Goal: Task Accomplishment & Management: Manage account settings

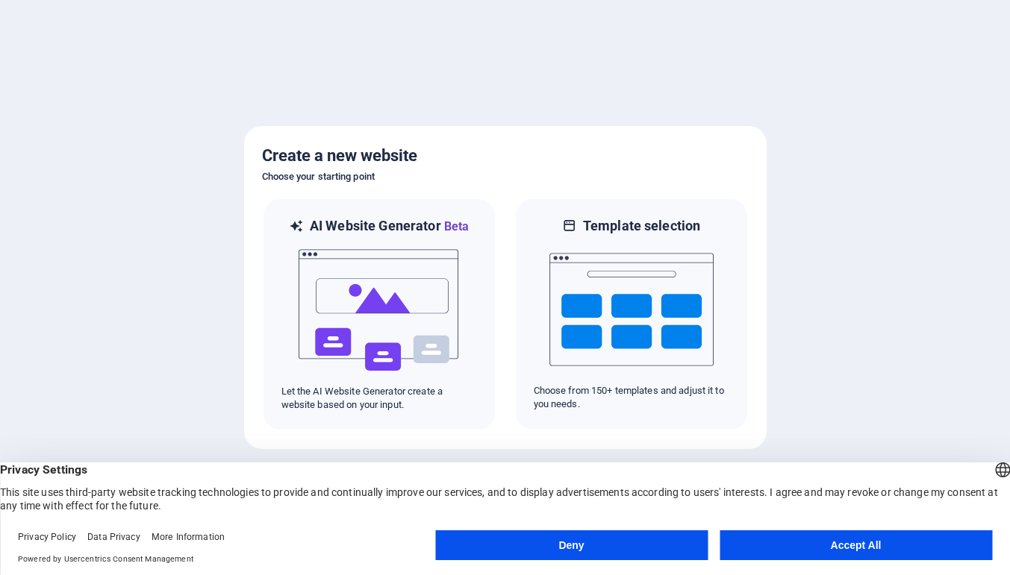
click at [848, 545] on button "Accept All" at bounding box center [855, 546] width 272 height 30
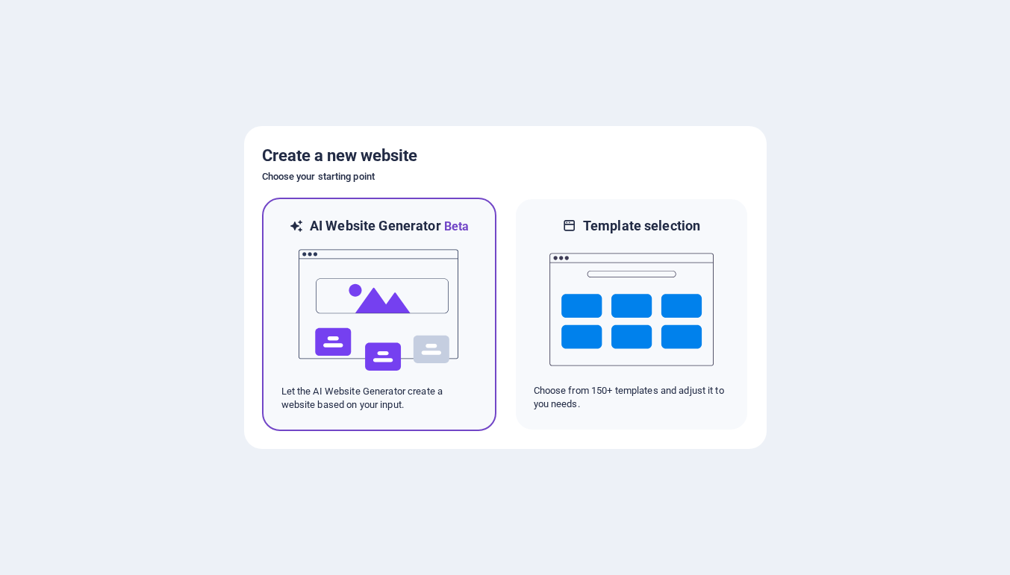
click at [364, 290] on img at bounding box center [379, 310] width 164 height 149
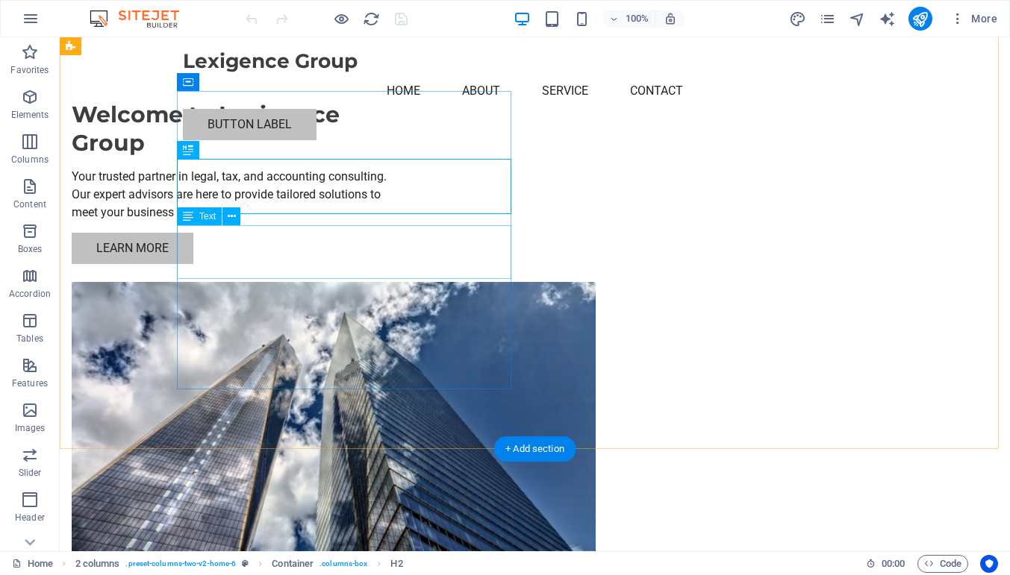
scroll to position [14, 0]
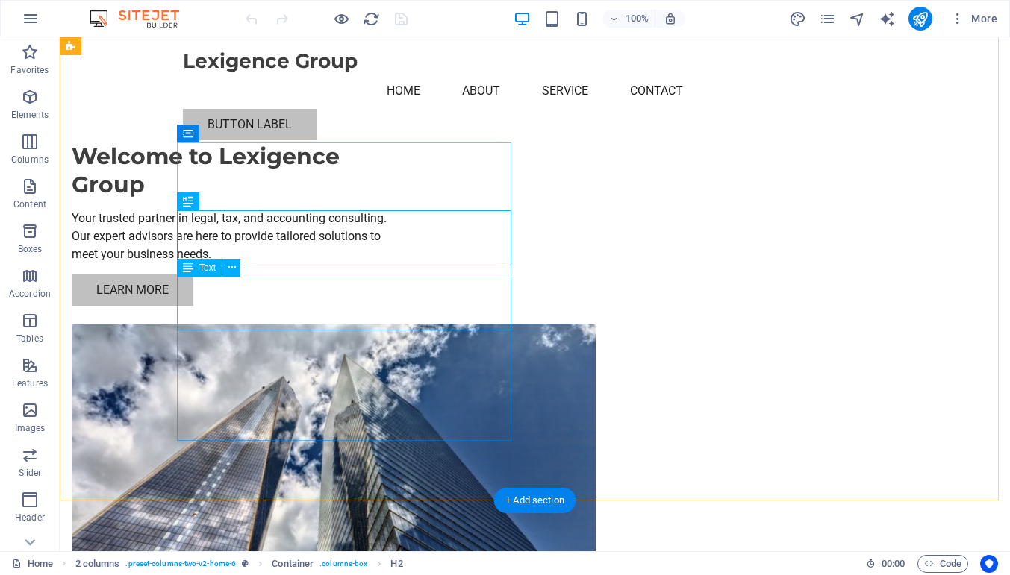
click at [357, 263] on div "Your trusted partner in legal, tax, and accounting consulting. Our expert advis…" at bounding box center [239, 237] width 334 height 54
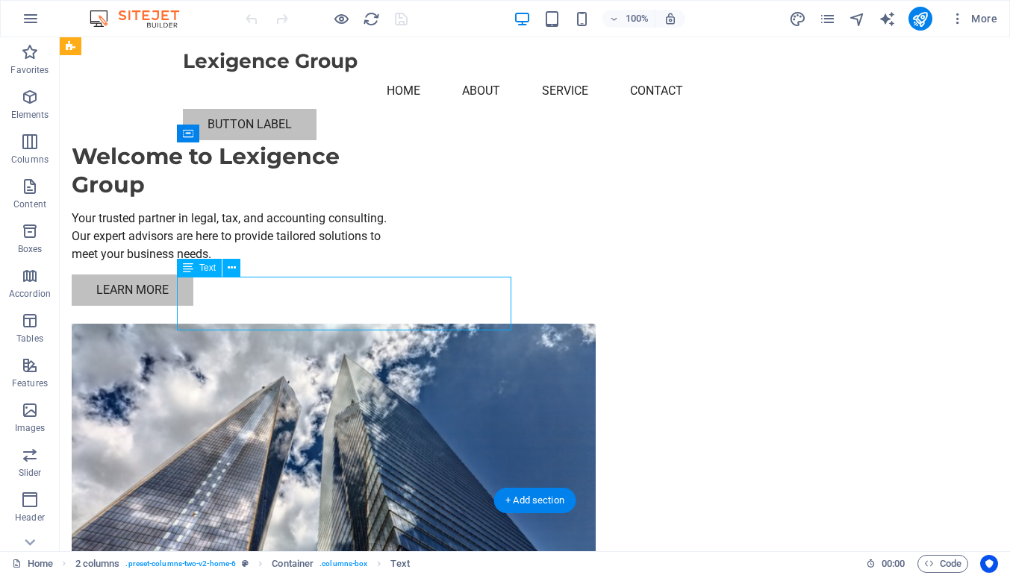
click at [406, 263] on div "Your trusted partner in legal, tax, and accounting consulting. Our expert advis…" at bounding box center [239, 237] width 334 height 54
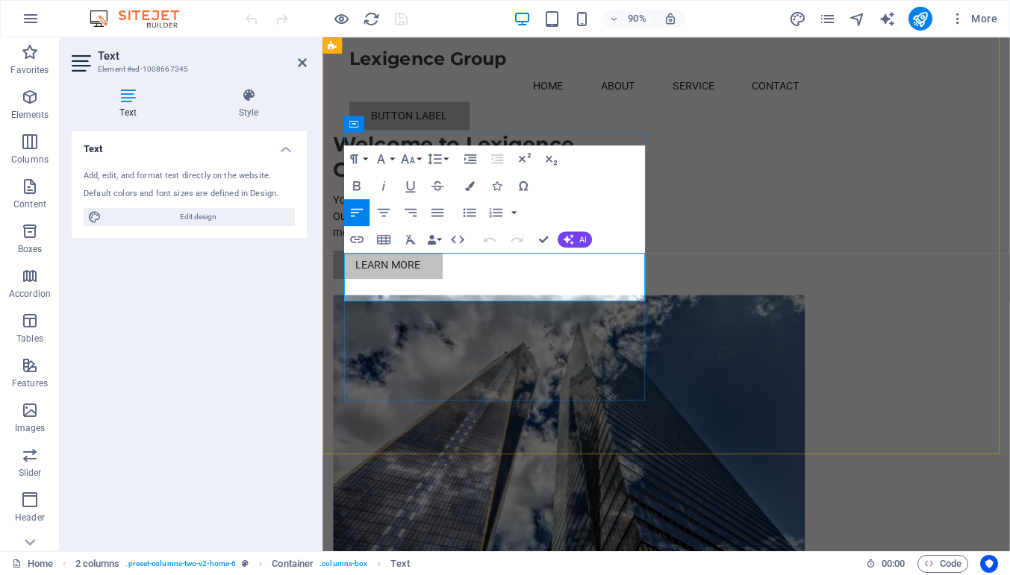
click at [656, 263] on p "Your trusted partner in legal, tax, and accounting consulting. Our expert advis…" at bounding box center [501, 237] width 334 height 54
click at [522, 306] on div "Welcome to Lexigence Group Your trusted partner in legal, tax, and accounting c…" at bounding box center [501, 224] width 334 height 163
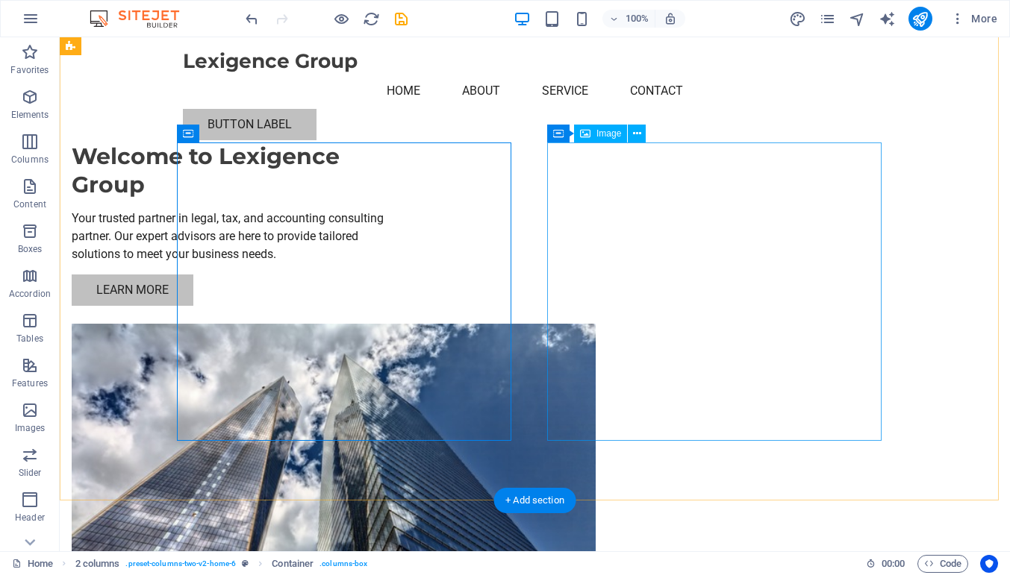
click at [616, 136] on span "Image" at bounding box center [608, 133] width 25 height 9
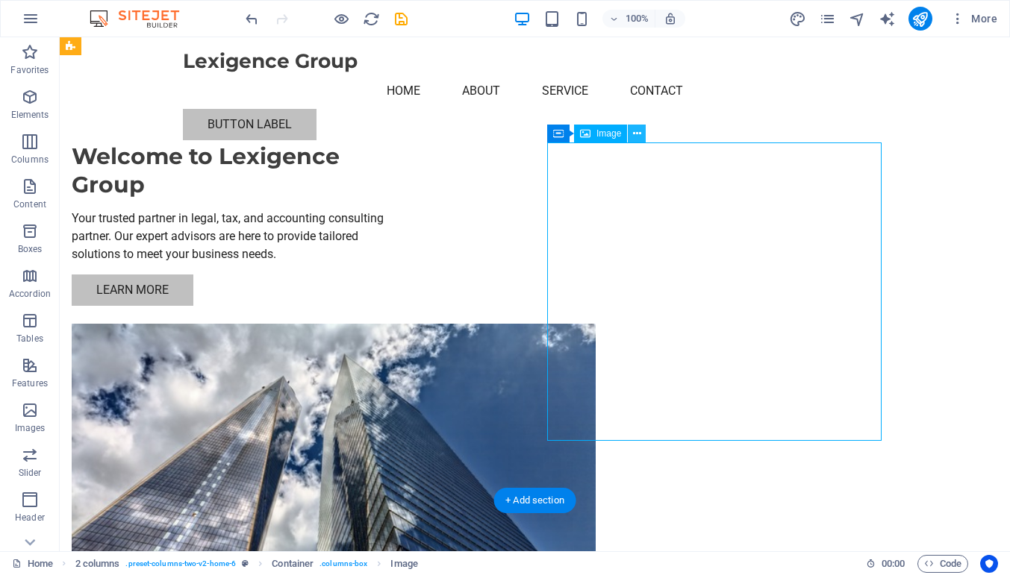
click at [640, 134] on icon at bounding box center [637, 134] width 8 height 16
click at [406, 324] on figure at bounding box center [239, 473] width 334 height 298
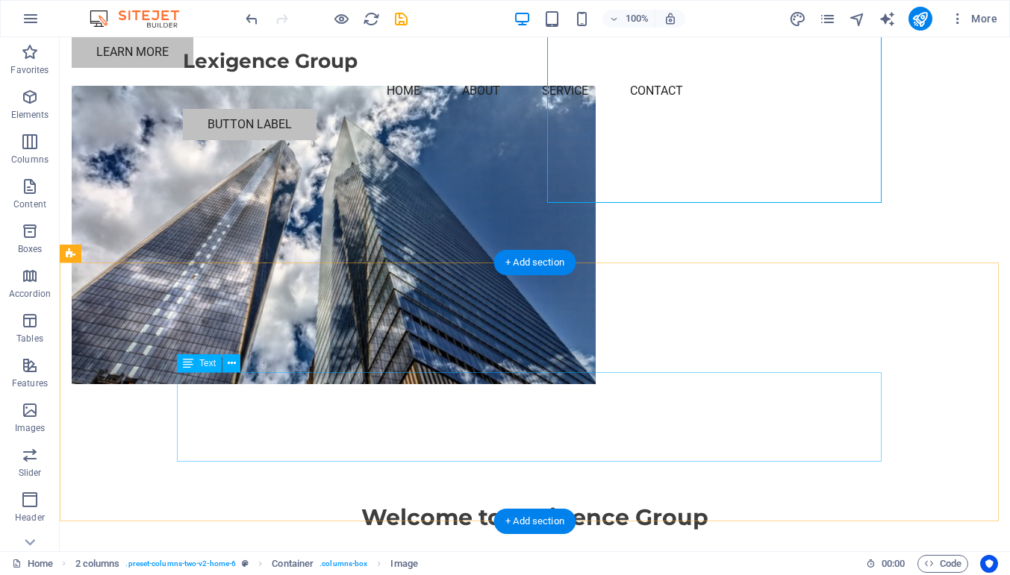
scroll to position [0, 0]
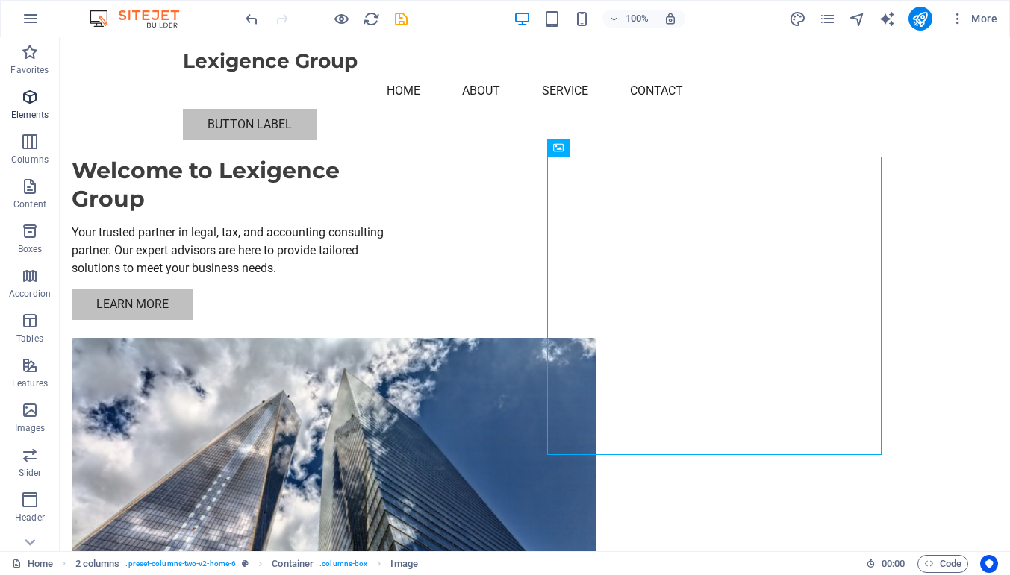
click at [29, 101] on icon "button" at bounding box center [30, 97] width 18 height 18
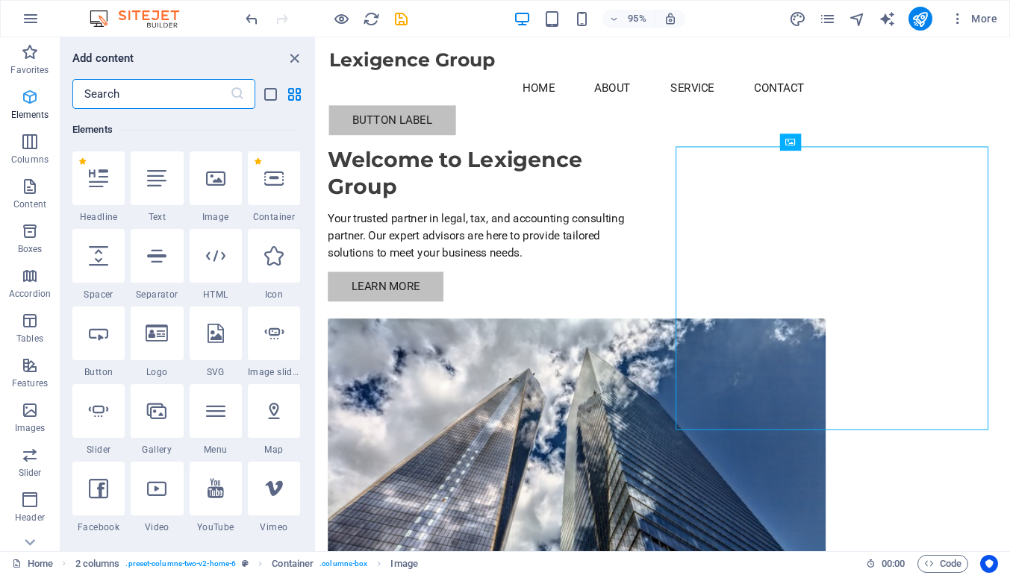
scroll to position [159, 0]
click at [30, 144] on icon "button" at bounding box center [30, 142] width 18 height 18
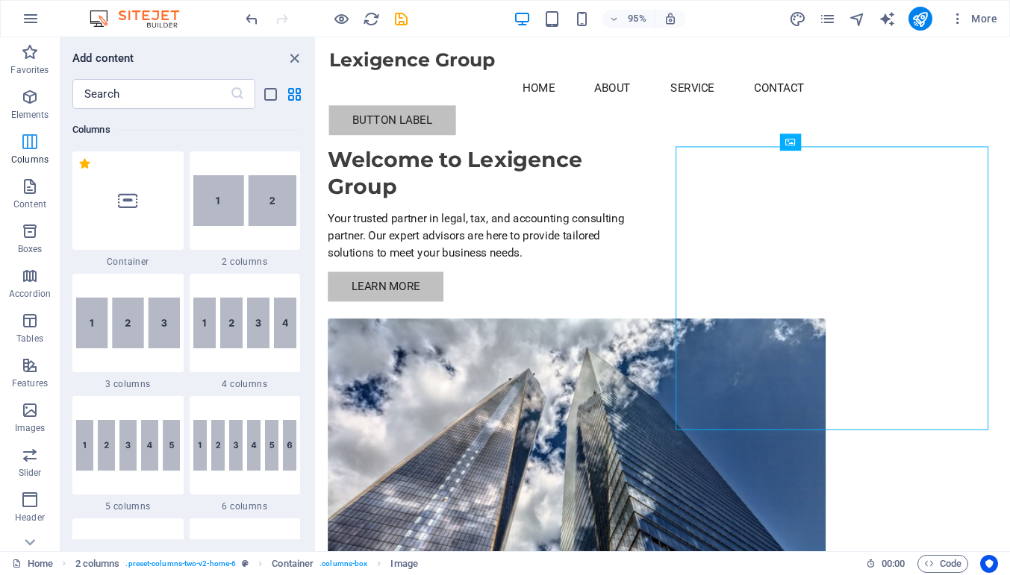
scroll to position [739, 0]
click at [29, 204] on p "Content" at bounding box center [29, 204] width 33 height 12
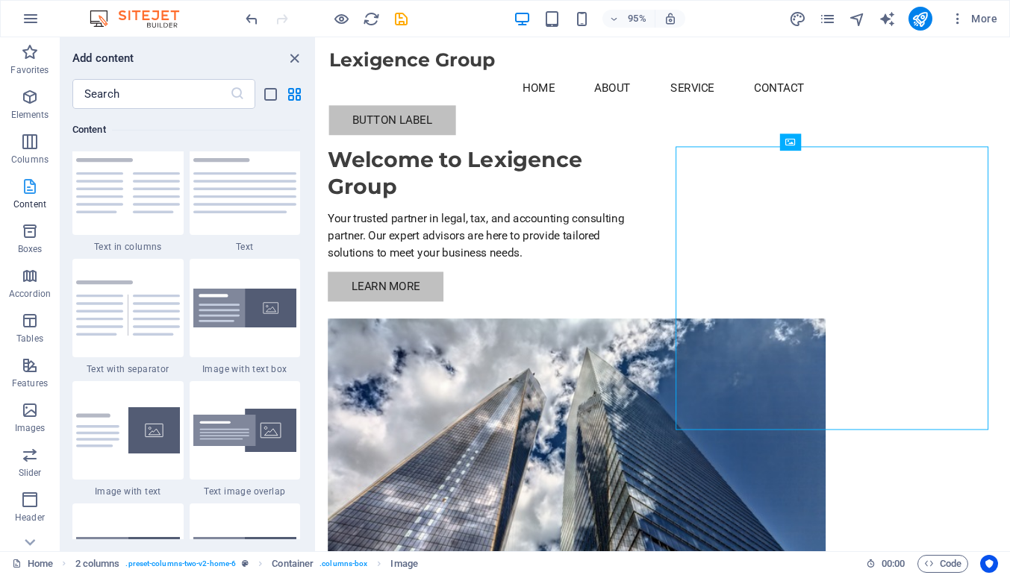
scroll to position [2709, 0]
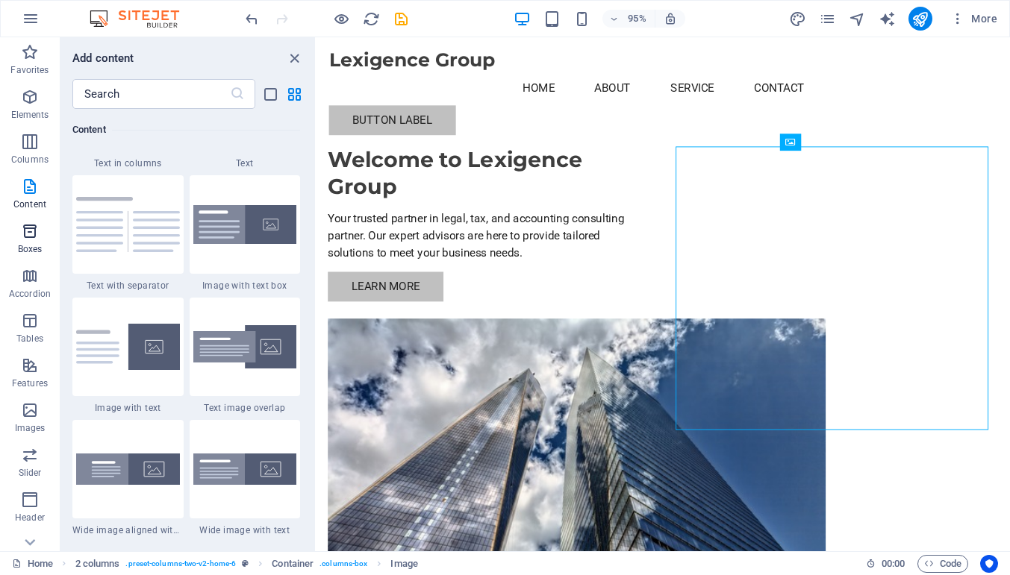
click at [33, 234] on icon "button" at bounding box center [30, 231] width 18 height 18
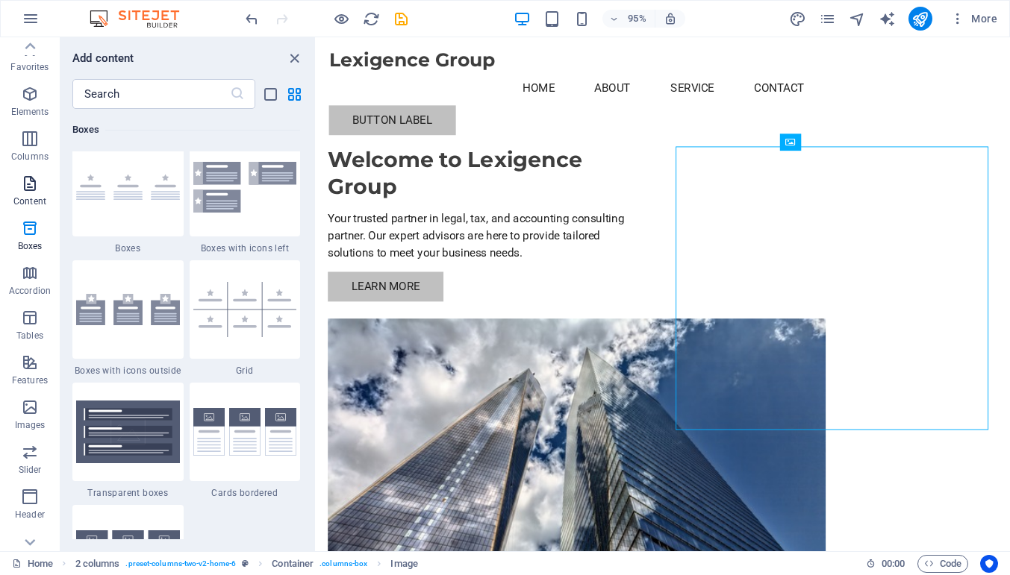
scroll to position [0, 0]
click at [31, 16] on icon "button" at bounding box center [31, 19] width 18 height 18
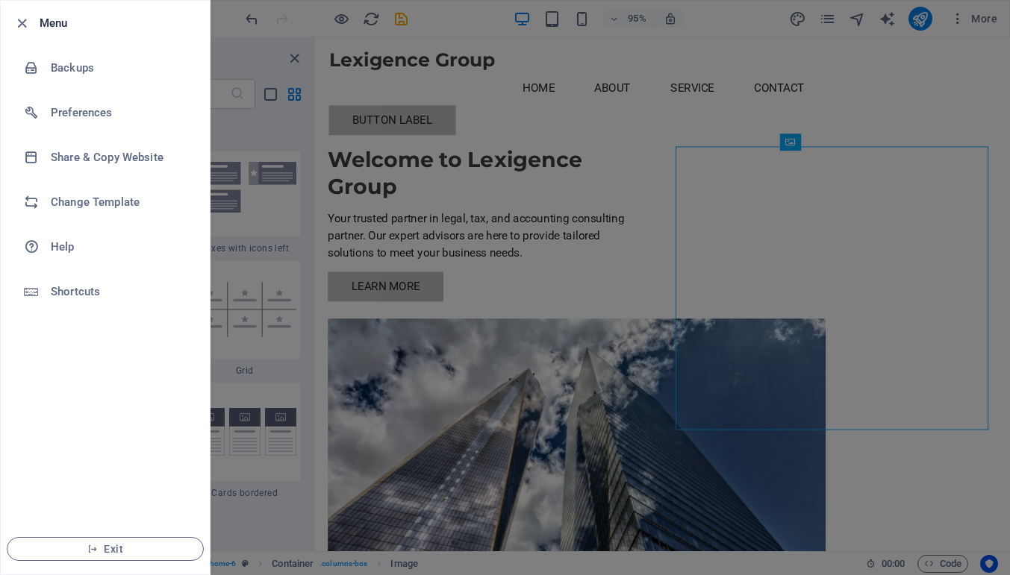
click at [495, 154] on div at bounding box center [505, 287] width 1010 height 575
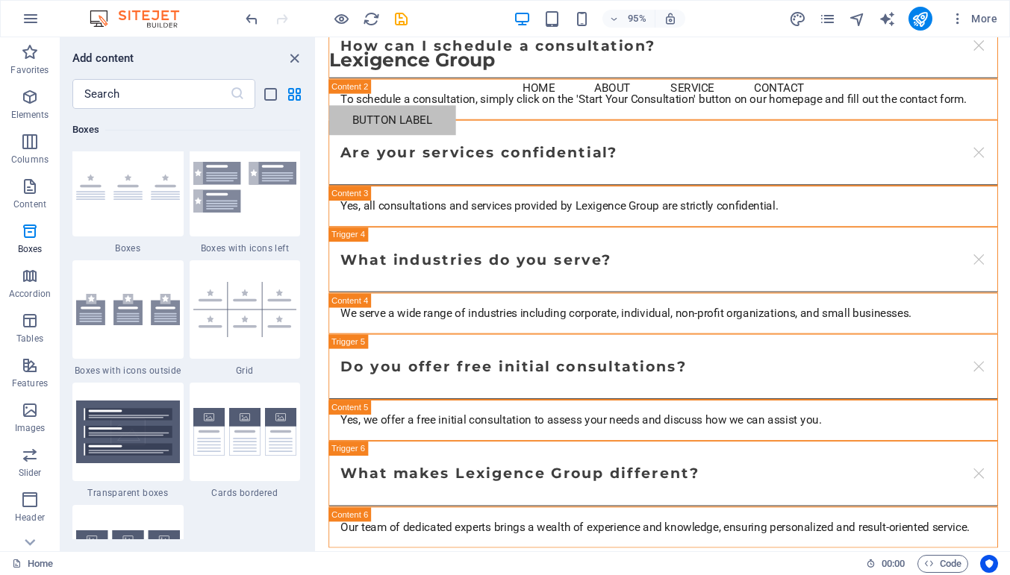
scroll to position [3590, 0]
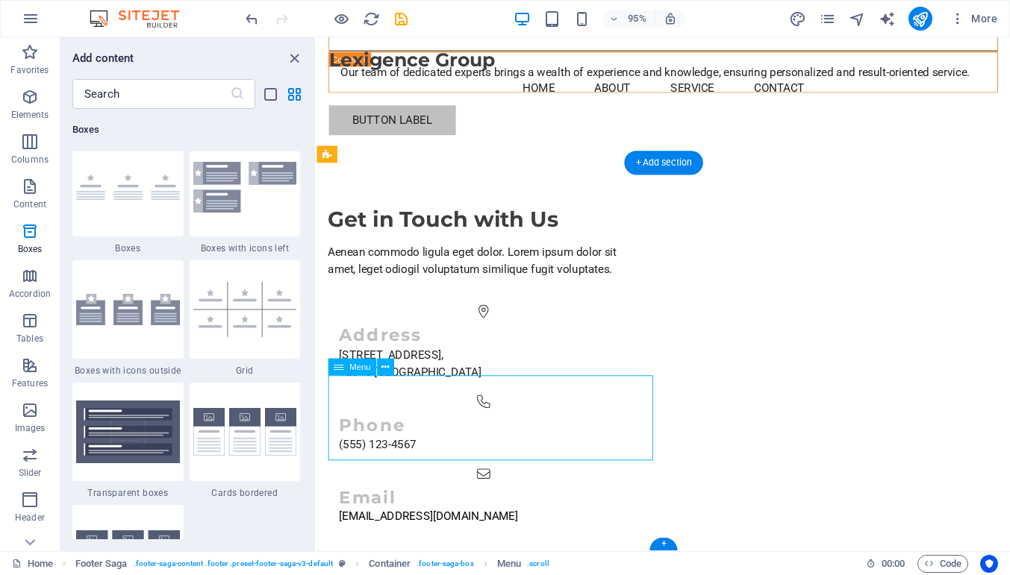
click at [34, 422] on span "Images" at bounding box center [30, 419] width 60 height 36
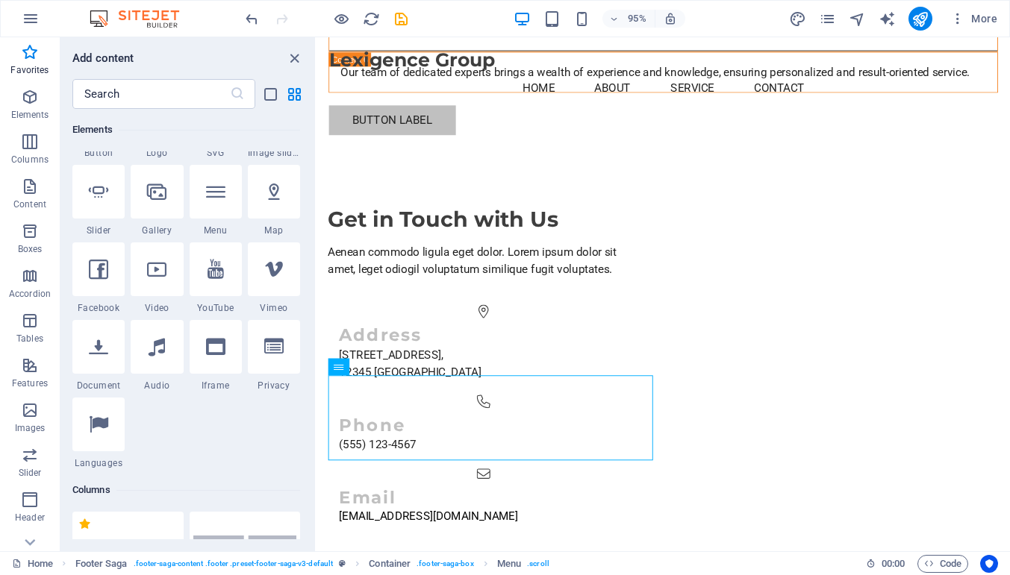
scroll to position [0, 0]
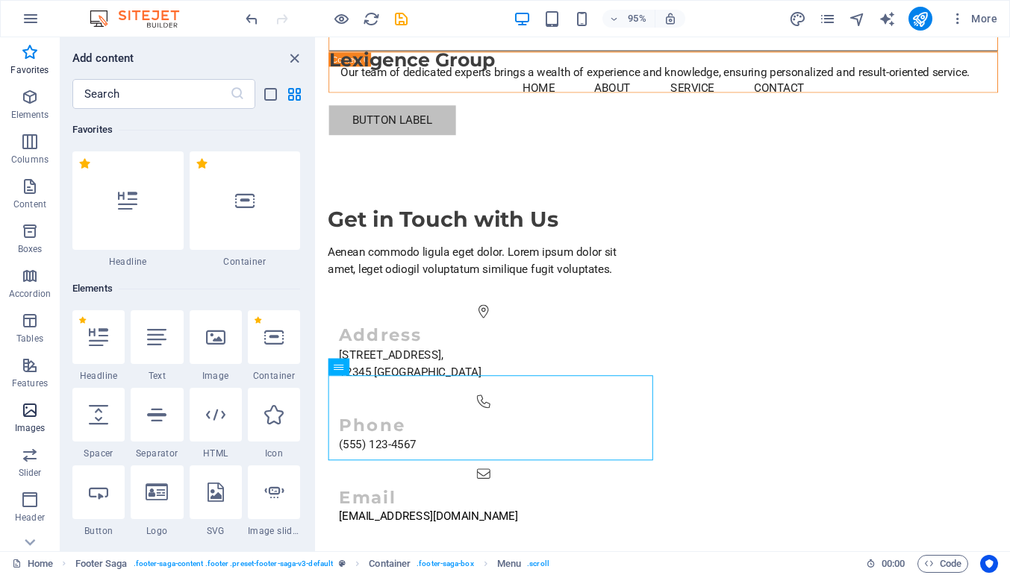
click at [30, 419] on icon "button" at bounding box center [30, 410] width 18 height 18
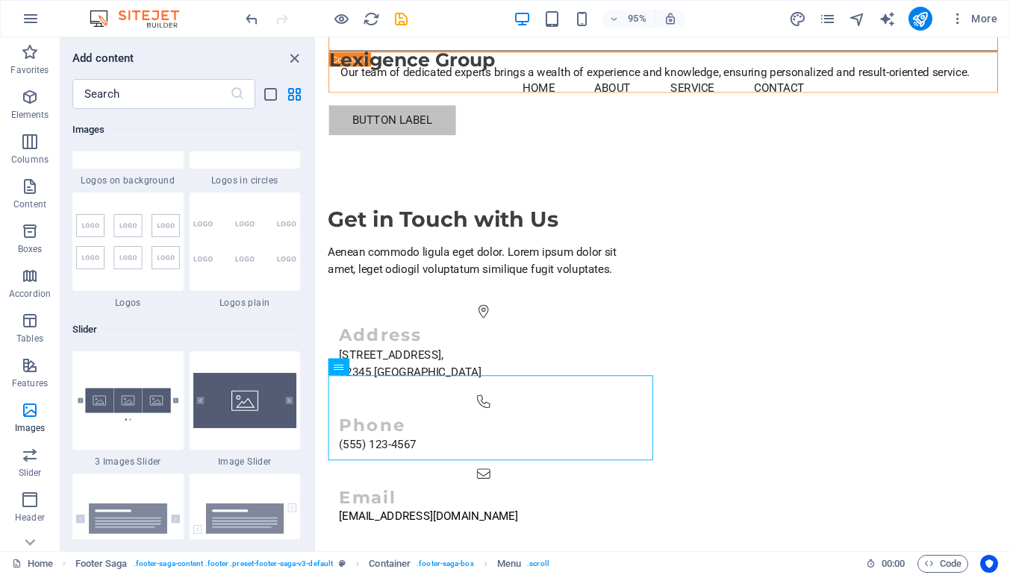
scroll to position [8291, 0]
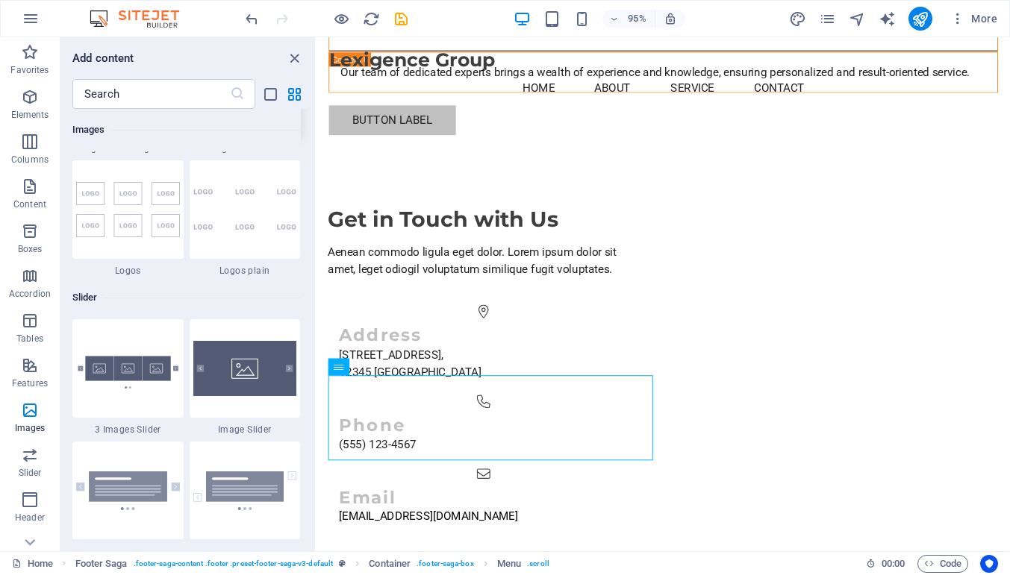
click at [239, 119] on img at bounding box center [245, 87] width 104 height 63
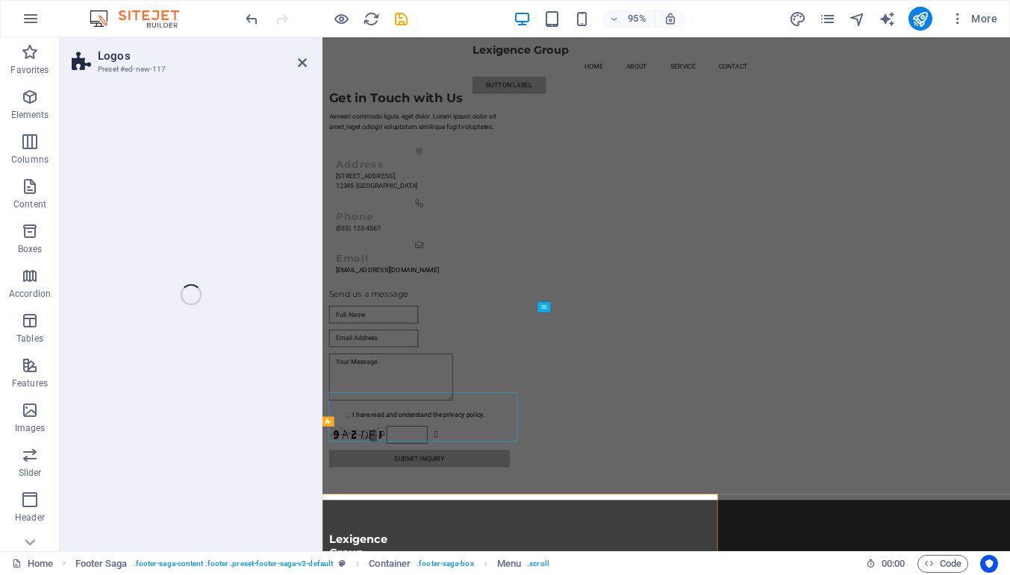
select select "rem"
select select "preset-partners-v3-circle"
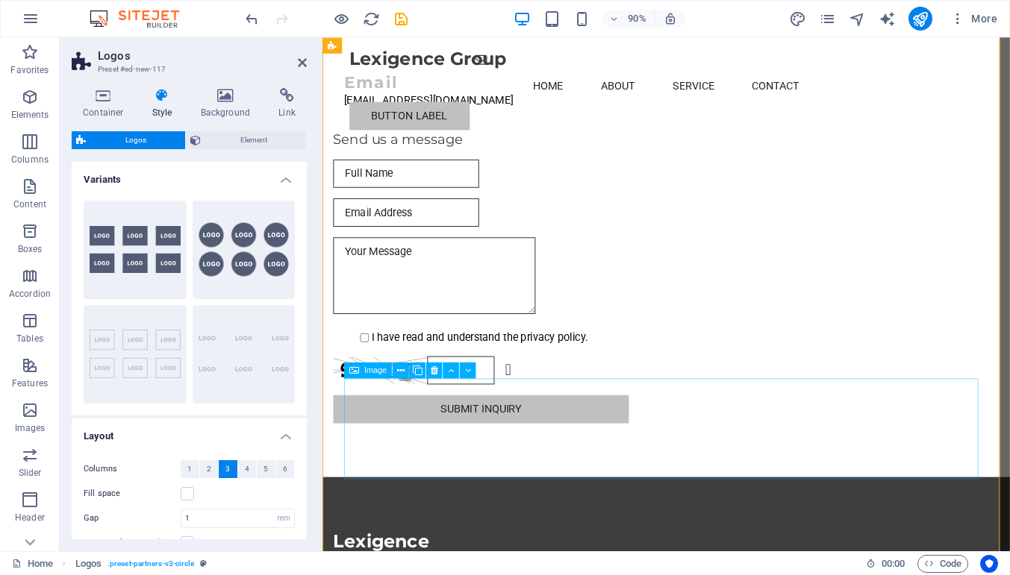
scroll to position [3885, 0]
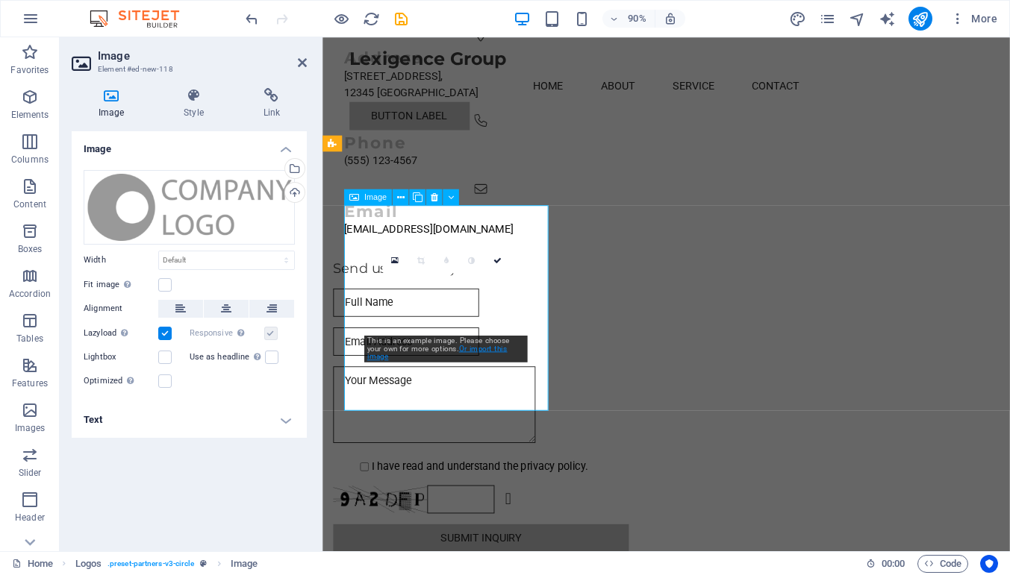
click at [488, 350] on link "Or import this image" at bounding box center [437, 352] width 140 height 17
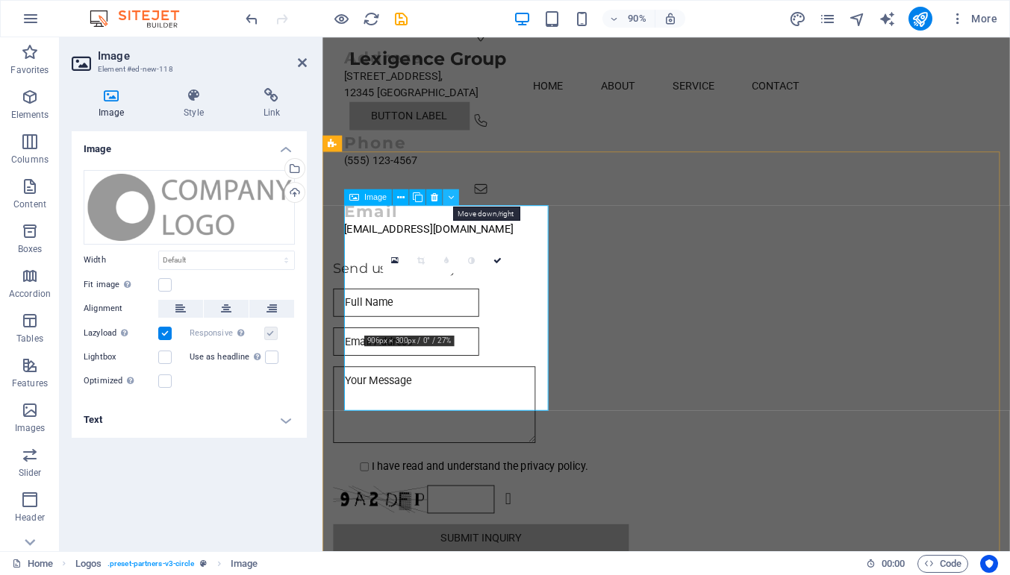
click at [451, 198] on icon at bounding box center [451, 197] width 6 height 14
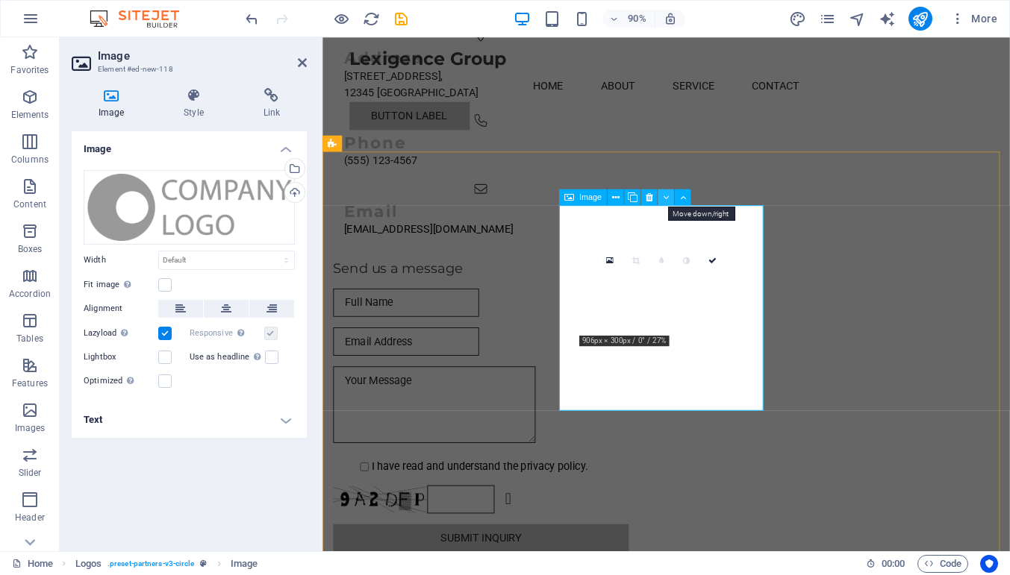
click at [664, 195] on icon at bounding box center [666, 197] width 6 height 14
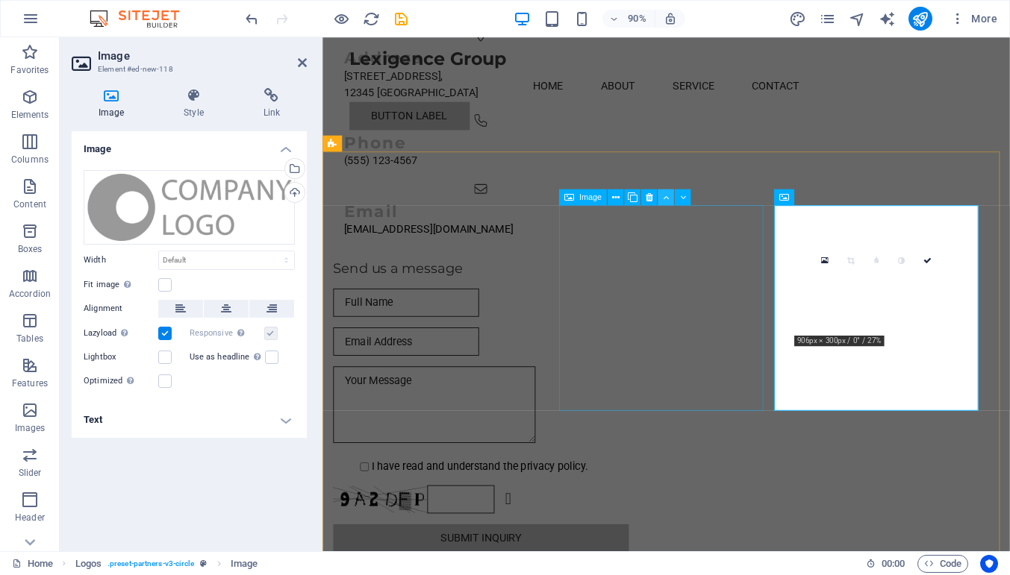
click at [665, 198] on icon at bounding box center [666, 197] width 6 height 14
click at [355, 148] on span "Logos" at bounding box center [353, 144] width 22 height 8
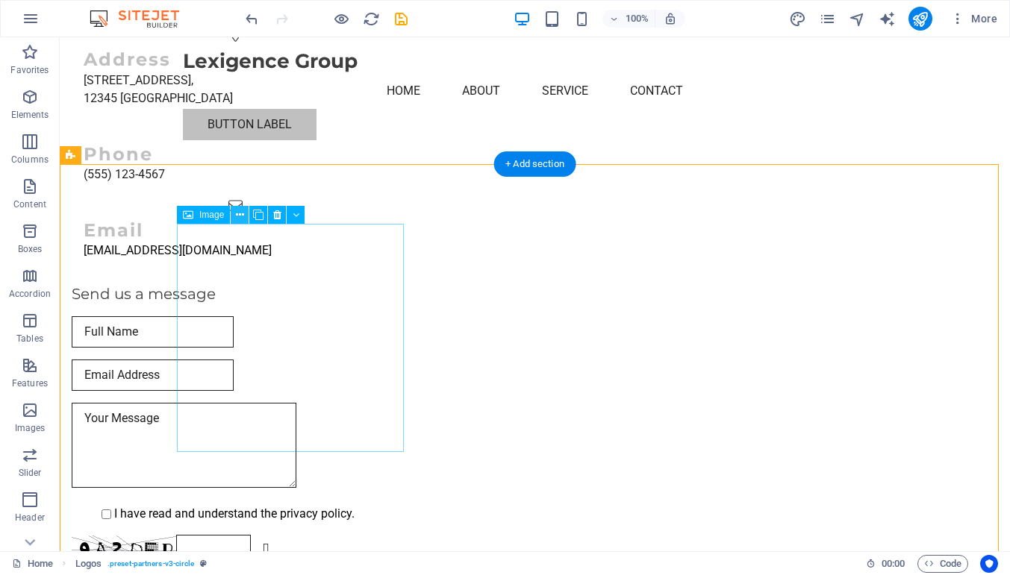
click at [242, 215] on icon at bounding box center [240, 215] width 8 height 16
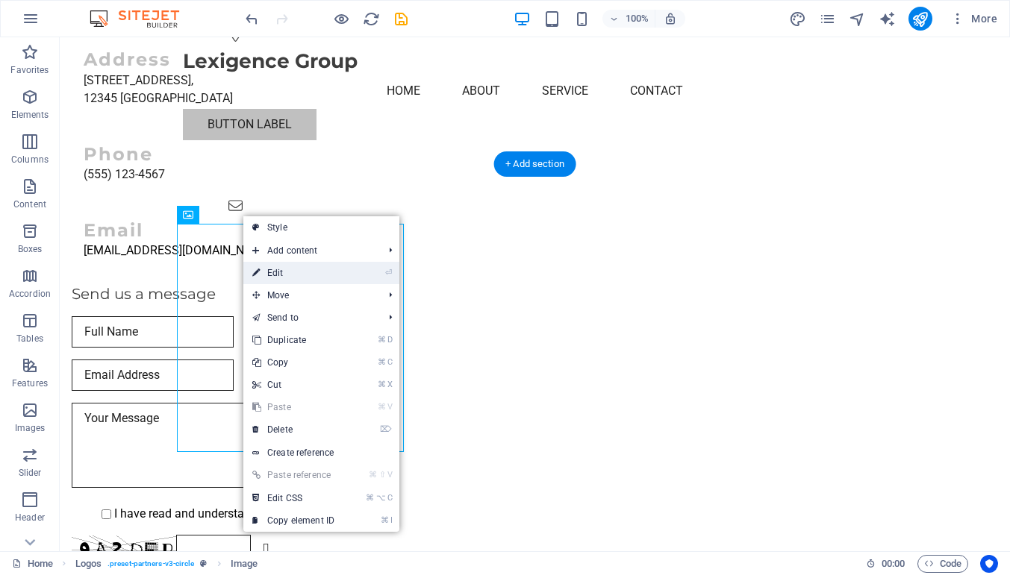
click at [287, 272] on link "⏎ Edit" at bounding box center [293, 273] width 100 height 22
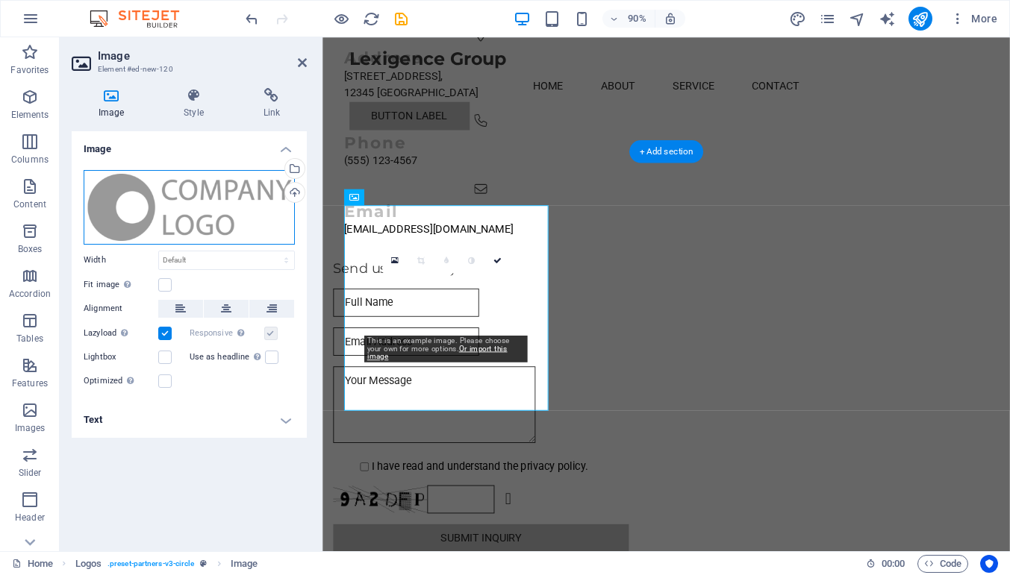
click at [266, 191] on div "Drag files here, click to choose files or select files from Files or our free s…" at bounding box center [189, 207] width 211 height 75
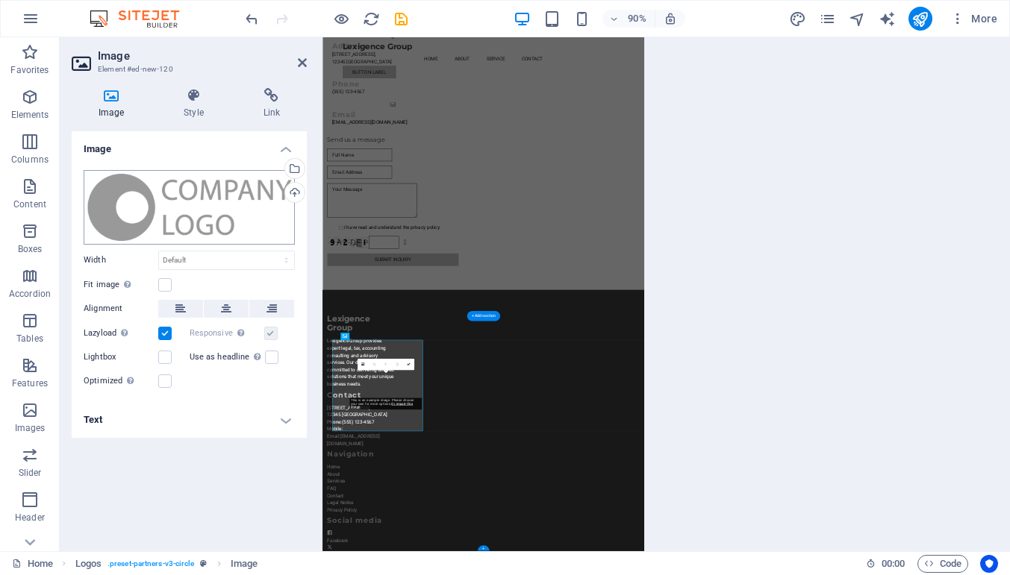
scroll to position [3314, 0]
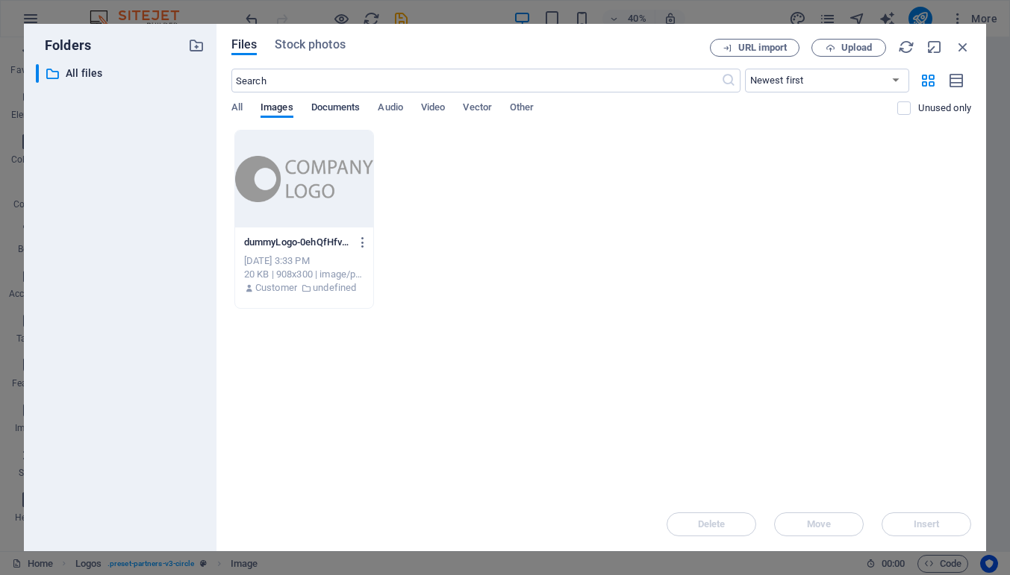
click at [325, 107] on span "Documents" at bounding box center [335, 108] width 49 height 21
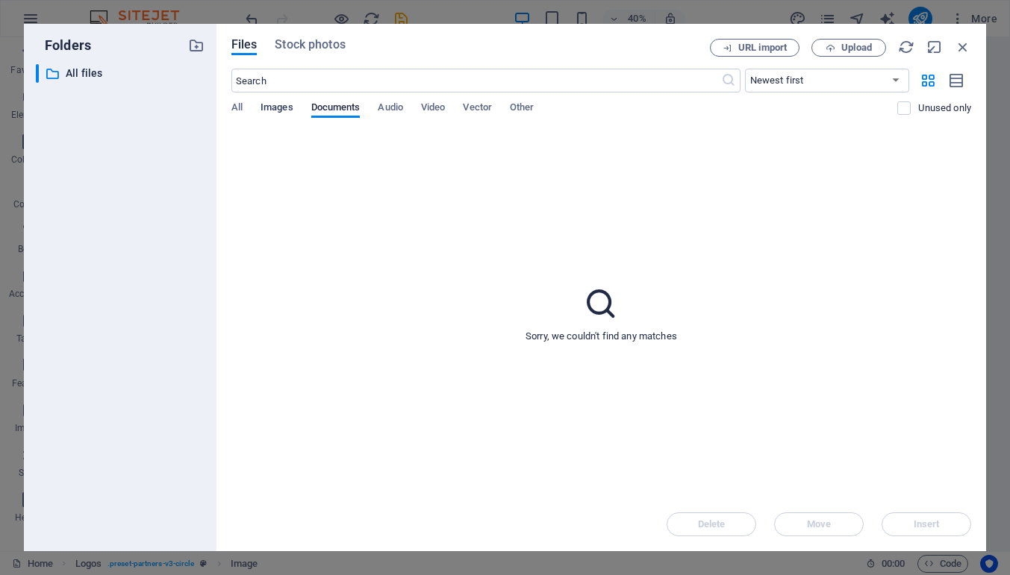
click at [275, 104] on span "Images" at bounding box center [276, 108] width 33 height 21
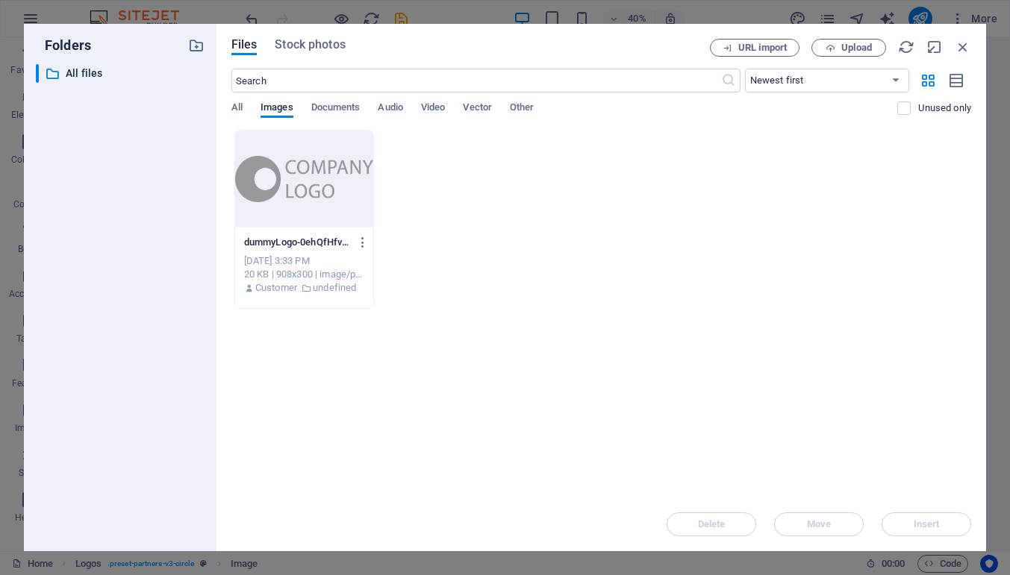
click at [295, 186] on div at bounding box center [304, 179] width 138 height 97
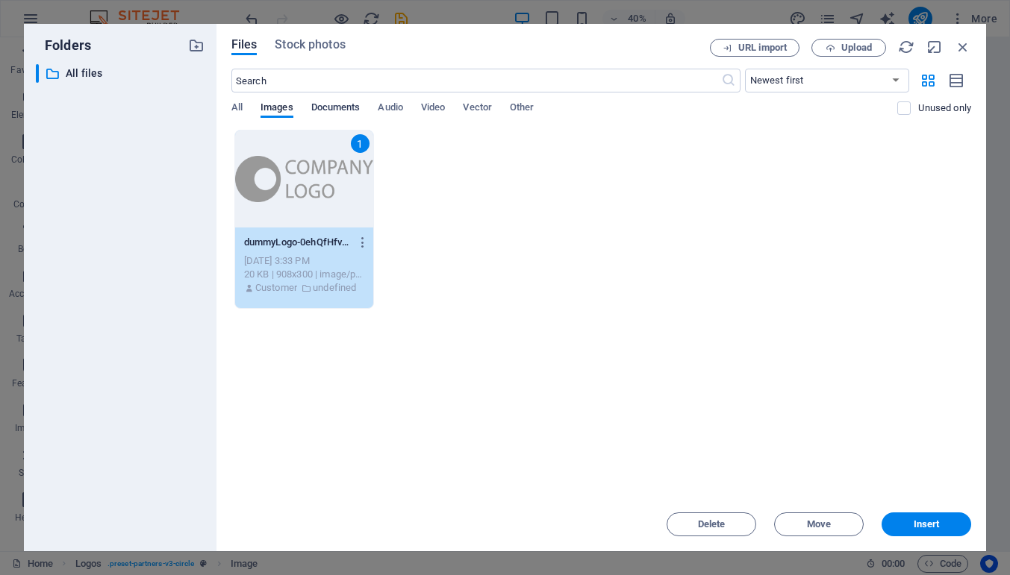
click at [351, 108] on span "Documents" at bounding box center [335, 108] width 49 height 21
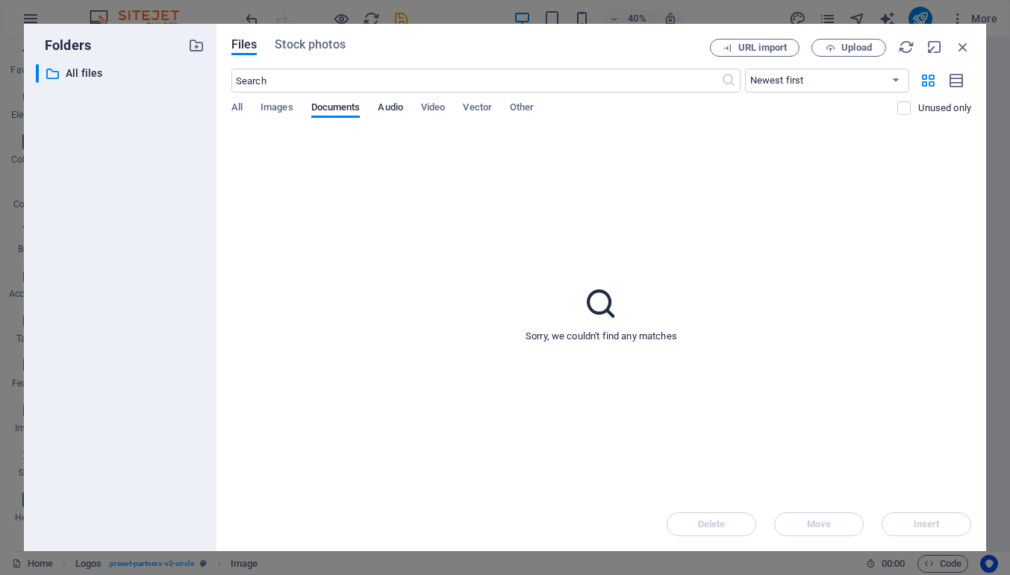
click at [401, 107] on span "Audio" at bounding box center [390, 108] width 25 height 21
click at [431, 110] on span "Video" at bounding box center [433, 108] width 24 height 21
click at [489, 107] on span "Vector" at bounding box center [477, 108] width 29 height 21
click at [854, 48] on span "Upload" at bounding box center [856, 47] width 31 height 9
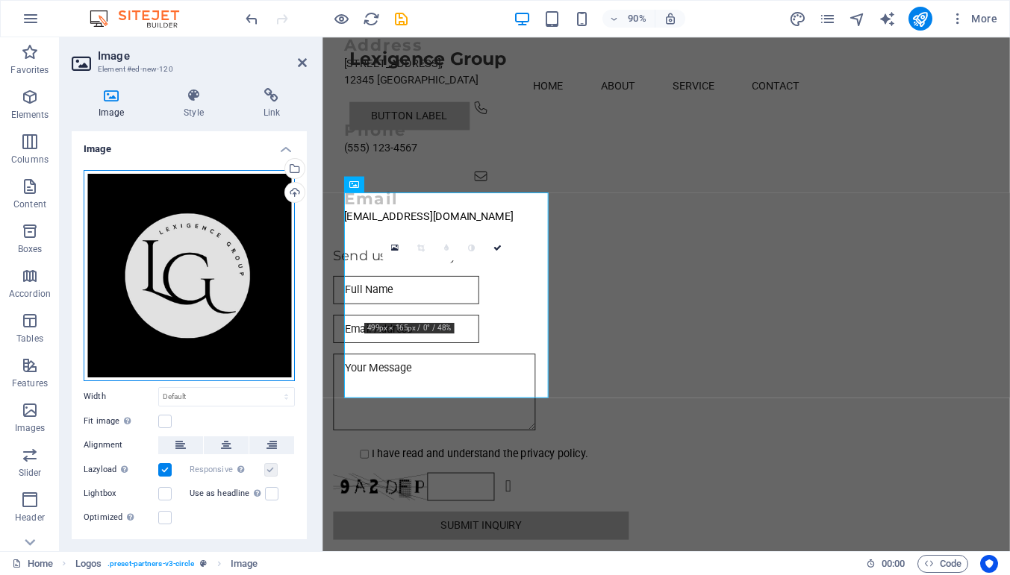
click at [175, 287] on div "Drag files here, click to choose files or select files from Files or our free s…" at bounding box center [189, 275] width 211 height 211
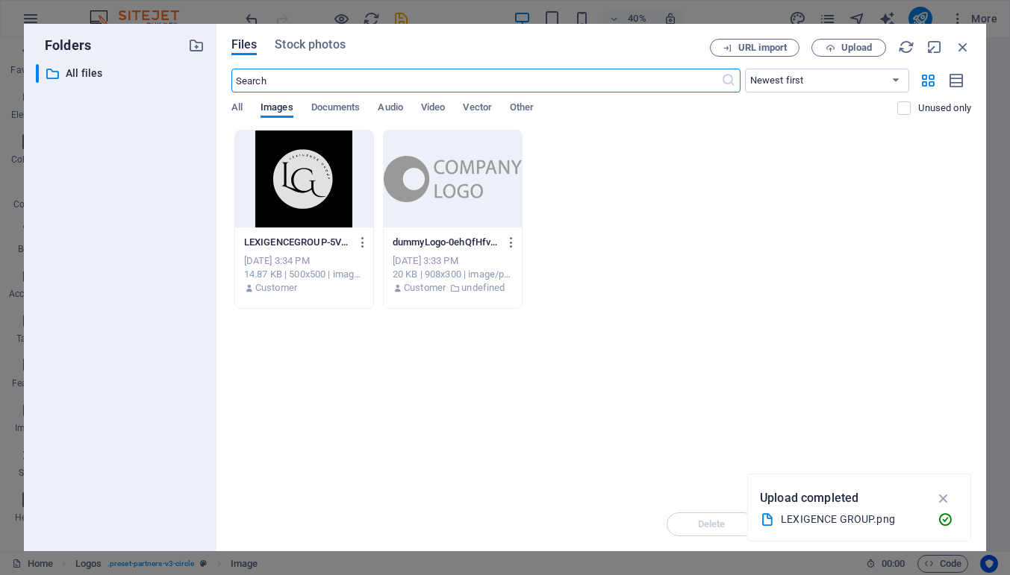
scroll to position [3314, 0]
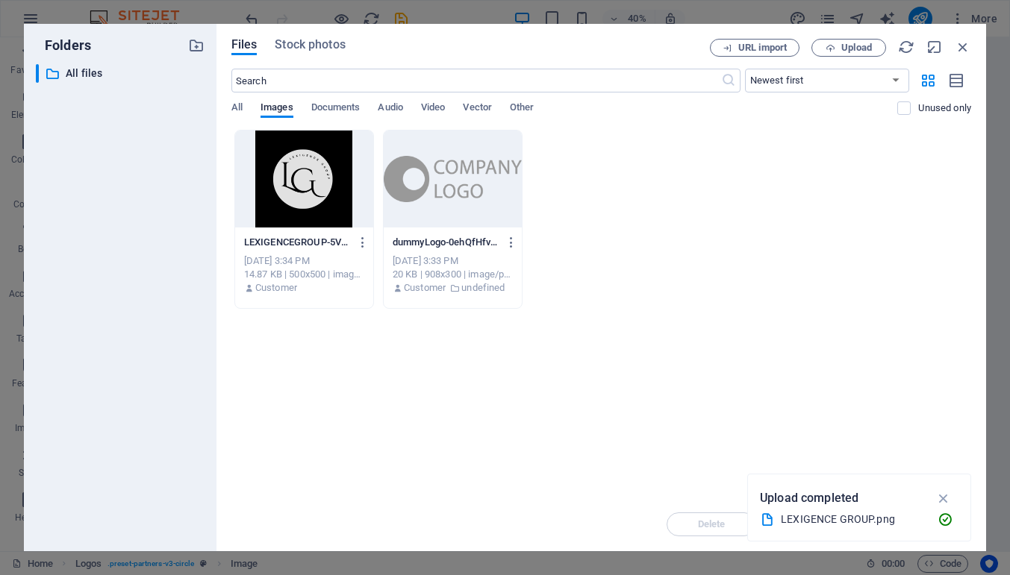
click at [290, 389] on div "Drop files here to upload them instantly LEXIGENCEGROUP-5VZbgiSshrUwTho4e-ptGg.…" at bounding box center [600, 314] width 739 height 368
click at [328, 107] on span "Documents" at bounding box center [335, 108] width 49 height 21
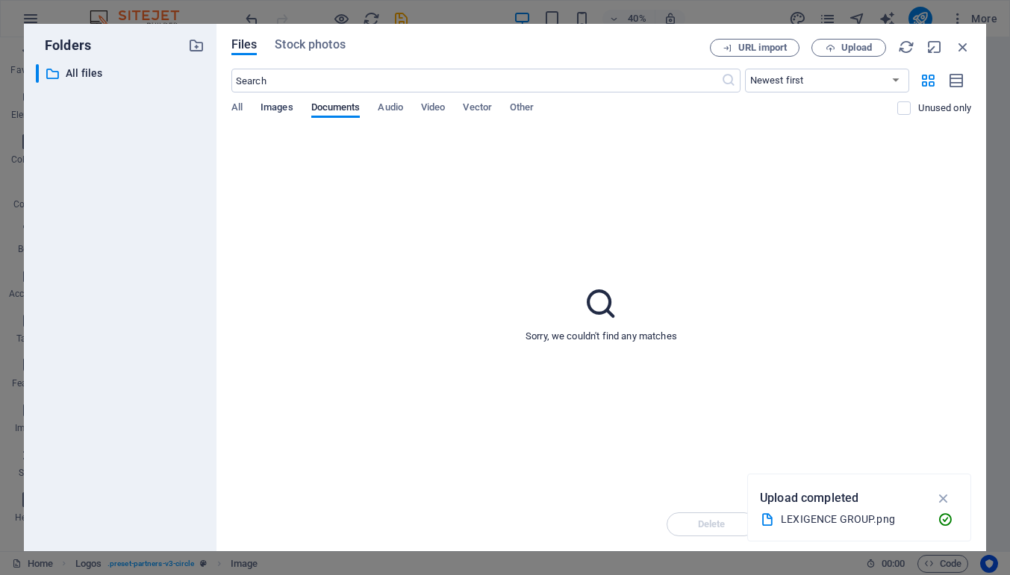
click at [283, 110] on span "Images" at bounding box center [276, 108] width 33 height 21
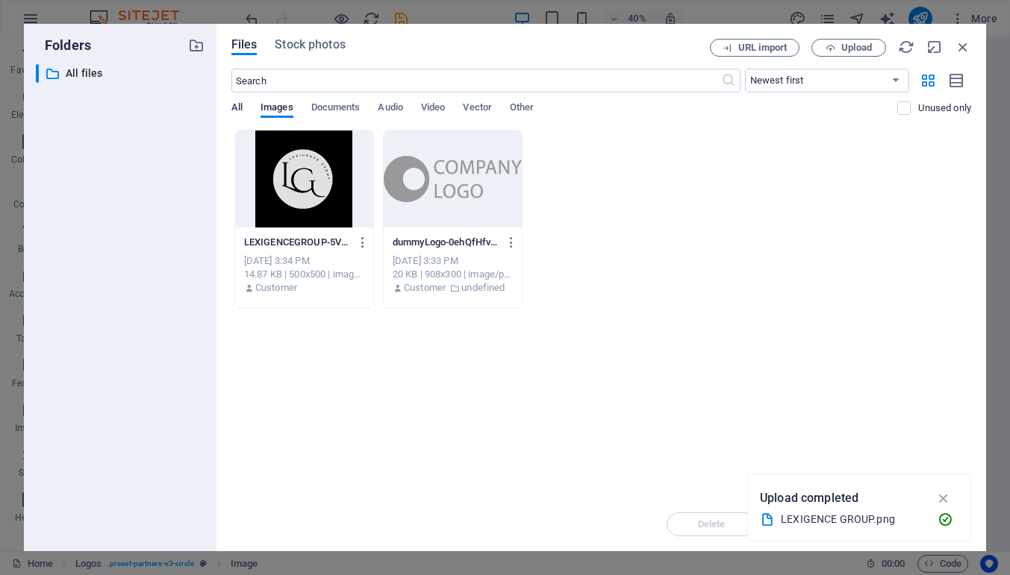
click at [234, 108] on span "All" at bounding box center [236, 108] width 11 height 21
click at [299, 178] on div at bounding box center [304, 179] width 138 height 97
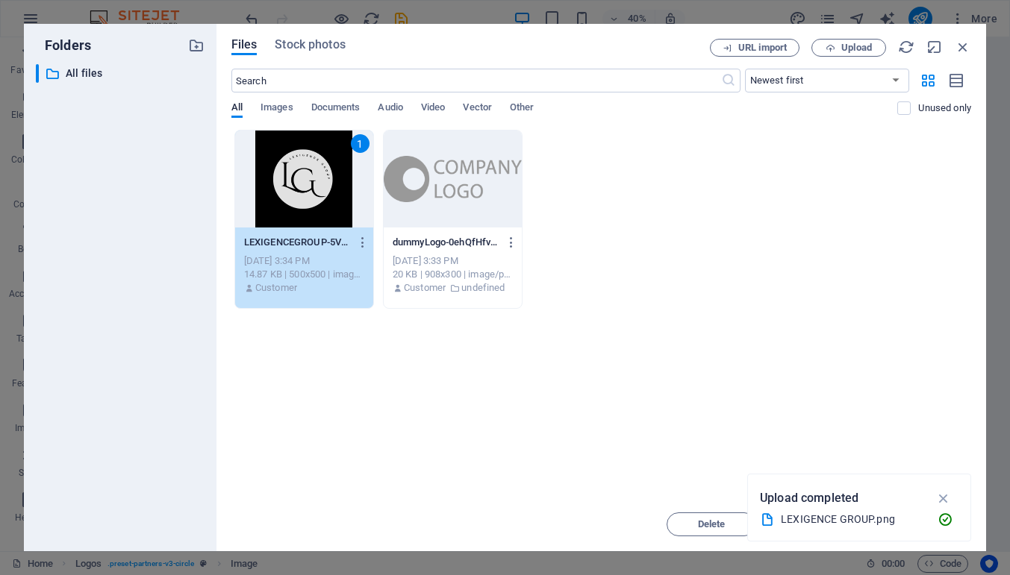
click at [299, 178] on div "1" at bounding box center [304, 179] width 138 height 97
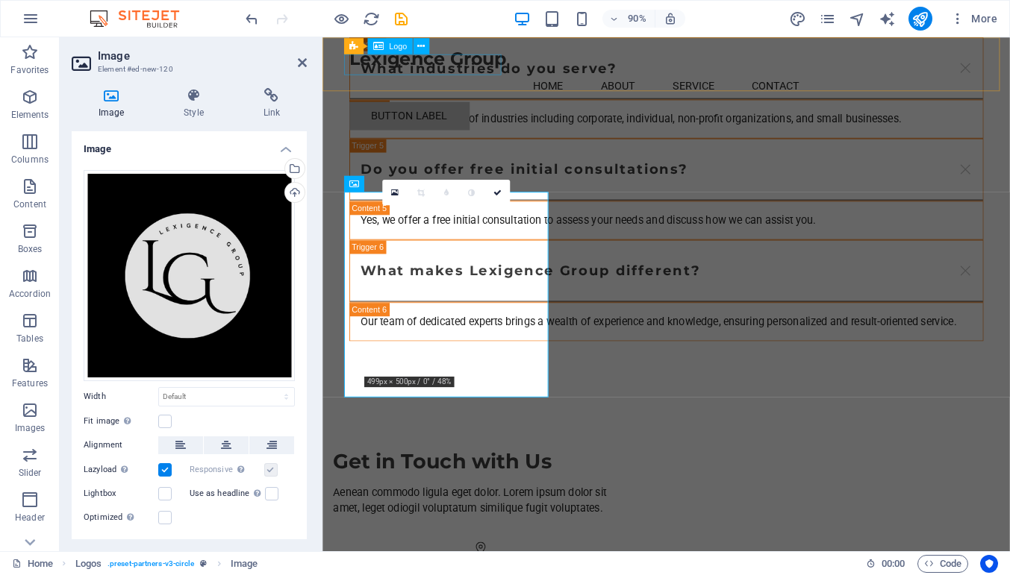
scroll to position [3900, 0]
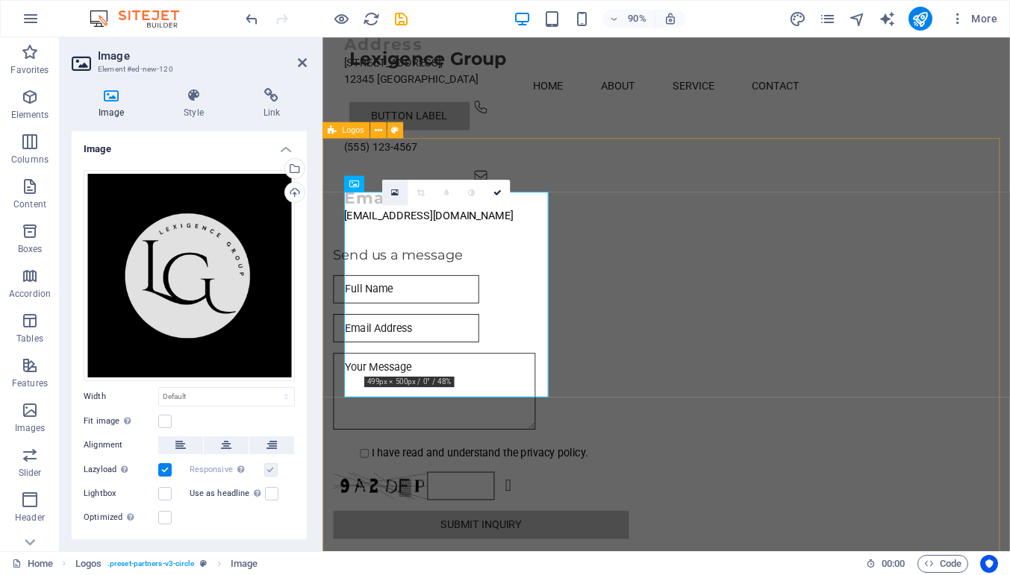
click at [394, 193] on icon at bounding box center [394, 193] width 7 height 10
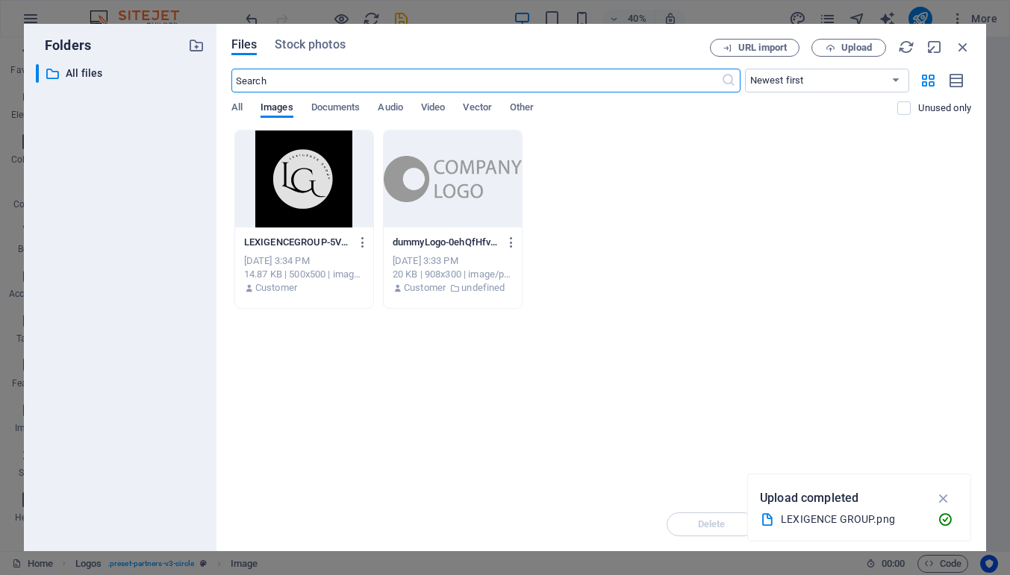
scroll to position [3314, 0]
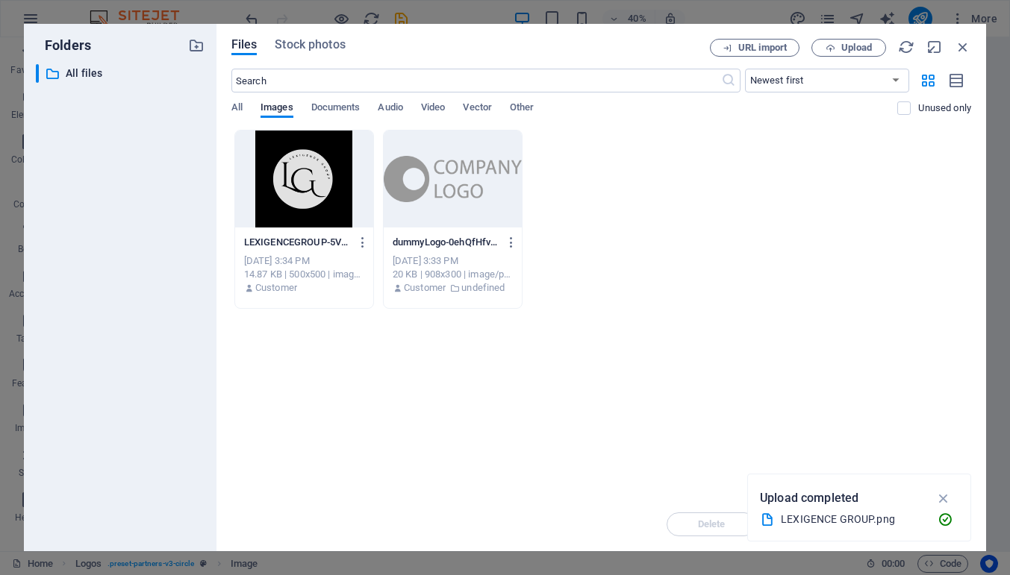
click at [306, 188] on div at bounding box center [304, 179] width 138 height 97
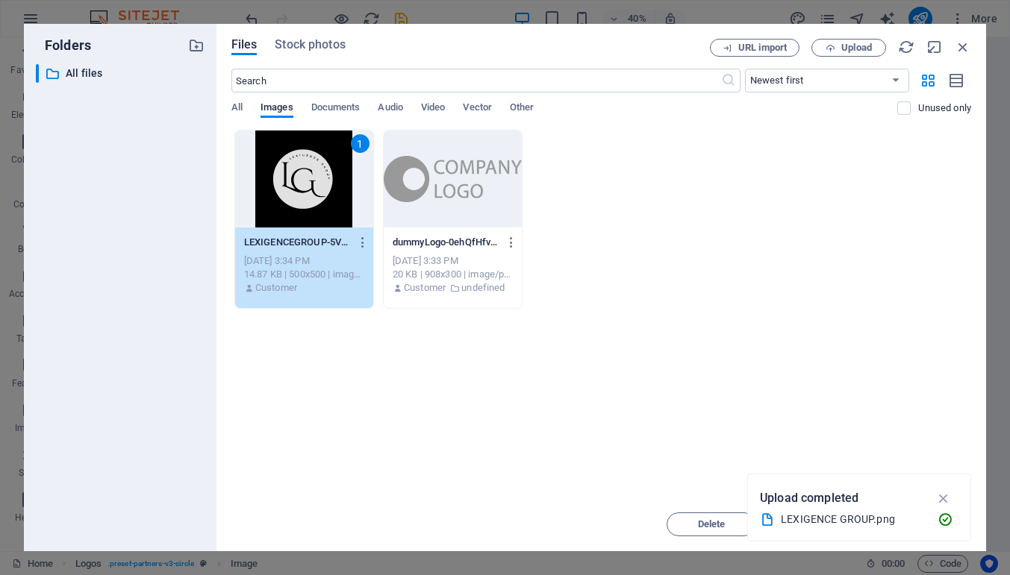
click at [306, 188] on div "1" at bounding box center [304, 179] width 138 height 97
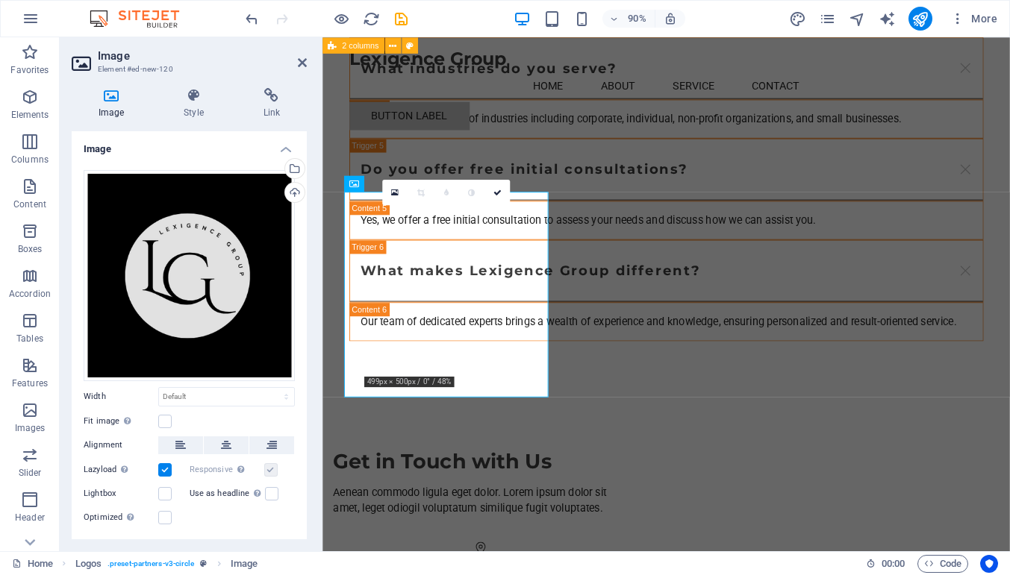
scroll to position [3900, 0]
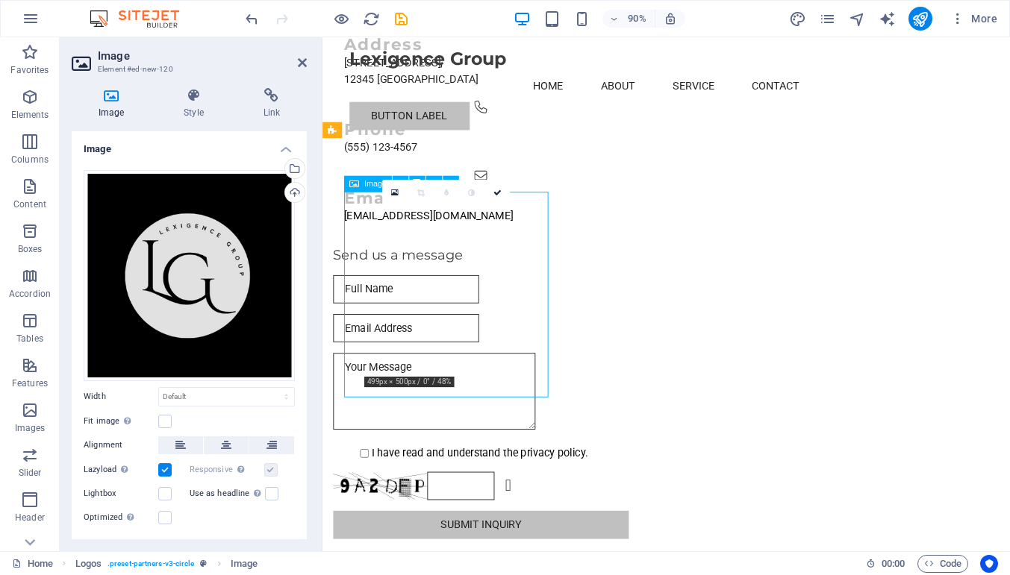
drag, startPoint x: 488, startPoint y: 320, endPoint x: 489, endPoint y: 305, distance: 14.9
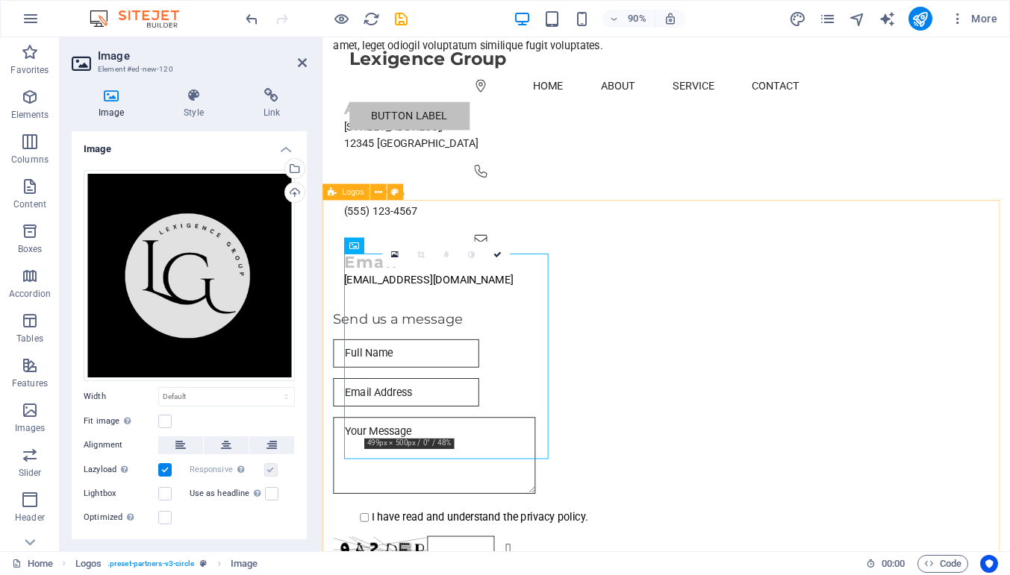
scroll to position [3832, 0]
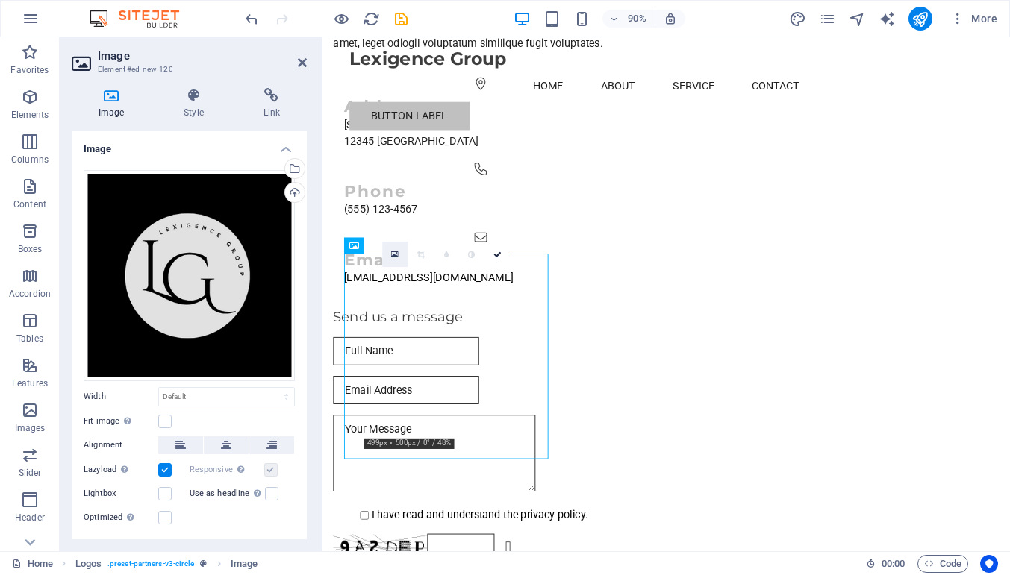
click at [397, 255] on icon at bounding box center [394, 255] width 7 height 10
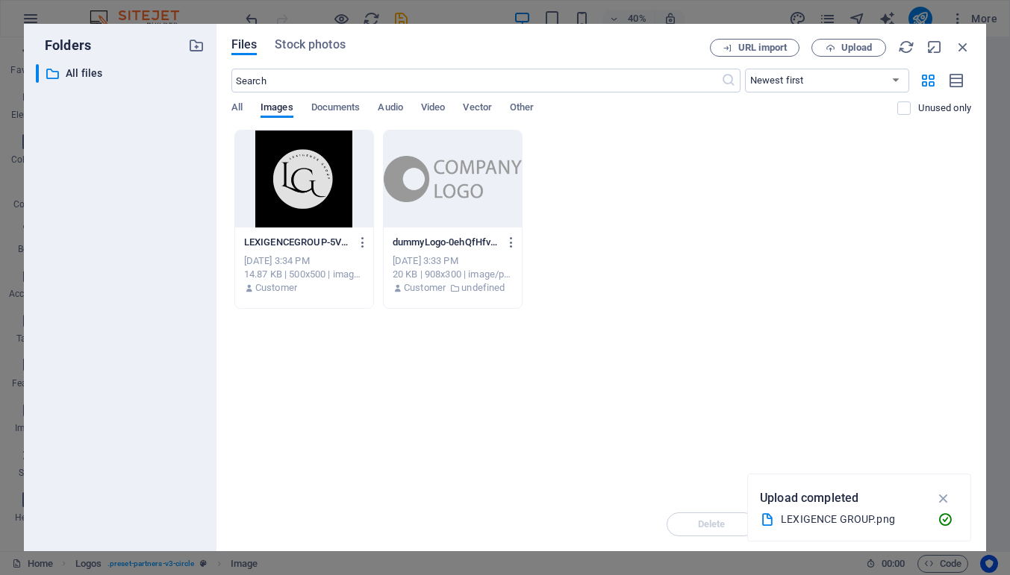
click at [461, 175] on div at bounding box center [453, 179] width 138 height 97
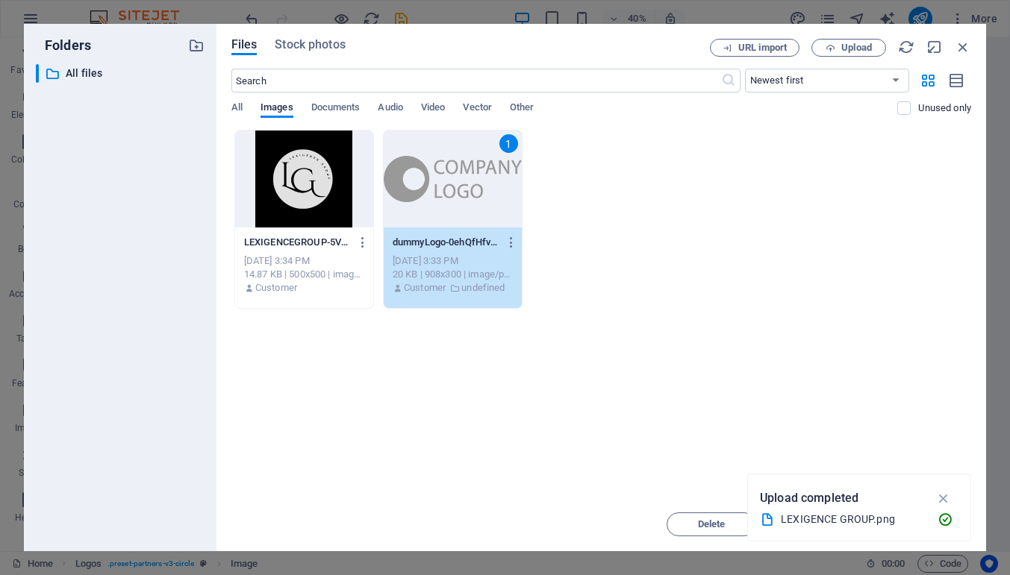
click at [461, 175] on div "1" at bounding box center [453, 179] width 138 height 97
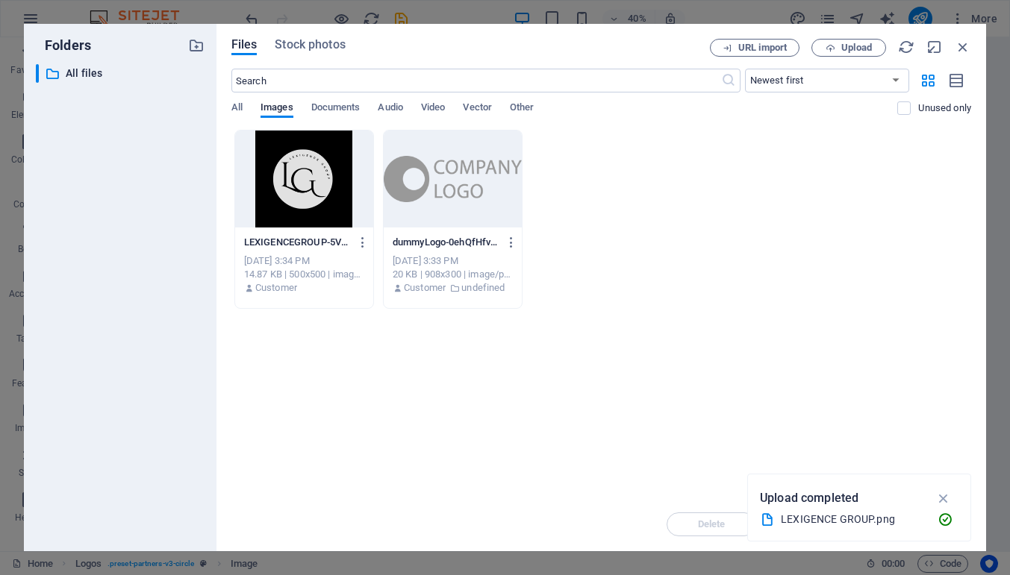
click at [461, 175] on div at bounding box center [453, 179] width 138 height 97
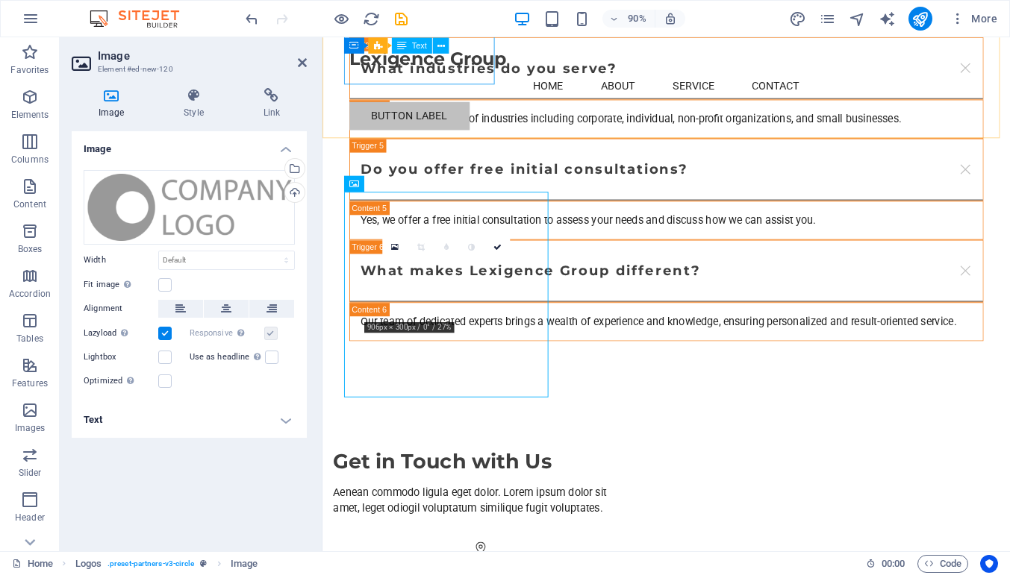
scroll to position [3900, 0]
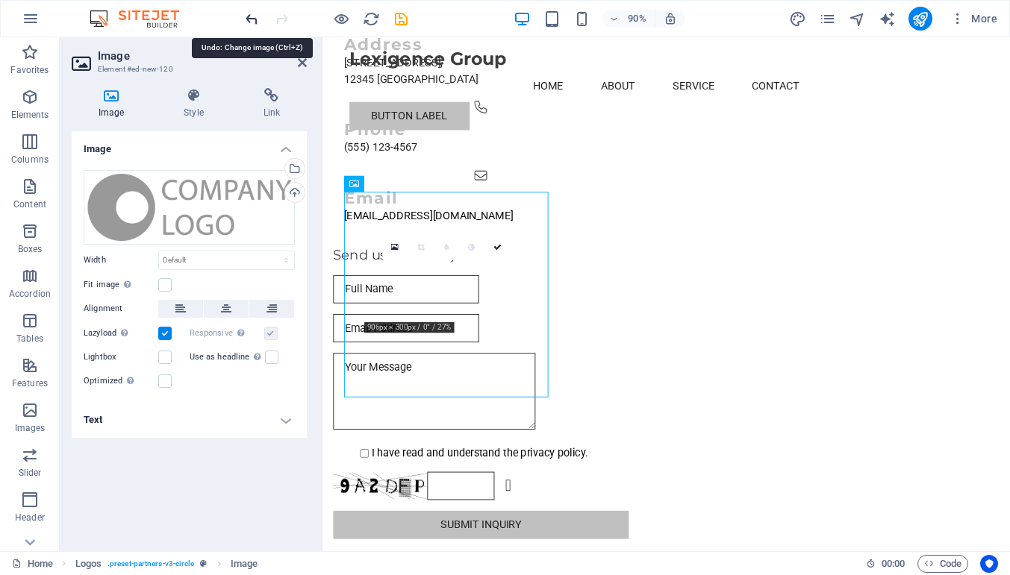
click at [254, 19] on icon "undo" at bounding box center [251, 18] width 17 height 17
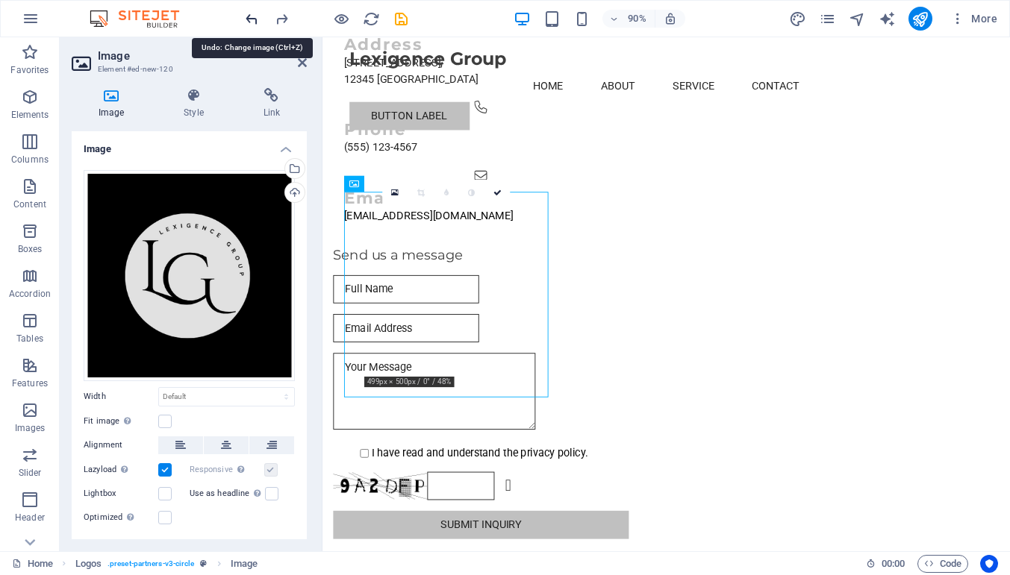
click at [254, 19] on icon "undo" at bounding box center [251, 18] width 17 height 17
click at [254, 21] on icon "undo" at bounding box center [251, 18] width 17 height 17
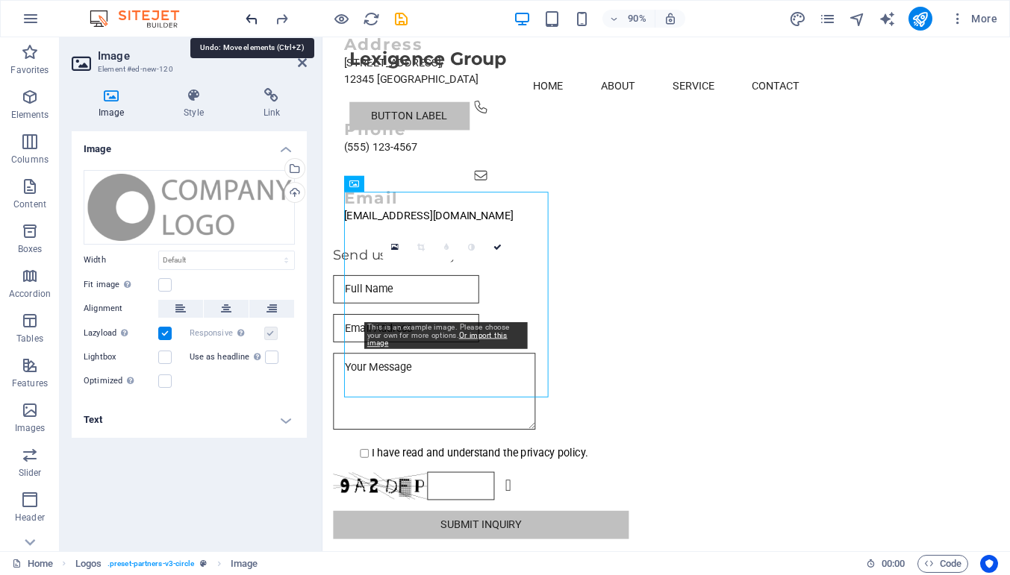
click at [254, 21] on icon "undo" at bounding box center [251, 18] width 17 height 17
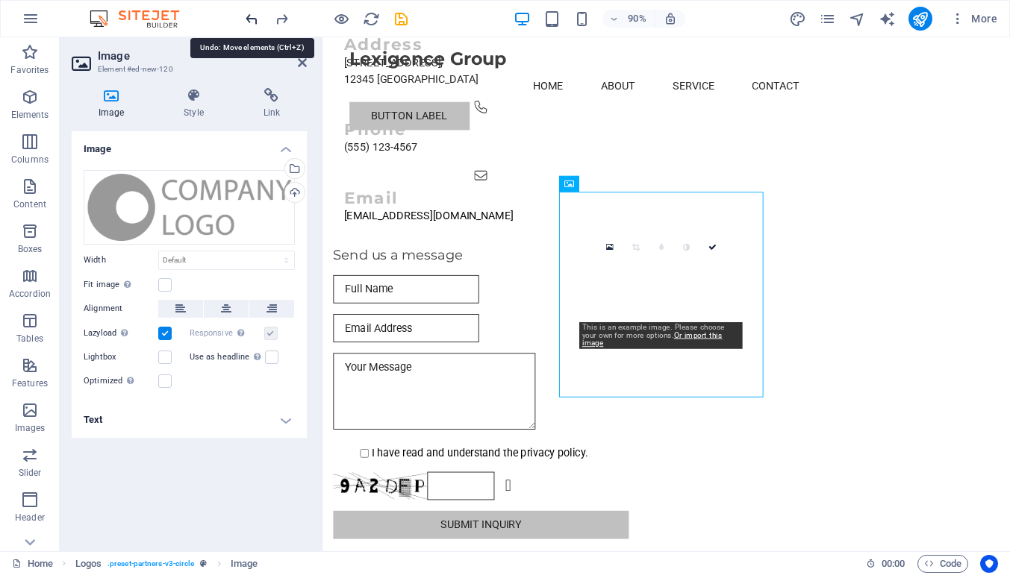
click at [254, 21] on icon "undo" at bounding box center [251, 18] width 17 height 17
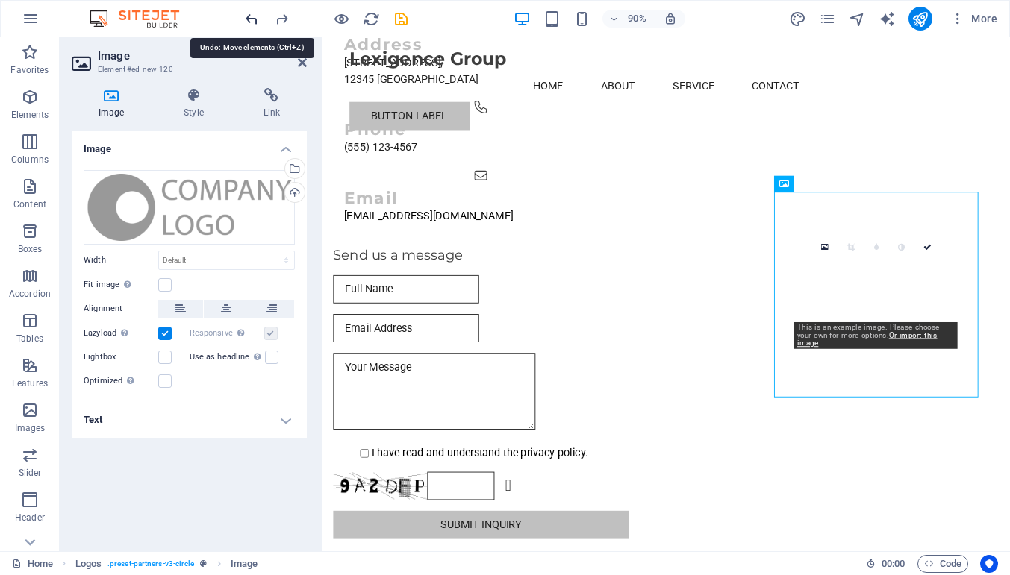
click at [254, 21] on icon "undo" at bounding box center [251, 18] width 17 height 17
click at [250, 18] on icon "undo" at bounding box center [251, 18] width 17 height 17
click at [302, 63] on icon at bounding box center [302, 63] width 9 height 12
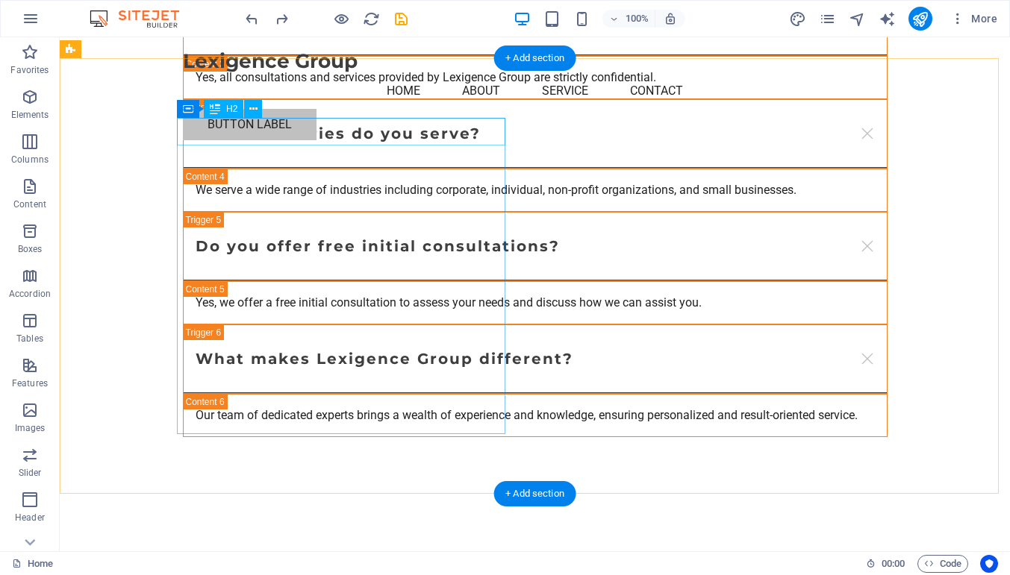
scroll to position [3224, 0]
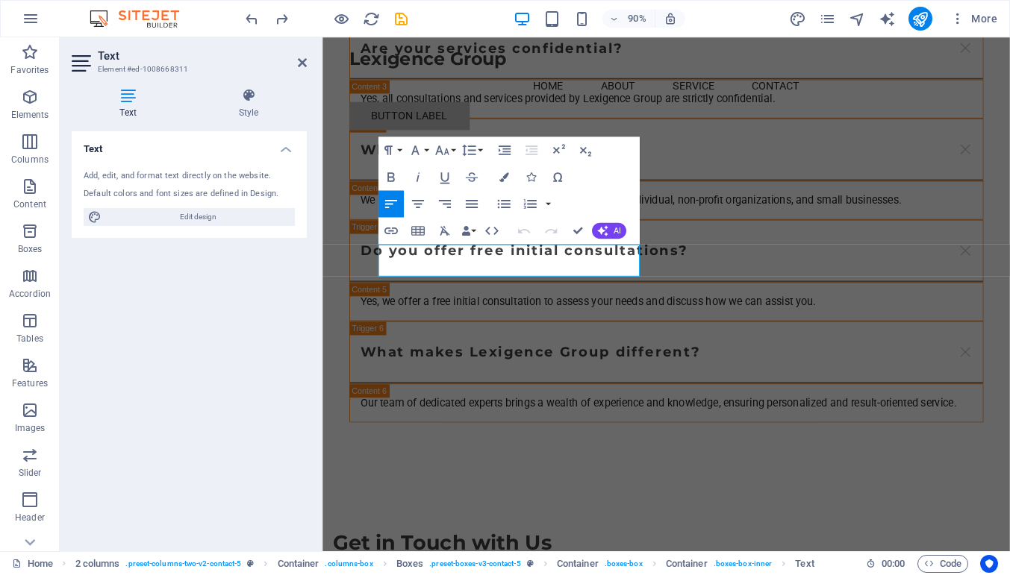
click at [187, 314] on div "Text Add, edit, and format text directly on the website. Default colors and fon…" at bounding box center [189, 335] width 235 height 408
click at [100, 306] on div "Text Add, edit, and format text directly on the website. Default colors and fon…" at bounding box center [189, 335] width 235 height 408
click at [192, 269] on div "Text Add, edit, and format text directly on the website. Default colors and fon…" at bounding box center [189, 335] width 235 height 408
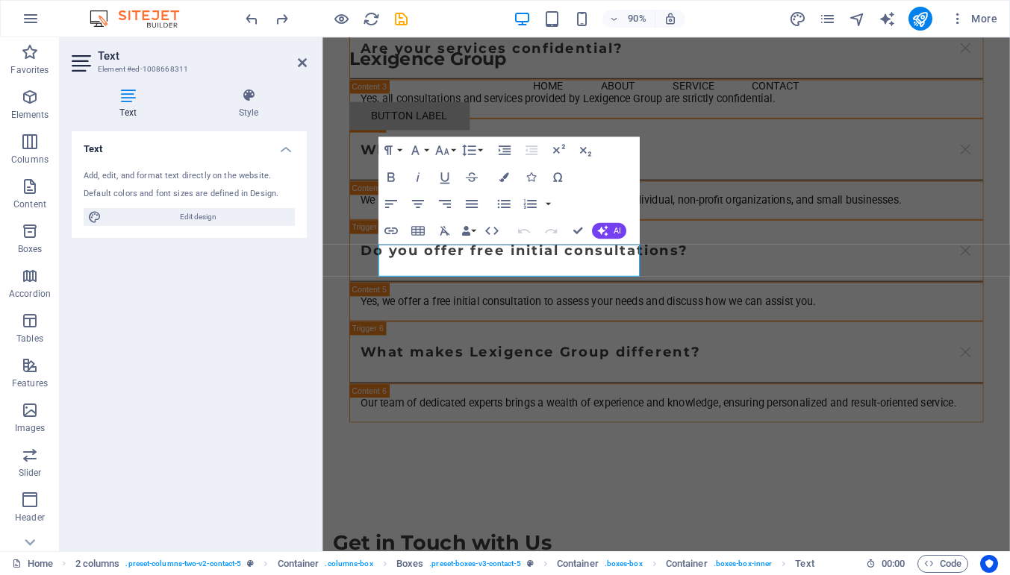
click at [226, 299] on div "Text Add, edit, and format text directly on the website. Default colors and fon…" at bounding box center [189, 335] width 235 height 408
click at [25, 60] on icon "button" at bounding box center [30, 52] width 18 height 18
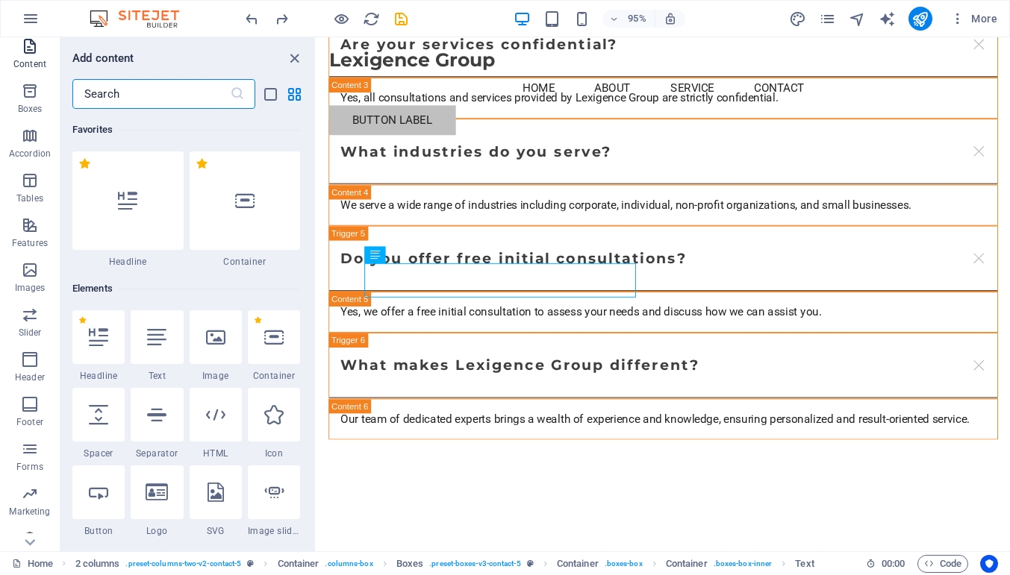
scroll to position [157, 0]
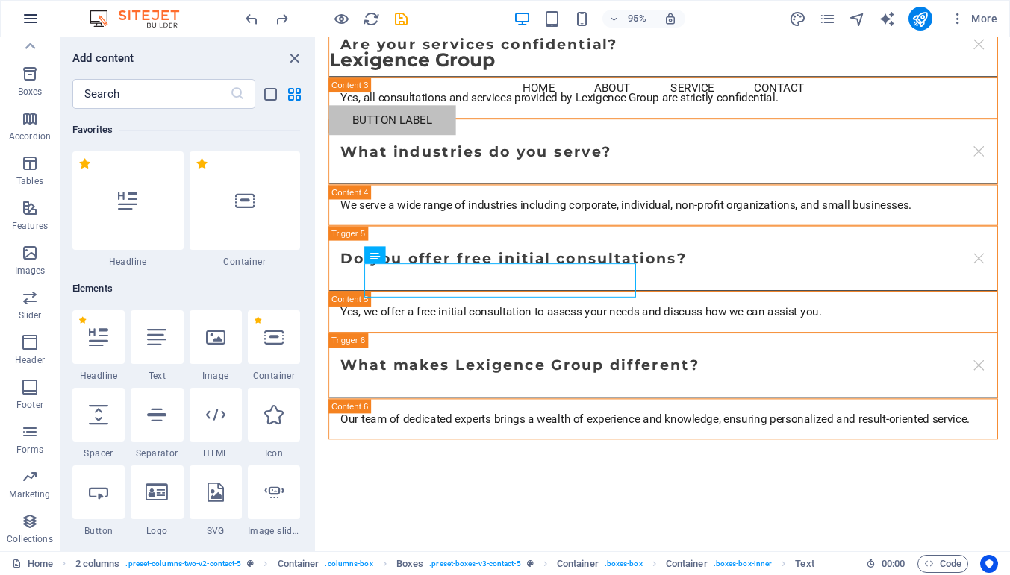
click at [31, 21] on icon "button" at bounding box center [31, 19] width 18 height 18
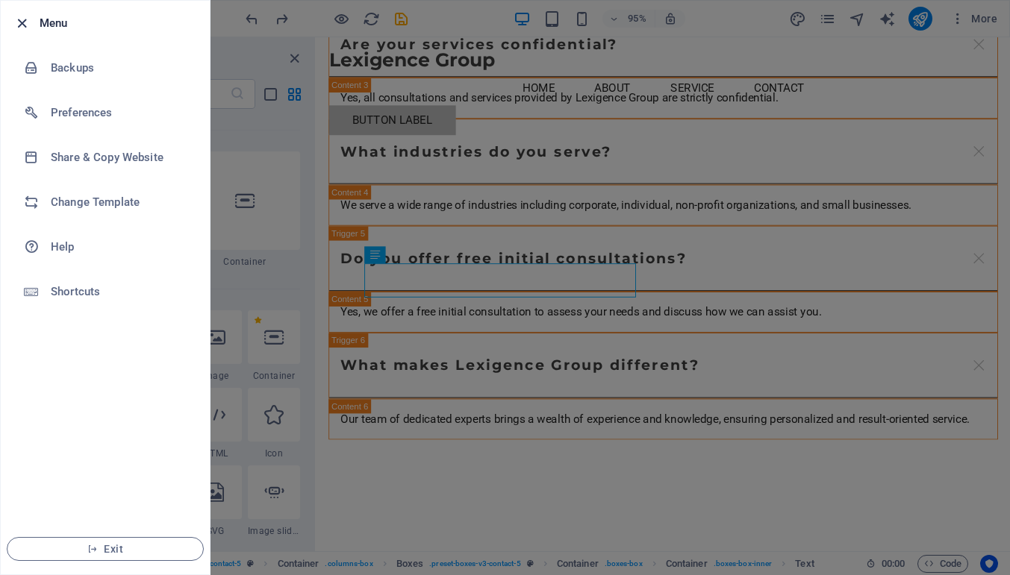
click at [19, 23] on icon "button" at bounding box center [21, 23] width 17 height 17
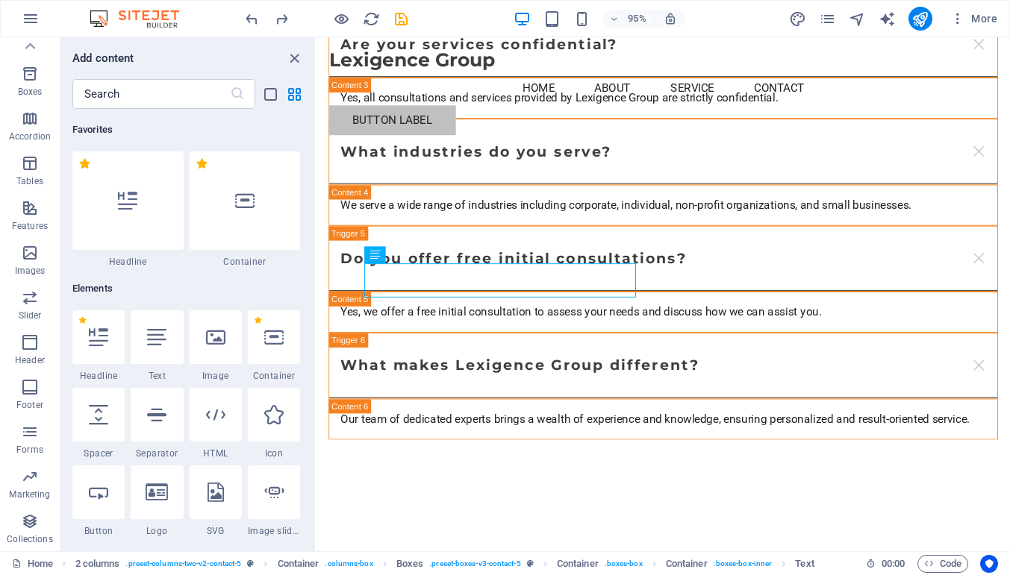
scroll to position [0, 0]
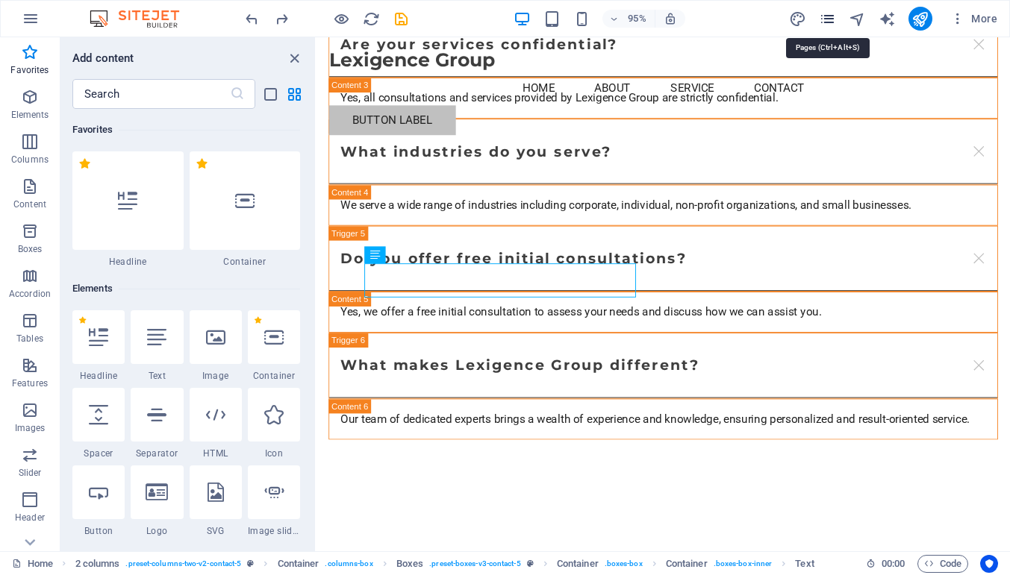
click at [827, 19] on icon "pages" at bounding box center [827, 18] width 17 height 17
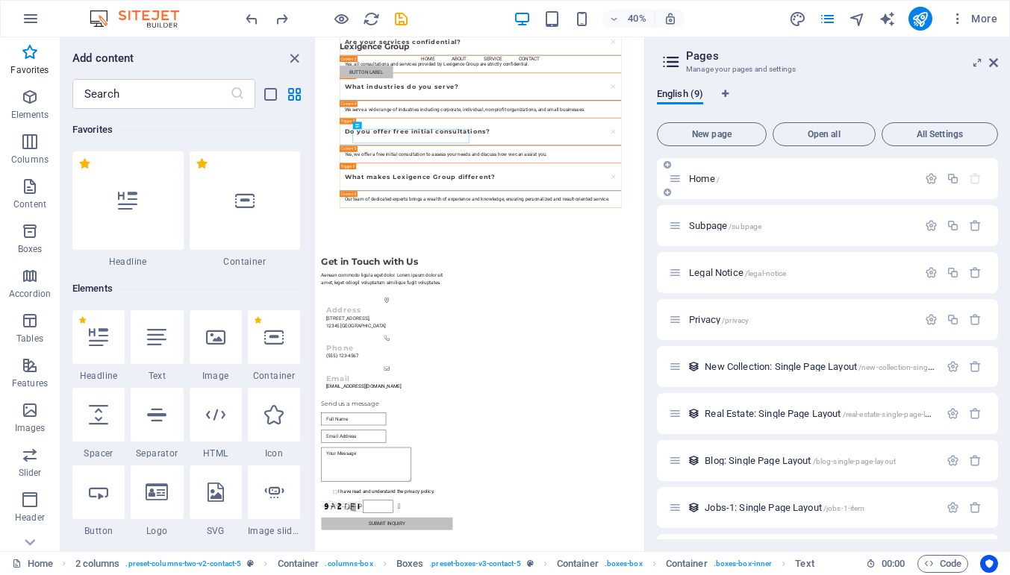
click at [695, 178] on span "Home /" at bounding box center [704, 178] width 31 height 11
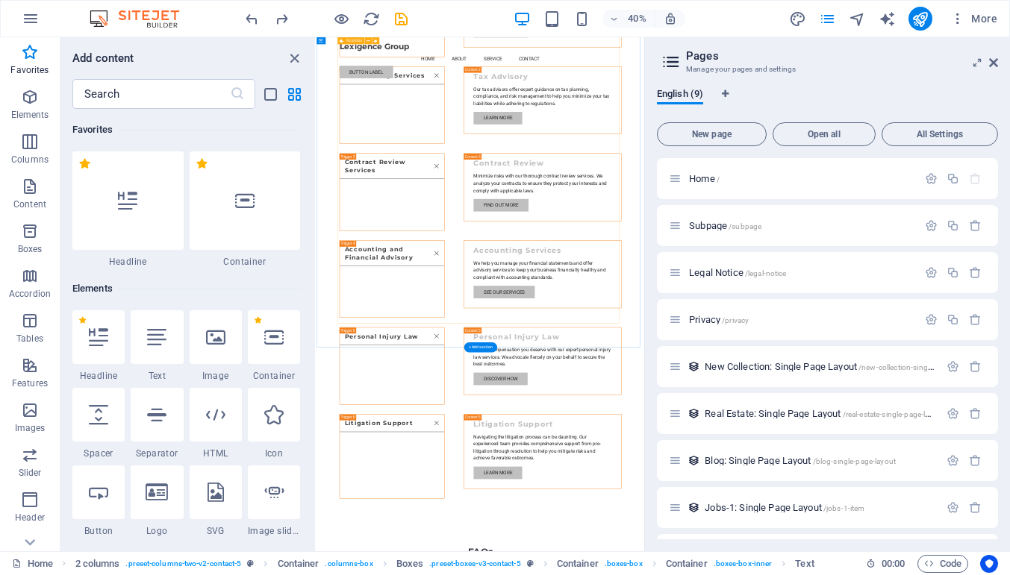
scroll to position [675, 0]
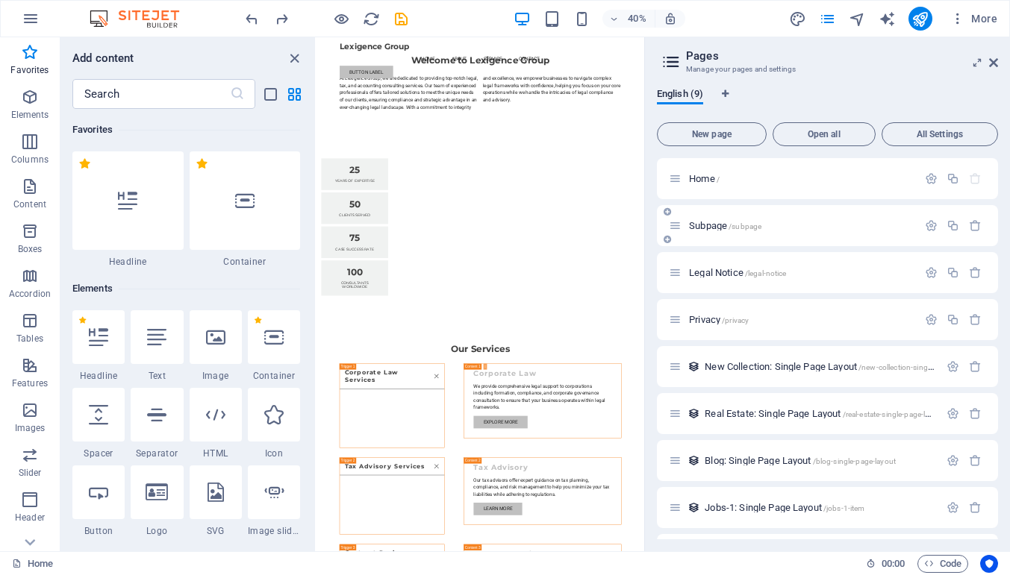
click at [698, 228] on span "Subpage /subpage" at bounding box center [725, 225] width 72 height 11
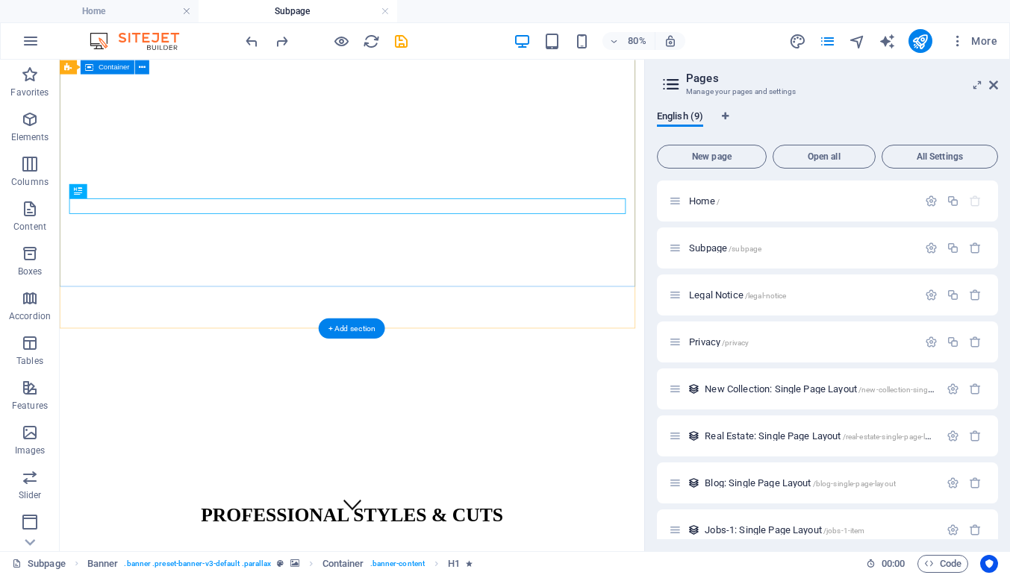
scroll to position [0, 0]
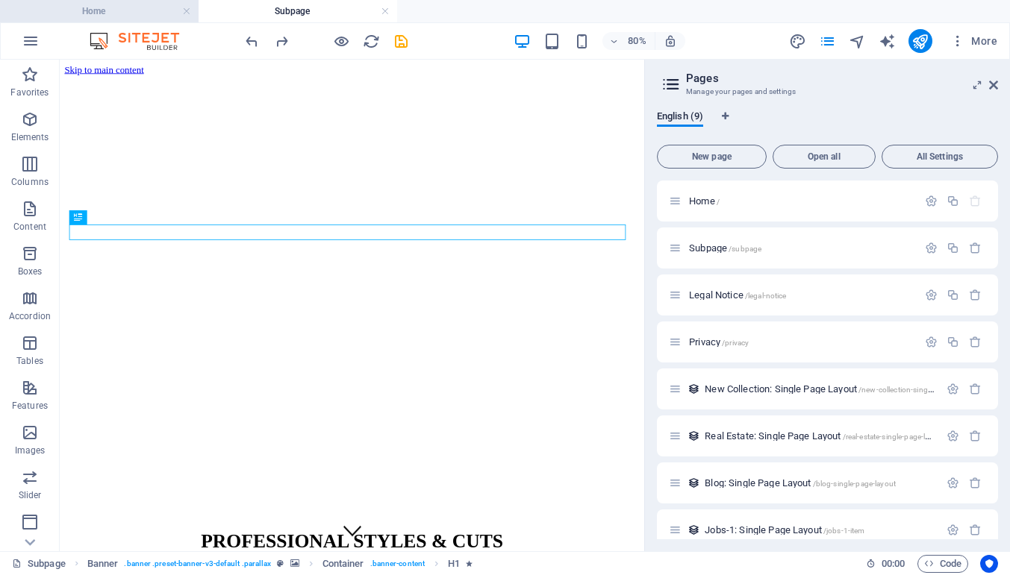
click at [122, 16] on h4 "Home" at bounding box center [99, 11] width 198 height 16
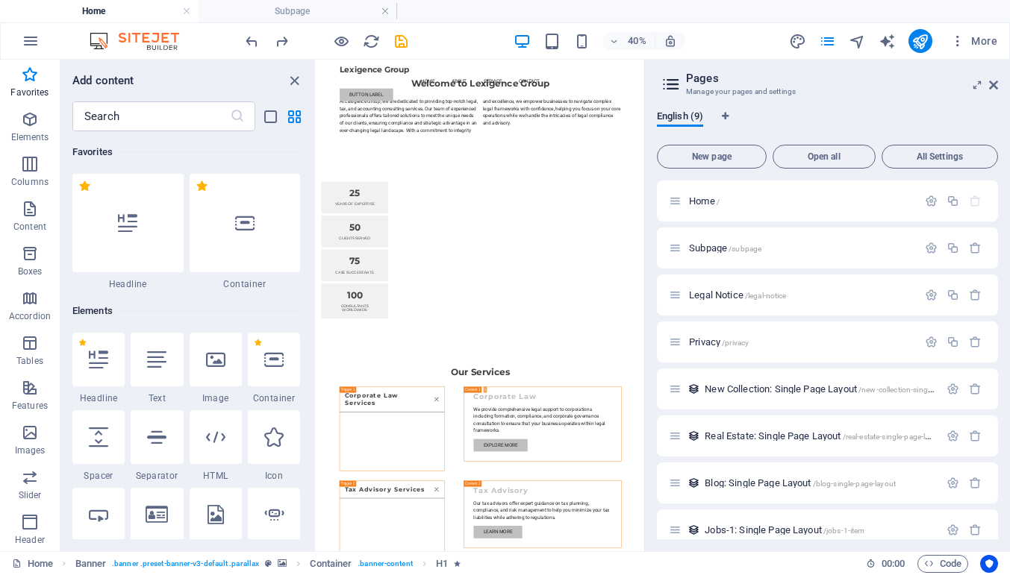
click at [96, 16] on h4 "Home" at bounding box center [99, 11] width 198 height 16
click at [33, 43] on icon "button" at bounding box center [31, 41] width 18 height 18
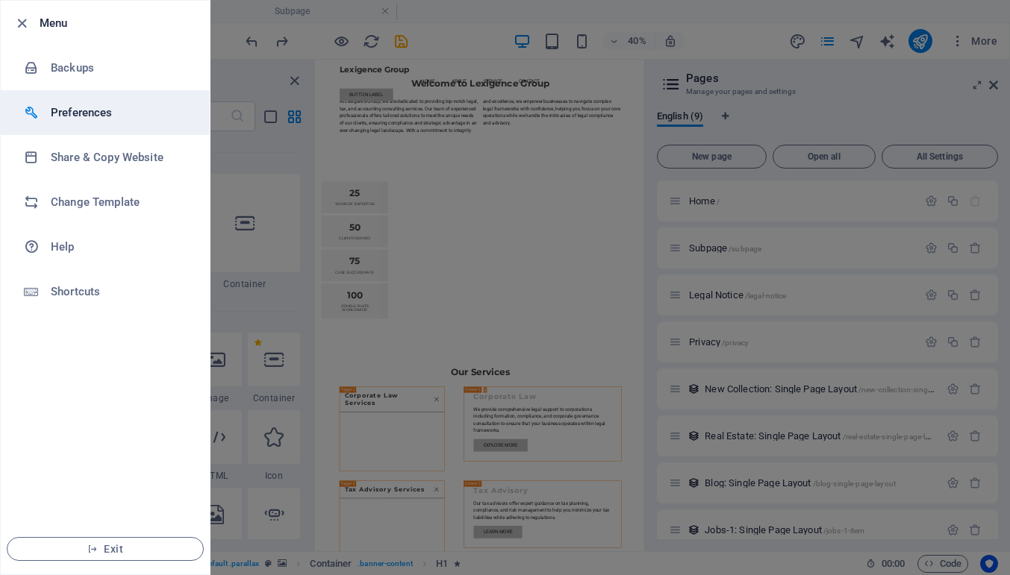
click at [75, 107] on h6 "Preferences" at bounding box center [120, 113] width 138 height 18
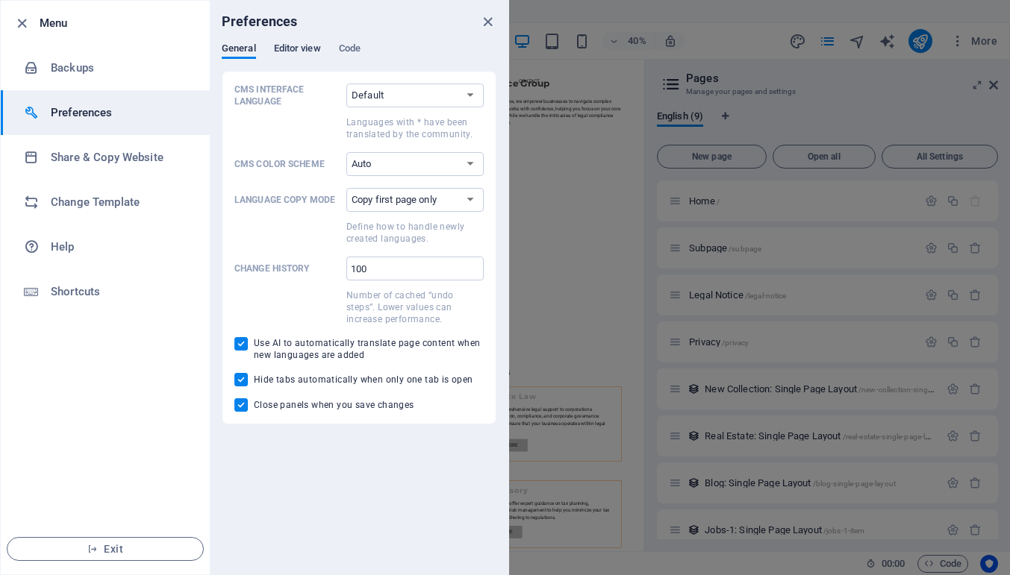
click at [306, 48] on span "Editor view" at bounding box center [297, 50] width 47 height 21
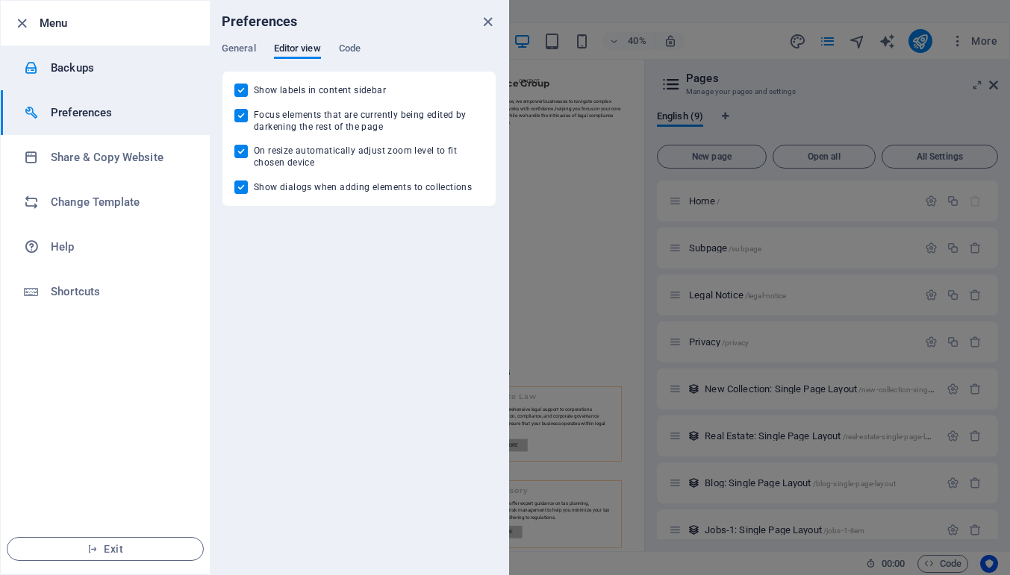
click at [66, 65] on h6 "Backups" at bounding box center [120, 68] width 138 height 18
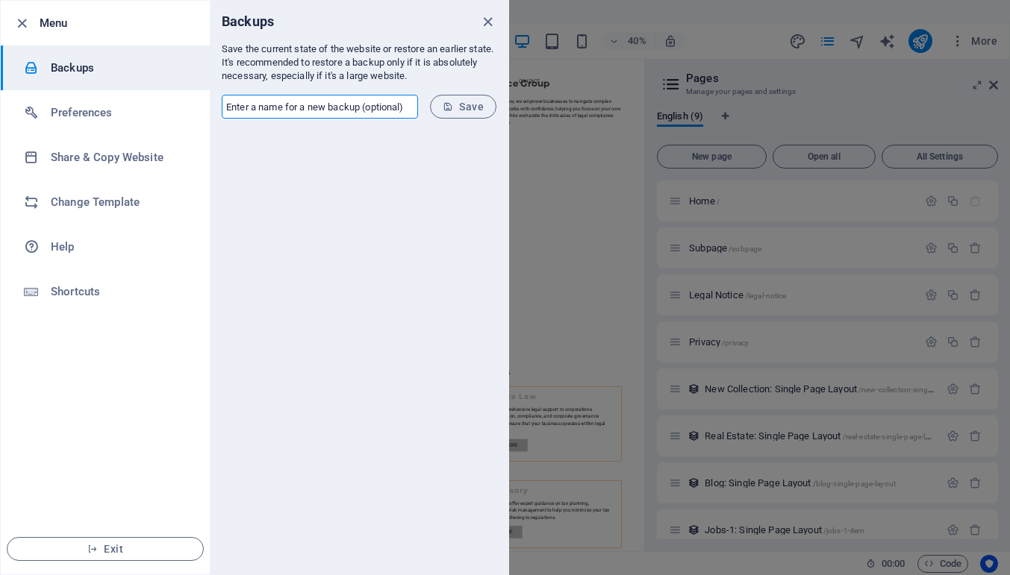
click at [278, 105] on input "text" at bounding box center [320, 107] width 196 height 24
type input "E"
type input "Lexigence-03Oct2025"
click at [461, 107] on span "Save" at bounding box center [462, 107] width 41 height 12
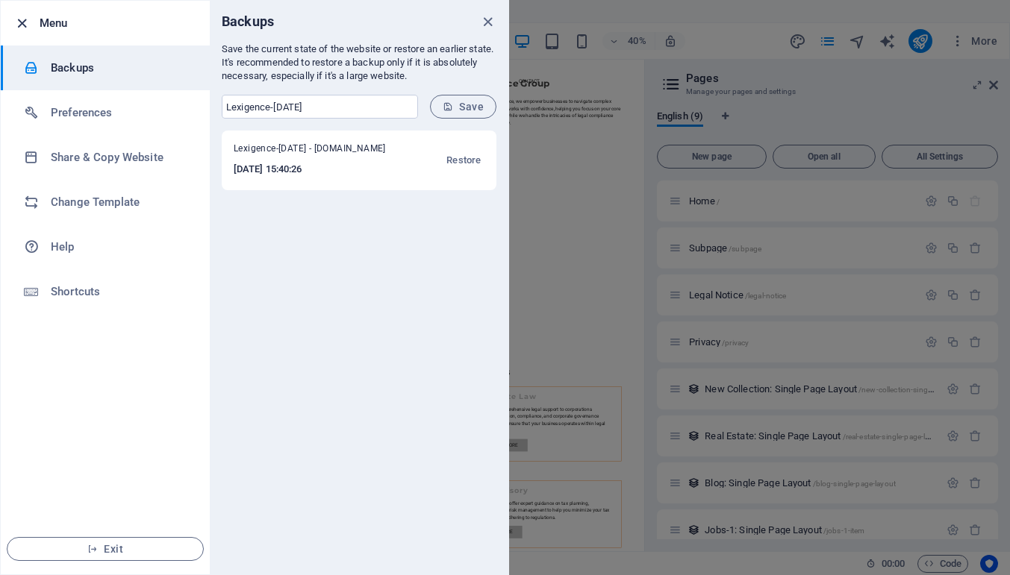
click at [23, 25] on icon "button" at bounding box center [21, 23] width 17 height 17
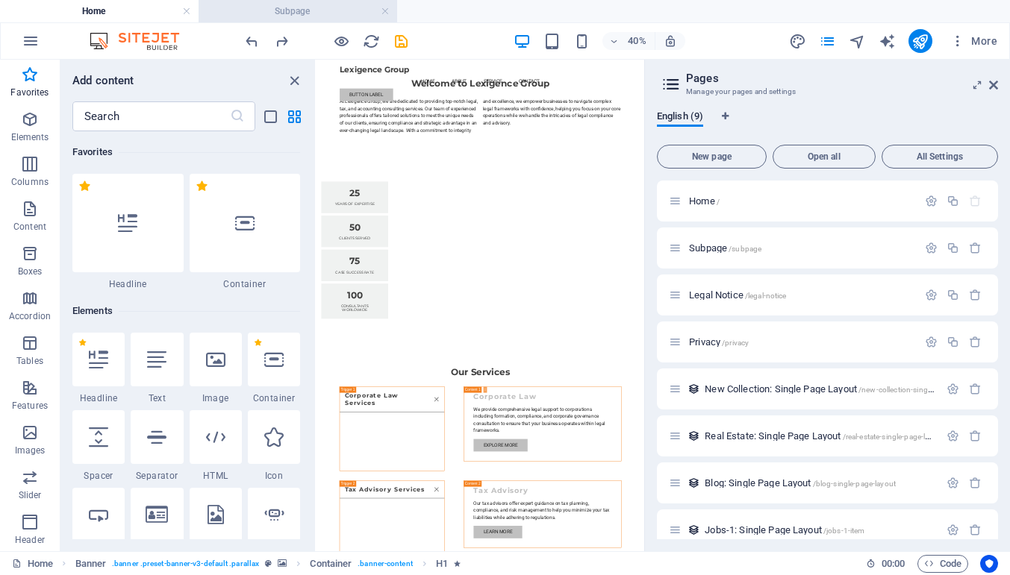
click at [281, 7] on h4 "Subpage" at bounding box center [297, 11] width 198 height 16
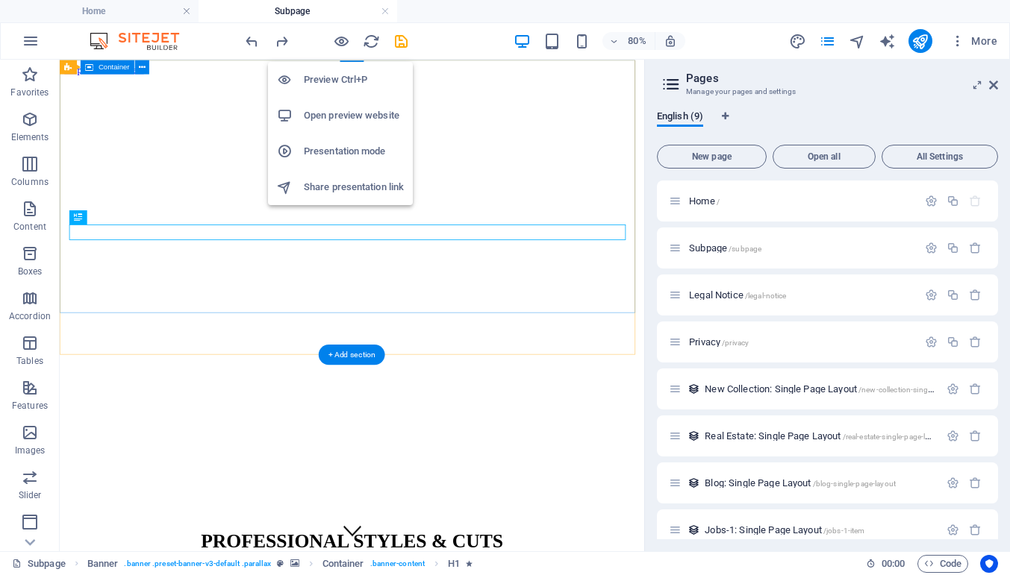
click at [336, 116] on h6 "Open preview website" at bounding box center [354, 116] width 100 height 18
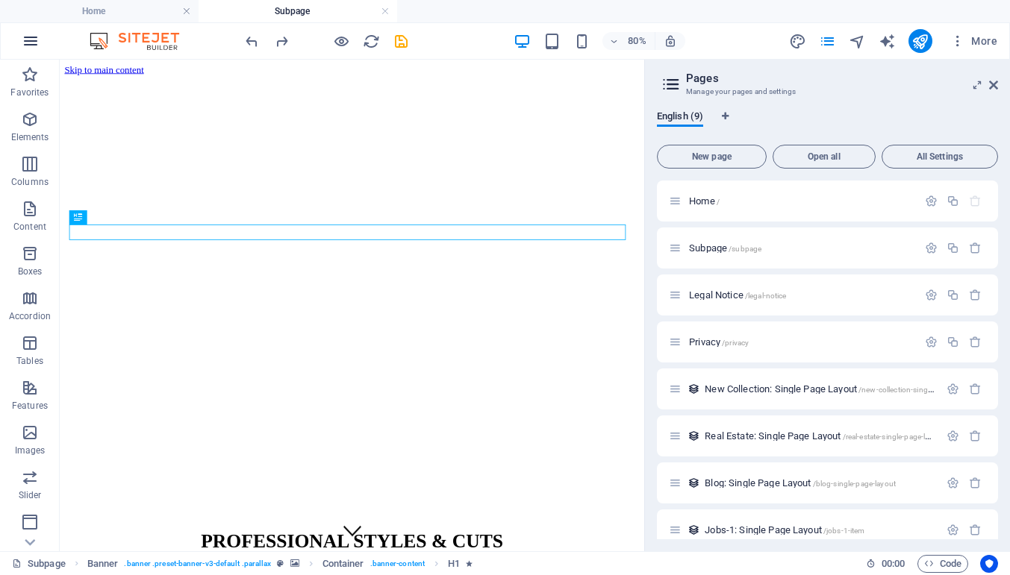
click at [28, 40] on icon "button" at bounding box center [31, 41] width 18 height 18
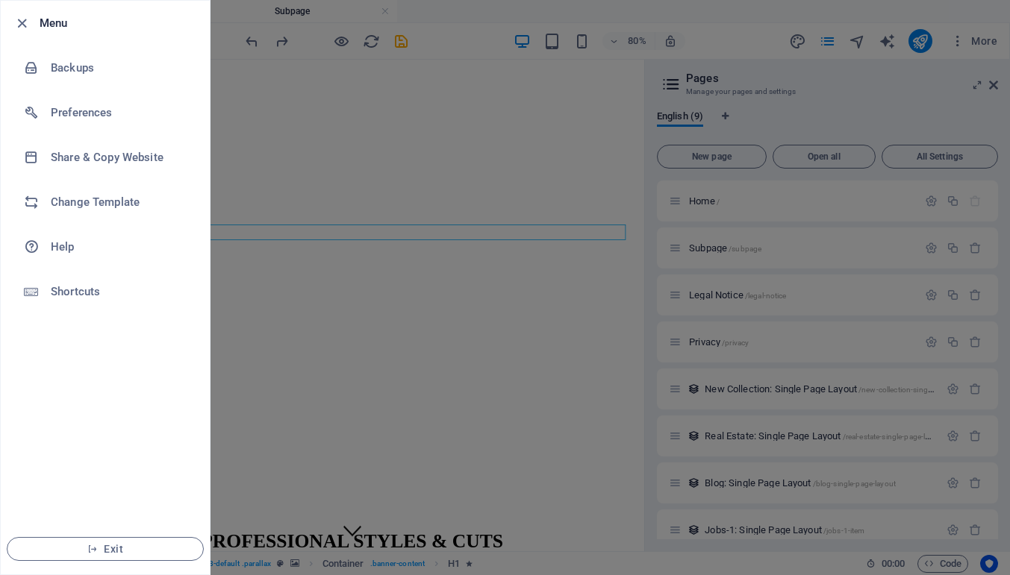
click at [465, 16] on div at bounding box center [505, 287] width 1010 height 575
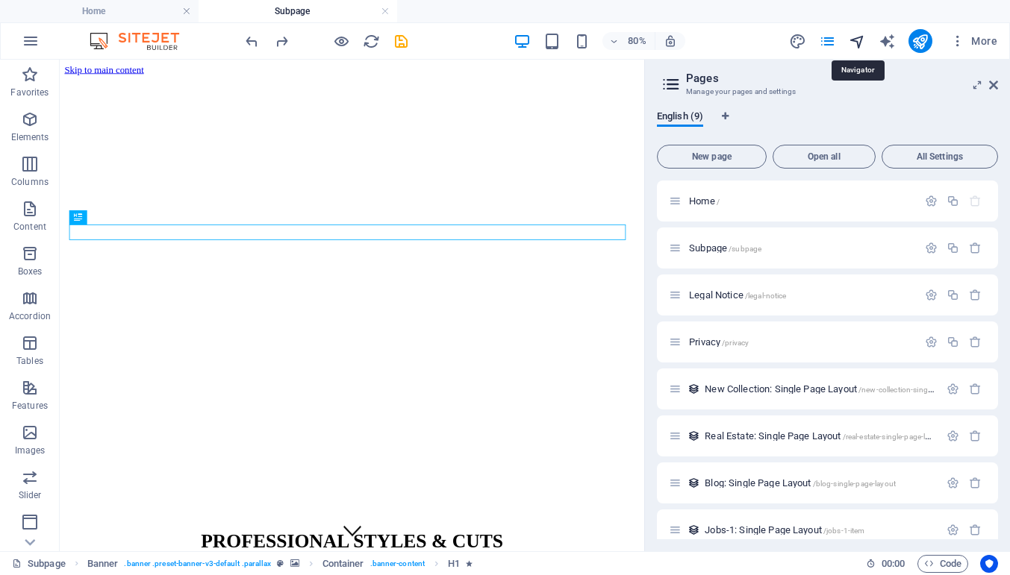
click at [858, 40] on icon "navigator" at bounding box center [856, 41] width 17 height 17
select select "18171646-en"
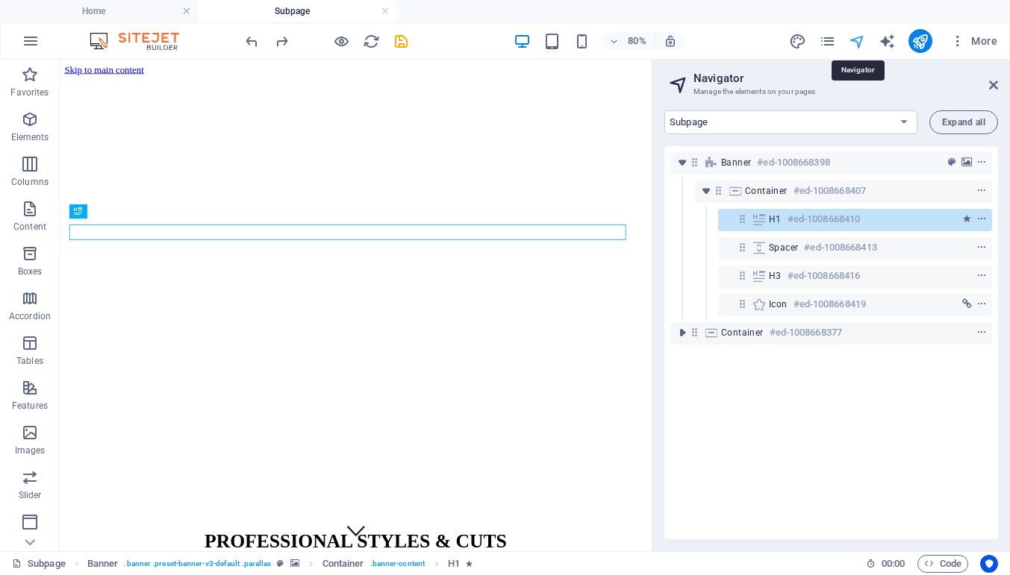
click at [858, 40] on icon "navigator" at bounding box center [856, 41] width 17 height 17
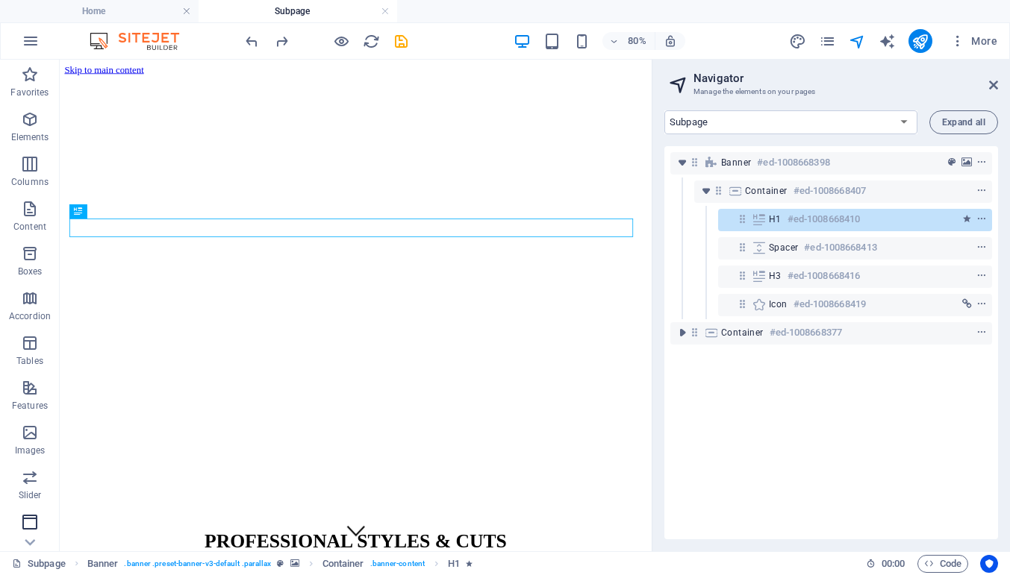
click at [31, 524] on icon "button" at bounding box center [30, 522] width 18 height 18
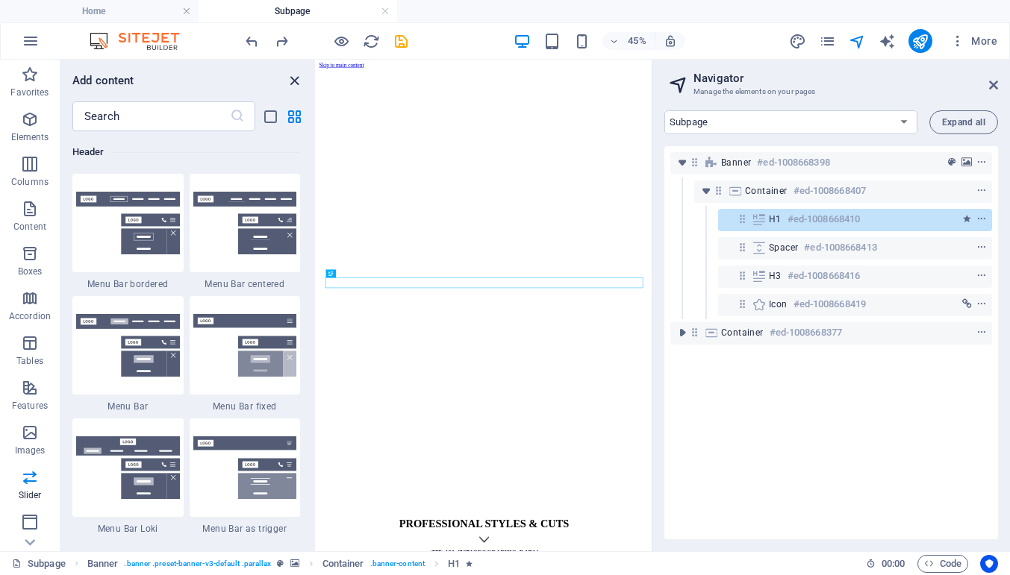
click at [294, 79] on icon "close panel" at bounding box center [294, 80] width 17 height 17
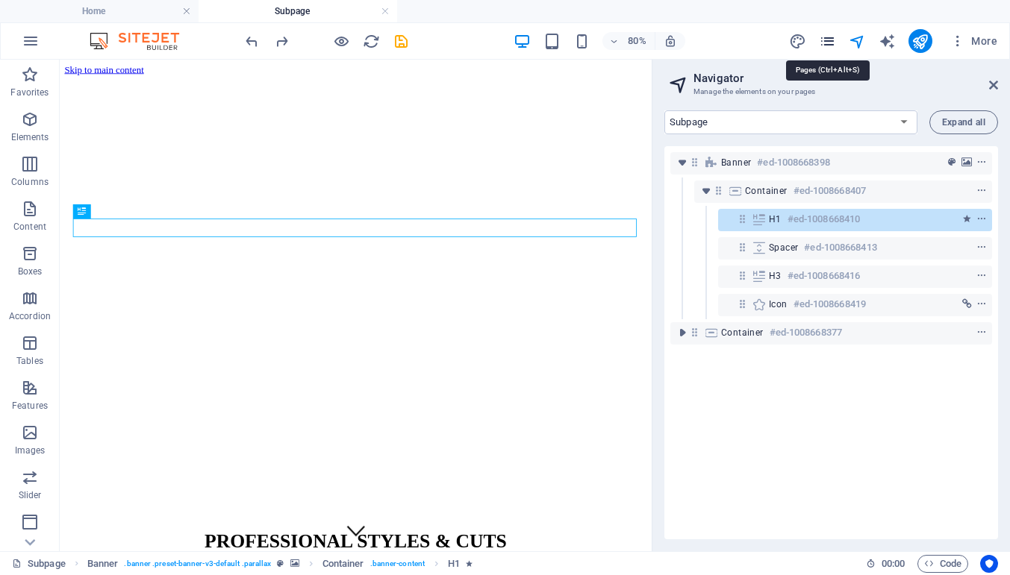
click at [824, 40] on icon "pages" at bounding box center [827, 41] width 17 height 17
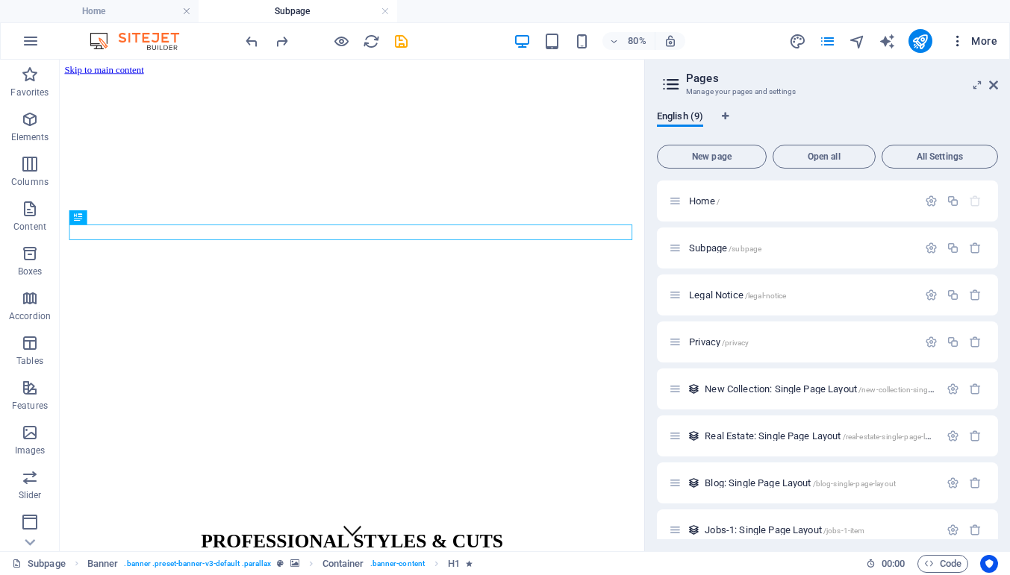
click at [988, 43] on span "More" at bounding box center [973, 41] width 47 height 15
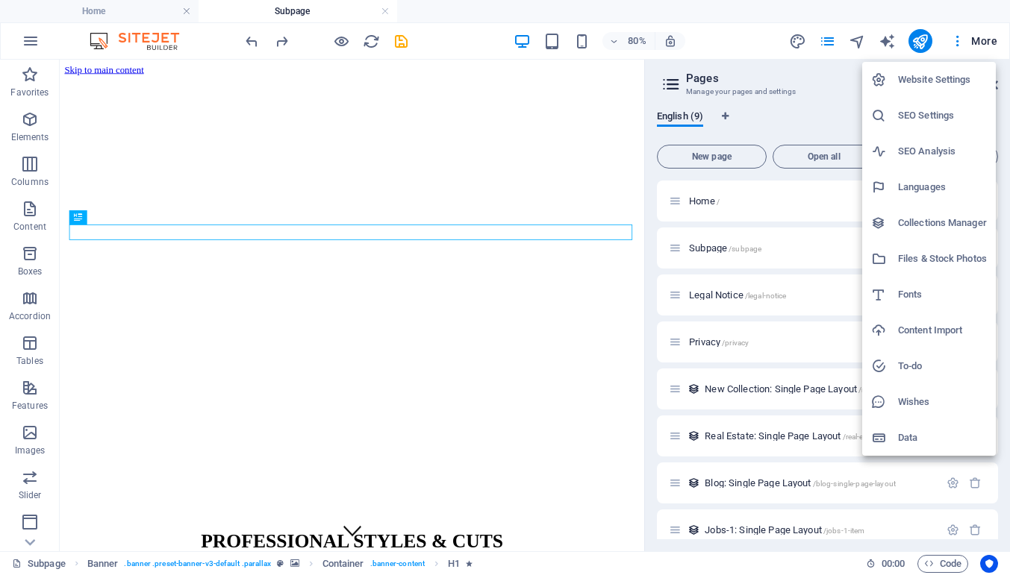
click at [928, 79] on h6 "Website Settings" at bounding box center [942, 80] width 89 height 18
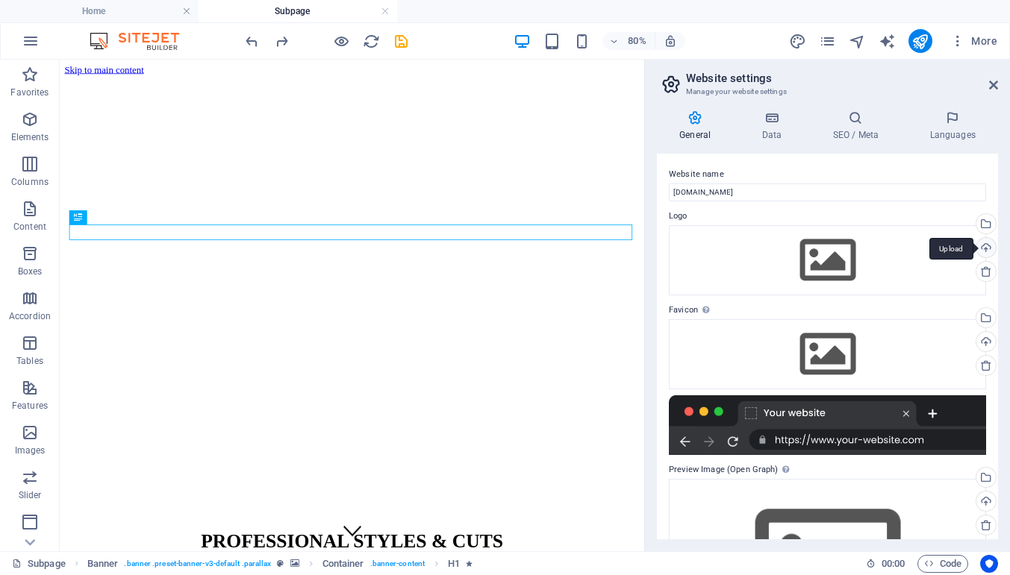
click at [983, 248] on div "Upload" at bounding box center [984, 249] width 22 height 22
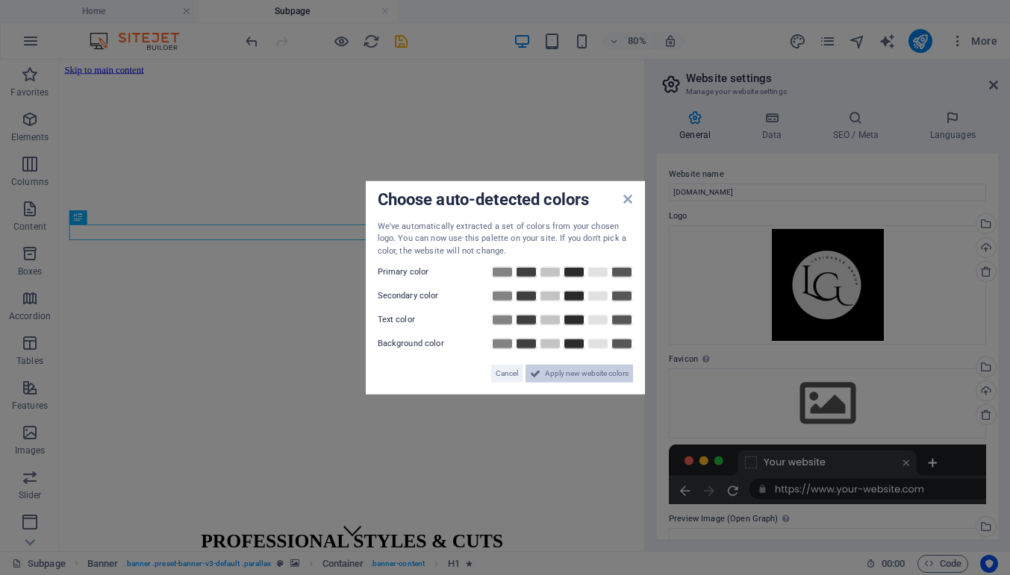
click at [582, 374] on span "Apply new website colors" at bounding box center [587, 374] width 84 height 18
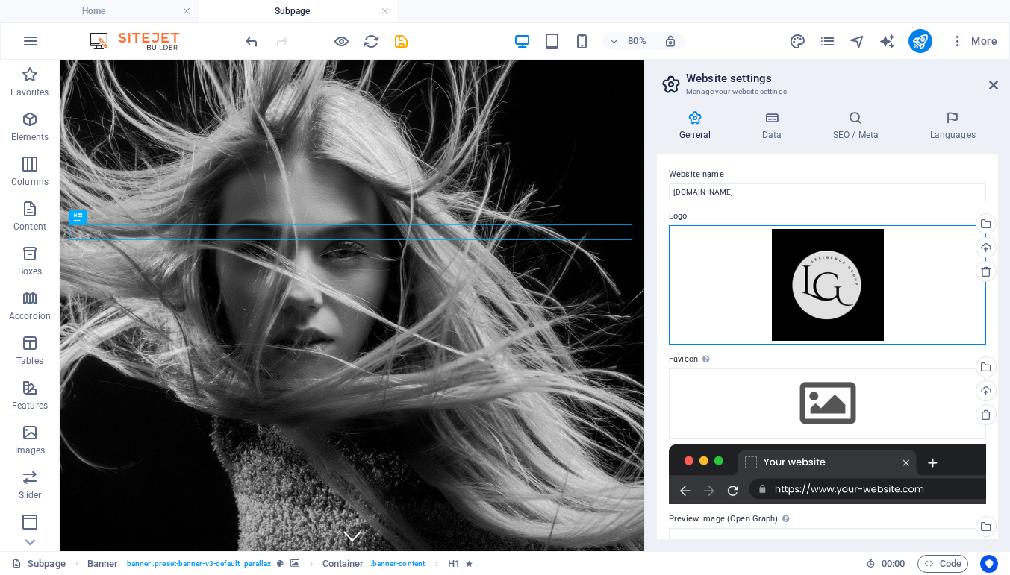
click at [822, 260] on div "Drag files here, click to choose files or select files from Files or our free s…" at bounding box center [827, 284] width 317 height 119
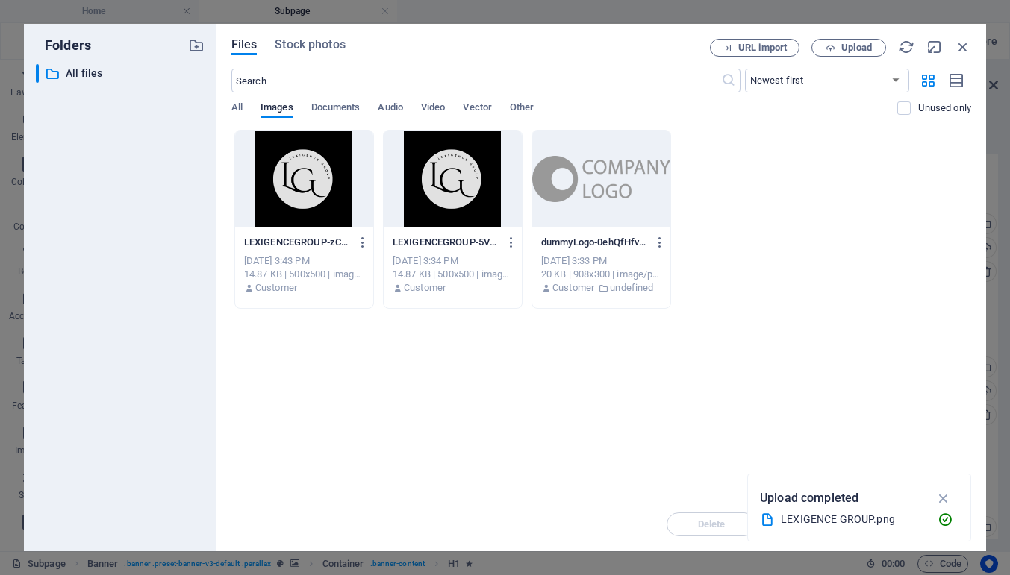
click at [442, 160] on div at bounding box center [453, 179] width 138 height 97
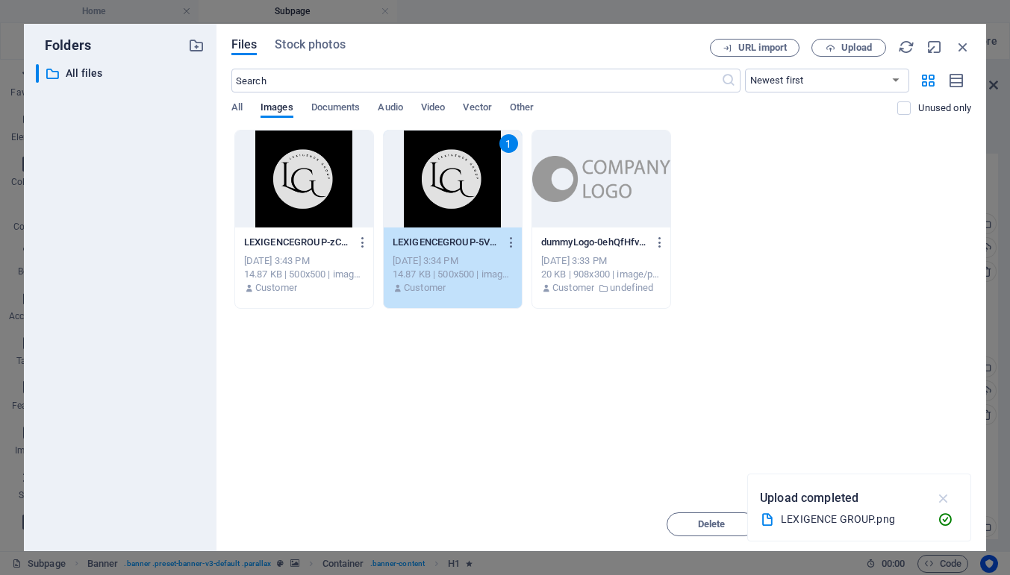
click at [946, 500] on icon "button" at bounding box center [943, 498] width 17 height 16
click at [925, 522] on span "Insert" at bounding box center [926, 524] width 26 height 9
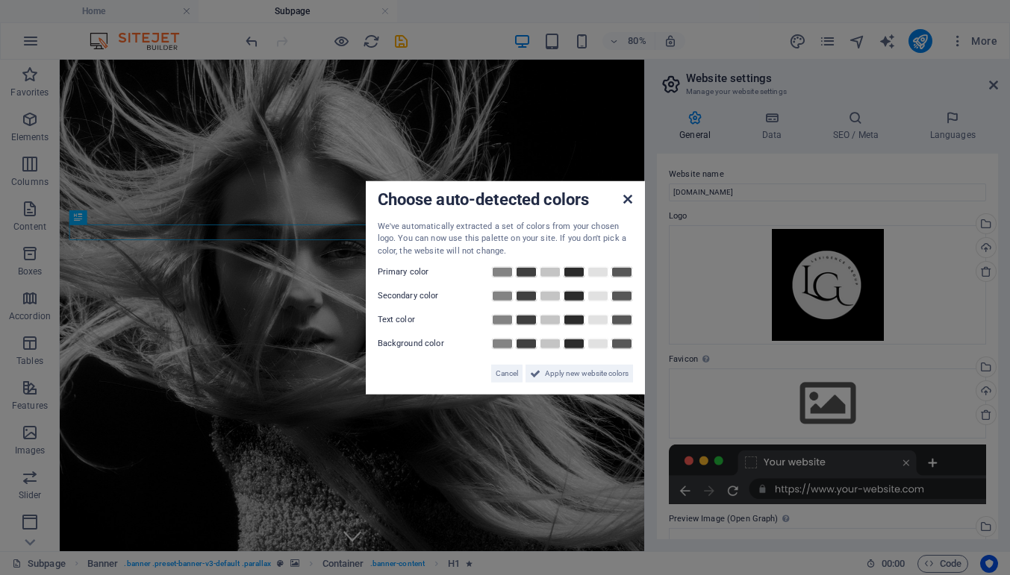
click at [628, 198] on icon at bounding box center [627, 199] width 9 height 12
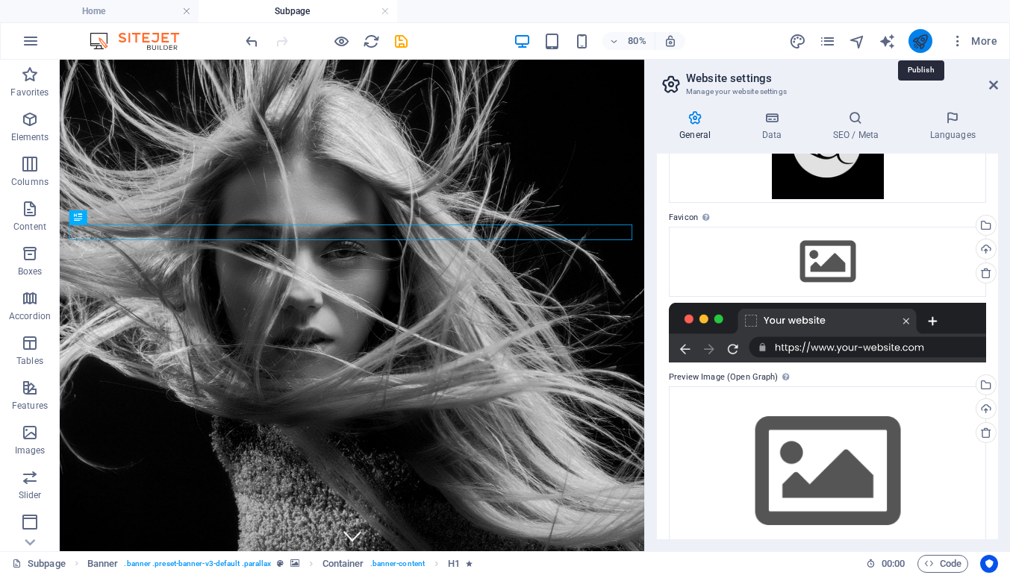
click at [922, 46] on icon "publish" at bounding box center [919, 41] width 17 height 17
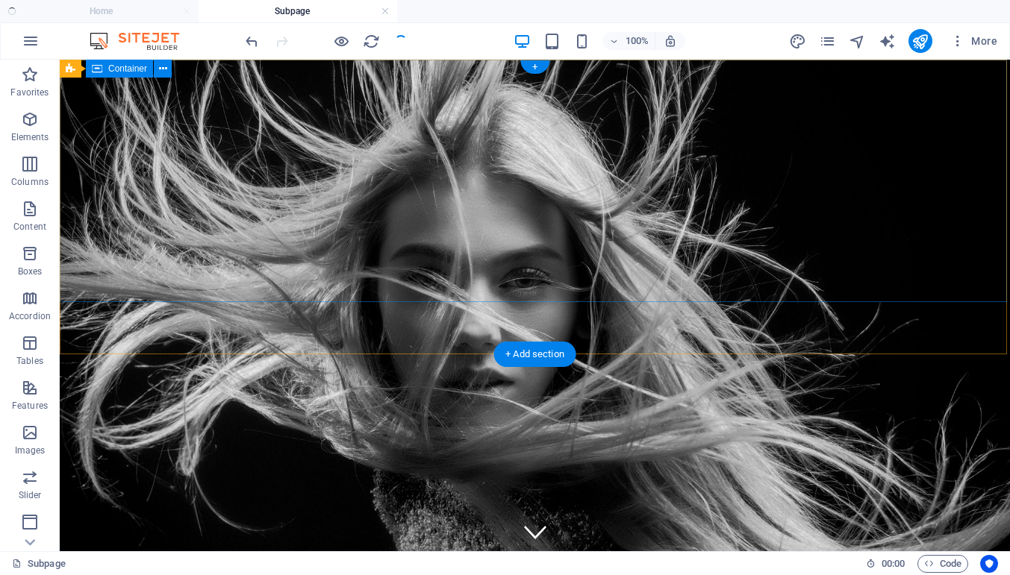
checkbox input "false"
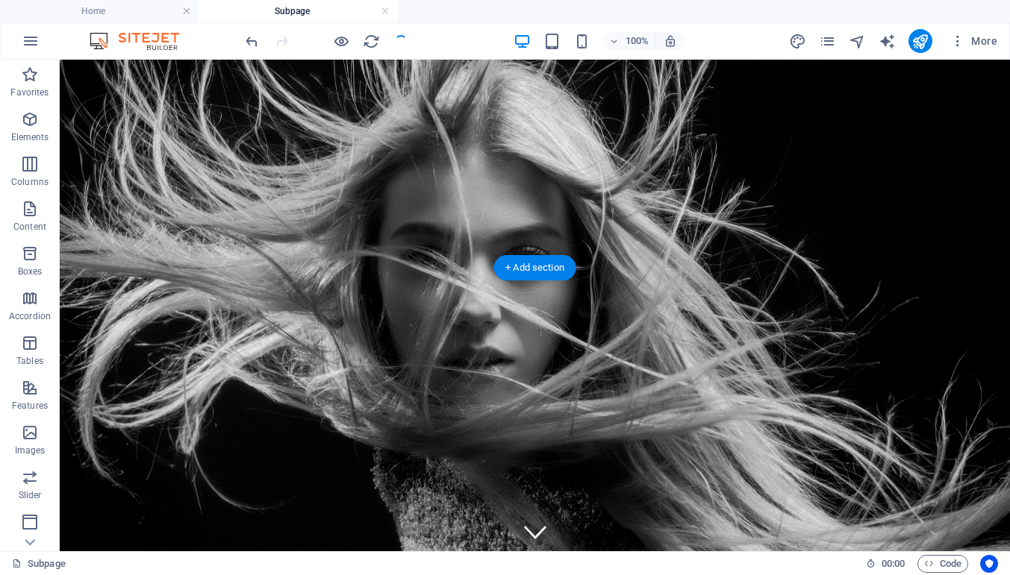
scroll to position [87, 0]
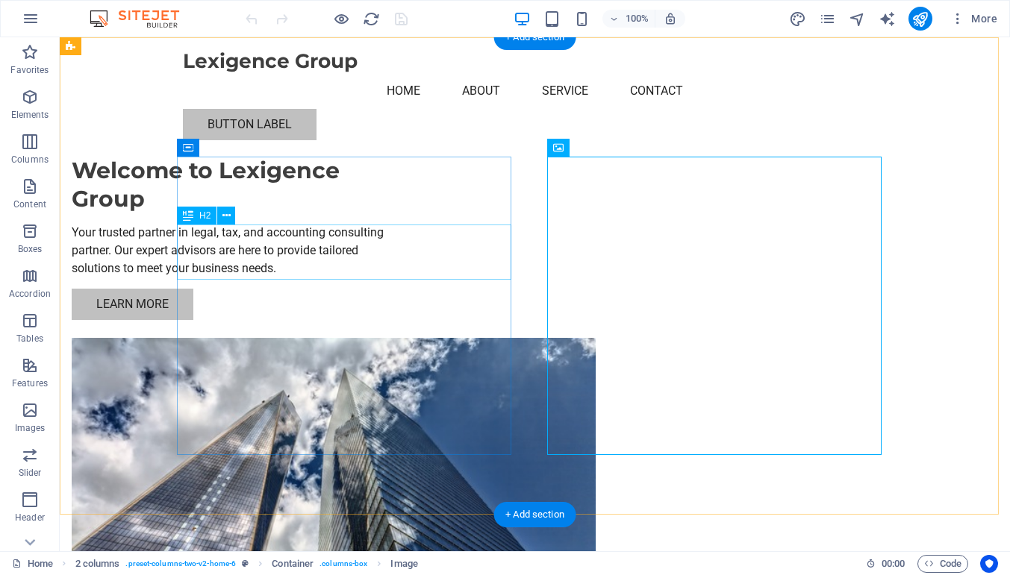
click at [375, 213] on div "Welcome to Lexigence Group" at bounding box center [239, 185] width 334 height 56
click at [406, 338] on figure at bounding box center [239, 487] width 334 height 298
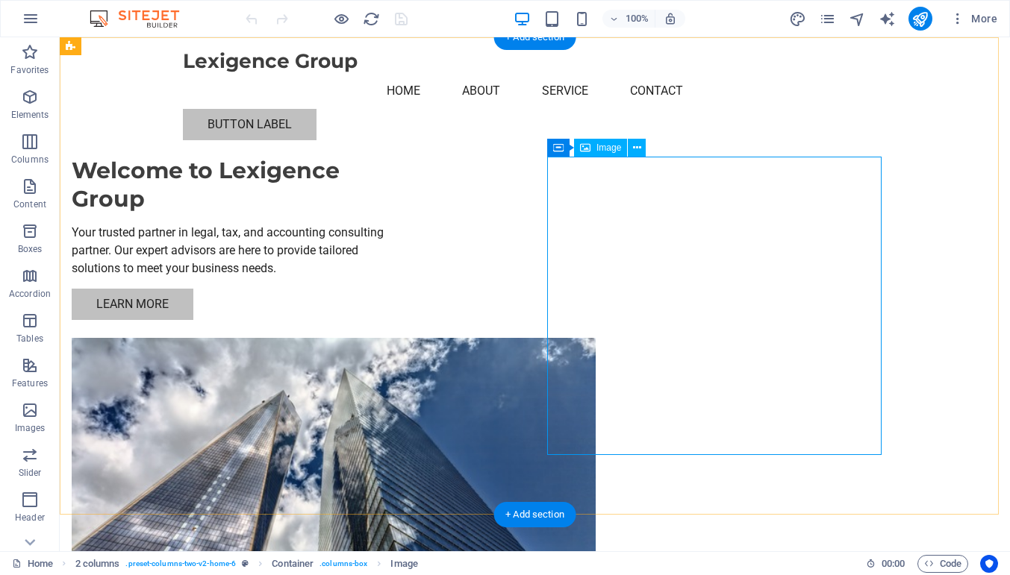
click at [406, 338] on figure at bounding box center [239, 487] width 334 height 298
click at [596, 151] on span "Image" at bounding box center [608, 147] width 25 height 9
click at [633, 149] on icon at bounding box center [637, 148] width 8 height 16
click at [406, 338] on figure at bounding box center [239, 487] width 334 height 298
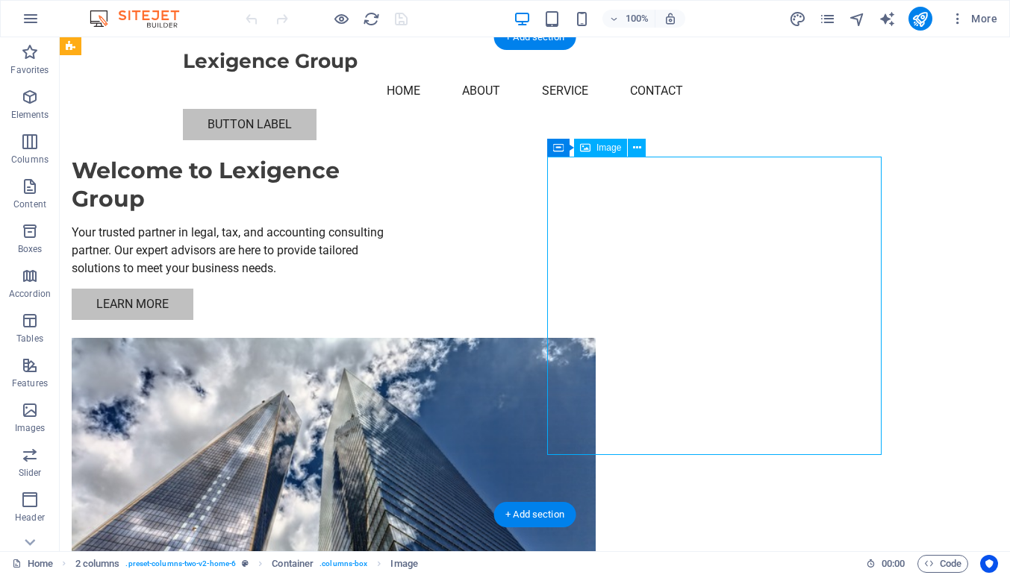
select select "px"
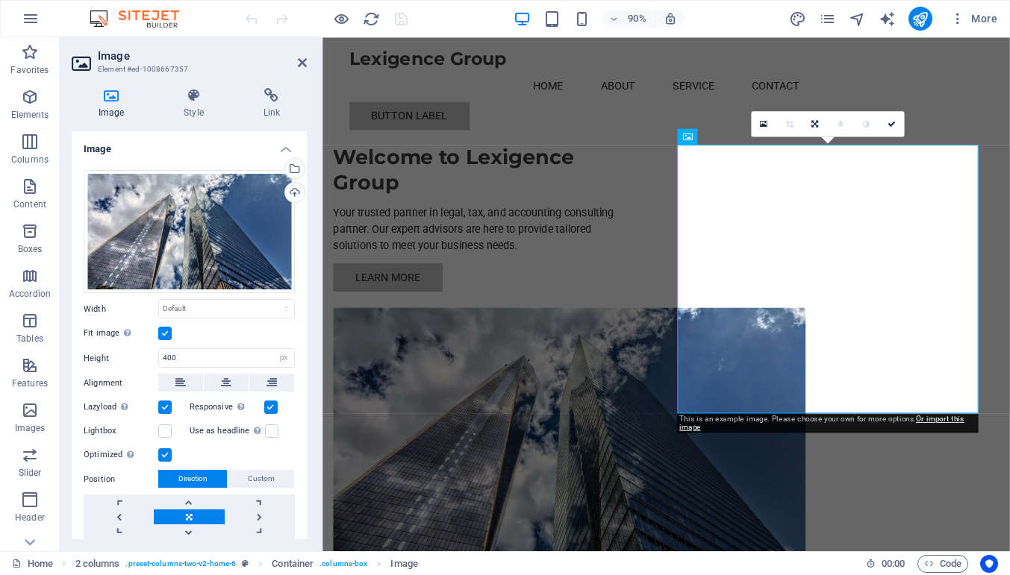
click at [165, 333] on label at bounding box center [164, 333] width 13 height 13
click at [0, 0] on input "Fit image Automatically fit image to a fixed width and height" at bounding box center [0, 0] width 0 height 0
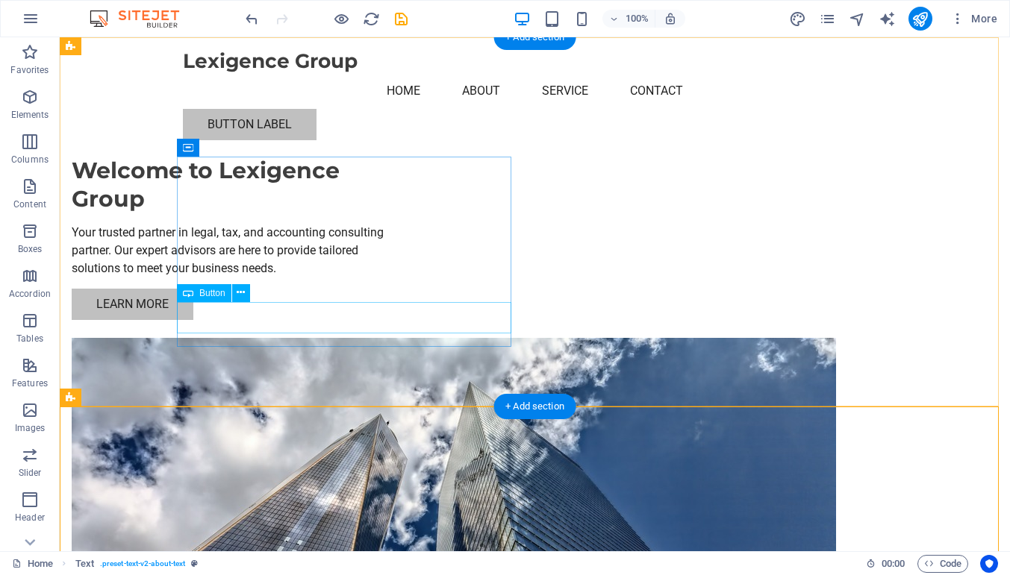
click at [218, 317] on div "Learn More" at bounding box center [239, 304] width 334 height 31
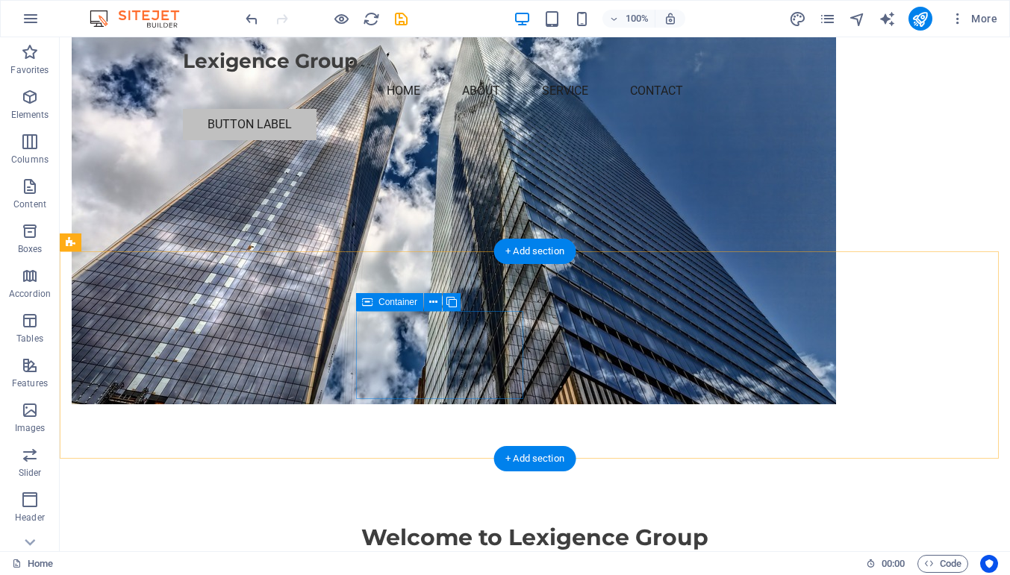
scroll to position [414, 0]
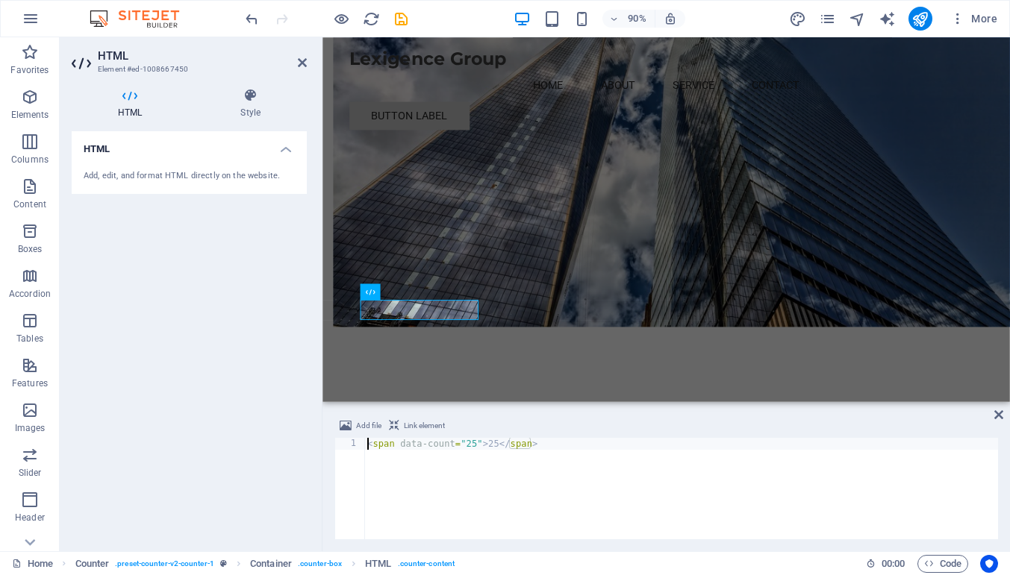
click at [475, 444] on div "< span data-count = "25" > 25 </ span >" at bounding box center [680, 500] width 633 height 125
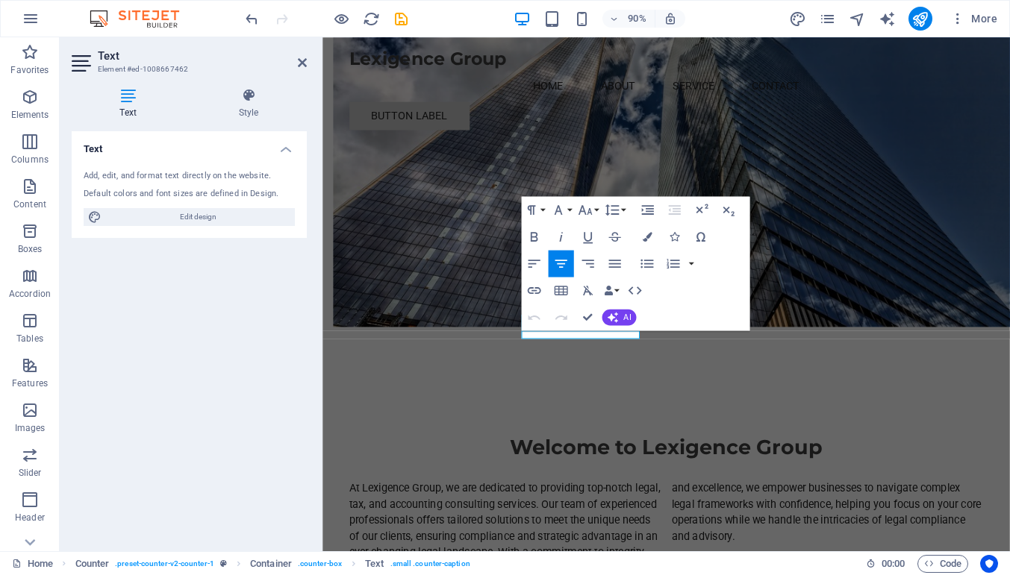
click at [209, 322] on div "Text Add, edit, and format text directly on the website. Default colors and fon…" at bounding box center [189, 335] width 235 height 408
click at [157, 367] on div "Text Add, edit, and format text directly on the website. Default colors and fon…" at bounding box center [189, 335] width 235 height 408
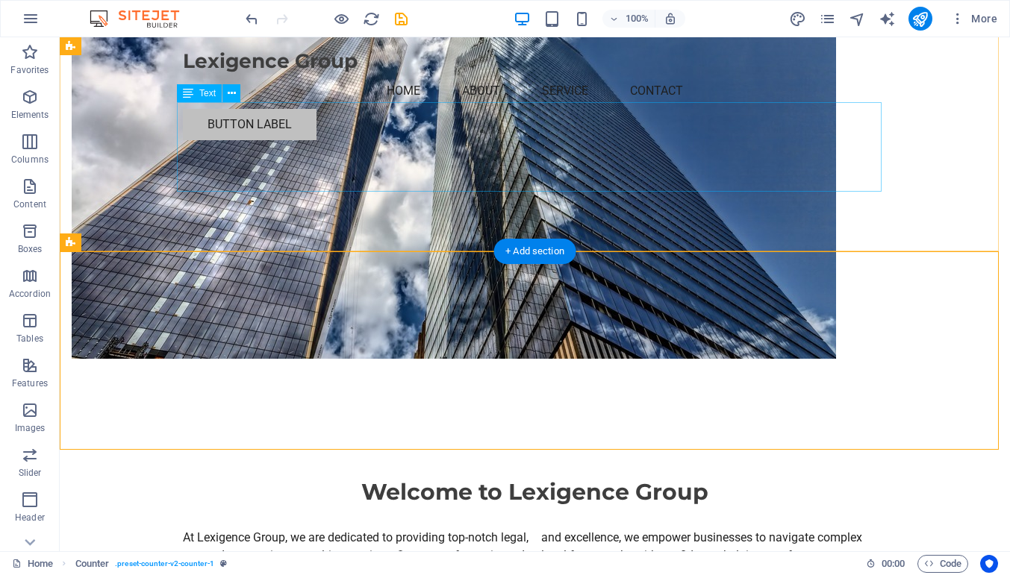
click at [566, 529] on div "At Lexigence Group, we are dedicated to providing top-notch legal, tax, and acc…" at bounding box center [535, 574] width 704 height 90
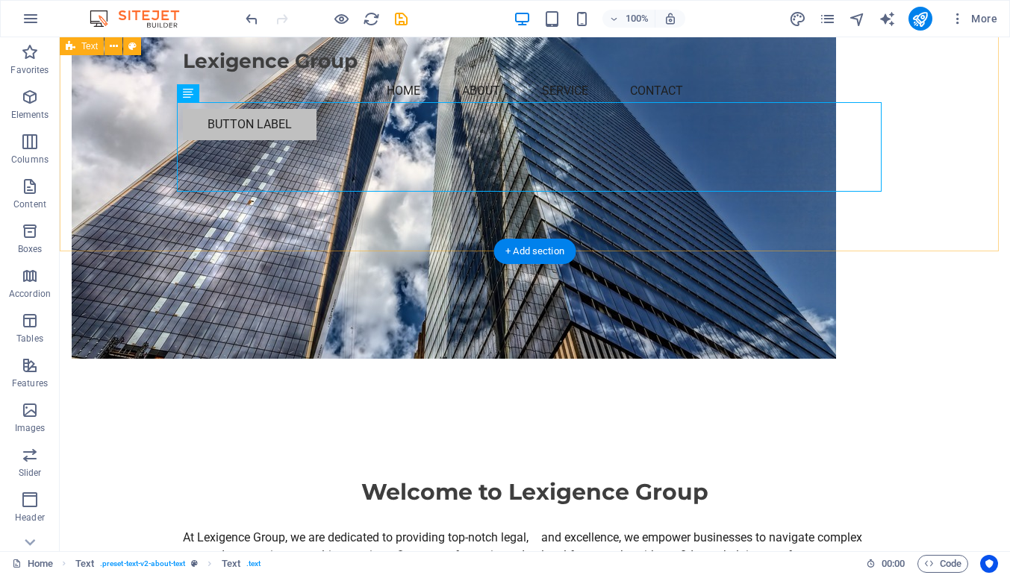
click at [118, 419] on div "Welcome to Lexigence Group At Lexigence Group, we are dedicated to providing to…" at bounding box center [535, 549] width 950 height 260
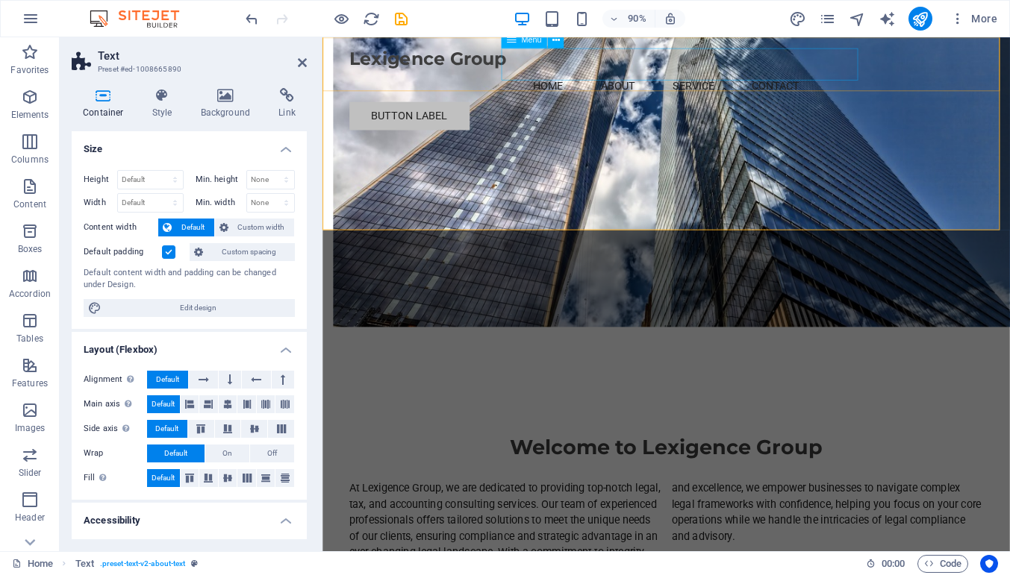
click at [762, 73] on nav "Home About Service Contact" at bounding box center [704, 91] width 704 height 36
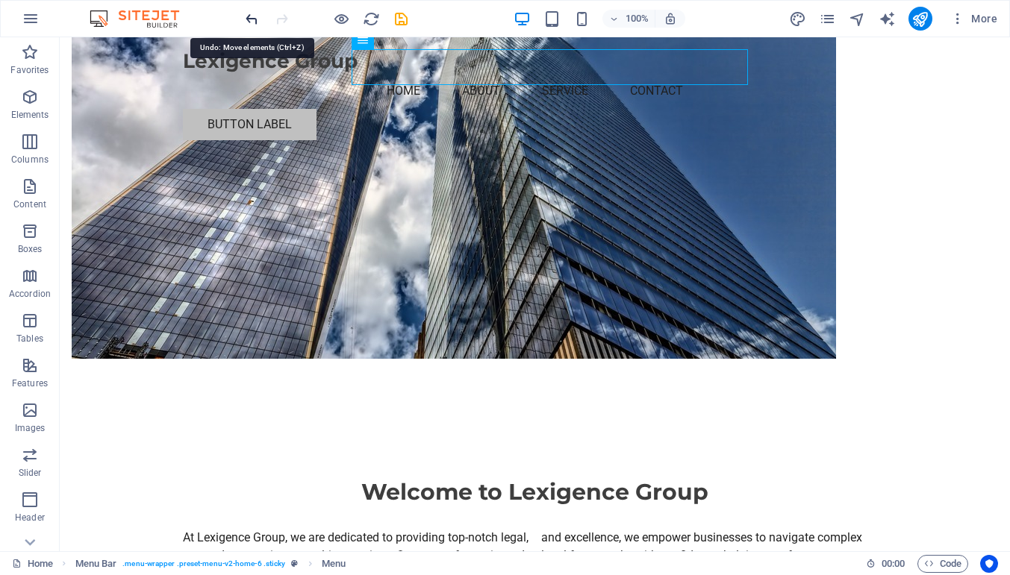
click at [252, 17] on icon "undo" at bounding box center [251, 18] width 17 height 17
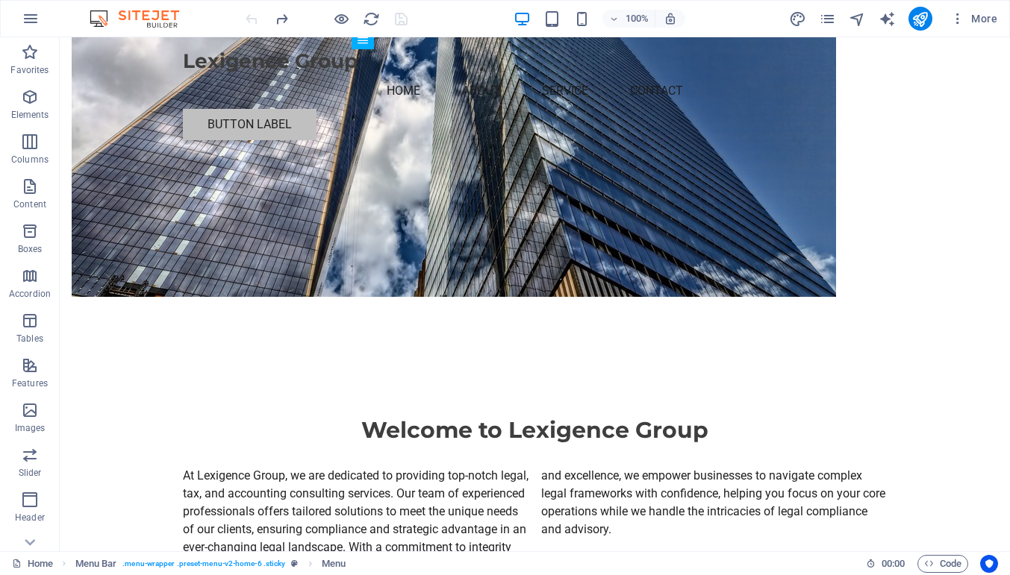
scroll to position [544, 0]
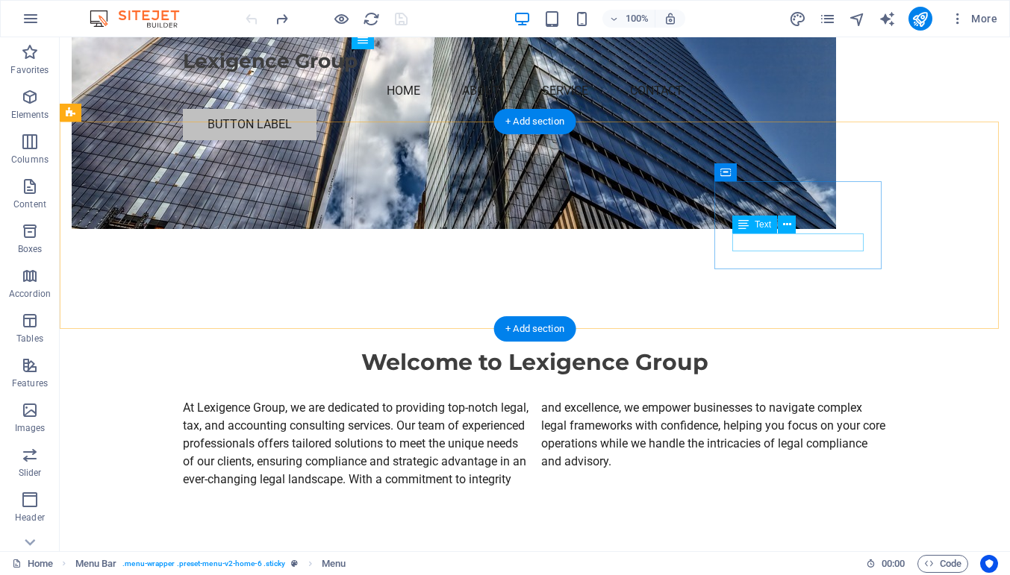
click at [760, 225] on span "Text" at bounding box center [762, 224] width 16 height 9
click at [788, 227] on icon at bounding box center [787, 225] width 8 height 16
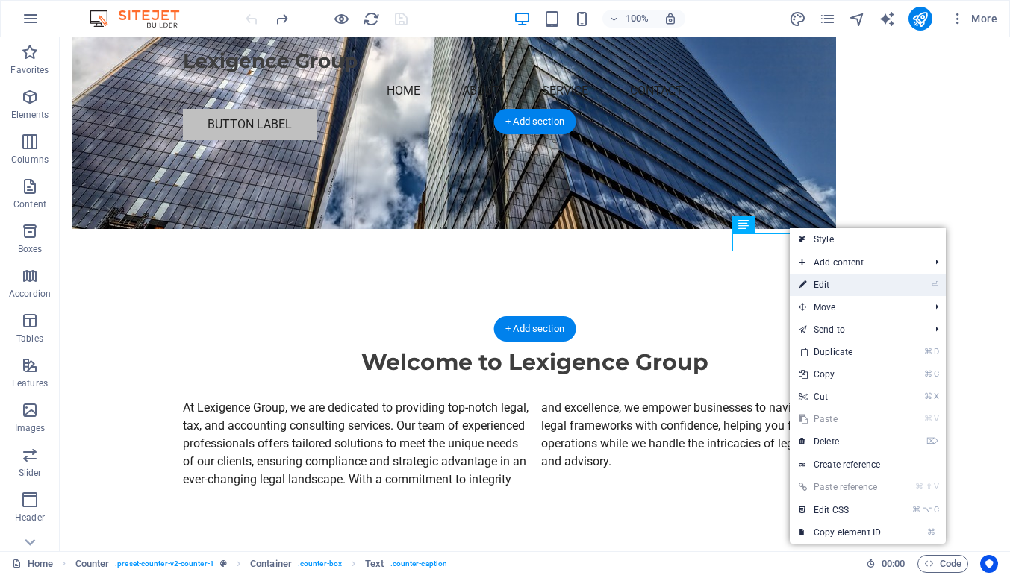
click at [842, 285] on link "⏎ Edit" at bounding box center [839, 285] width 100 height 22
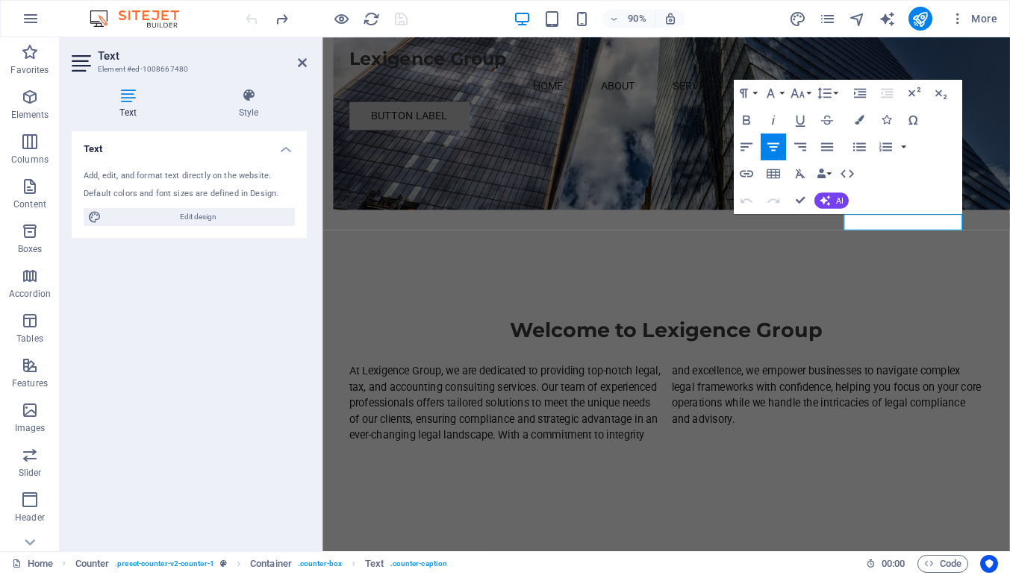
click at [151, 286] on div "Text Add, edit, and format text directly on the website. Default colors and fon…" at bounding box center [189, 335] width 235 height 408
click at [150, 288] on div "Text Add, edit, and format text directly on the website. Default colors and fon…" at bounding box center [189, 335] width 235 height 408
click at [176, 306] on div "Text Add, edit, and format text directly on the website. Default colors and fon…" at bounding box center [189, 335] width 235 height 408
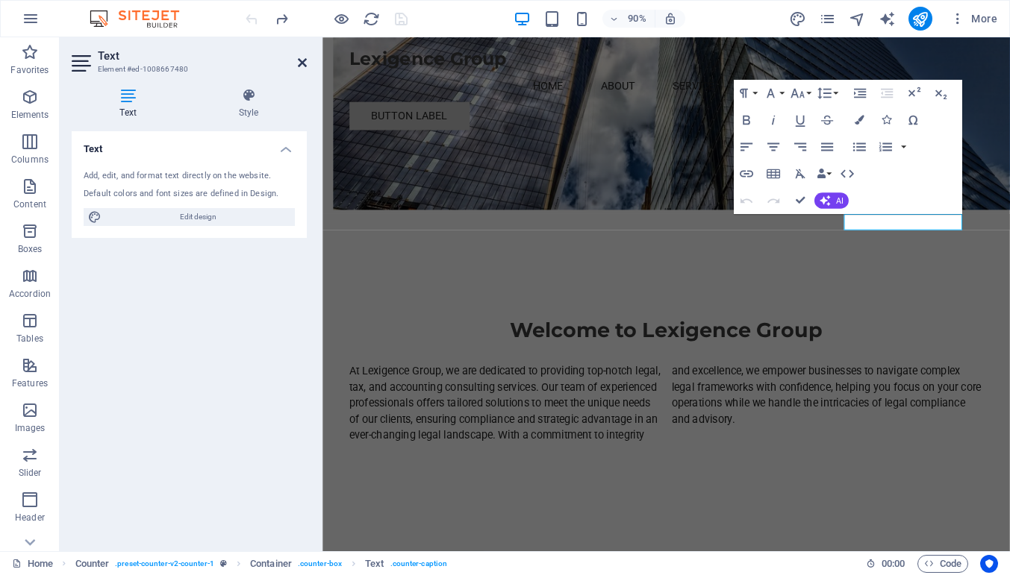
click at [300, 60] on icon at bounding box center [302, 63] width 9 height 12
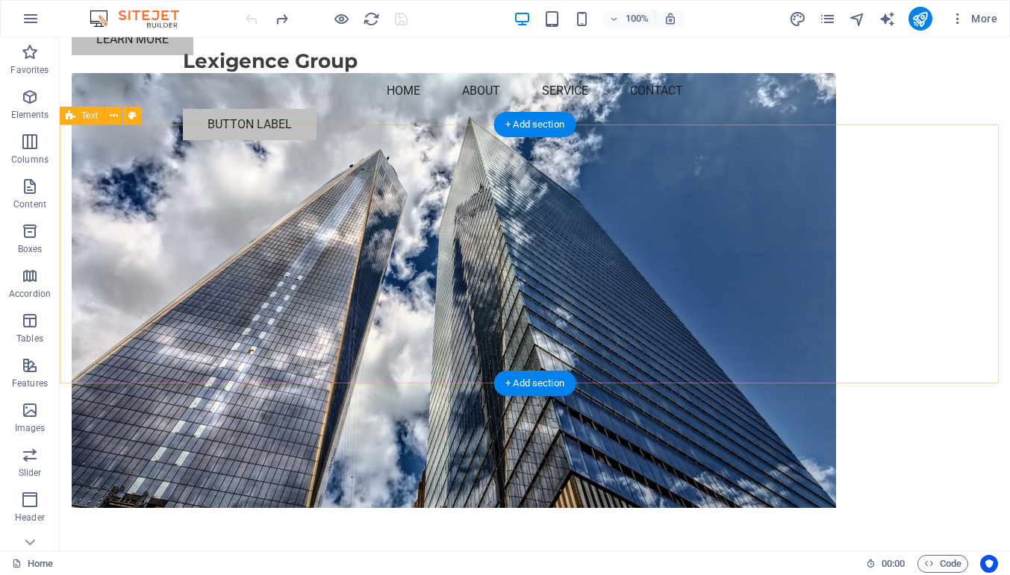
scroll to position [312, 0]
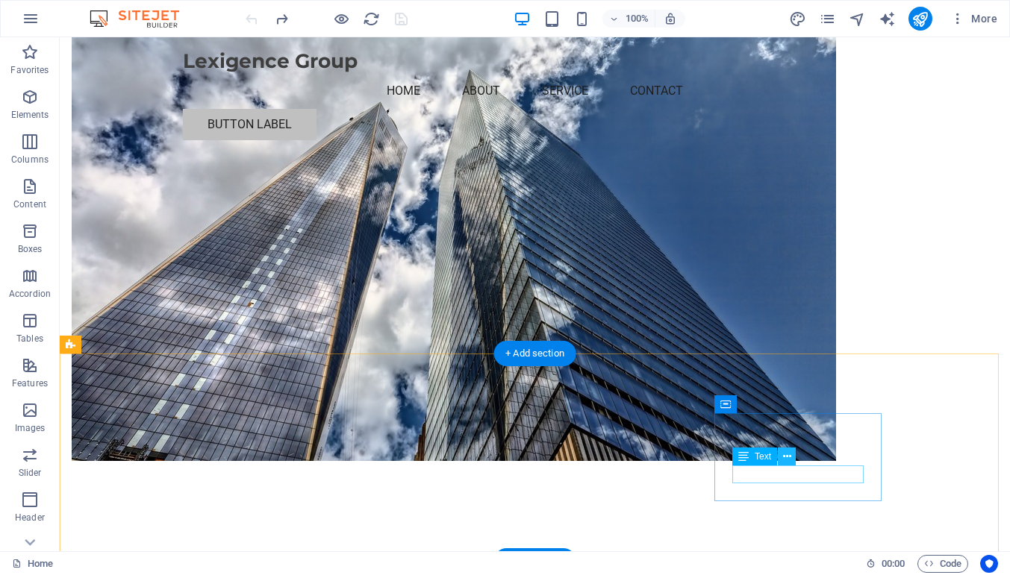
click at [786, 456] on icon at bounding box center [787, 457] width 8 height 16
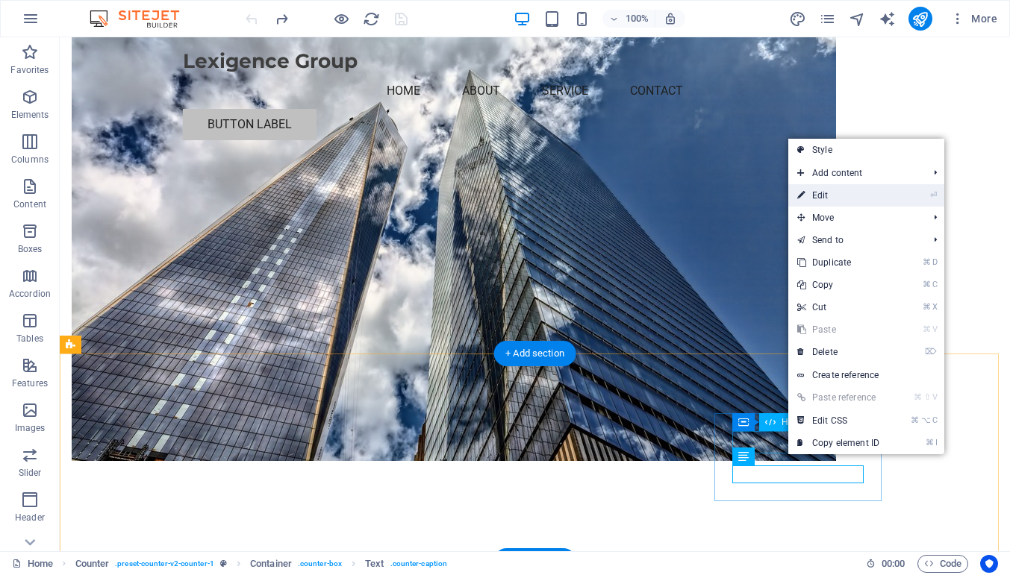
click at [820, 194] on link "⏎ Edit" at bounding box center [838, 195] width 100 height 22
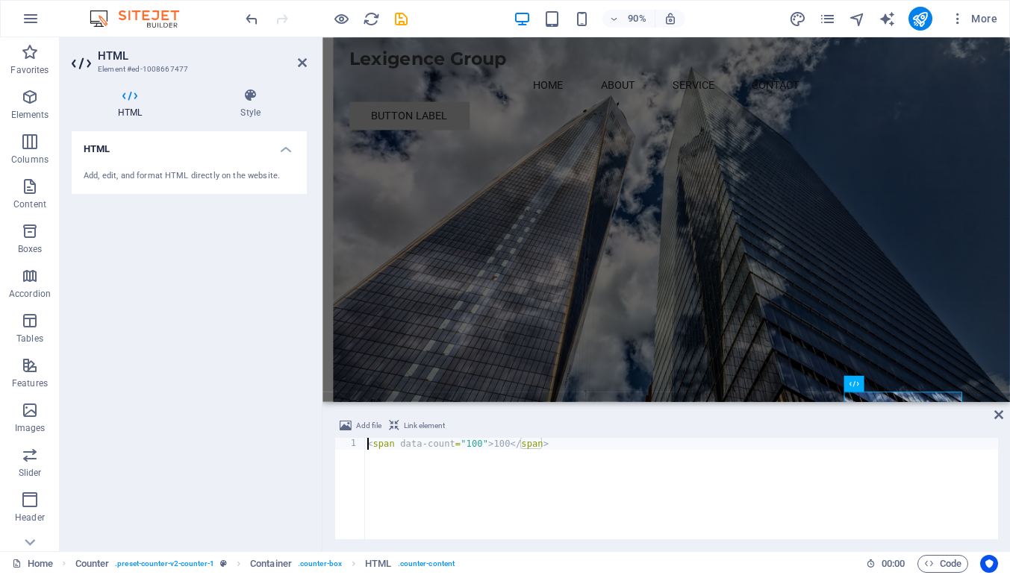
click at [480, 445] on div "< span data-count = "100" > 100 </ span >" at bounding box center [680, 500] width 633 height 125
click at [499, 445] on div "< span data-count = "10" > 100 </ span >" at bounding box center [680, 500] width 633 height 125
click at [505, 444] on div "< span data-count = "10" > 100 </ span >" at bounding box center [680, 500] width 633 height 125
type textarea "<span data-count="10">10</span>"
click at [270, 425] on div "HTML Add, edit, and format HTML directly on the website." at bounding box center [189, 335] width 235 height 408
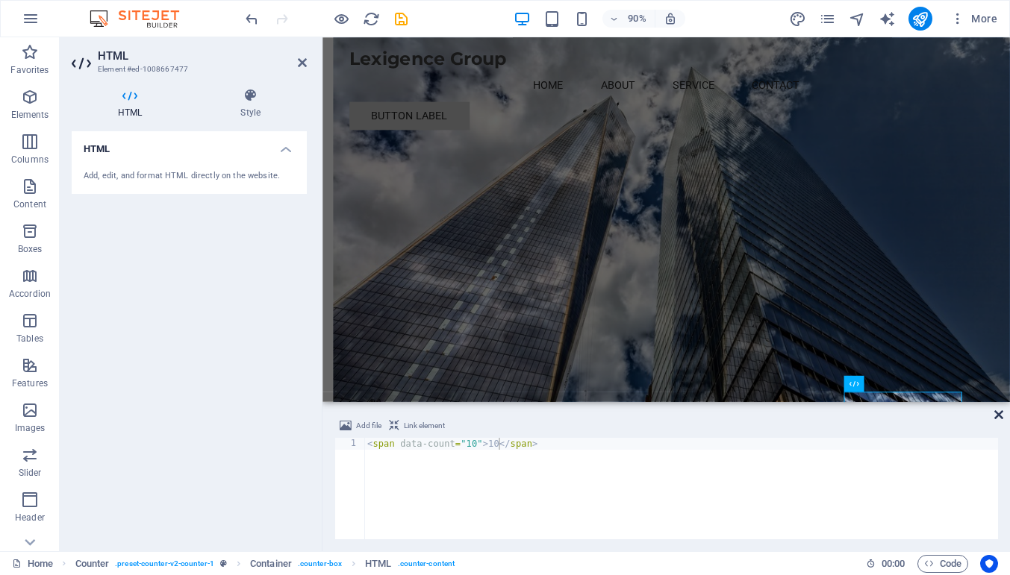
click at [998, 413] on icon at bounding box center [998, 415] width 9 height 12
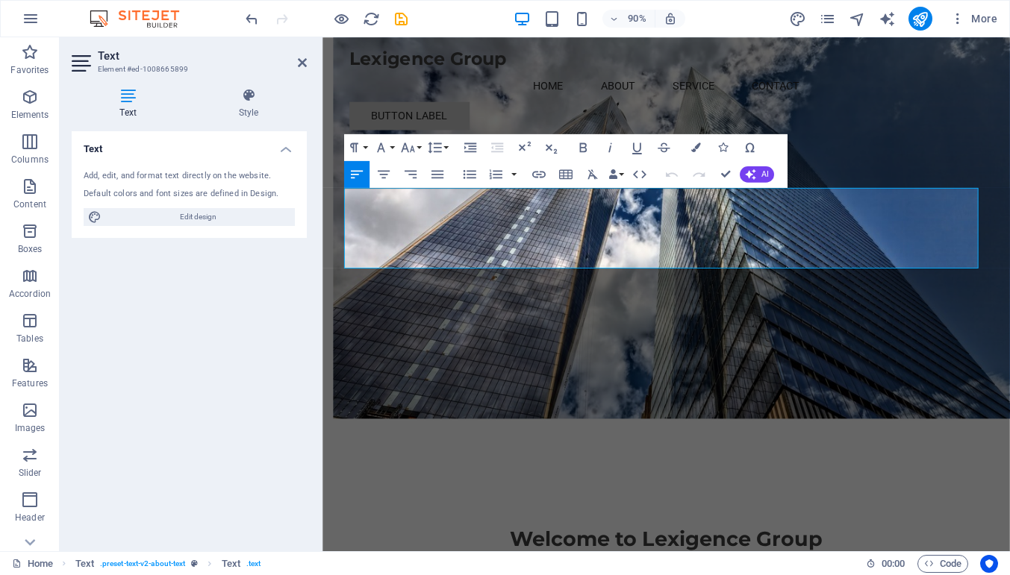
click at [159, 396] on div "Text Add, edit, and format text directly on the website. Default colors and fon…" at bounding box center [189, 335] width 235 height 408
click at [298, 63] on icon at bounding box center [302, 63] width 9 height 12
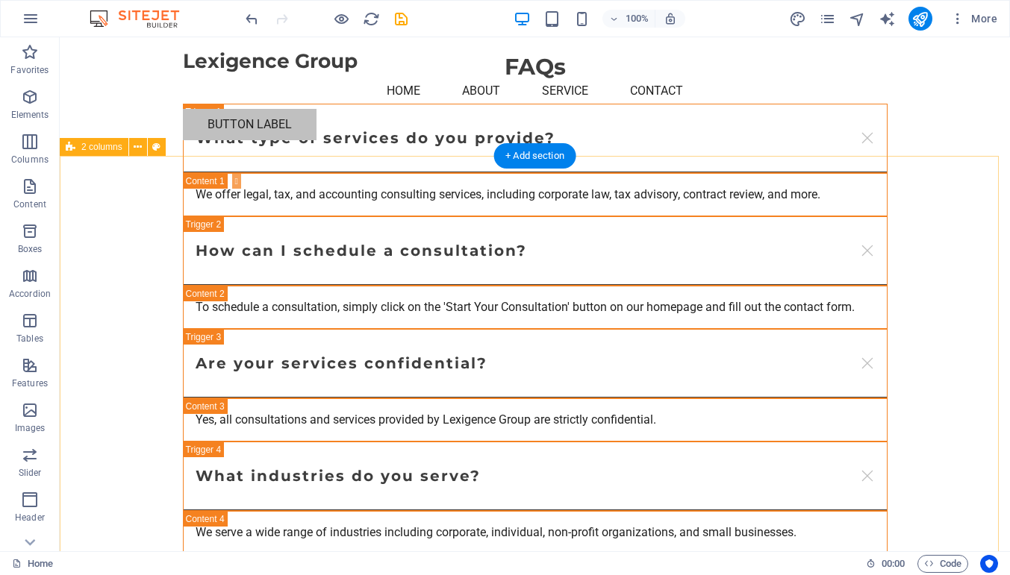
scroll to position [3069, 0]
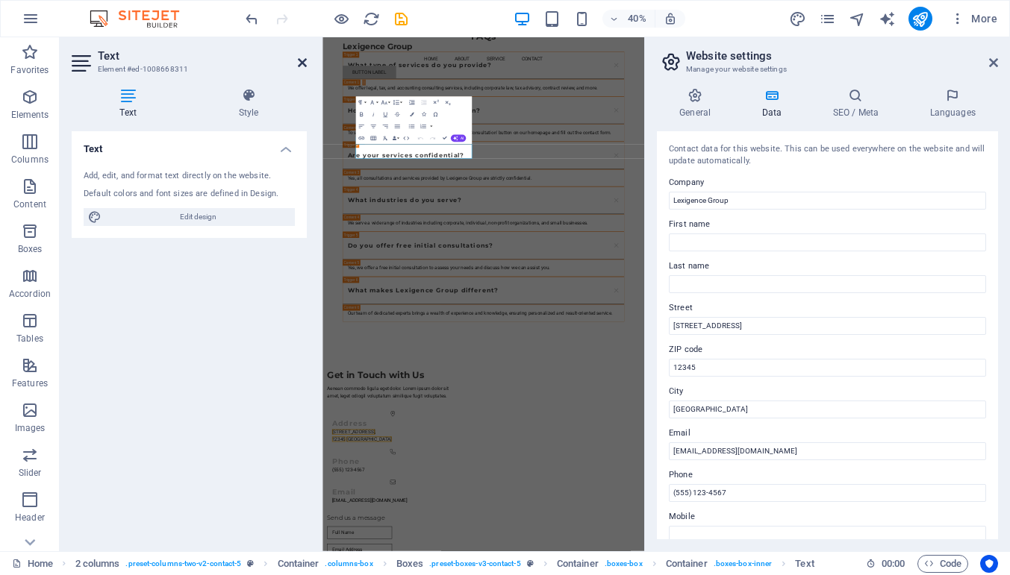
click at [303, 64] on icon at bounding box center [302, 63] width 9 height 12
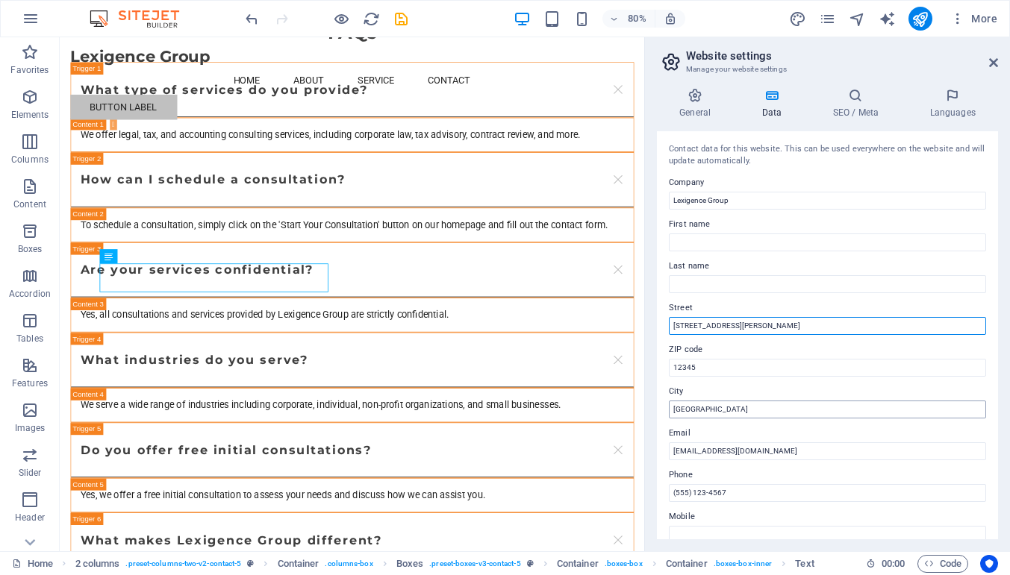
type input "[STREET_ADDRESS][PERSON_NAME]"
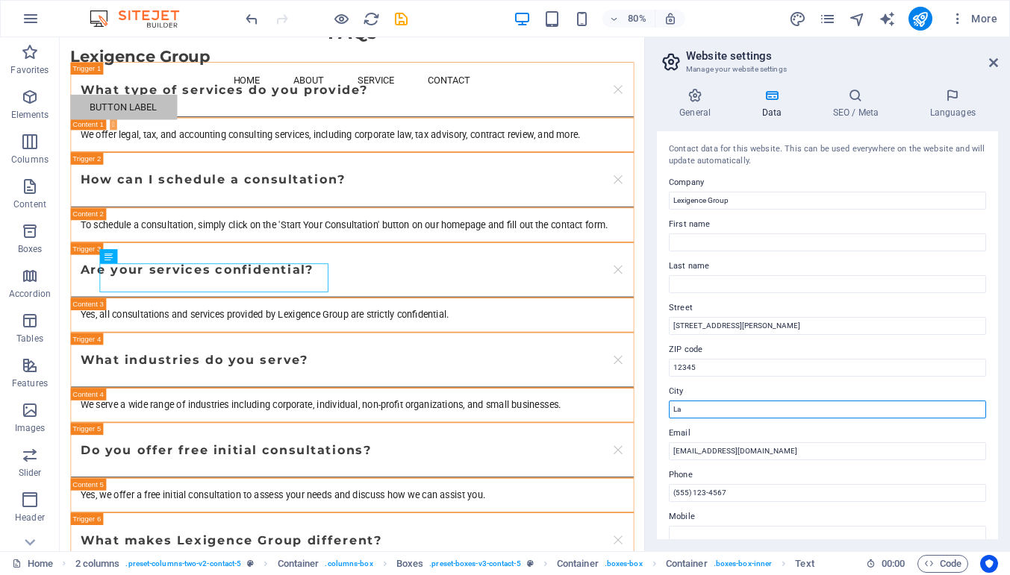
type input "L"
type input "Morningside"
click at [991, 63] on icon at bounding box center [993, 63] width 9 height 12
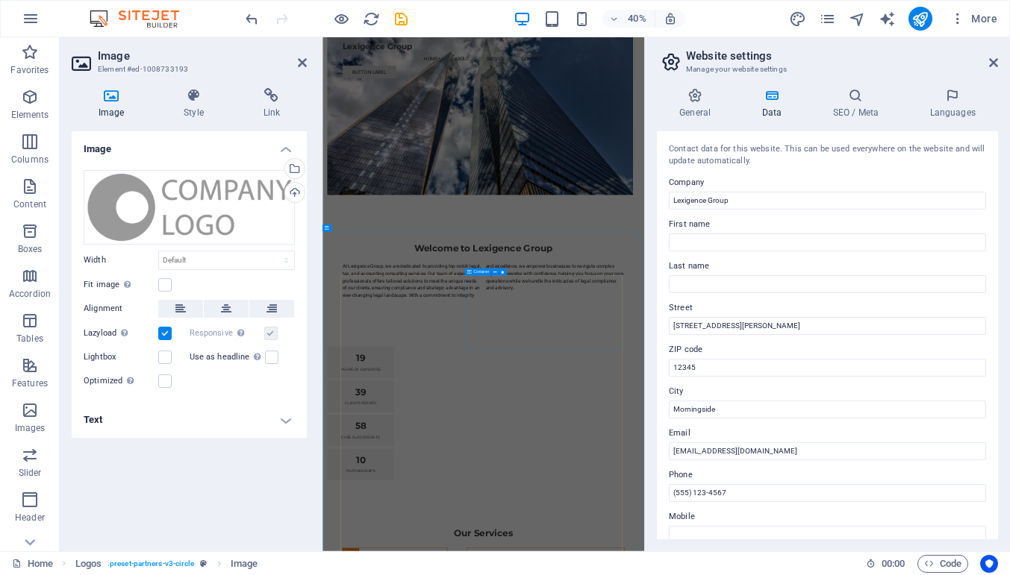
scroll to position [337, 0]
click at [234, 416] on h4 "Text" at bounding box center [189, 420] width 235 height 36
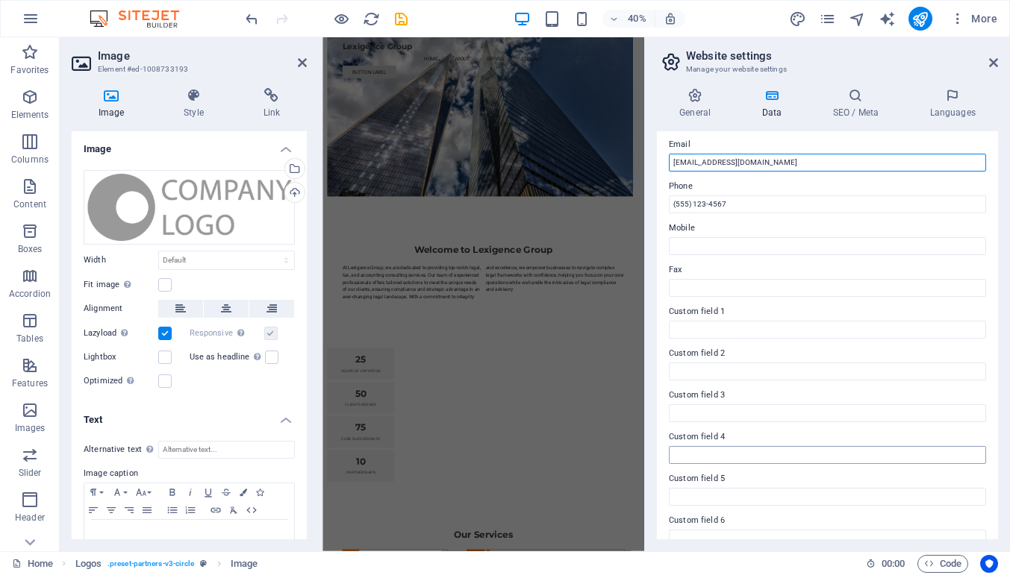
scroll to position [307, 0]
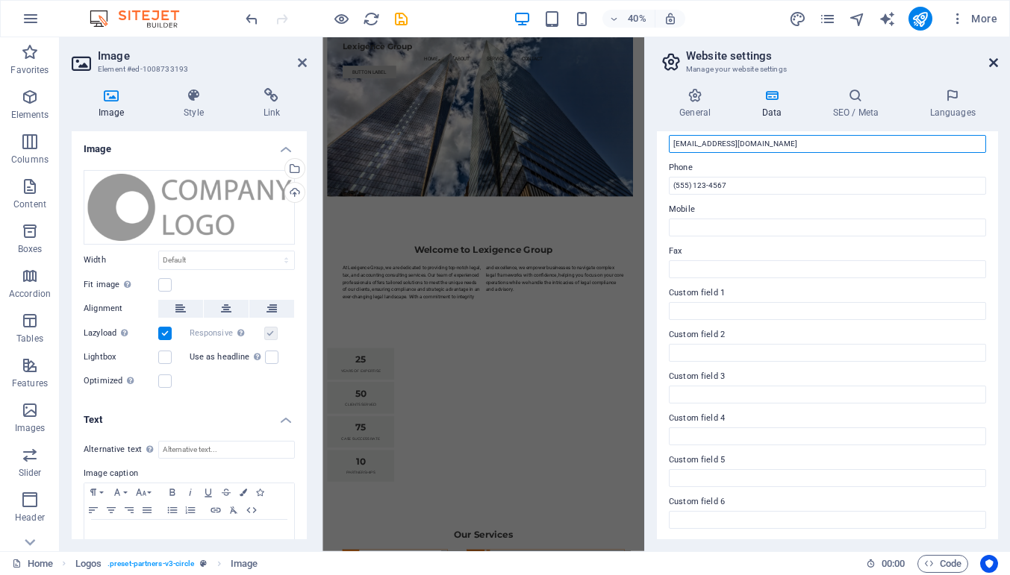
type input "[EMAIL_ADDRESS][DOMAIN_NAME]"
click at [992, 62] on icon at bounding box center [993, 63] width 9 height 12
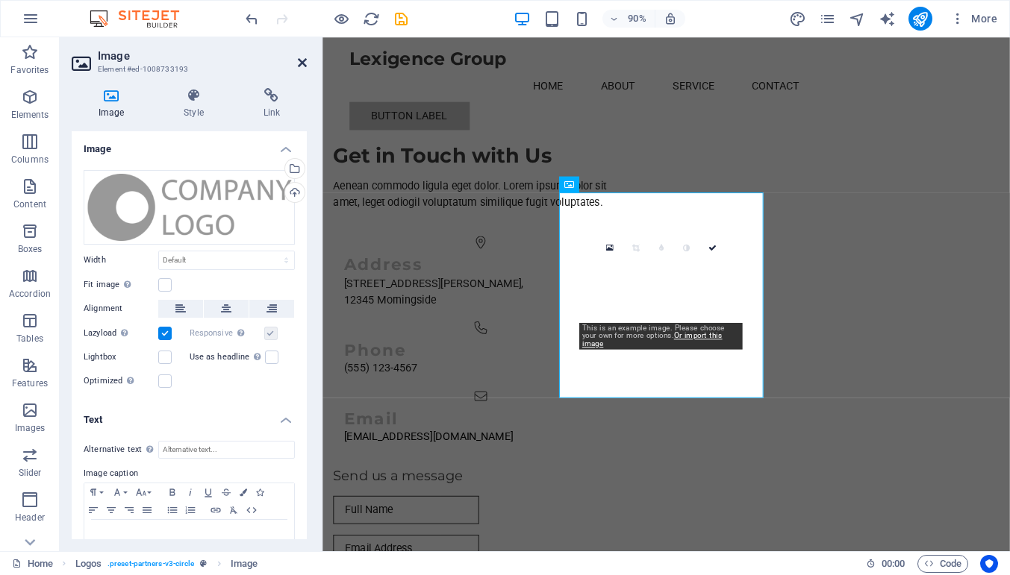
click at [302, 63] on icon at bounding box center [302, 63] width 9 height 12
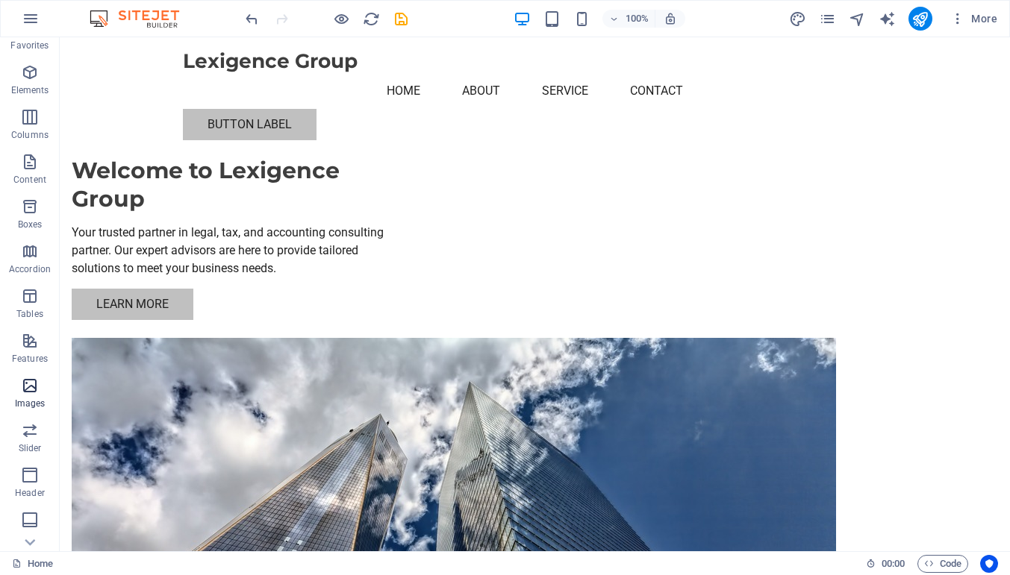
scroll to position [157, 0]
click at [30, 18] on icon "button" at bounding box center [31, 19] width 18 height 18
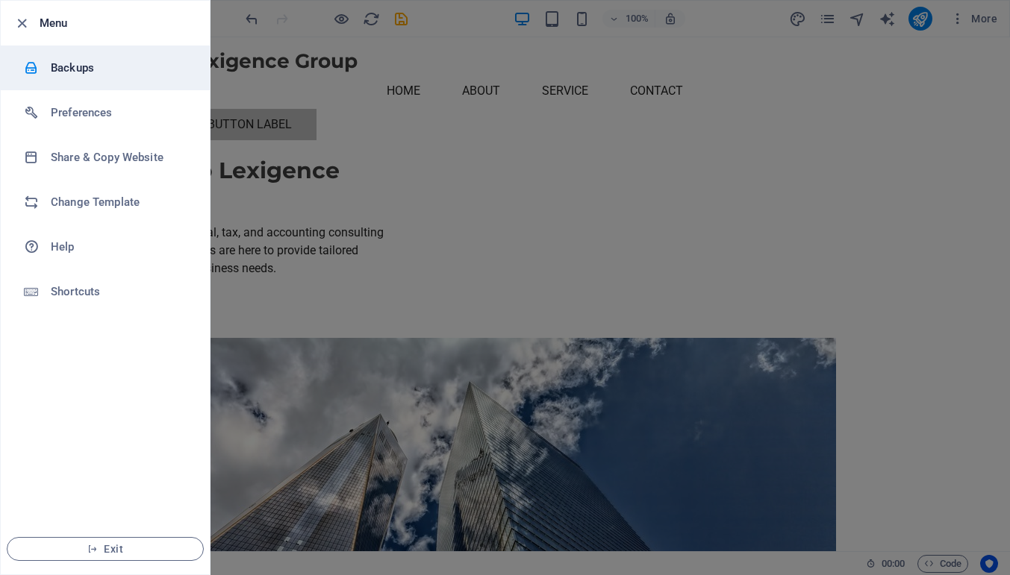
click at [69, 61] on h6 "Backups" at bounding box center [120, 68] width 138 height 18
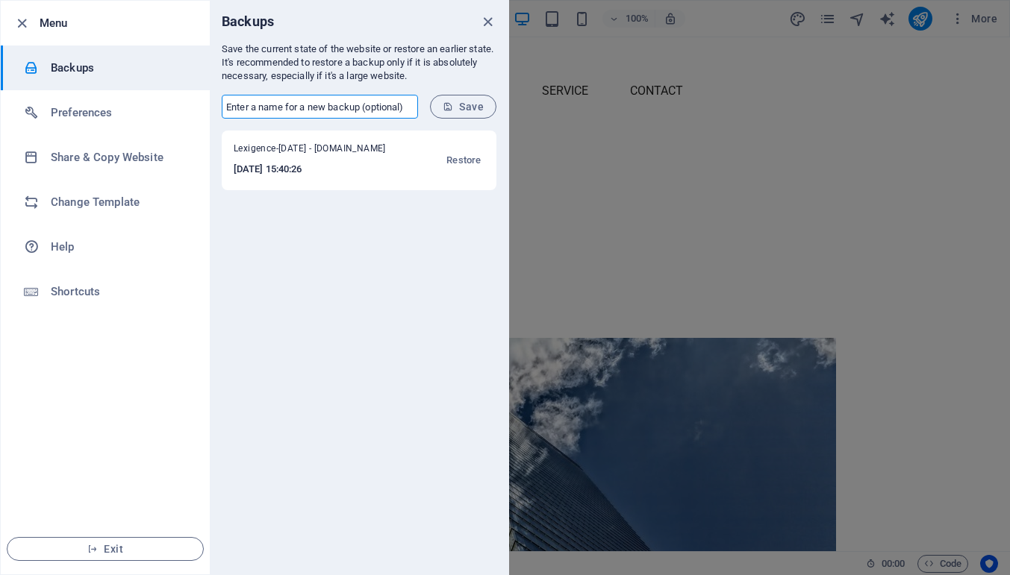
click at [321, 110] on input "text" at bounding box center [320, 107] width 196 height 24
click at [323, 108] on input "text" at bounding box center [320, 107] width 196 height 24
click at [486, 23] on icon "close" at bounding box center [487, 21] width 17 height 17
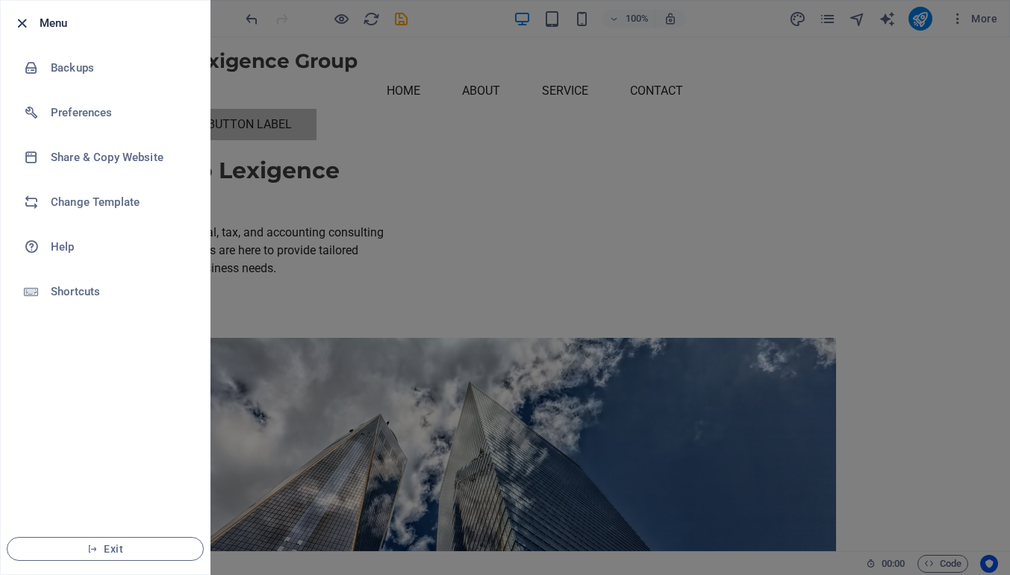
click at [23, 28] on icon "button" at bounding box center [21, 23] width 17 height 17
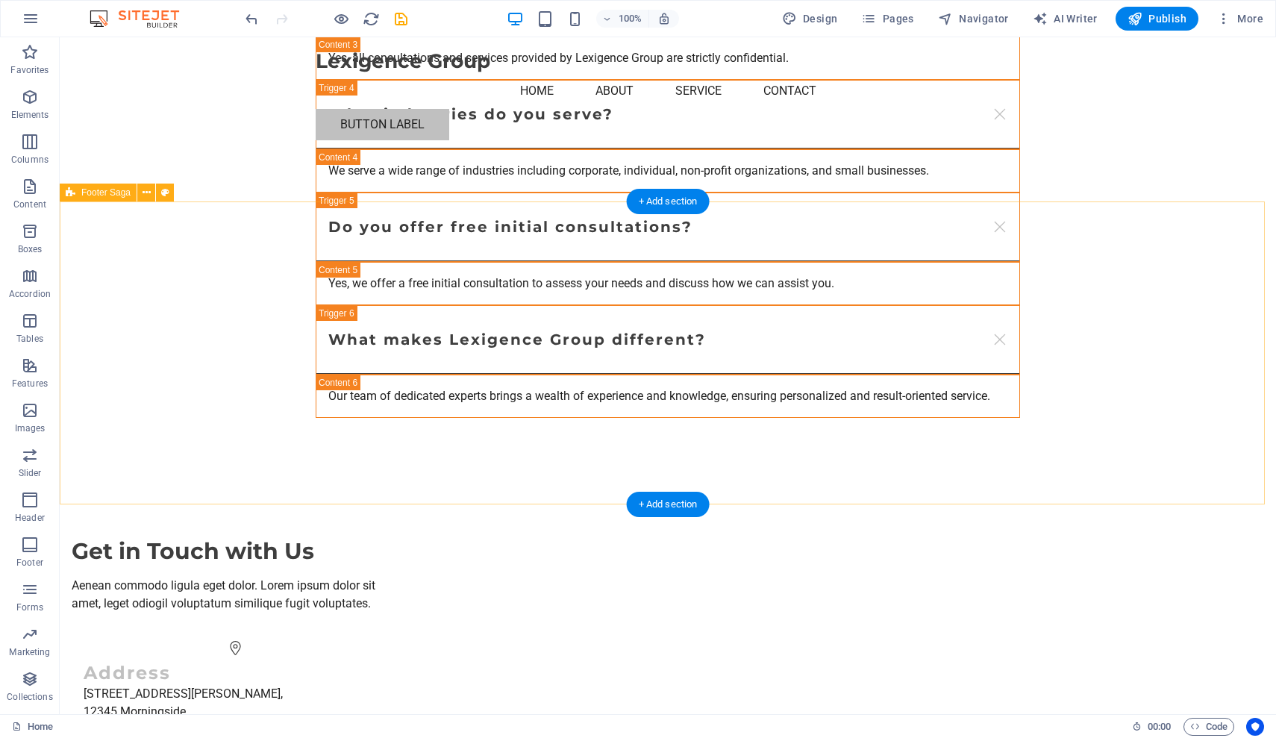
scroll to position [3505, 0]
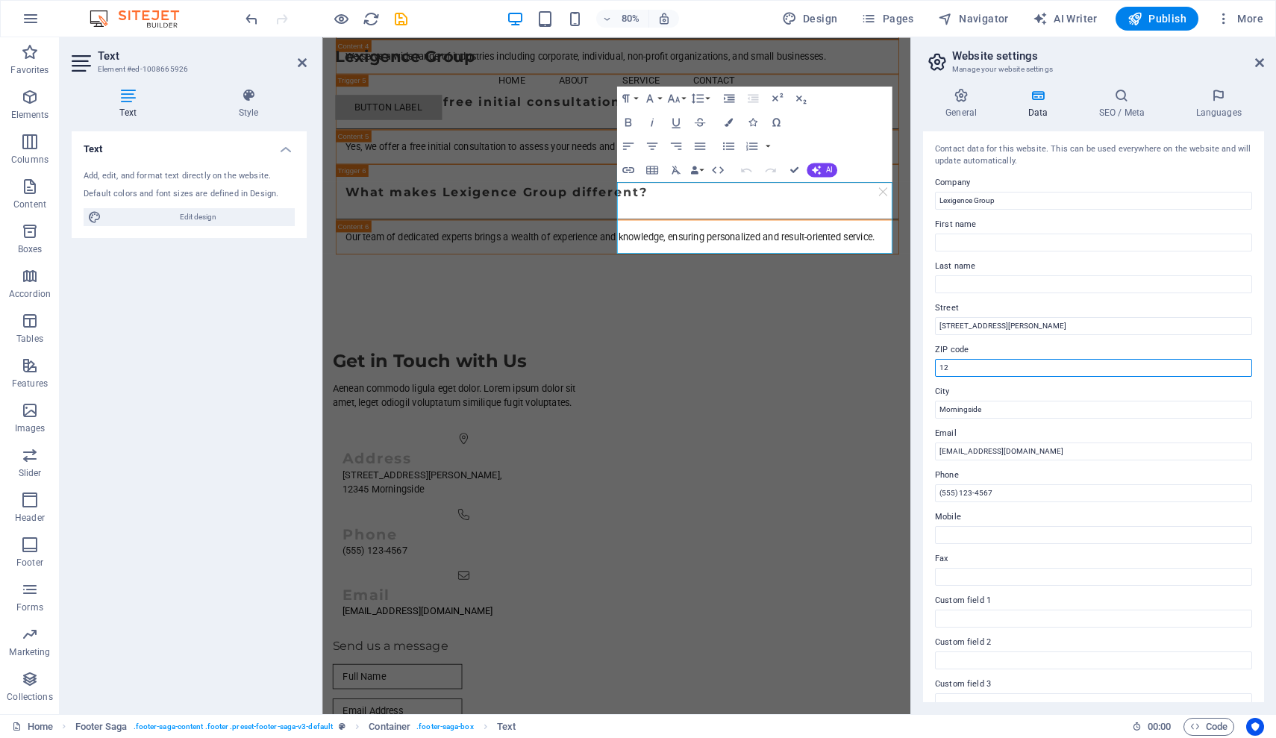
type input "1"
click at [1009, 63] on icon at bounding box center [1259, 63] width 9 height 12
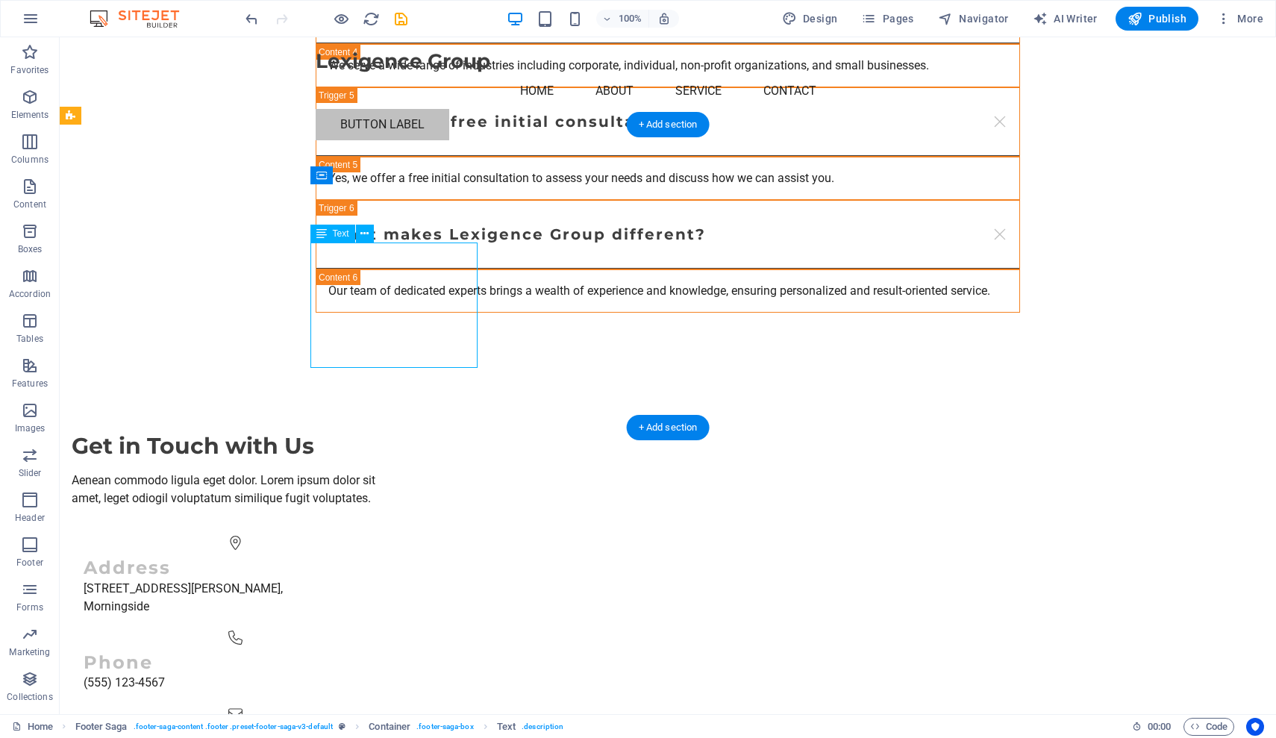
drag, startPoint x: 462, startPoint y: 363, endPoint x: 350, endPoint y: 297, distance: 129.8
click at [340, 235] on span "Text" at bounding box center [341, 233] width 16 height 9
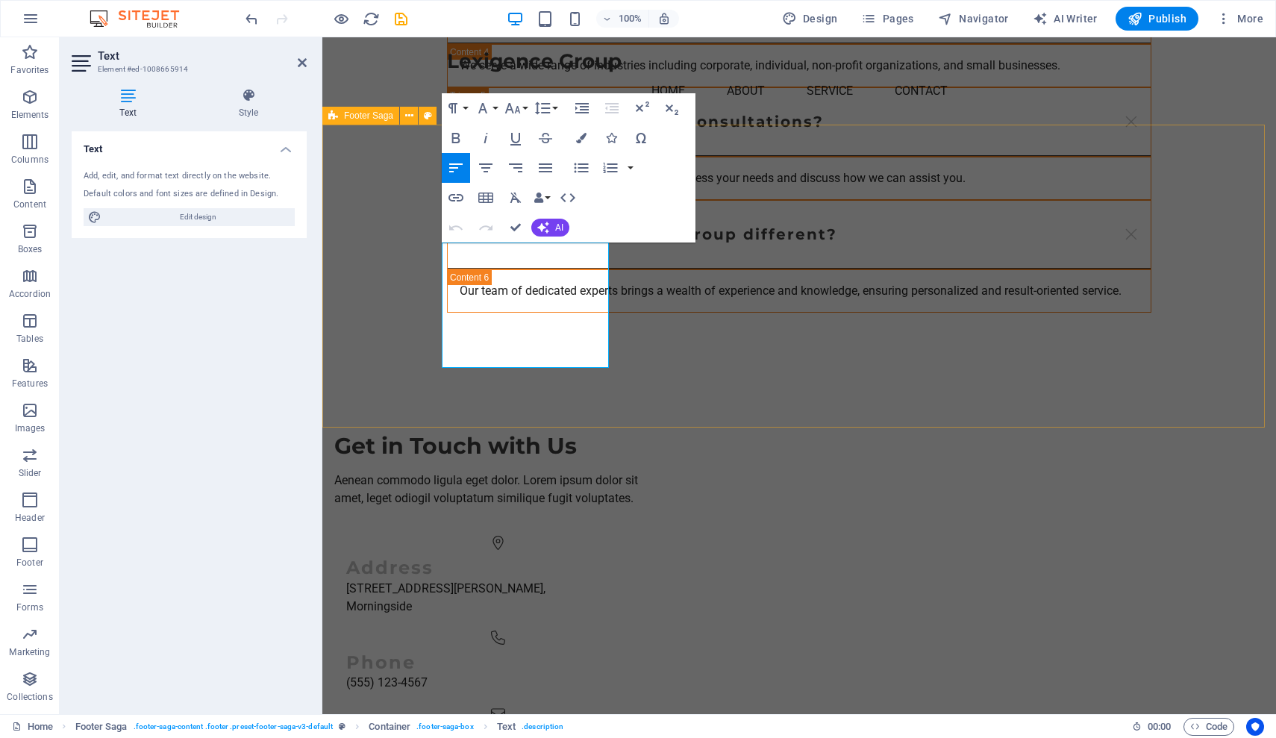
drag, startPoint x: 592, startPoint y: 360, endPoint x: 432, endPoint y: 254, distance: 192.3
copy p "Lexigence Group provides expert legal, tax, accounting consulting and advisory …"
drag, startPoint x: 599, startPoint y: 363, endPoint x: 442, endPoint y: 254, distance: 191.0
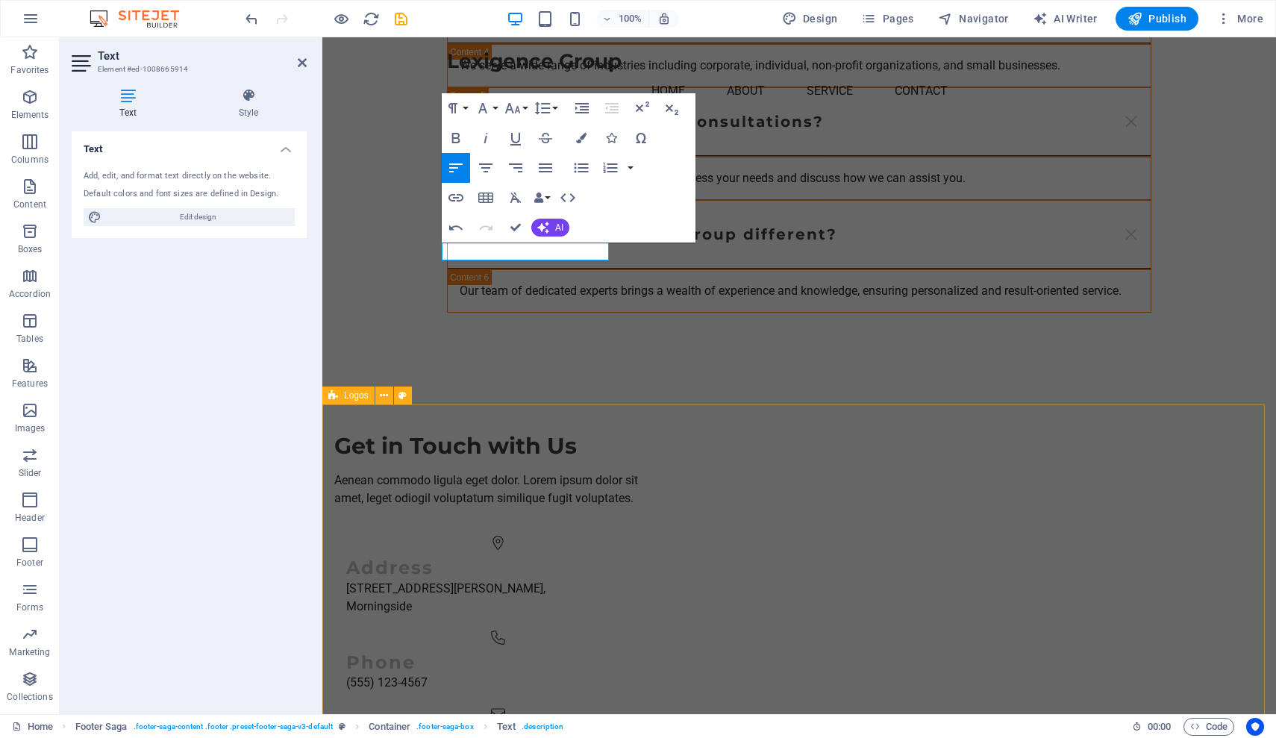
drag, startPoint x: 667, startPoint y: 665, endPoint x: 690, endPoint y: 628, distance: 43.3
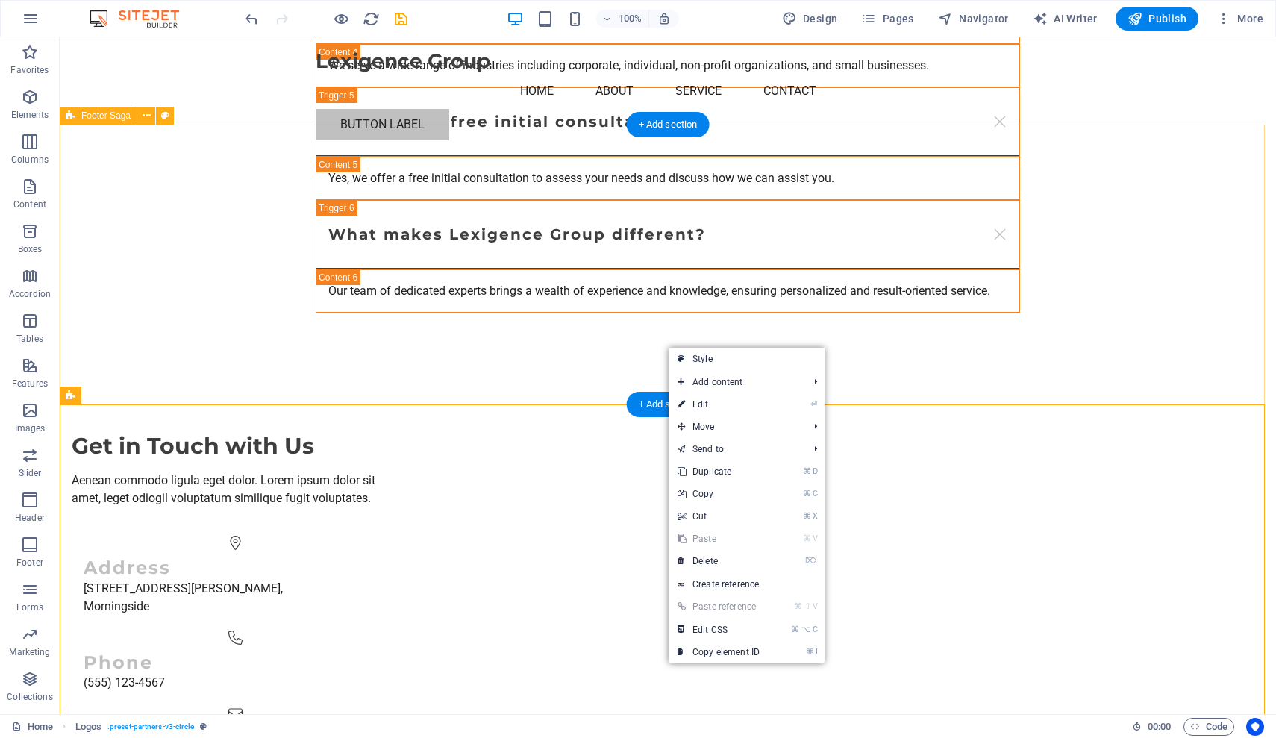
scroll to position [3508, 0]
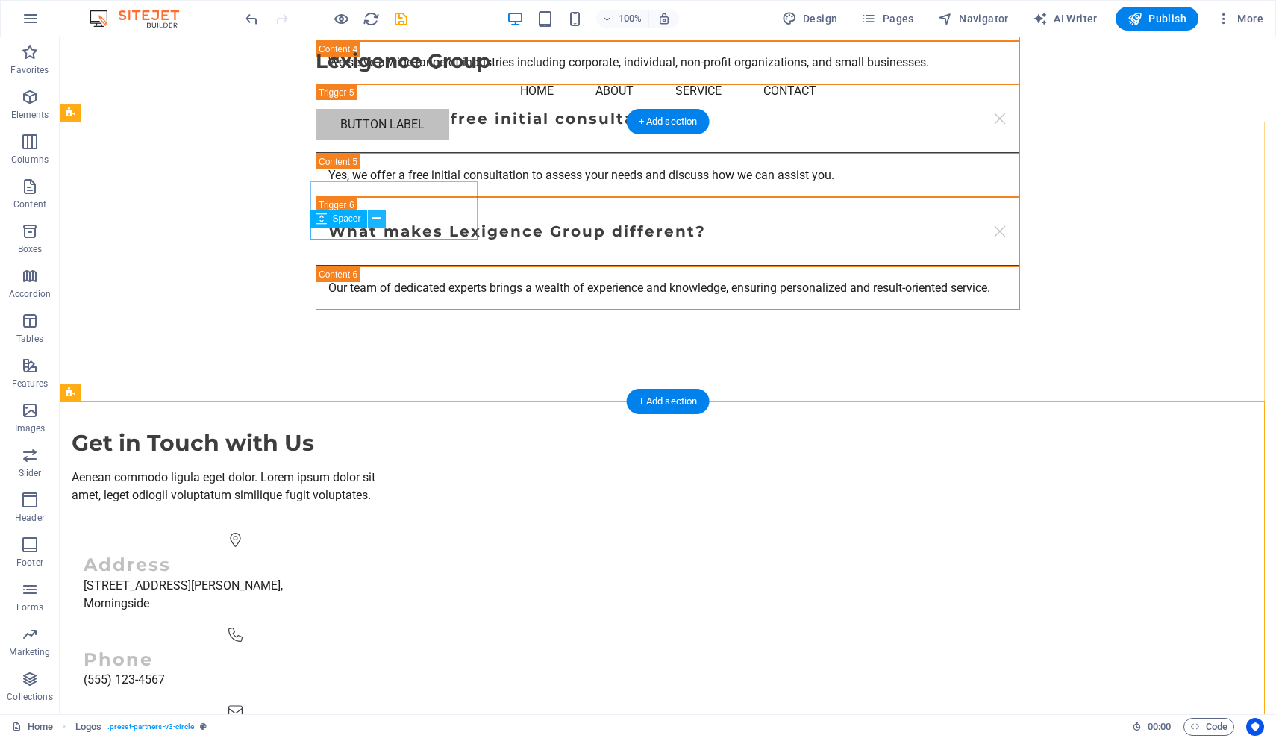
click at [373, 219] on icon at bounding box center [376, 219] width 8 height 16
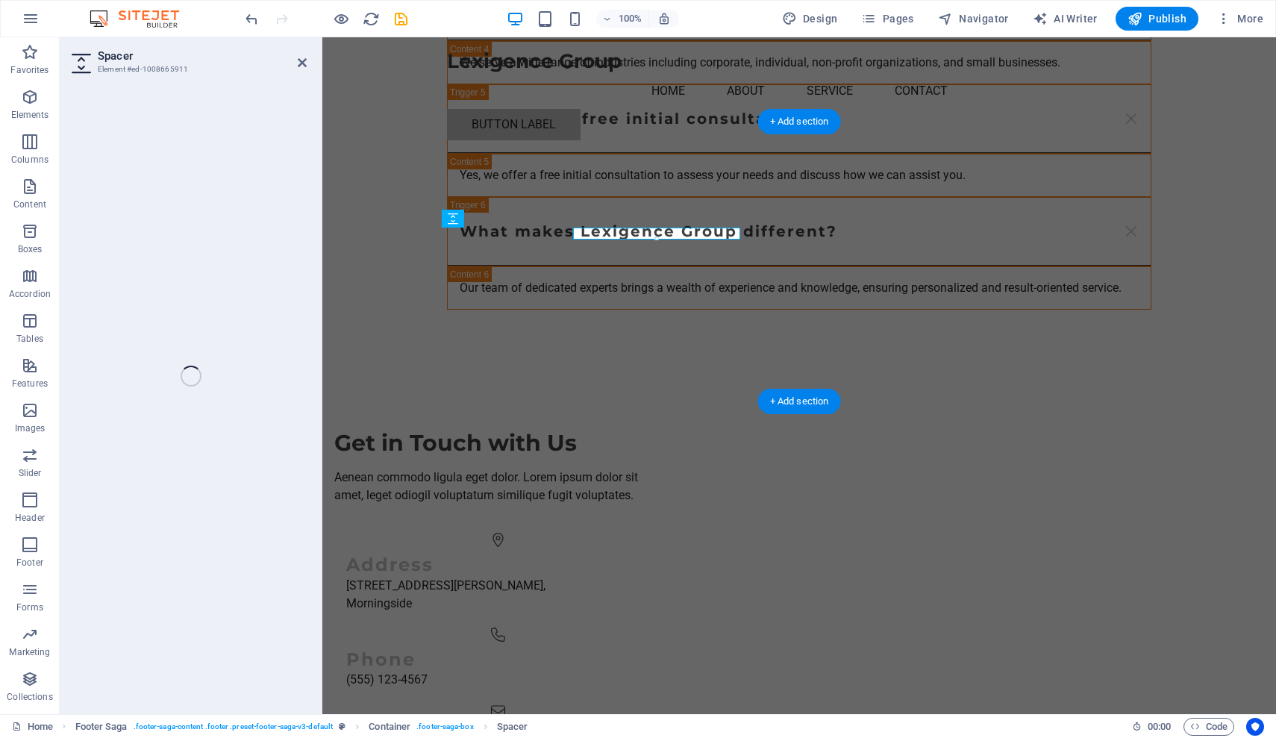
select select "px"
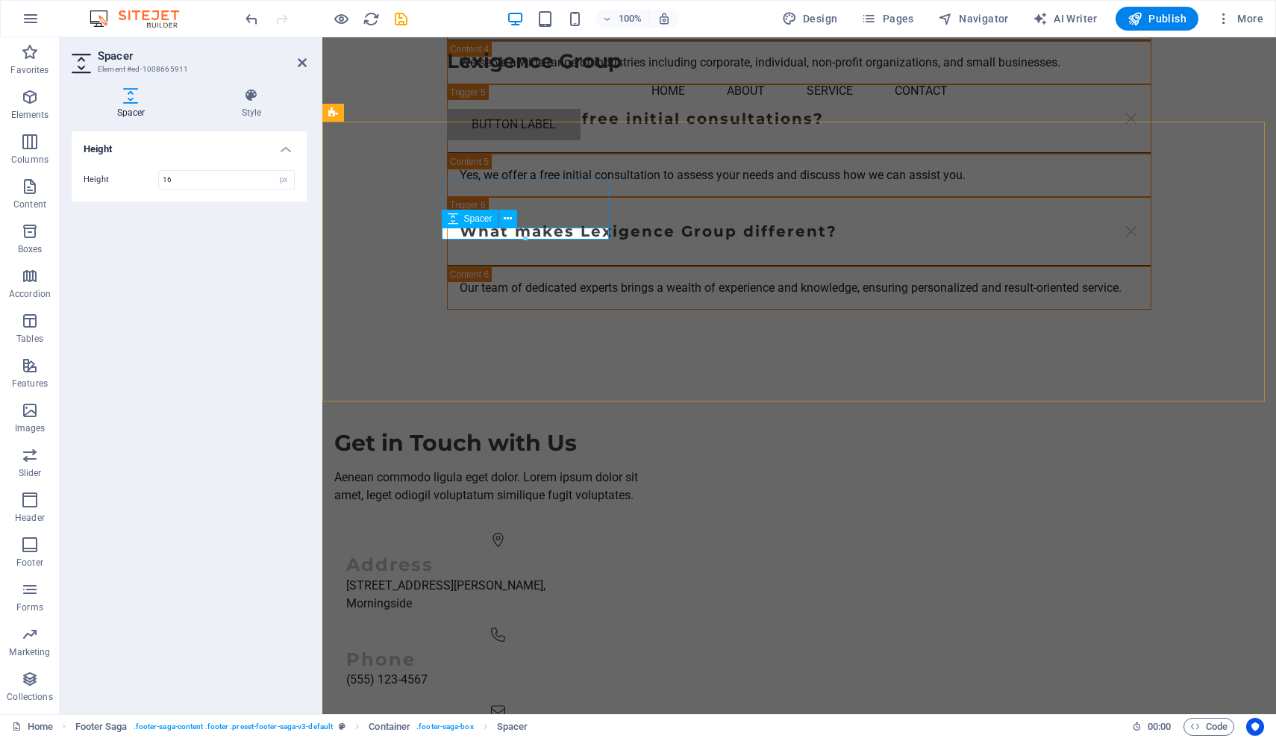
click at [502, 218] on button at bounding box center [508, 219] width 18 height 18
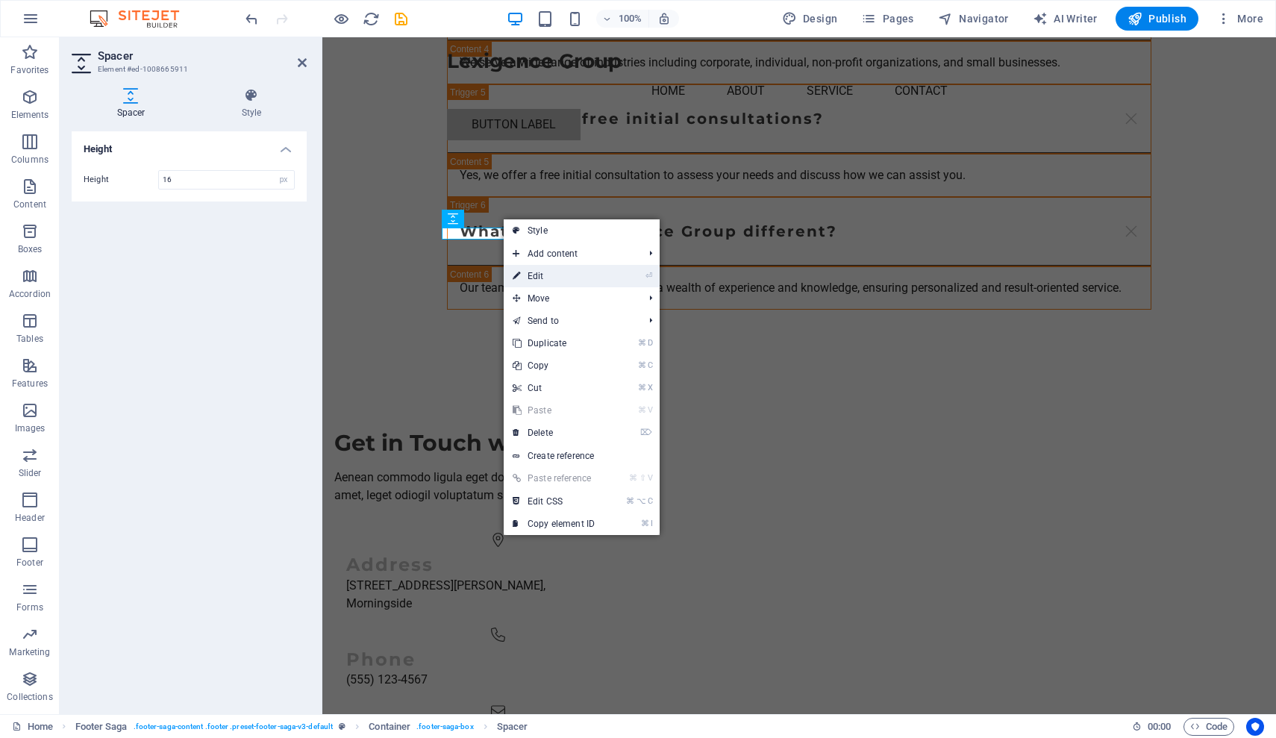
click at [538, 275] on link "⏎ Edit" at bounding box center [554, 276] width 100 height 22
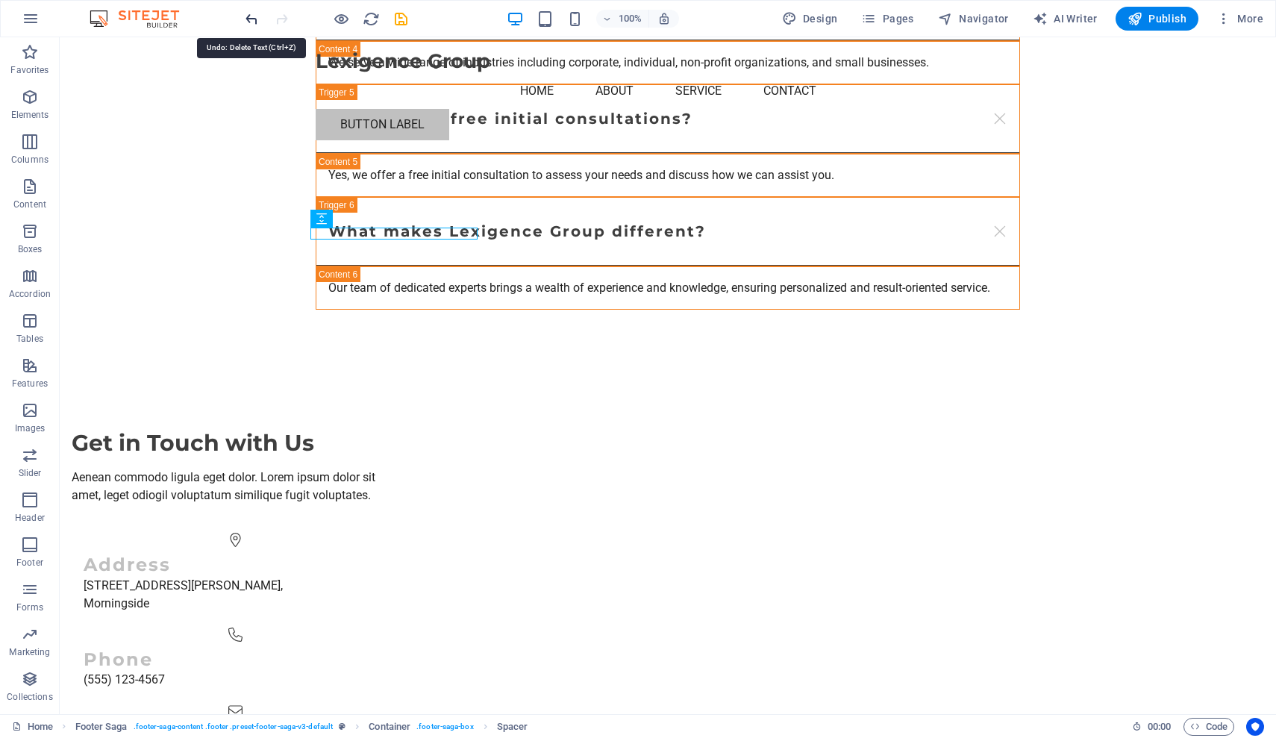
click at [254, 16] on icon "undo" at bounding box center [251, 18] width 17 height 17
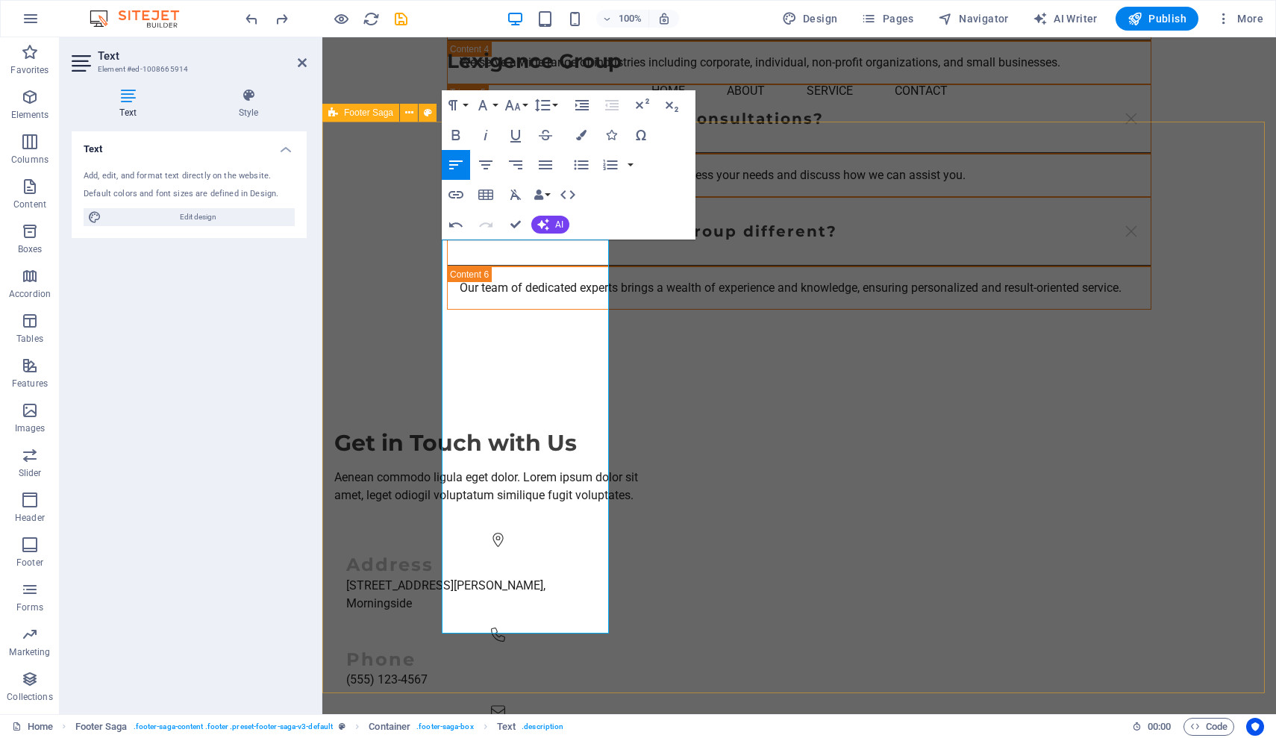
drag, startPoint x: 500, startPoint y: 516, endPoint x: 420, endPoint y: 264, distance: 264.5
click at [495, 107] on button "Font Family" at bounding box center [486, 105] width 28 height 30
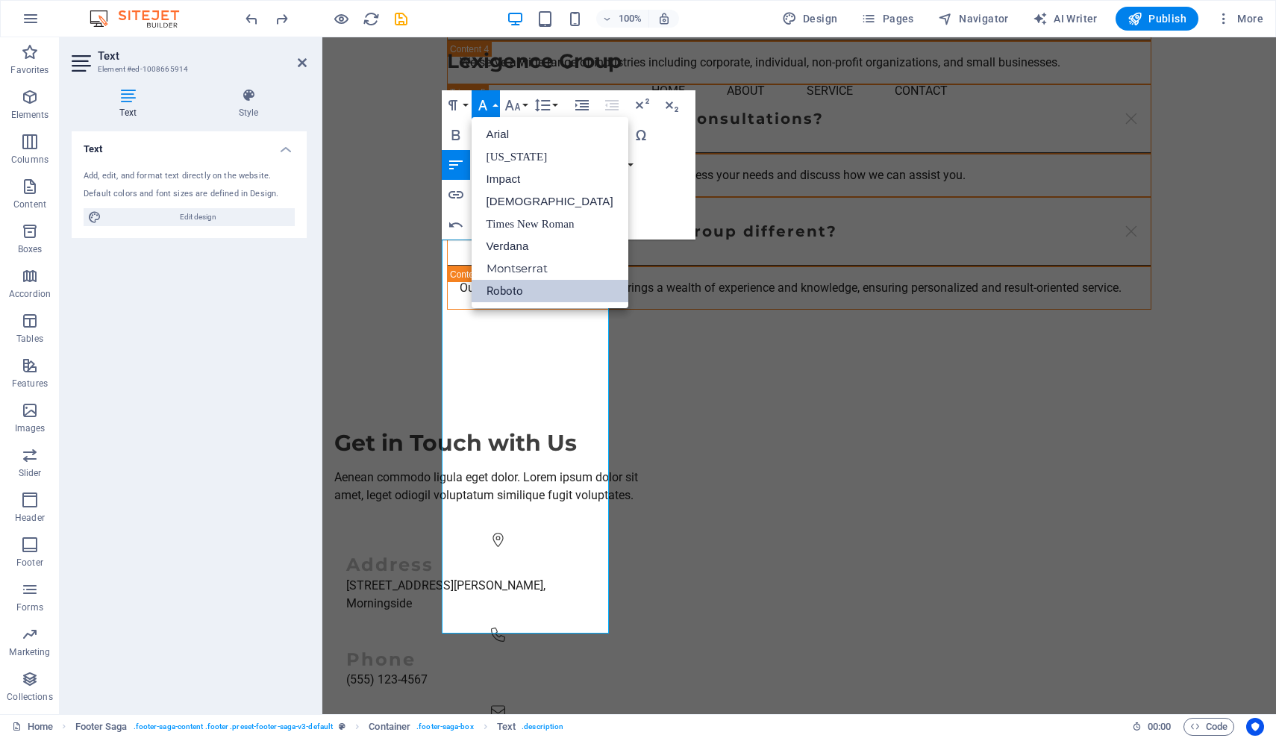
scroll to position [0, 0]
click at [495, 107] on button "Font Family" at bounding box center [486, 105] width 28 height 30
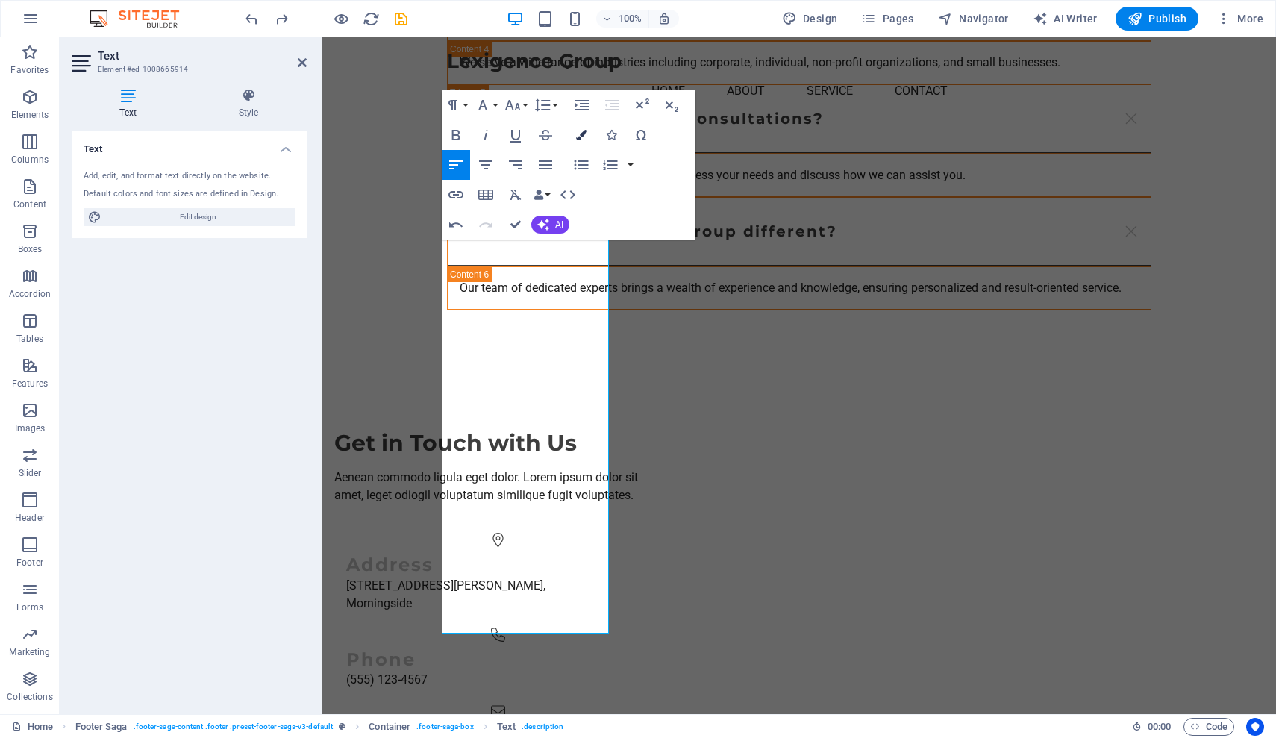
click at [586, 137] on icon "button" at bounding box center [581, 135] width 10 height 10
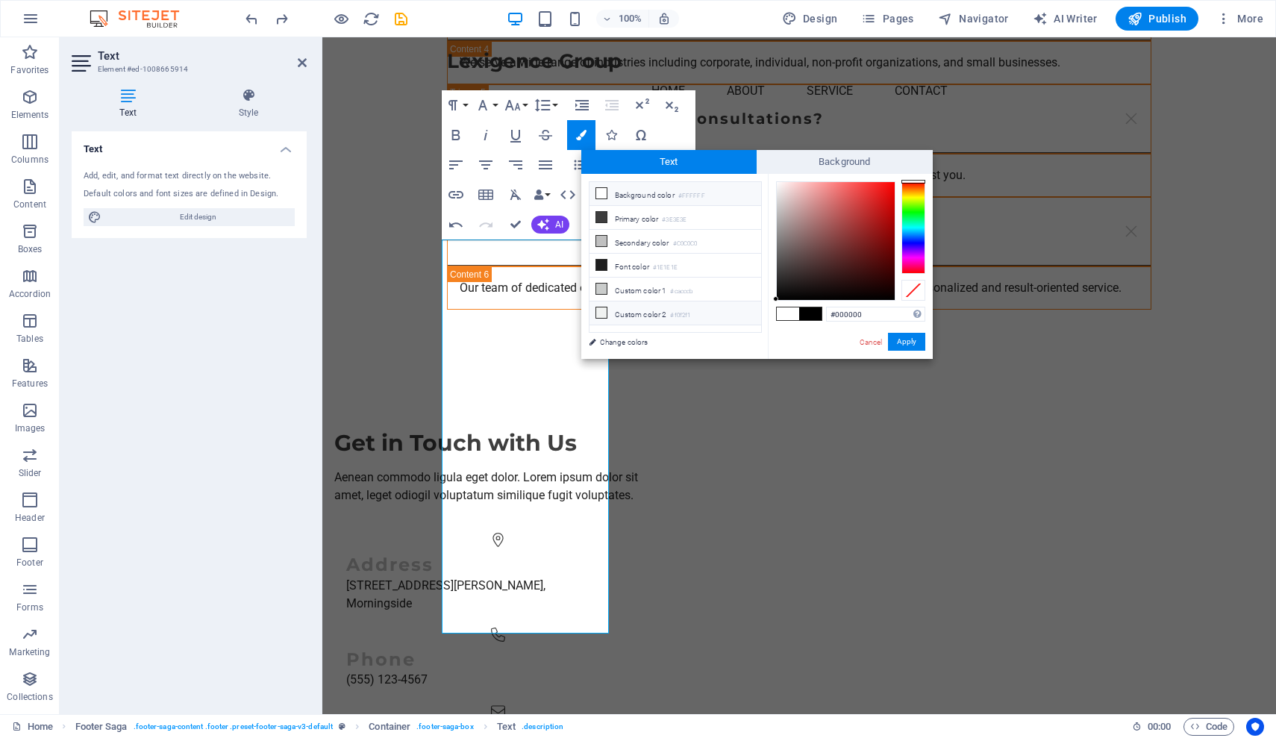
click at [619, 317] on li "Custom color 2 #f0f2f1" at bounding box center [675, 313] width 172 height 24
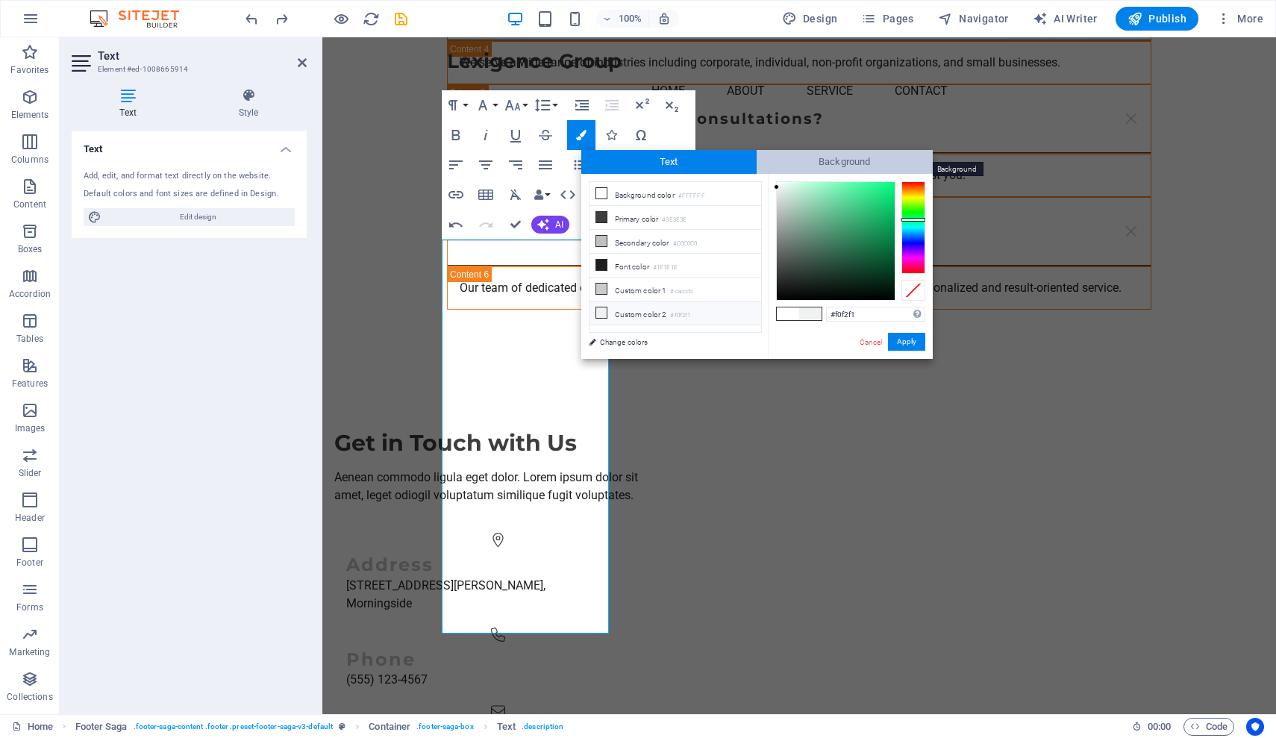
click at [814, 162] on span "Background" at bounding box center [845, 162] width 176 height 24
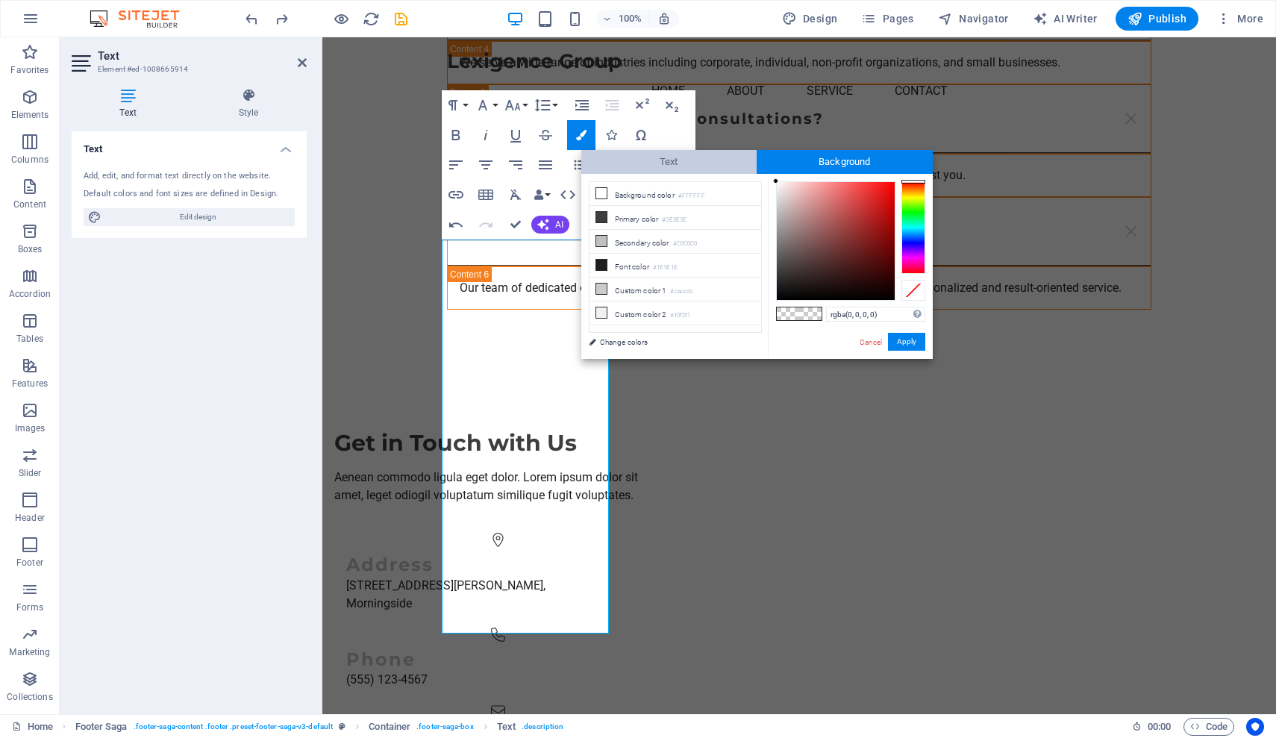
click at [697, 165] on span "Text" at bounding box center [669, 162] width 176 height 24
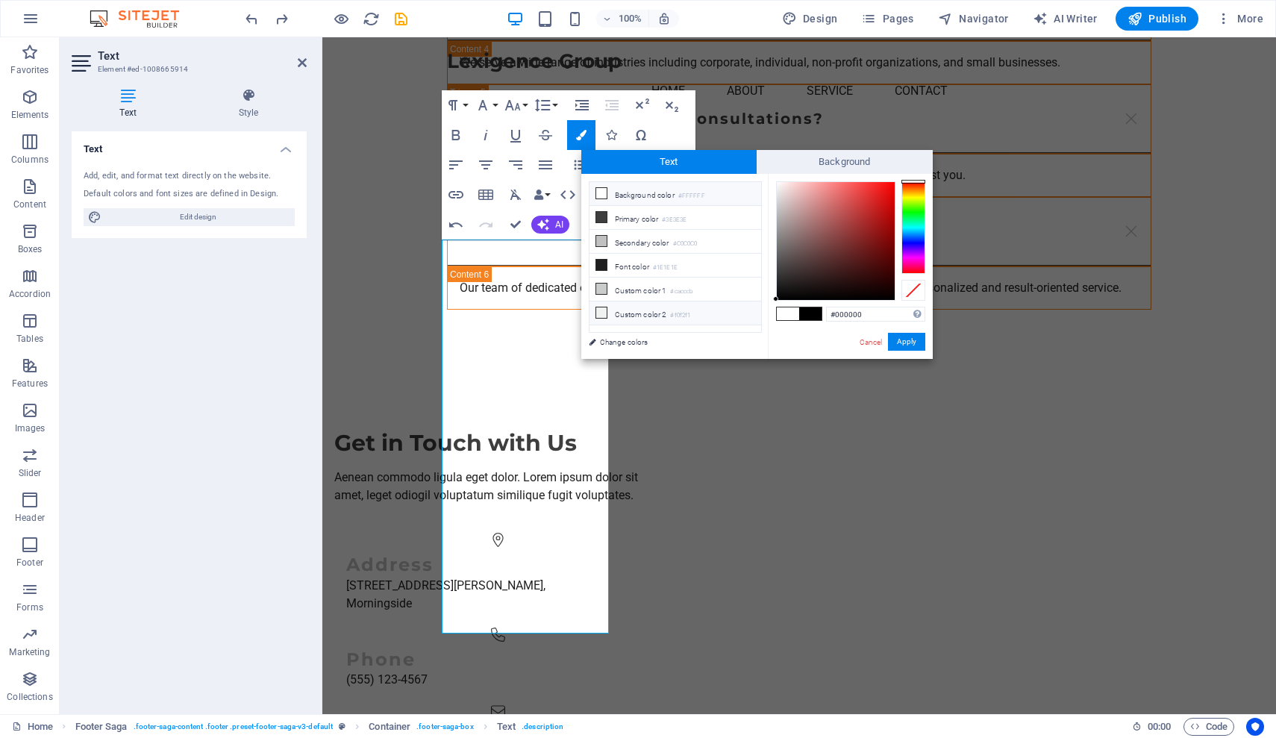
click at [651, 194] on li "Background color #FFFFFF" at bounding box center [675, 194] width 172 height 24
click at [649, 213] on li "Primary color #3E3E3E" at bounding box center [675, 218] width 172 height 24
click at [910, 181] on div at bounding box center [913, 182] width 24 height 4
drag, startPoint x: 798, startPoint y: 285, endPoint x: 761, endPoint y: 317, distance: 48.6
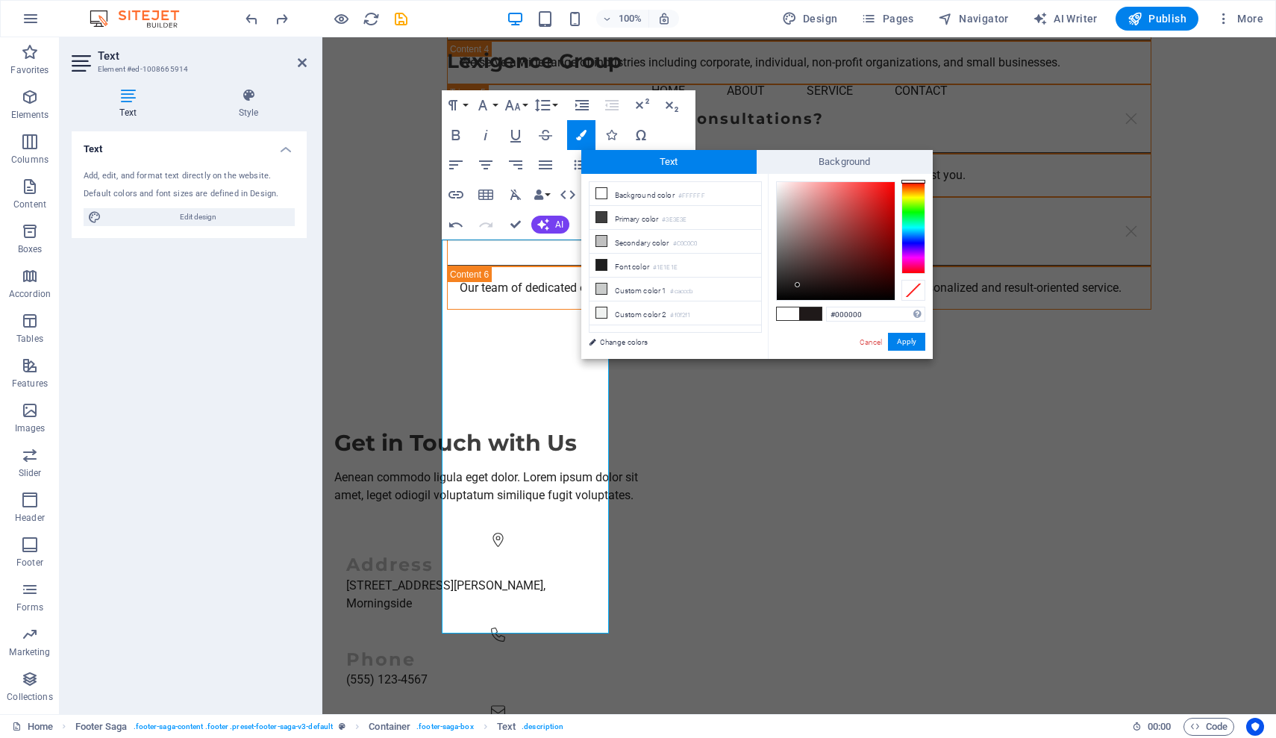
click at [763, 315] on div "less Background color #FFFFFF Primary color #3E3E3E Secondary color #C0C0C0 Fon…" at bounding box center [756, 266] width 351 height 185
drag, startPoint x: 777, startPoint y: 294, endPoint x: 766, endPoint y: 177, distance: 117.7
click at [766, 178] on div "less Background color #FFFFFF Primary color #3E3E3E Secondary color #C0C0C0 Fon…" at bounding box center [756, 266] width 351 height 185
drag, startPoint x: 775, startPoint y: 296, endPoint x: 763, endPoint y: 183, distance: 114.0
click at [763, 183] on div "less Background color #FFFFFF Primary color #3E3E3E Secondary color #C0C0C0 Fon…" at bounding box center [756, 266] width 351 height 185
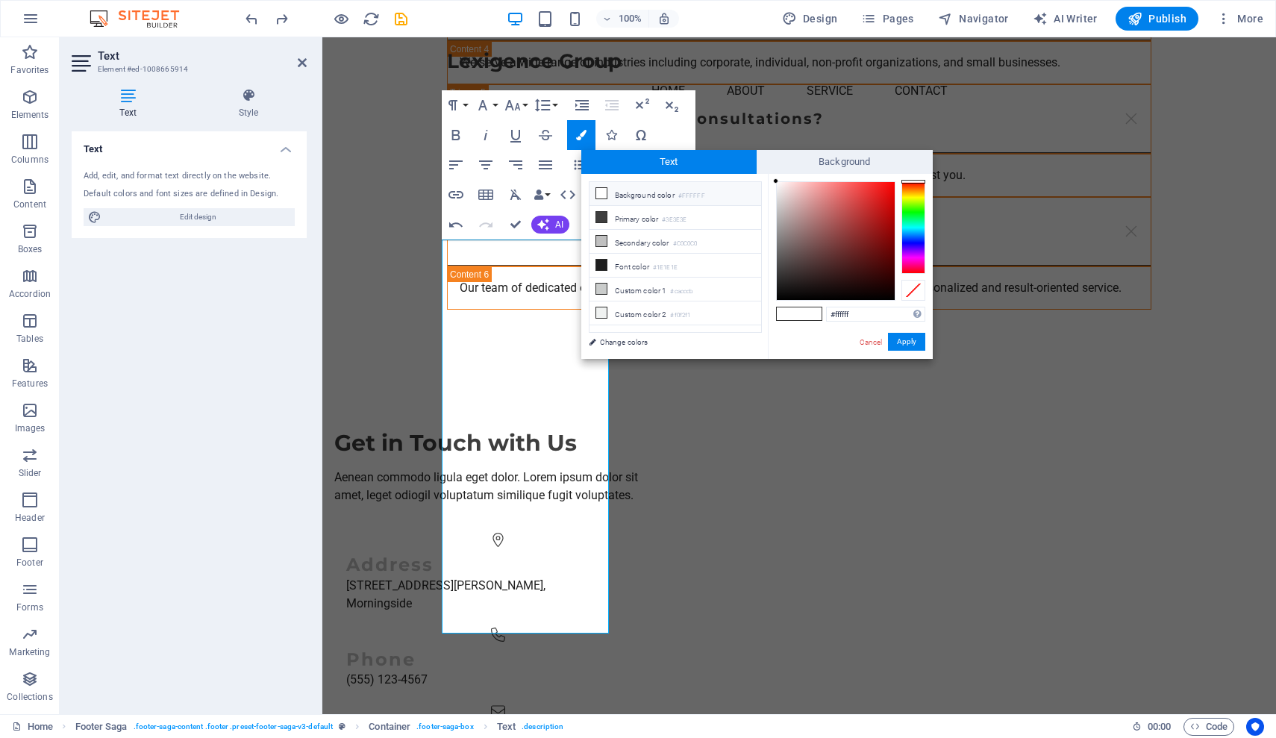
click at [772, 181] on div "#ffffff Supported formats #0852ed rgb(8, 82, 237) rgba(8, 82, 237, 90%) hsv(221…" at bounding box center [850, 374] width 165 height 401
click at [772, 179] on div "#ffffff Supported formats #0852ed rgb(8, 82, 237) rgba(8, 82, 237, 90%) hsv(221…" at bounding box center [850, 374] width 165 height 401
click at [769, 179] on div "#ffffff Supported formats #0852ed rgb(8, 82, 237) rgba(8, 82, 237, 90%) hsv(221…" at bounding box center [850, 374] width 165 height 401
type input "#ffffff"
click at [775, 180] on div at bounding box center [775, 180] width 5 height 5
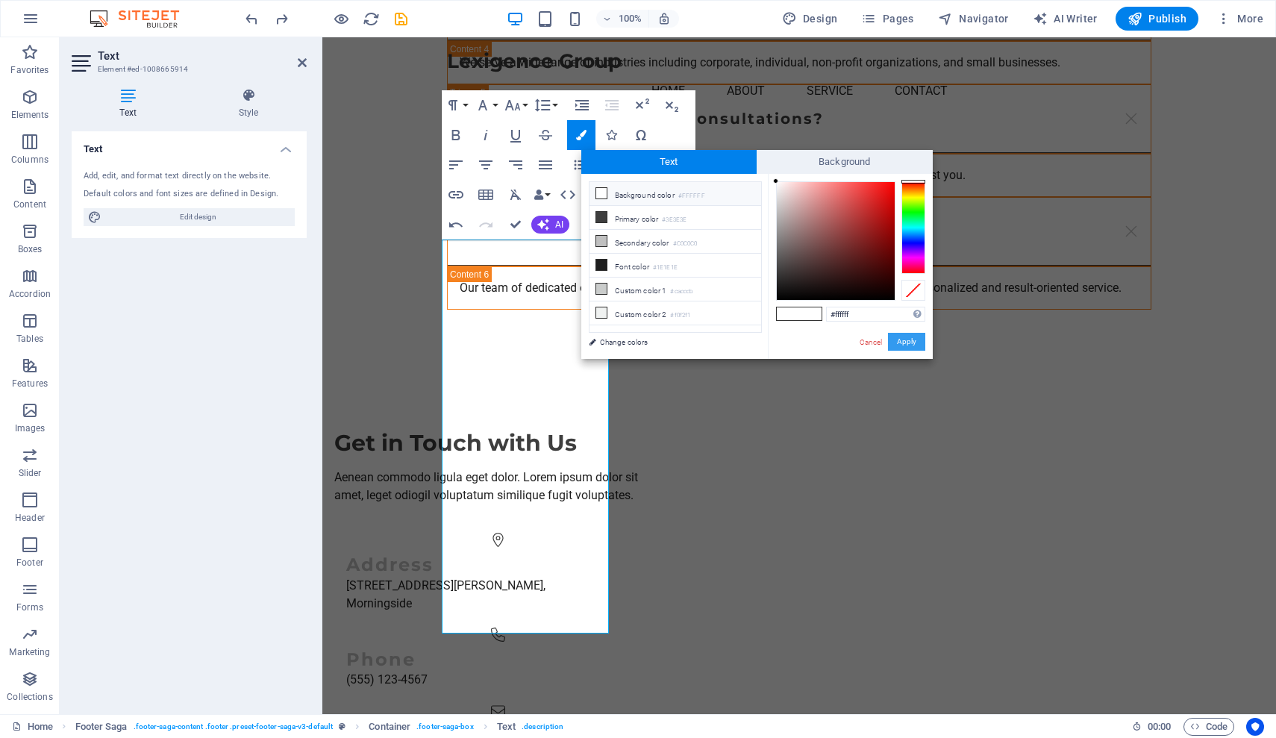
click at [910, 344] on button "Apply" at bounding box center [906, 342] width 37 height 18
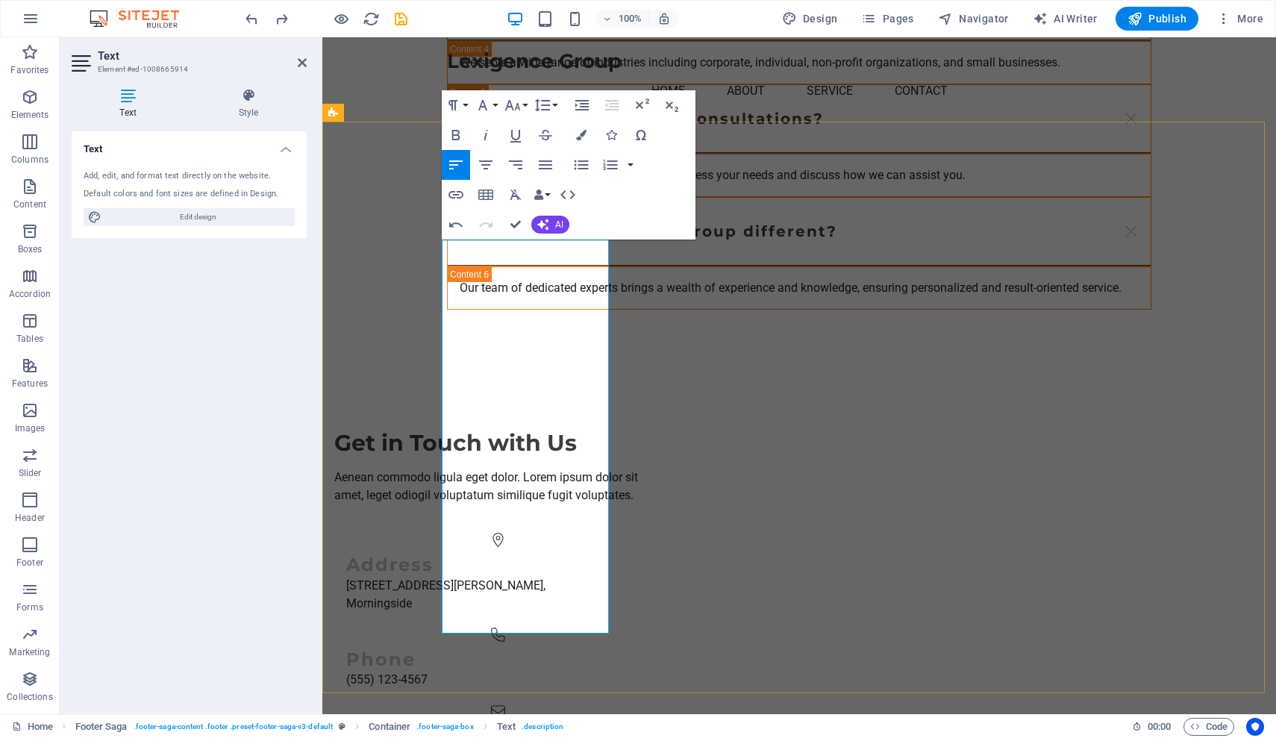
drag, startPoint x: 592, startPoint y: 627, endPoint x: 501, endPoint y: 516, distance: 143.6
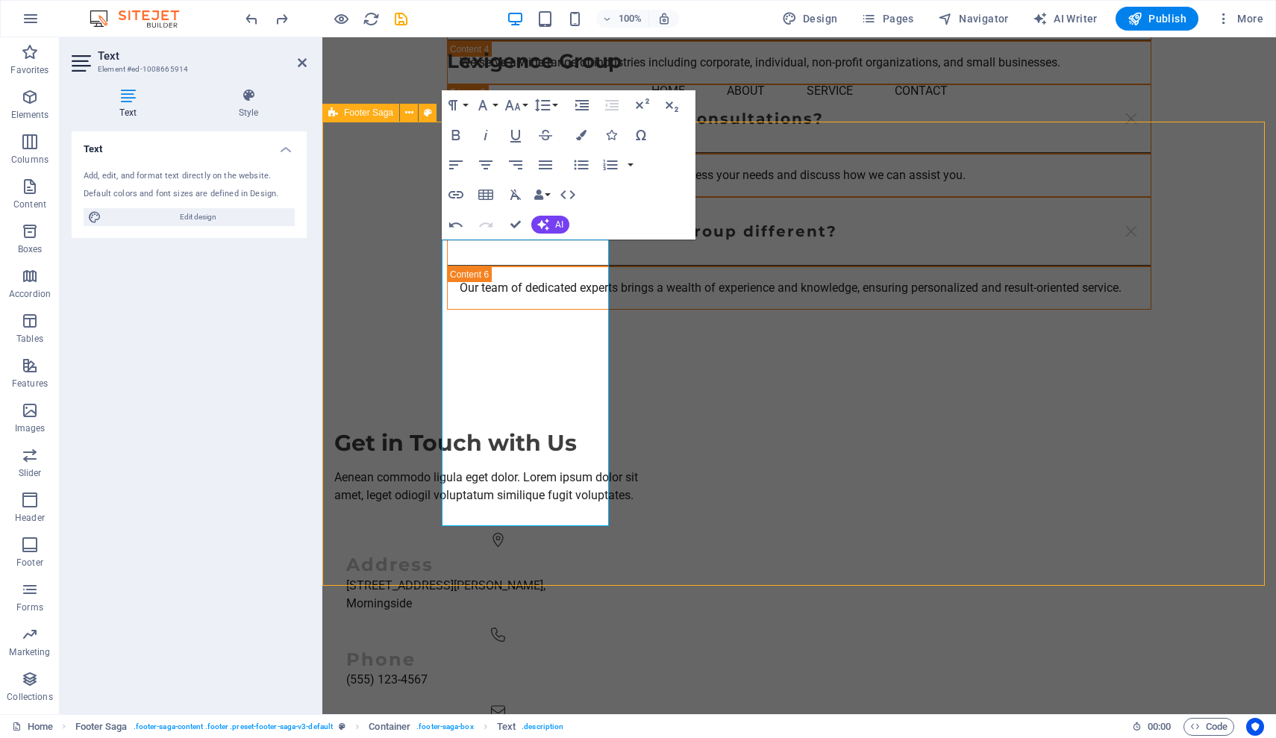
select select "footer"
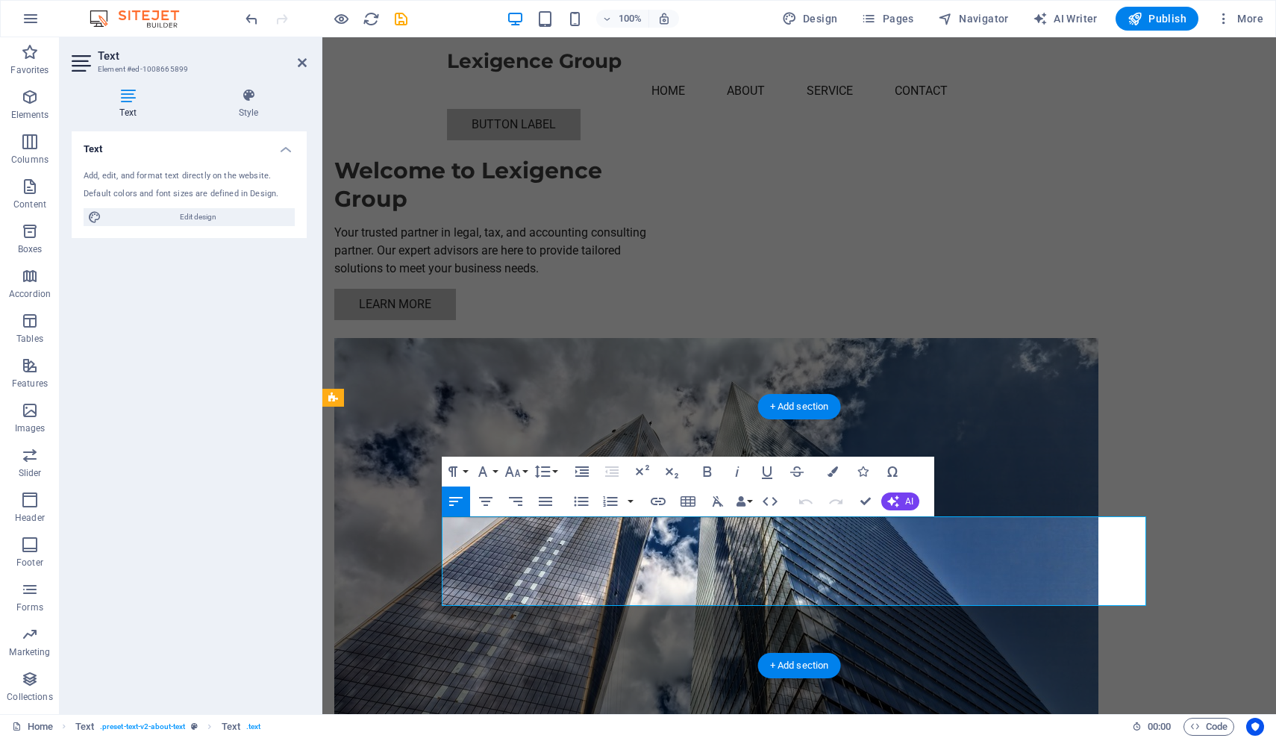
drag, startPoint x: 778, startPoint y: 591, endPoint x: 442, endPoint y: 525, distance: 342.1
drag, startPoint x: 443, startPoint y: 527, endPoint x: 892, endPoint y: 581, distance: 451.7
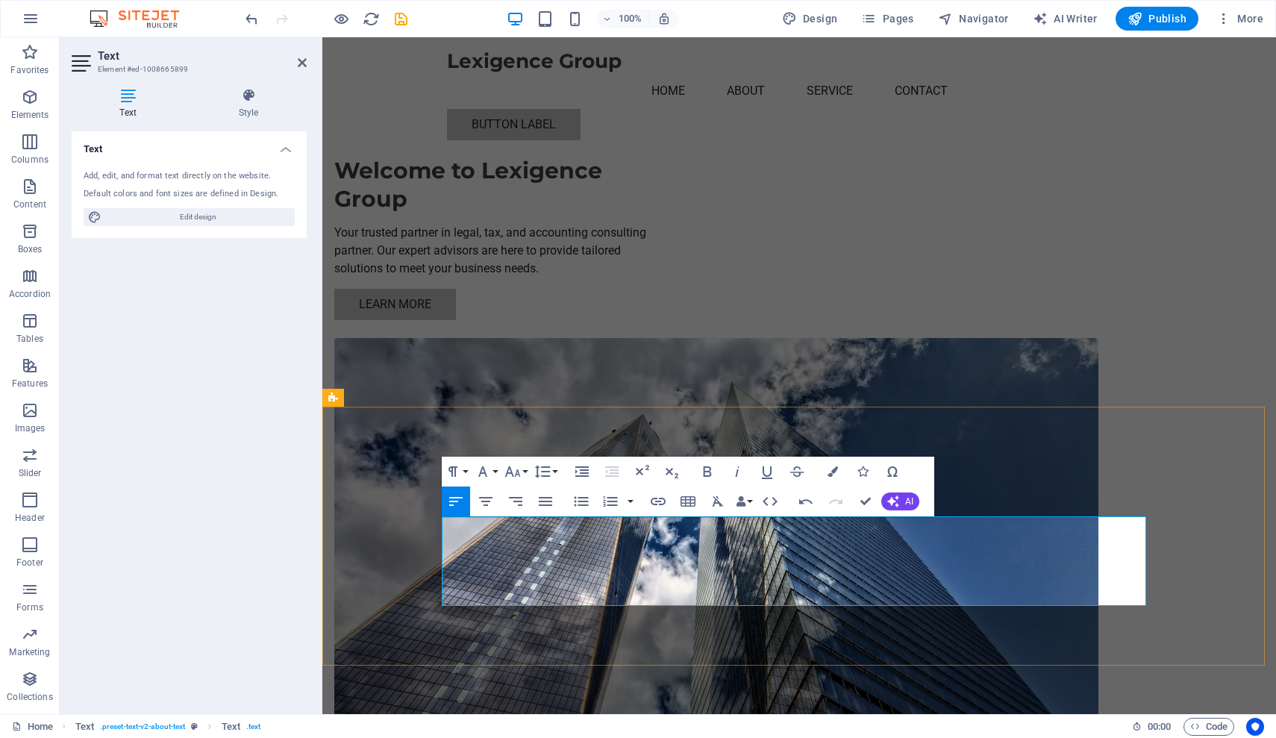
copy p "At Lexigence Group, we are dedicated to providing top-notch legal, tax, and acc…"
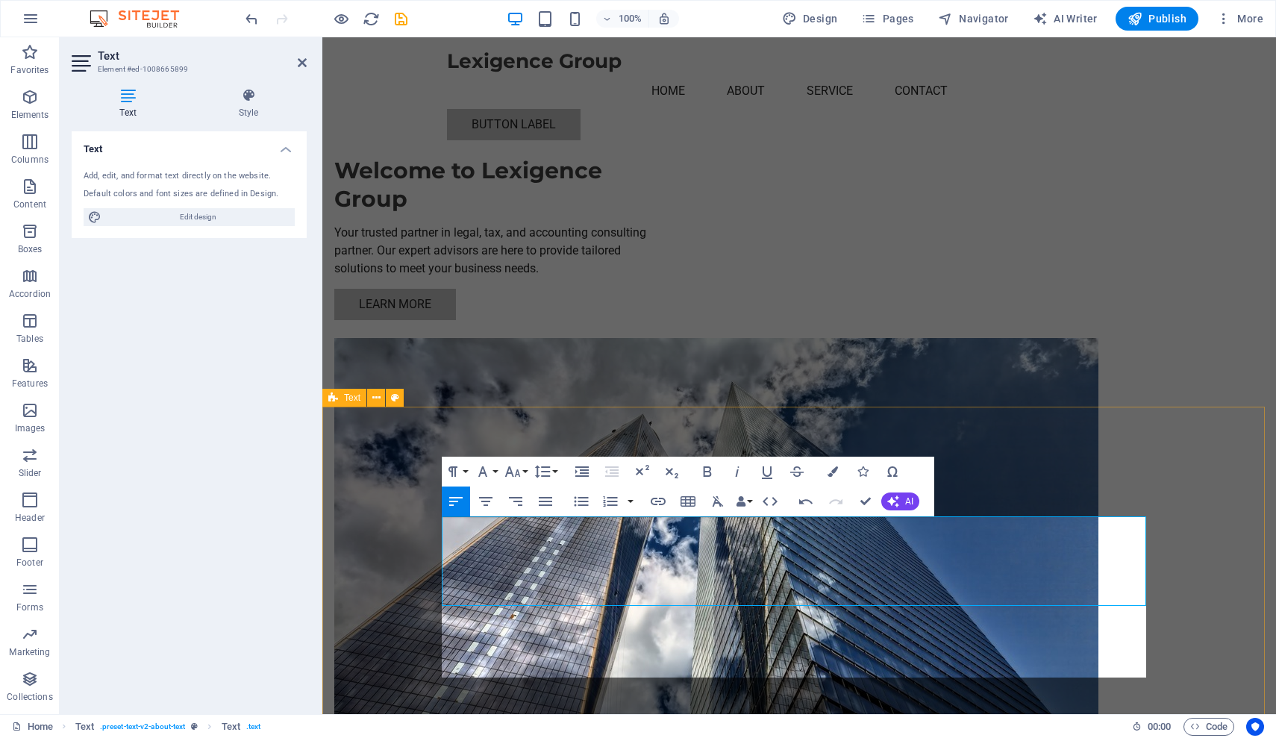
scroll to position [7186, 3]
drag, startPoint x: 729, startPoint y: 667, endPoint x: 863, endPoint y: 659, distance: 134.6
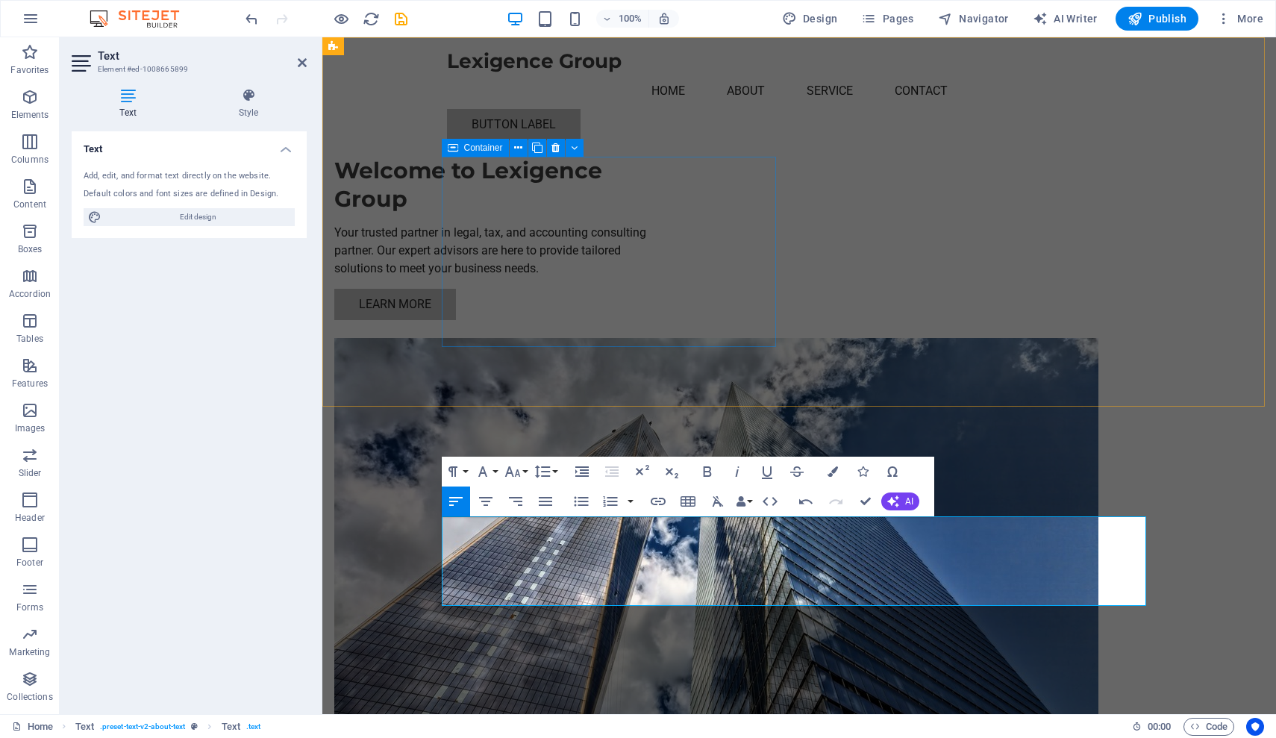
click at [669, 320] on div "Welcome to Lexigence Group Your trusted partner in legal, tax, and accounting c…" at bounding box center [501, 238] width 334 height 163
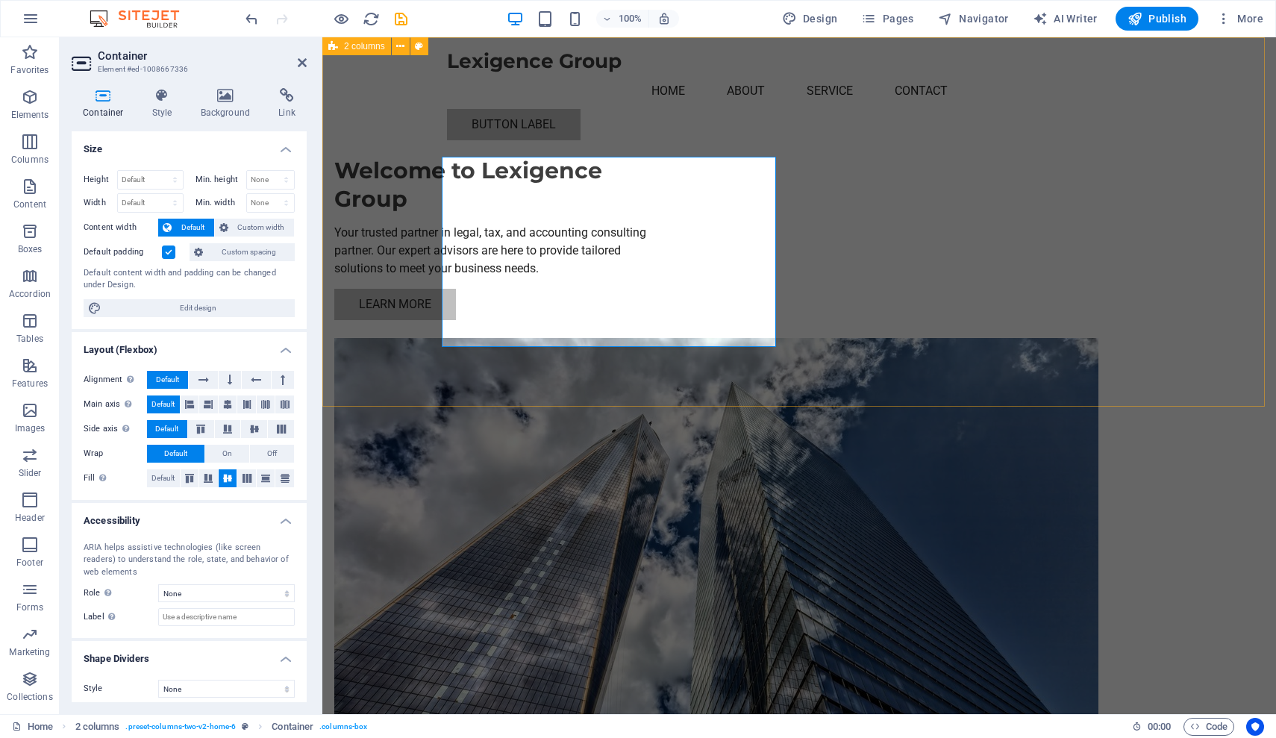
click at [681, 115] on div "Welcome to Lexigence Group Your trusted partner in legal, tax, and accounting c…" at bounding box center [799, 434] width 954 height 795
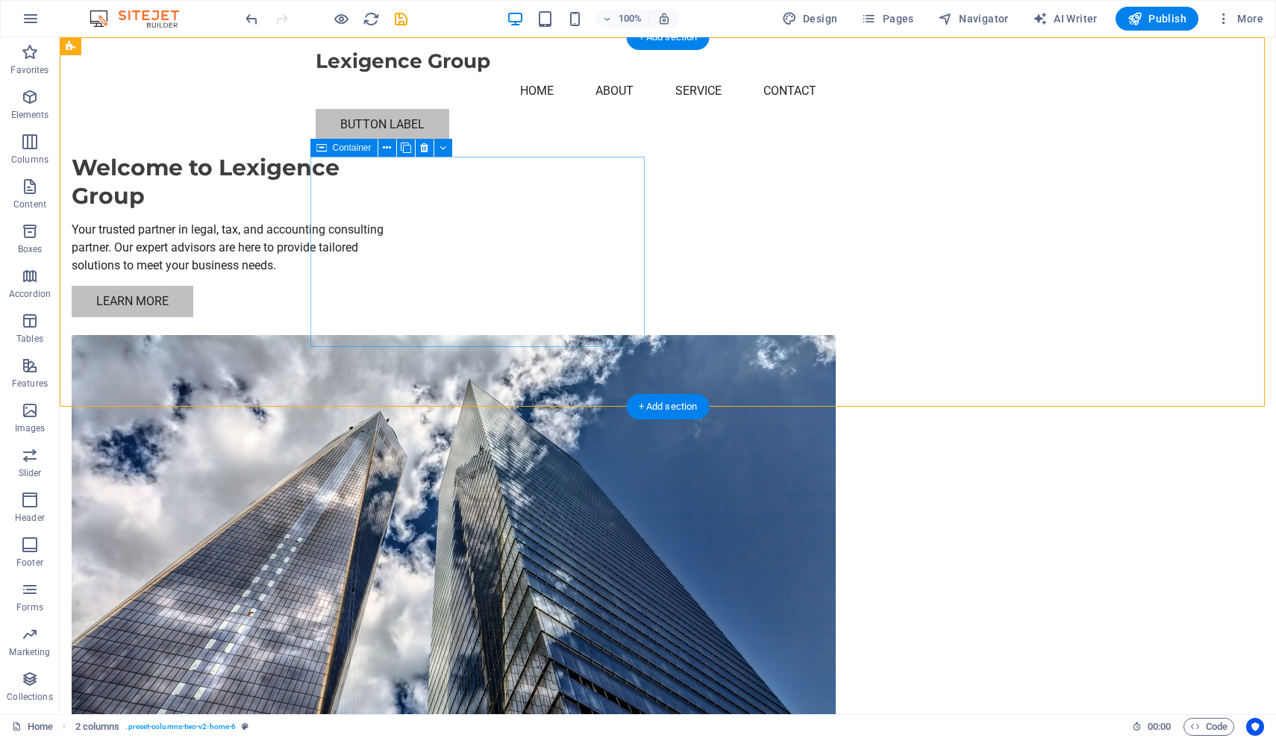
scroll to position [0, 0]
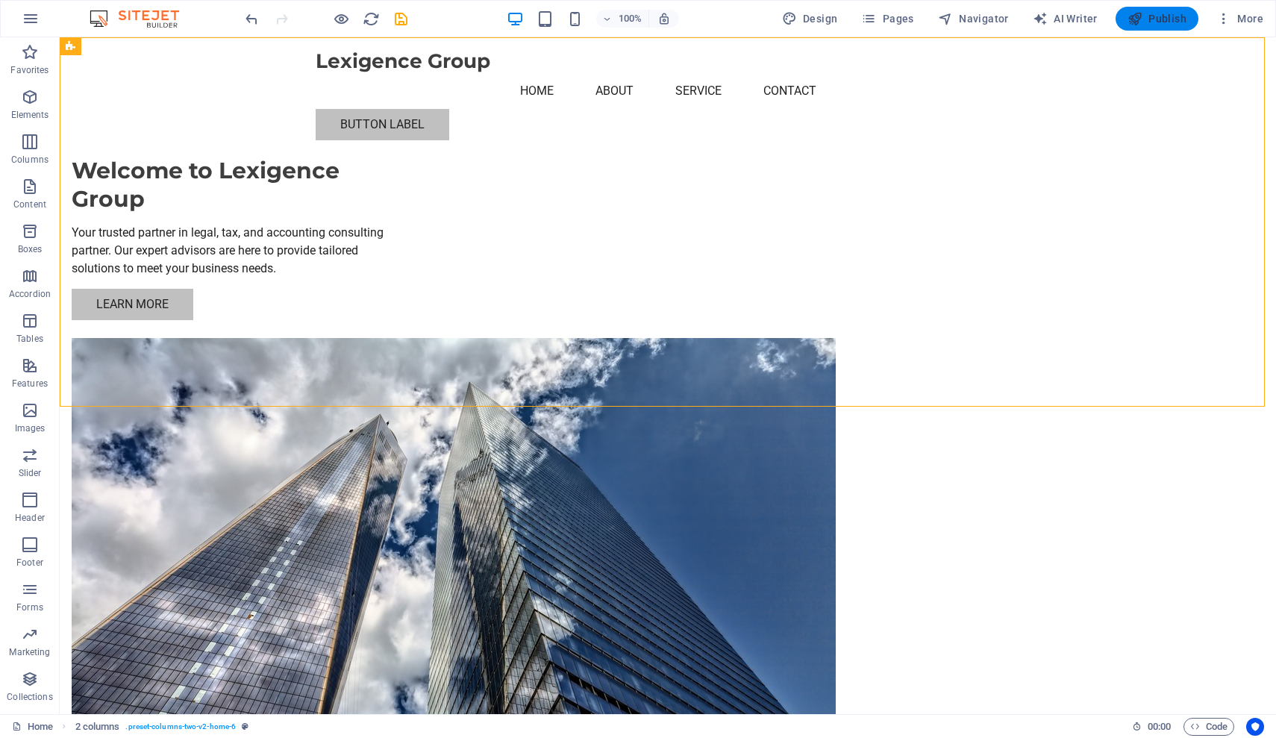
click at [1009, 19] on span "Publish" at bounding box center [1156, 18] width 59 height 15
checkbox input "false"
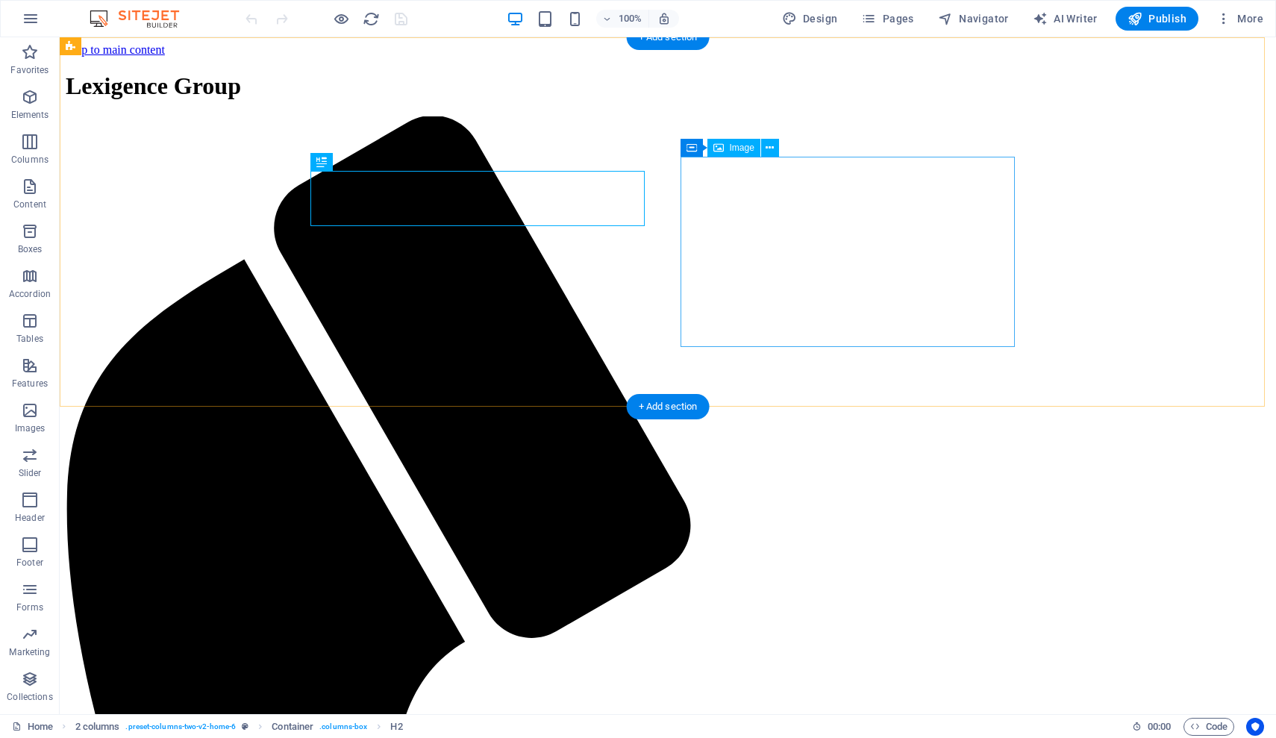
click at [772, 145] on icon at bounding box center [770, 148] width 8 height 16
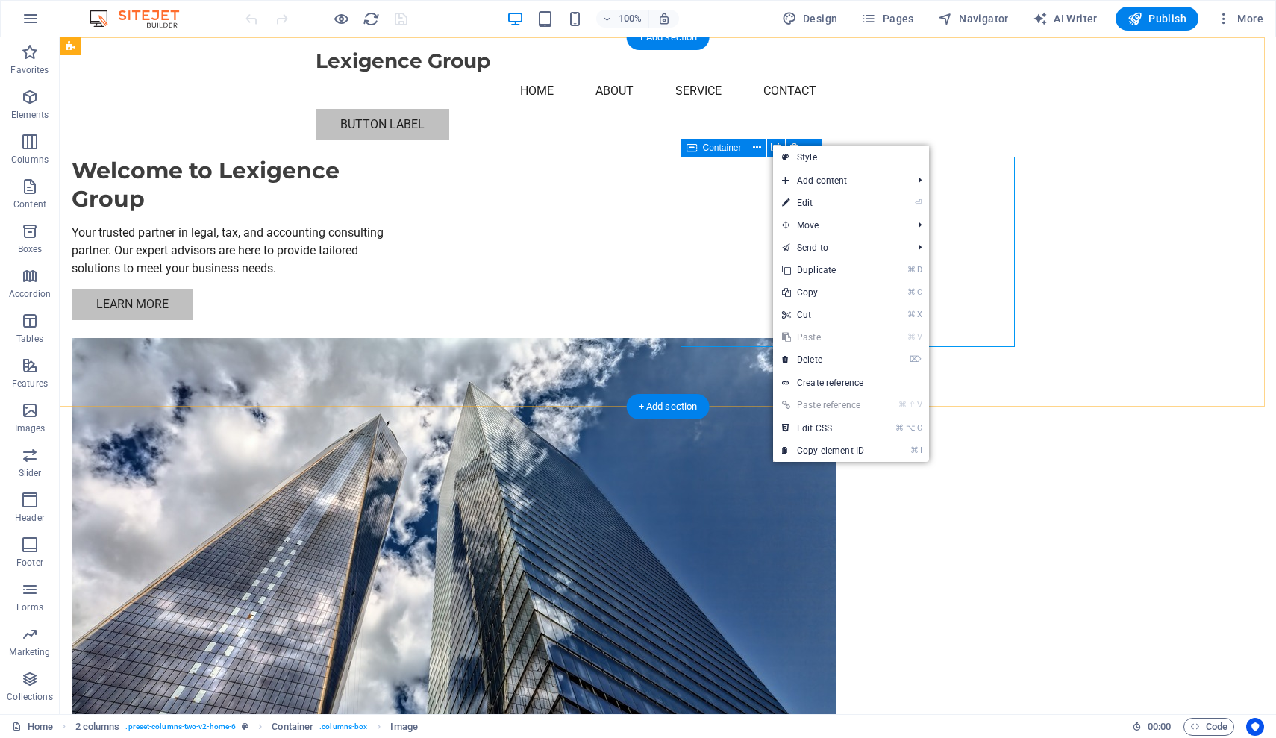
click at [704, 147] on span "Container" at bounding box center [722, 147] width 39 height 9
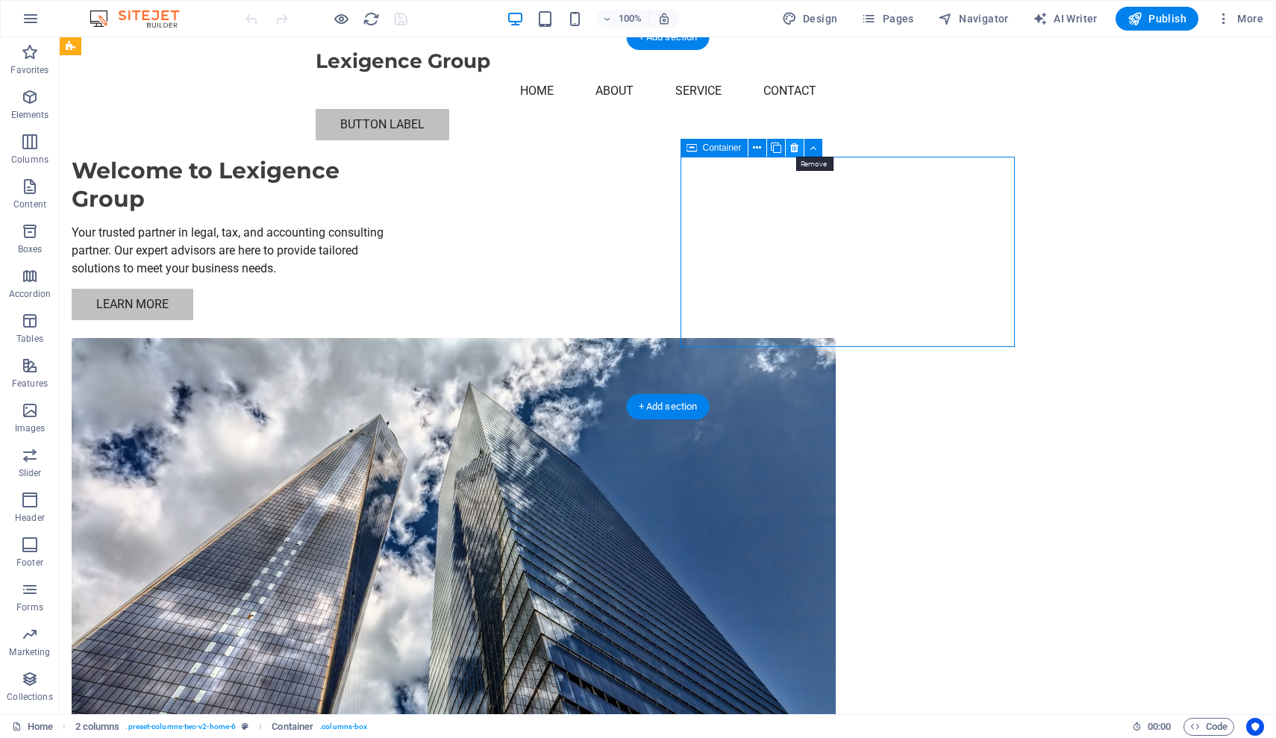
click at [798, 146] on icon at bounding box center [794, 148] width 8 height 16
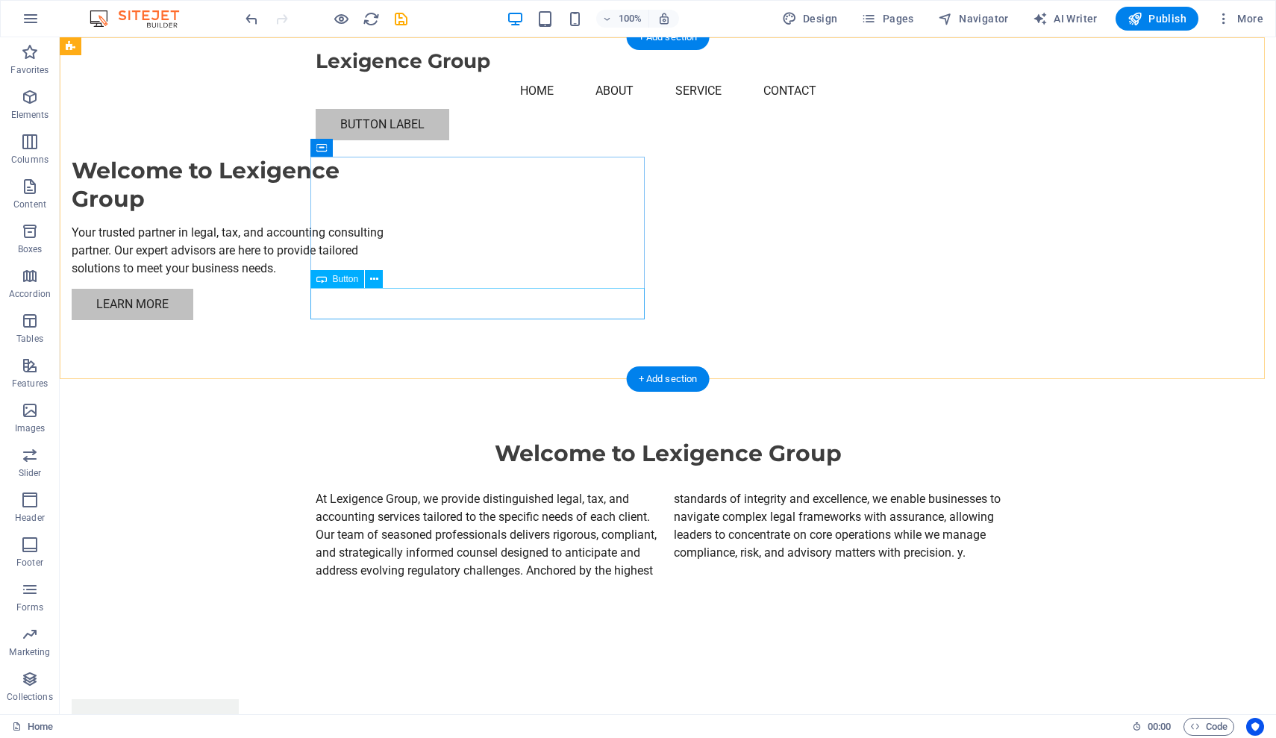
click at [403, 307] on div "Learn More" at bounding box center [239, 304] width 334 height 31
click at [406, 305] on div "Learn More" at bounding box center [239, 304] width 334 height 31
click at [380, 304] on div "Learn More" at bounding box center [239, 304] width 334 height 31
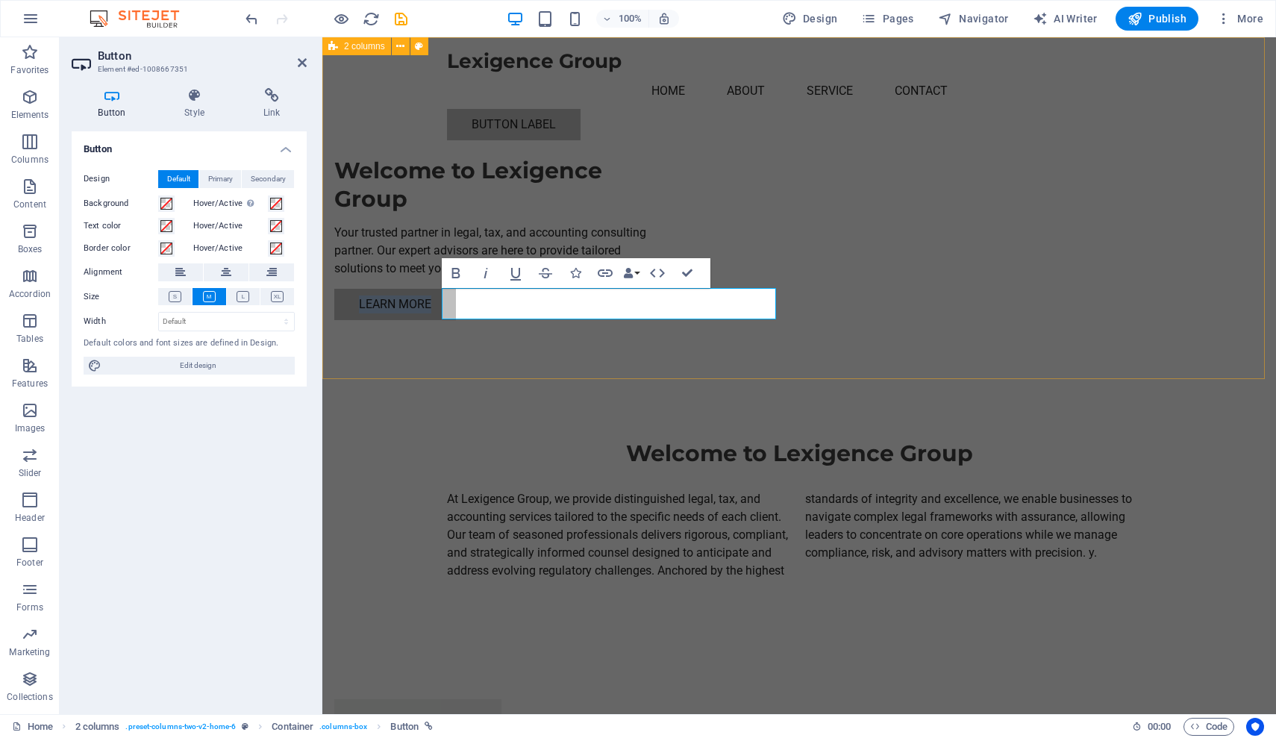
click at [948, 248] on div "Welcome to Lexigence Group Your trusted partner in legal, tax, and accounting c…" at bounding box center [799, 208] width 954 height 342
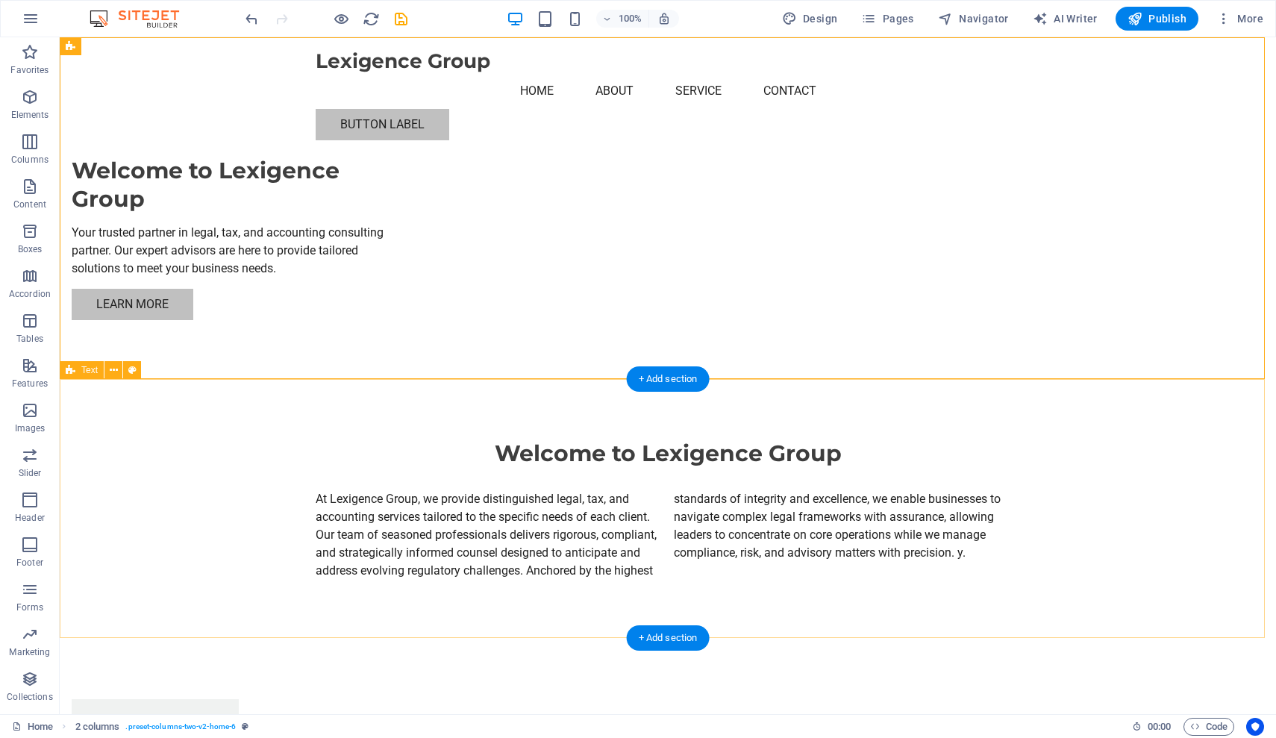
click at [154, 470] on div "Welcome to Lexigence Group At Lexigence Group, we provide distinguished legal, …" at bounding box center [668, 510] width 1216 height 260
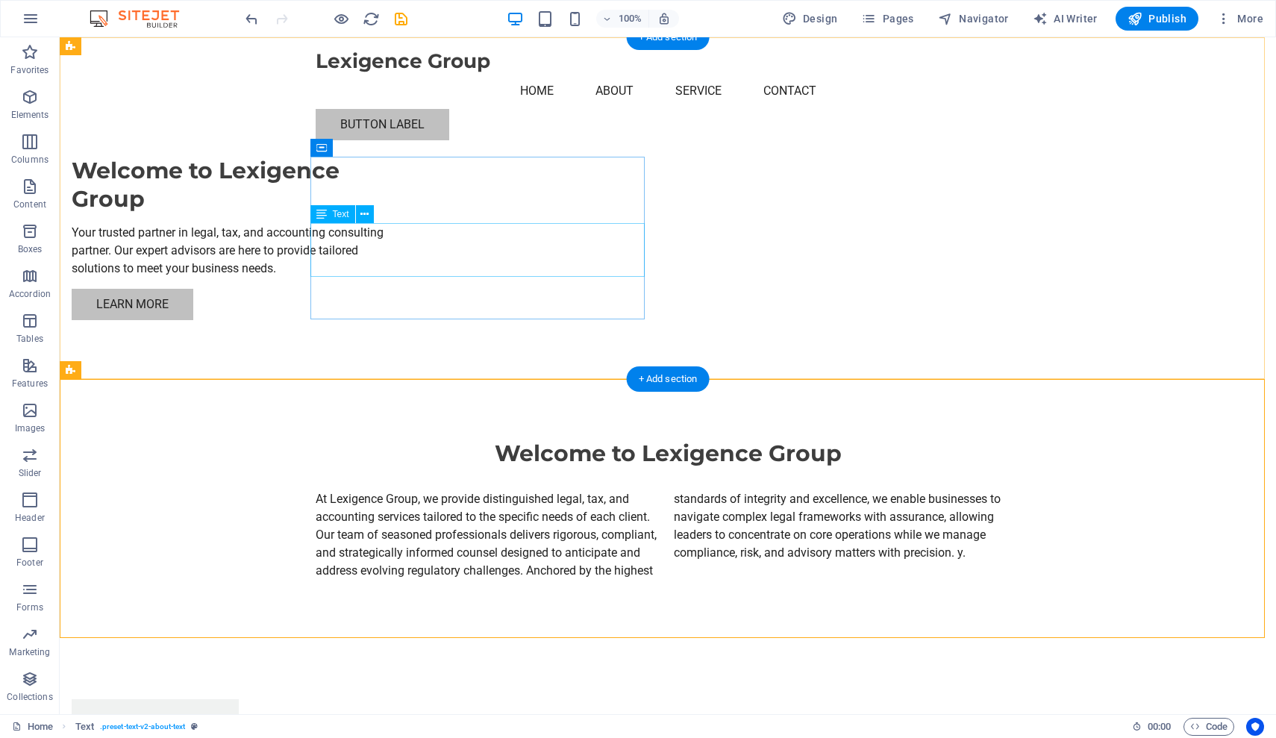
click at [406, 258] on div "Your trusted partner in legal, tax, and accounting consulting partner. Our expe…" at bounding box center [239, 251] width 334 height 54
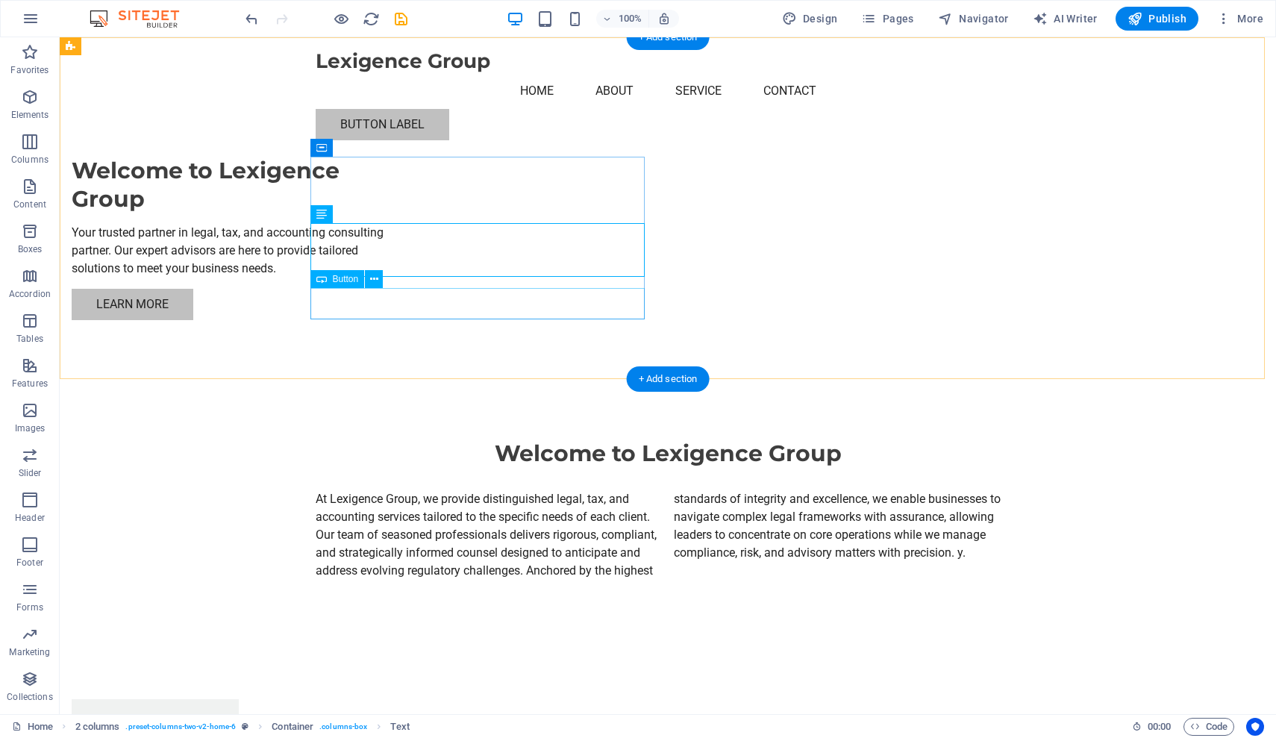
click at [389, 304] on div "Learn More" at bounding box center [239, 304] width 334 height 31
click at [342, 303] on div "Learn More" at bounding box center [239, 304] width 334 height 31
click at [406, 300] on div "Learn More" at bounding box center [239, 304] width 334 height 31
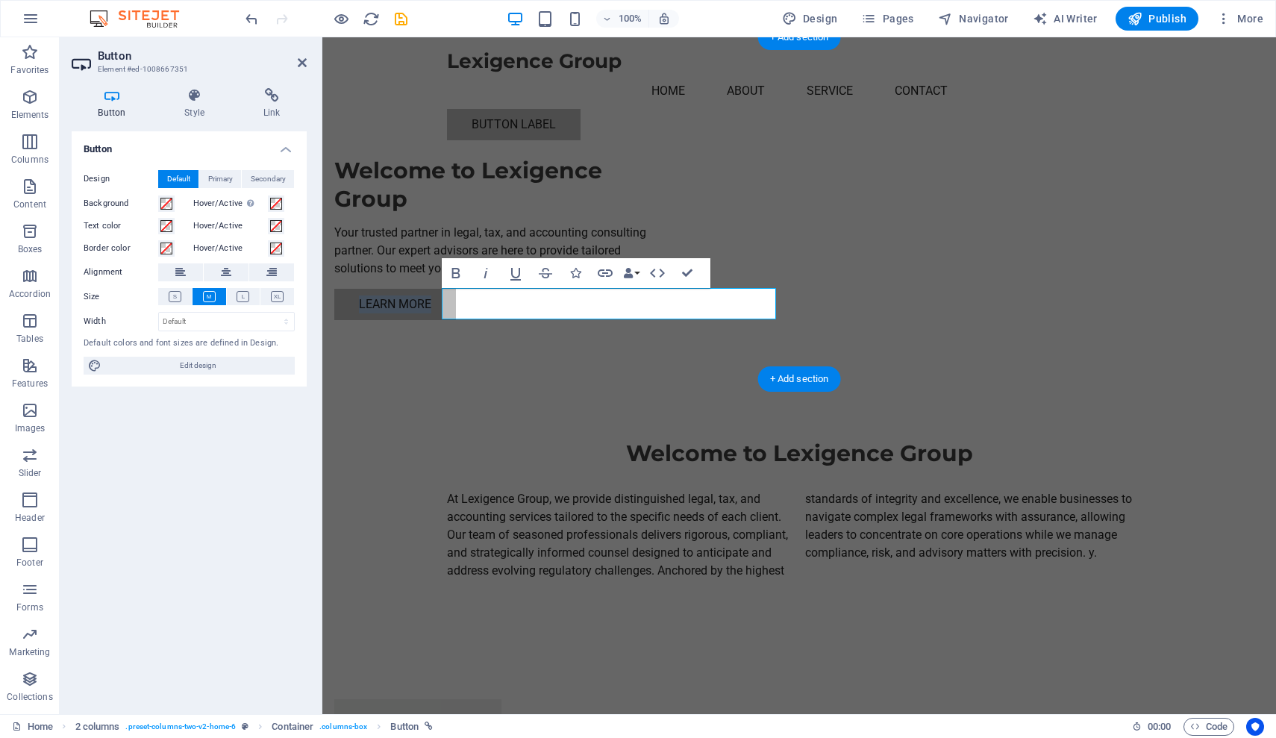
click at [456, 300] on link "Learn More" at bounding box center [395, 304] width 122 height 31
click at [387, 249] on div "Welcome to Lexigence Group Your trusted partner in legal, tax, and accounting c…" at bounding box center [799, 208] width 954 height 342
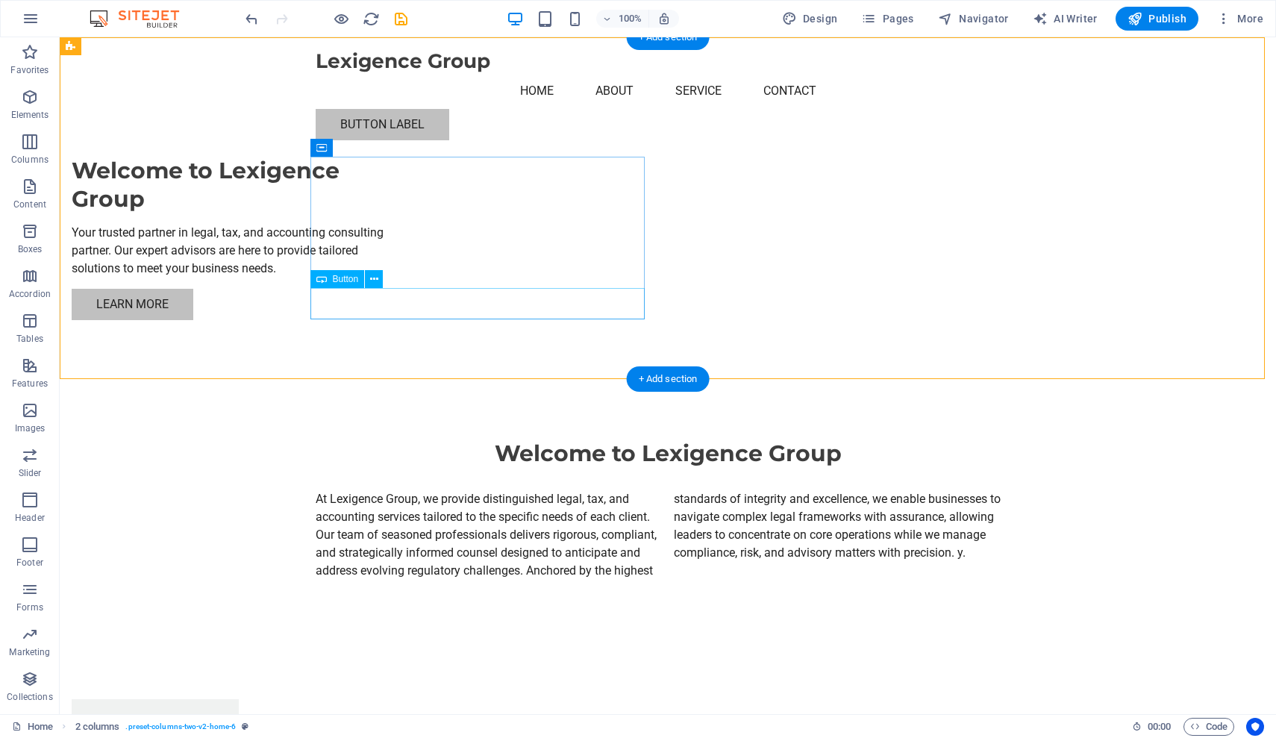
click at [354, 298] on div "Learn More" at bounding box center [239, 304] width 334 height 31
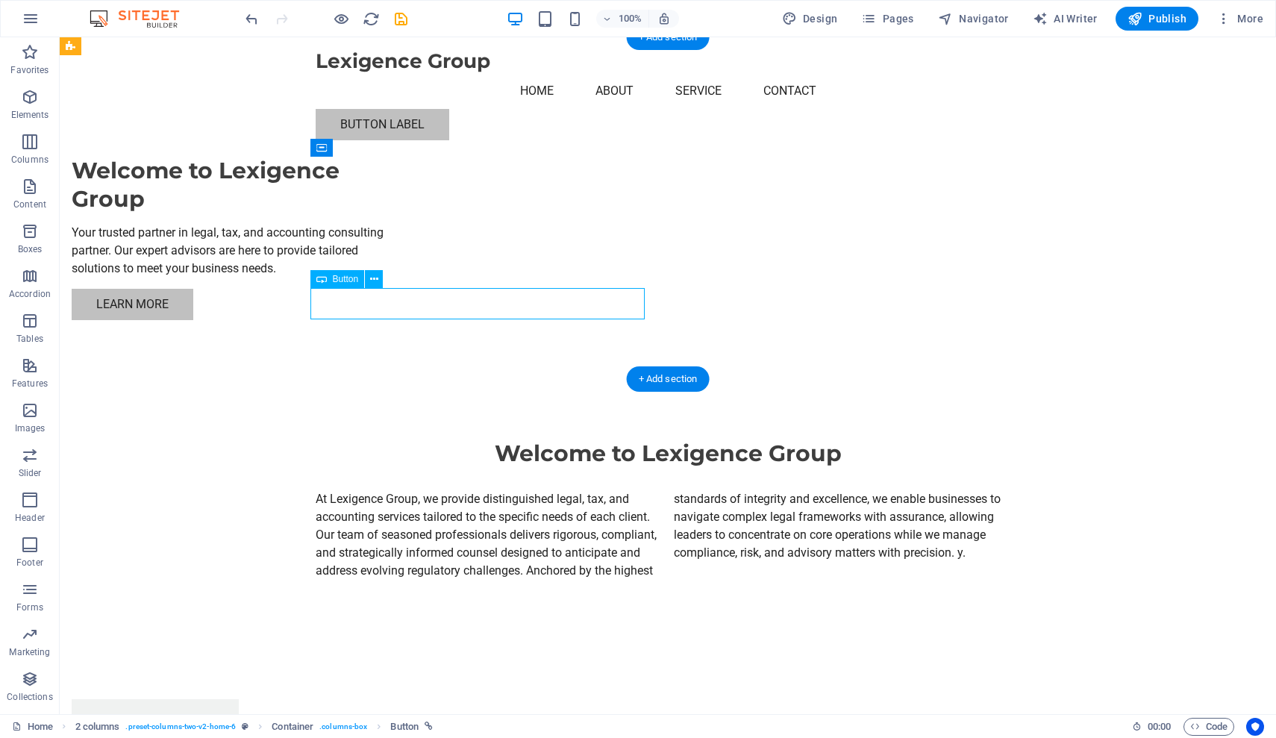
click at [354, 298] on div "Learn More" at bounding box center [239, 304] width 334 height 31
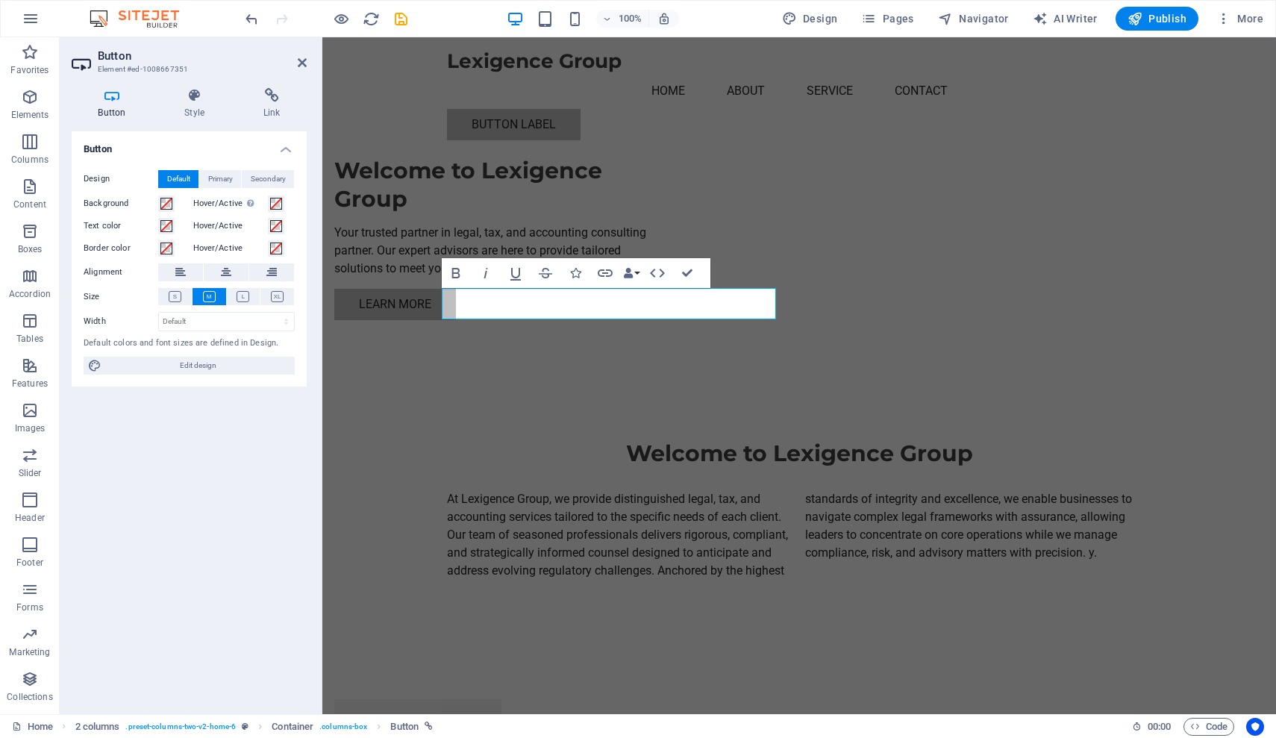
click at [202, 484] on div "Button Design Default Primary Secondary Background Hover/Active Switch to previ…" at bounding box center [189, 416] width 235 height 571
click at [431, 478] on div "Welcome to Lexigence Group At Lexigence Group, we provide distinguished legal, …" at bounding box center [799, 510] width 954 height 260
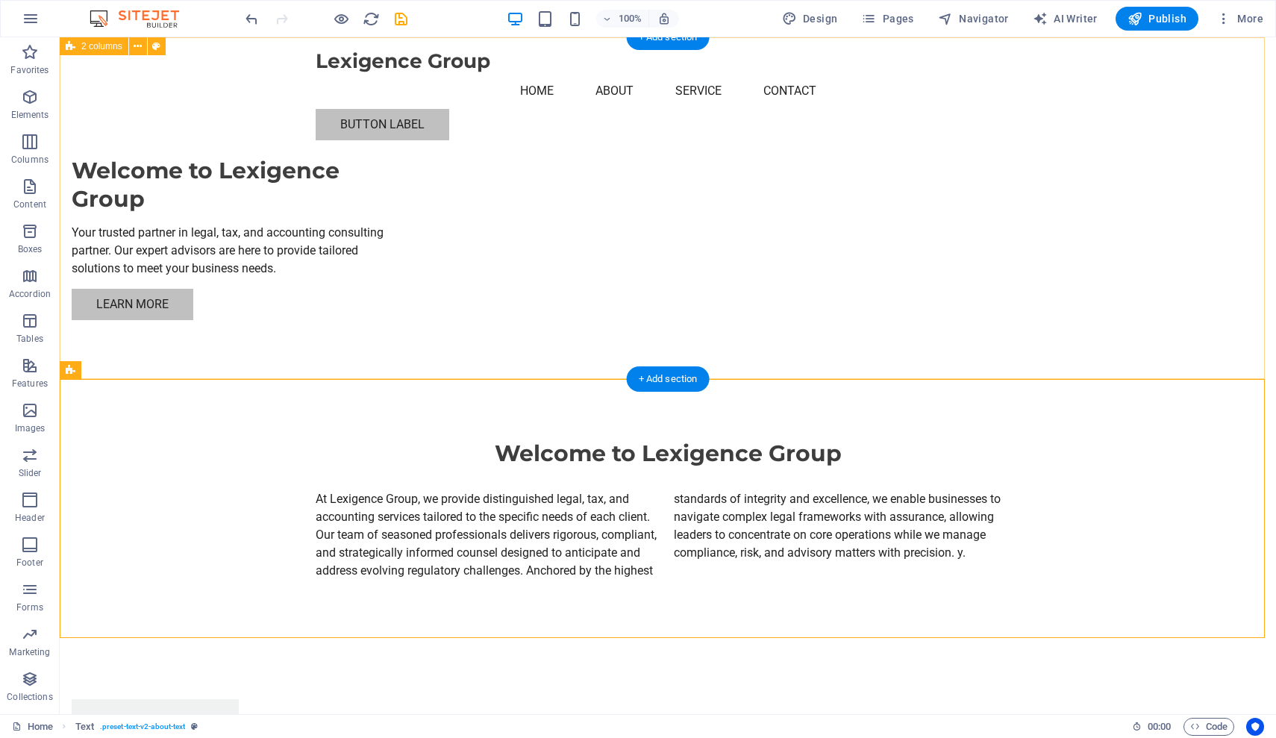
click at [880, 276] on div "Welcome to Lexigence Group Your trusted partner in legal, tax, and accounting c…" at bounding box center [668, 208] width 1216 height 342
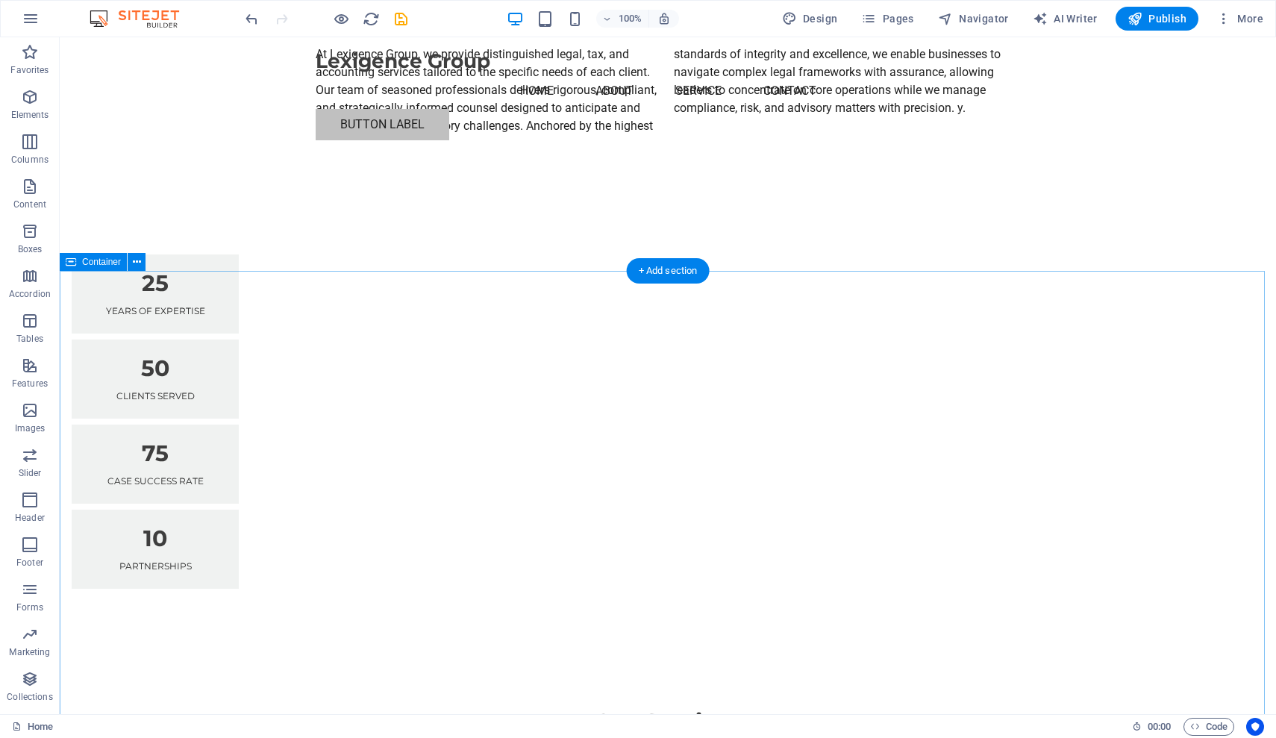
scroll to position [688, 0]
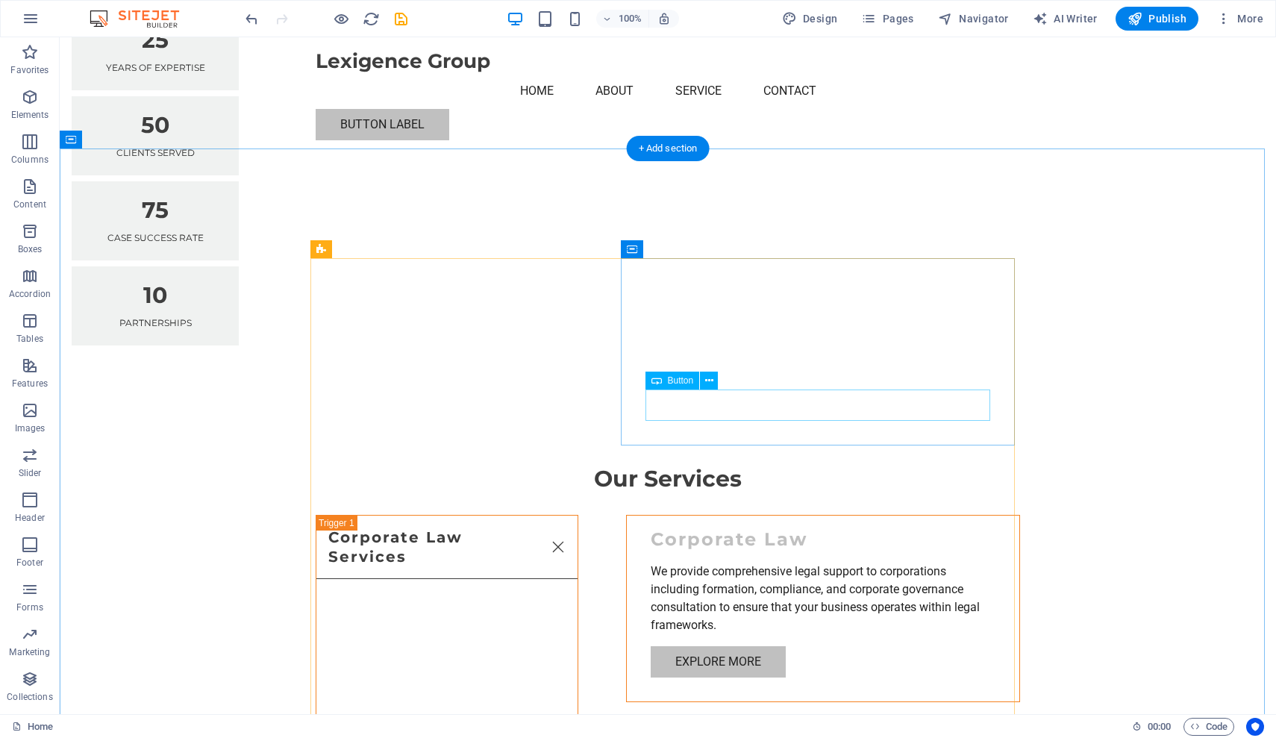
click at [739, 646] on div "Explore More" at bounding box center [823, 661] width 345 height 31
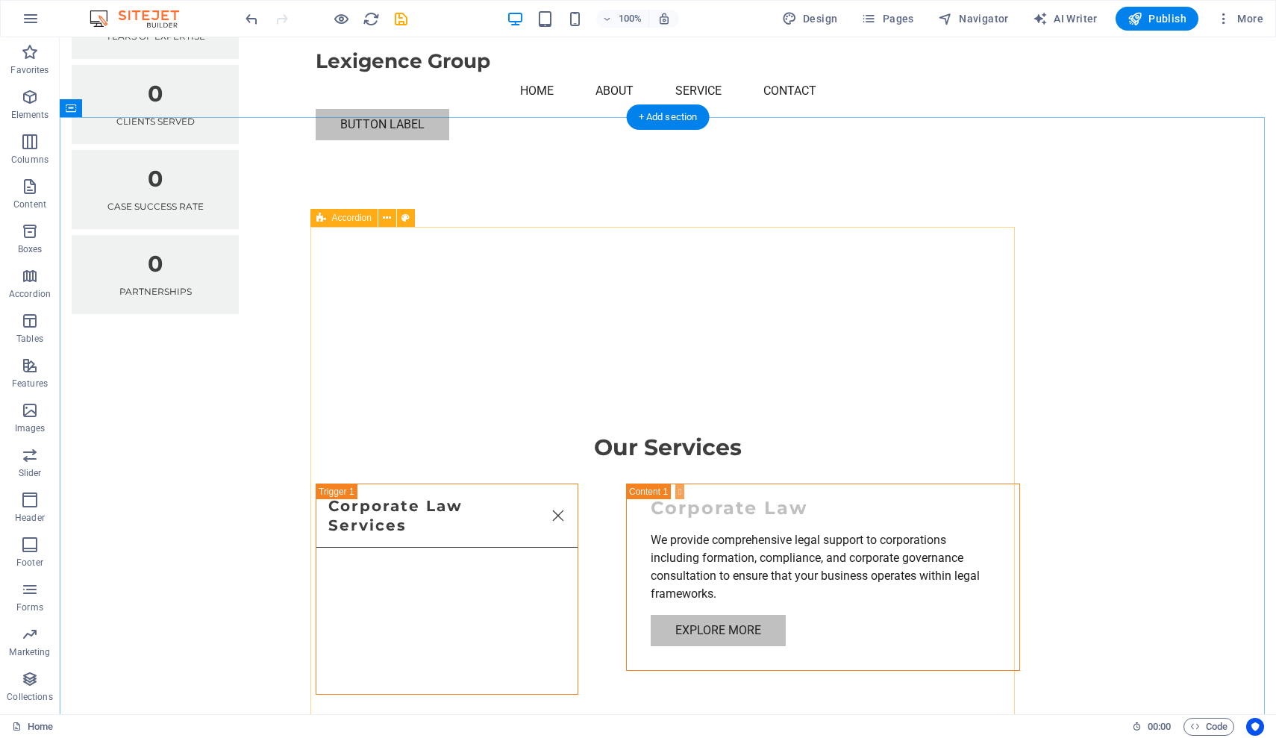
scroll to position [0, 0]
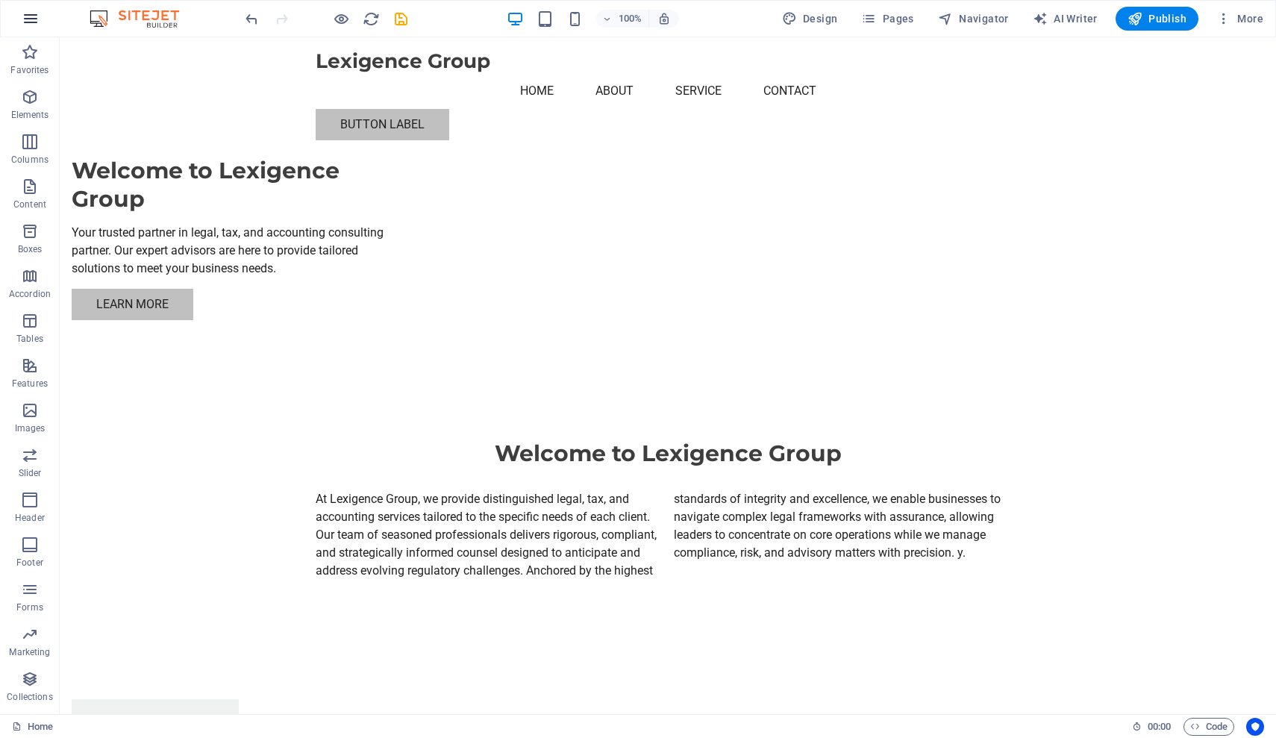
click at [37, 17] on icon "button" at bounding box center [31, 19] width 18 height 18
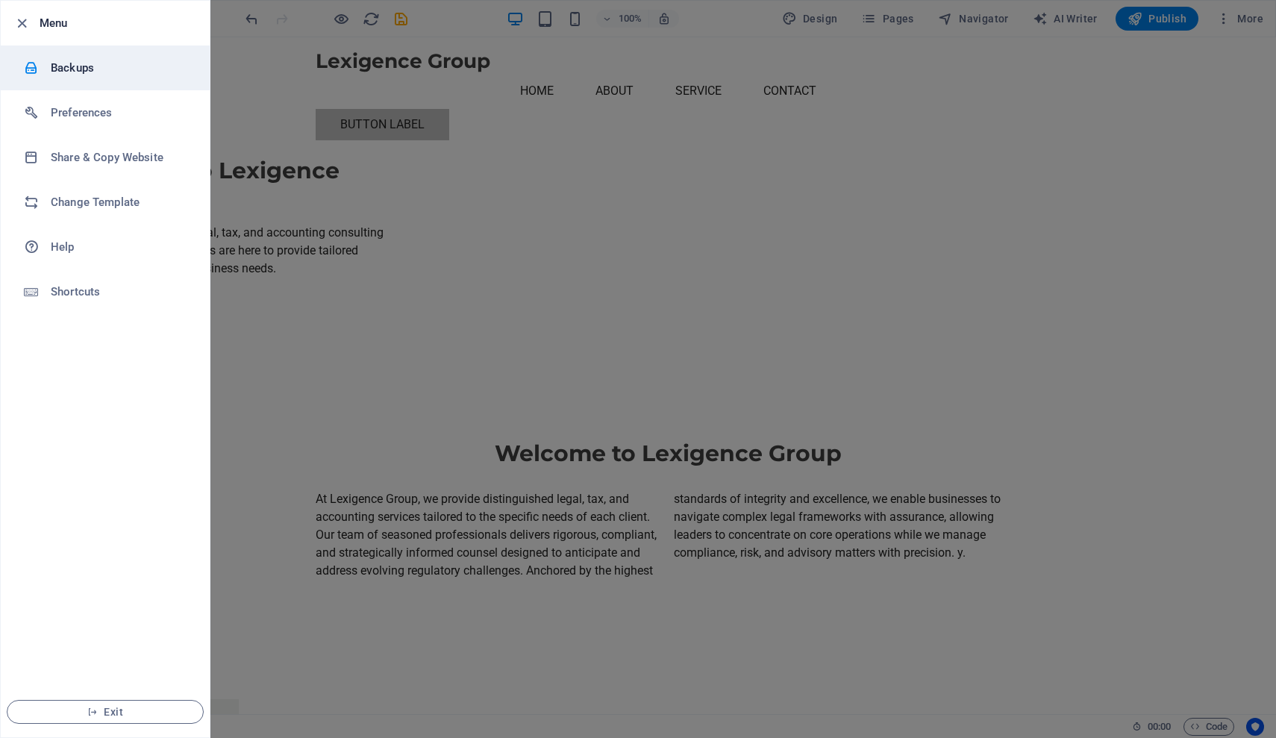
click at [78, 72] on h6 "Backups" at bounding box center [120, 68] width 138 height 18
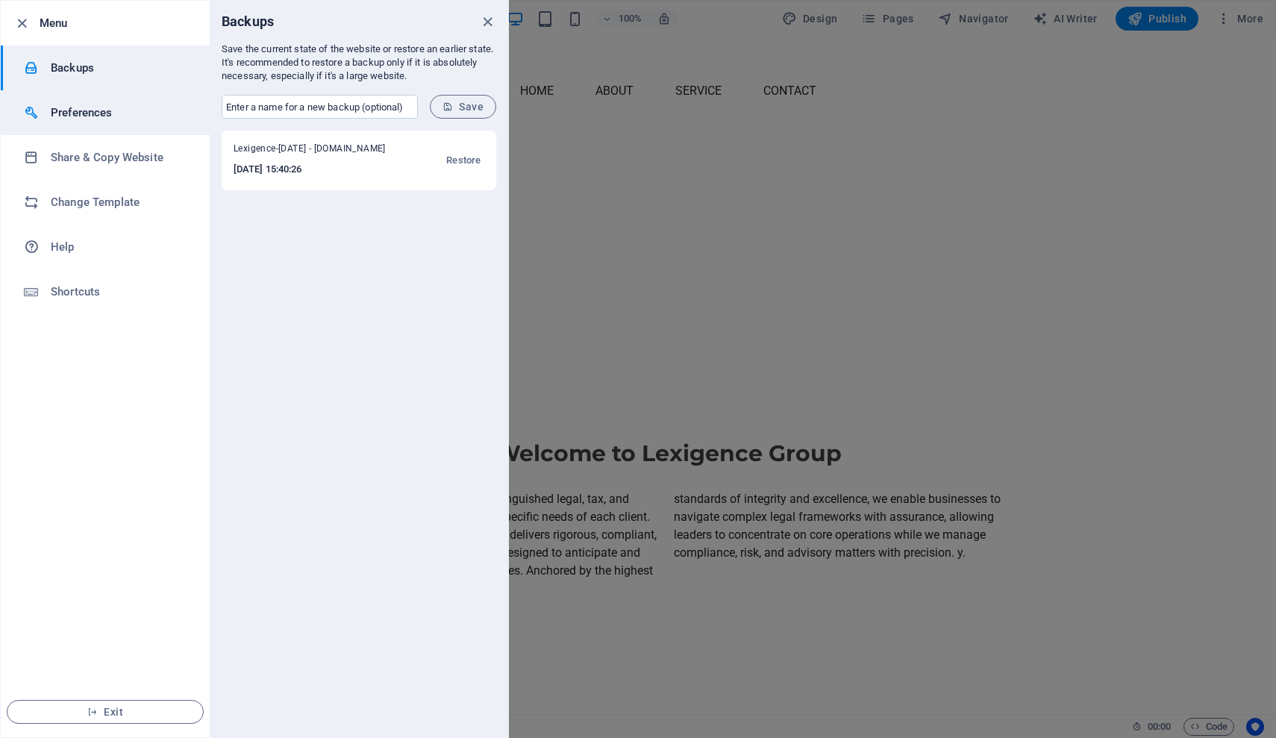
click at [74, 114] on h6 "Preferences" at bounding box center [120, 113] width 138 height 18
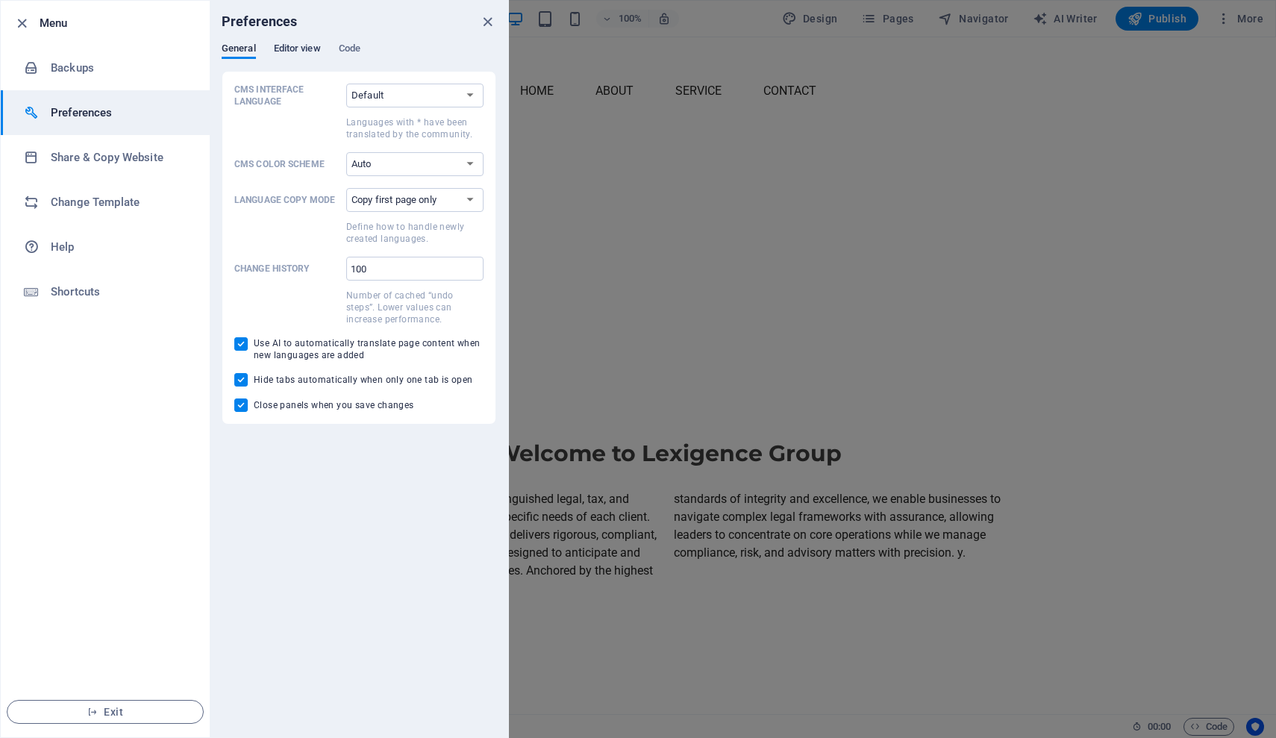
click at [299, 50] on span "Editor view" at bounding box center [297, 50] width 47 height 21
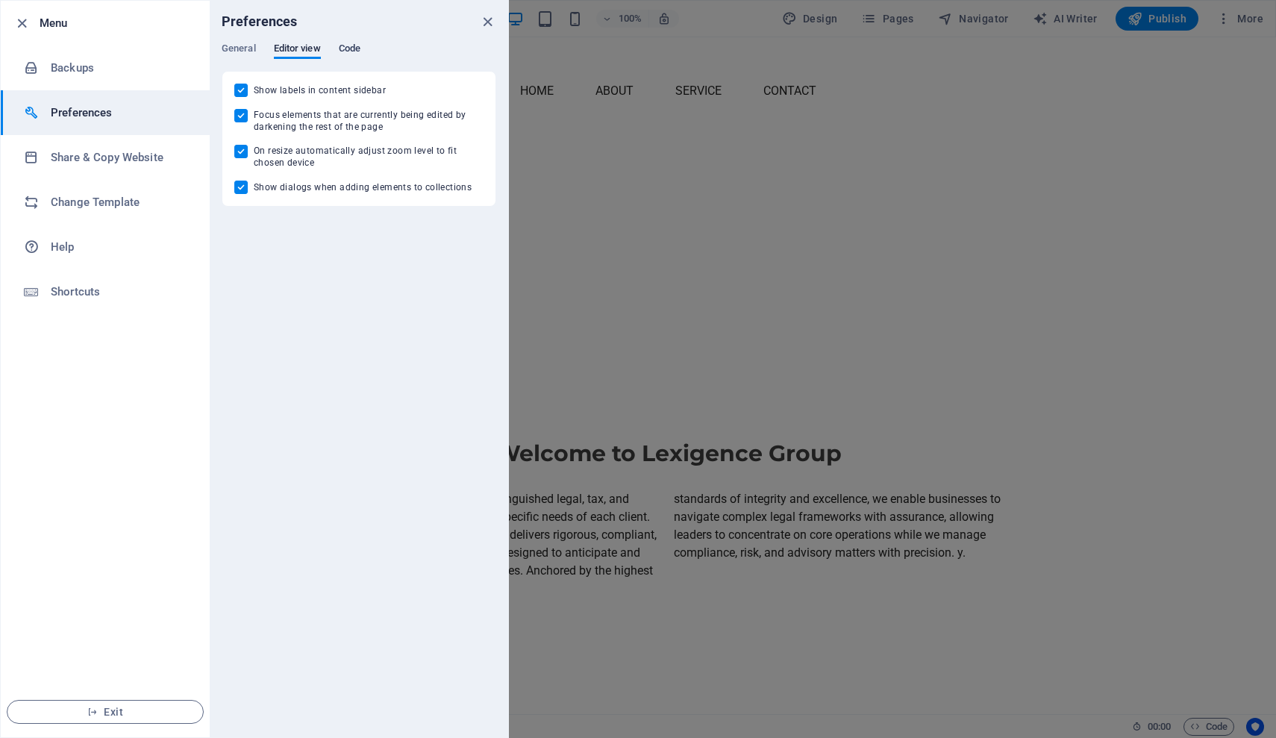
click at [354, 49] on span "Code" at bounding box center [350, 50] width 22 height 21
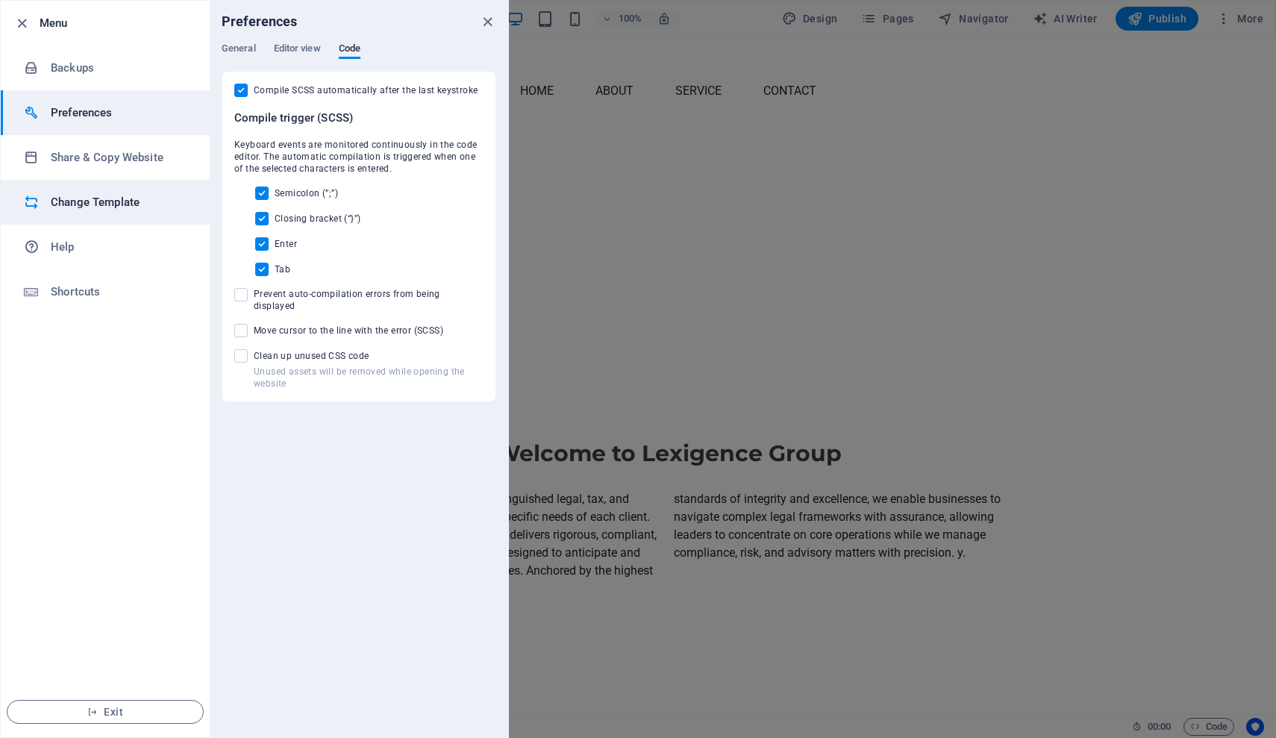
click at [78, 201] on h6 "Change Template" at bounding box center [120, 202] width 138 height 18
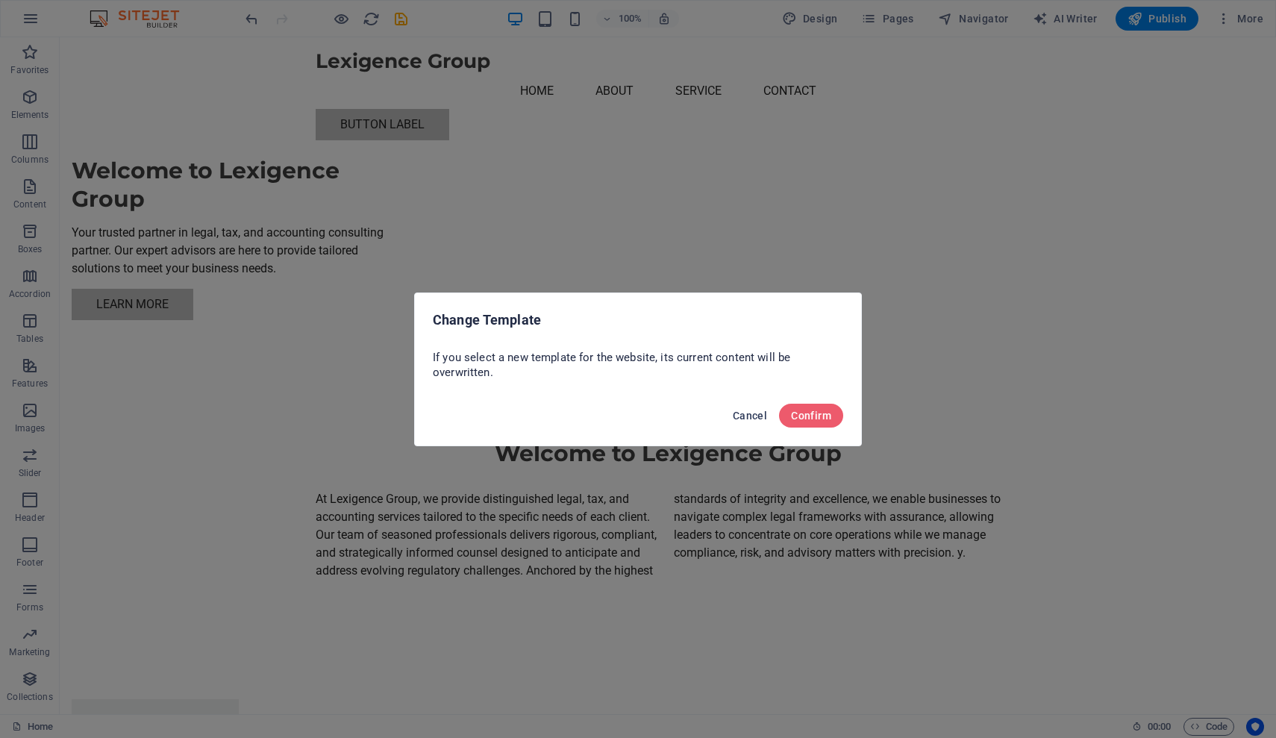
click at [748, 415] on span "Cancel" at bounding box center [750, 416] width 34 height 12
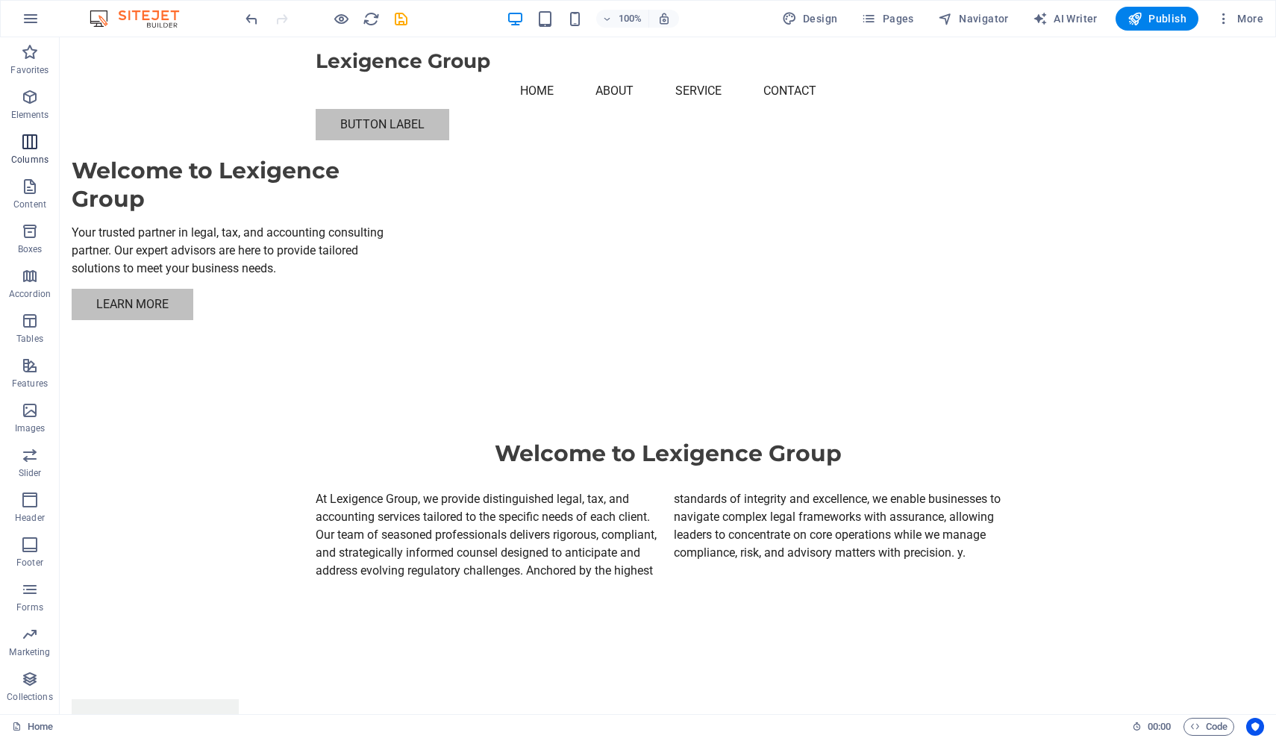
click at [31, 153] on span "Columns" at bounding box center [30, 151] width 60 height 36
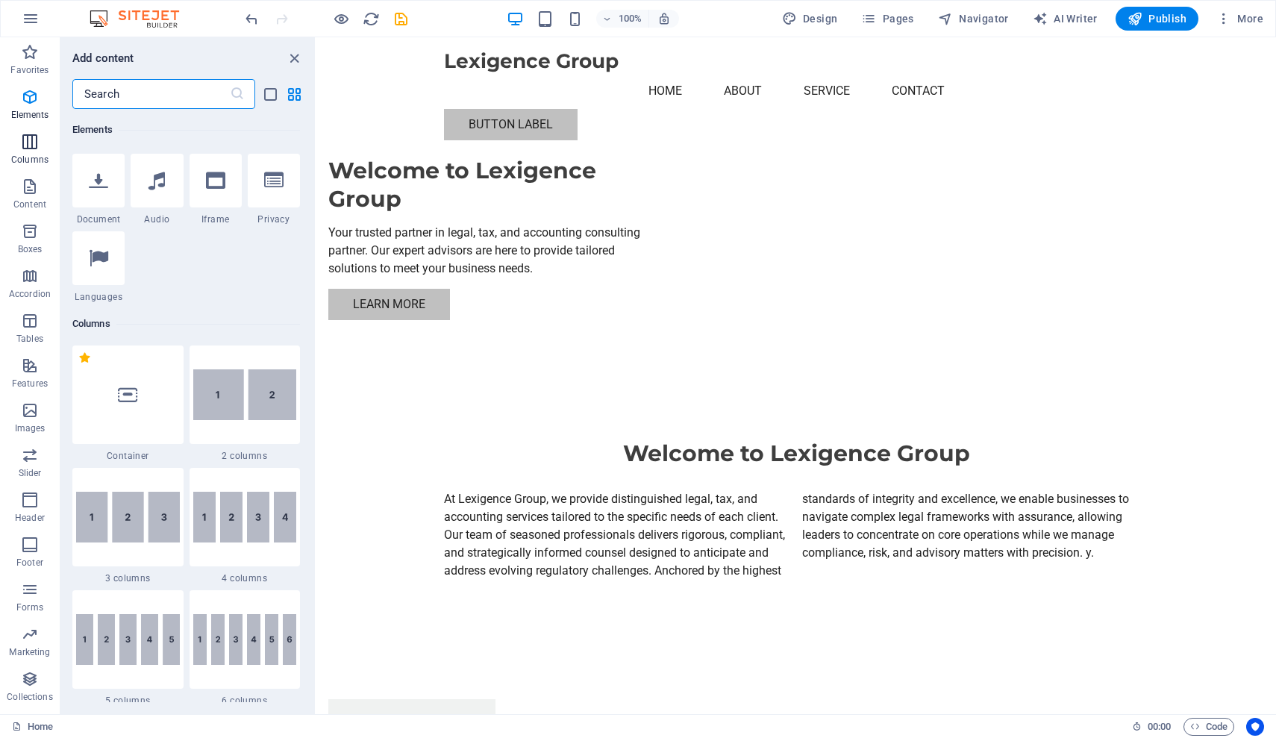
scroll to position [739, 0]
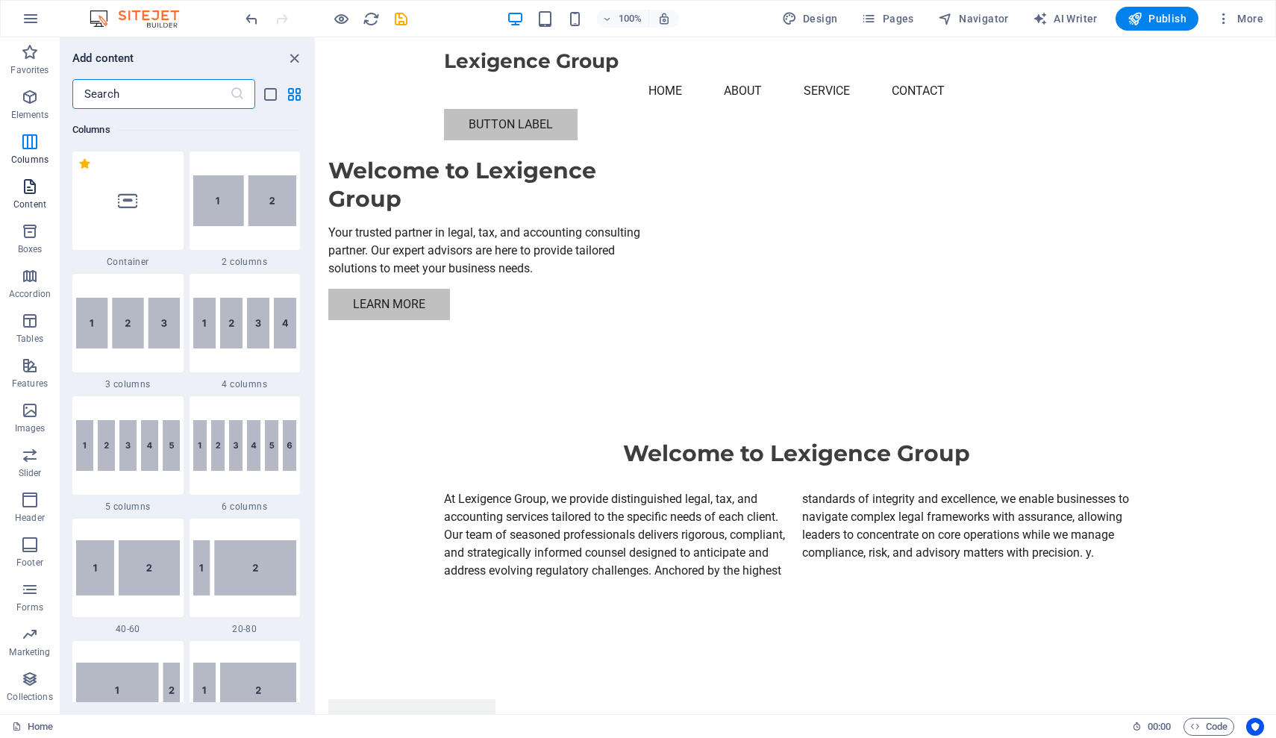
click at [27, 192] on icon "button" at bounding box center [30, 187] width 18 height 18
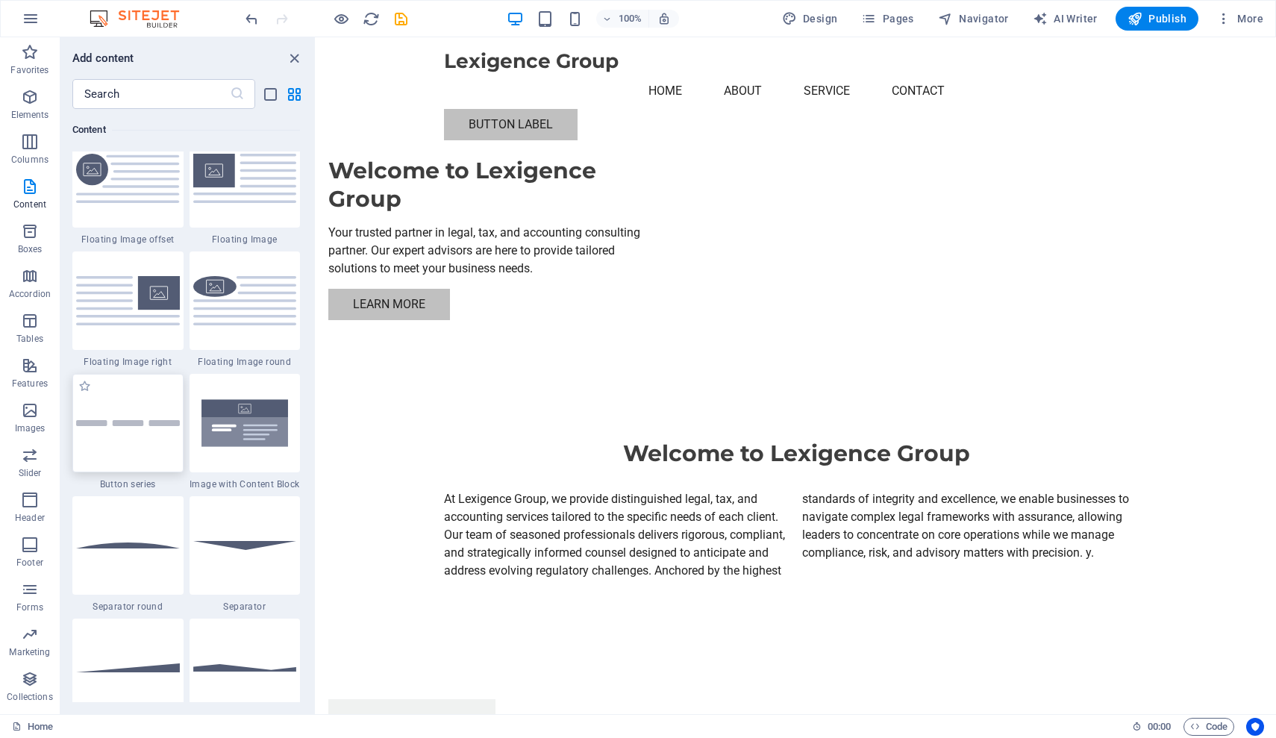
scroll to position [3519, 0]
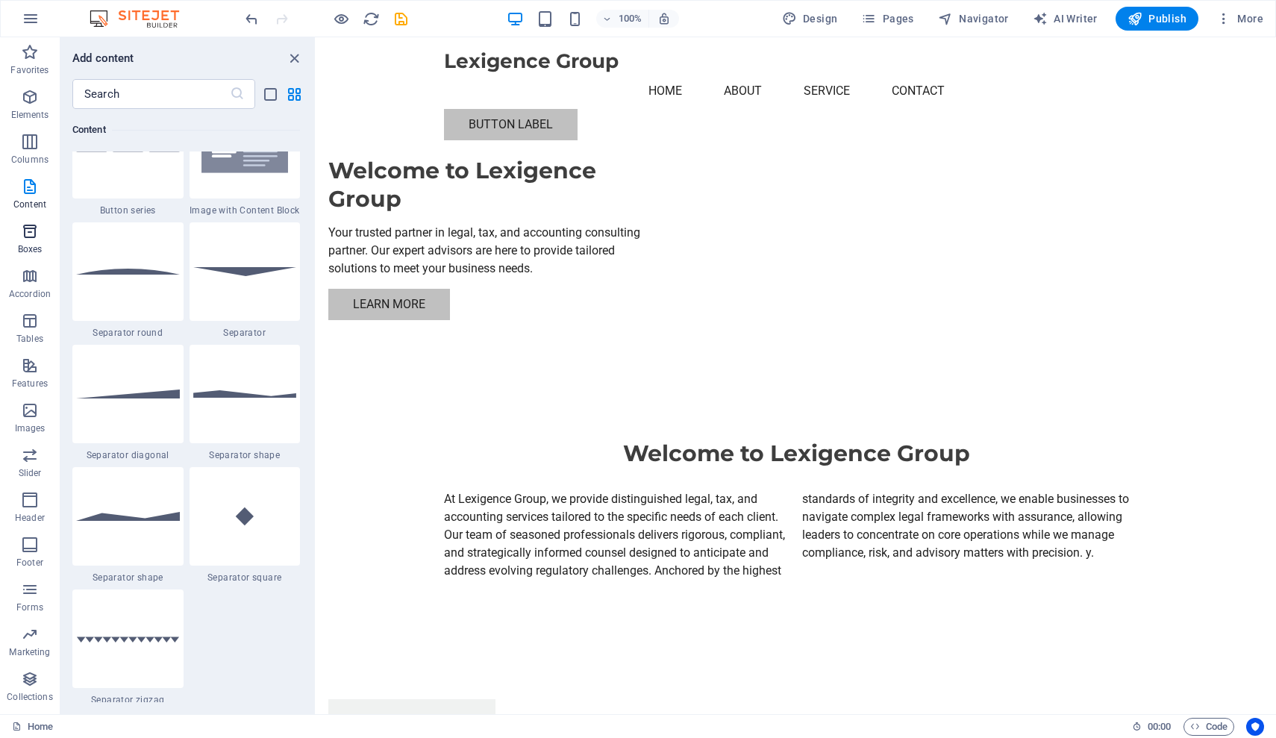
click at [31, 241] on span "Boxes" at bounding box center [30, 240] width 60 height 36
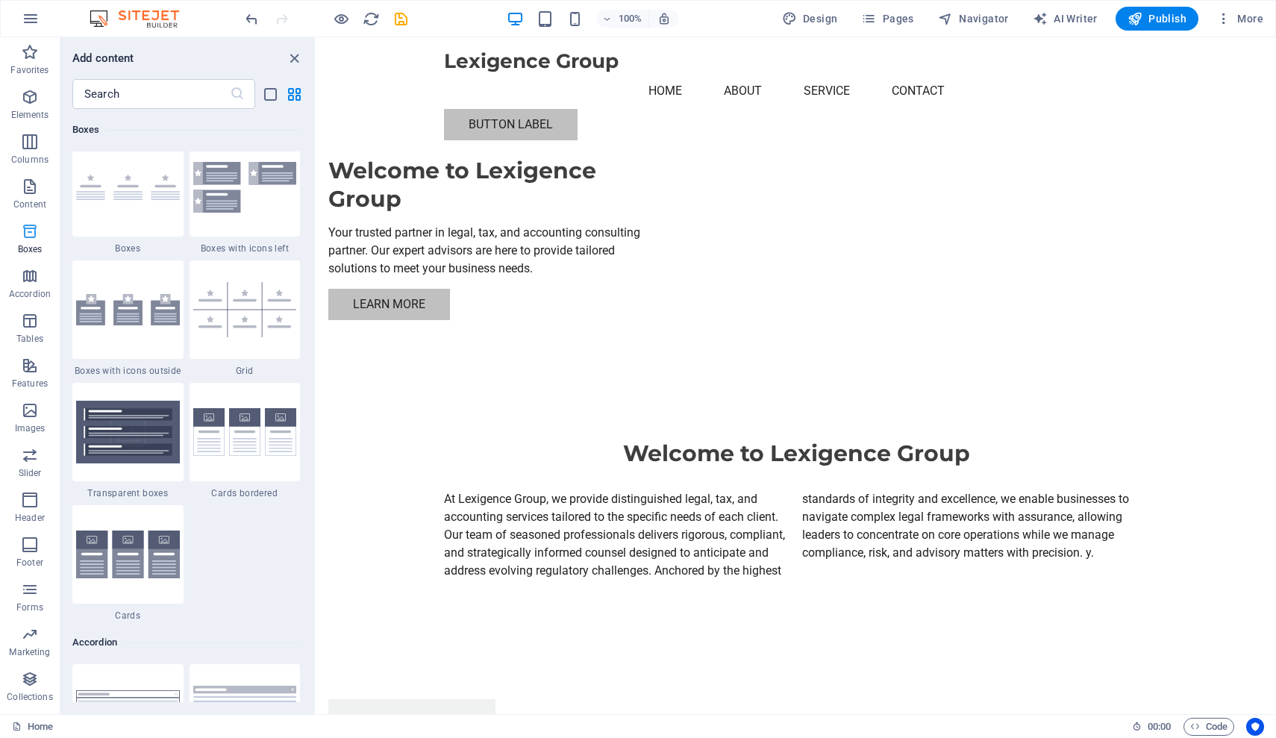
scroll to position [4252, 0]
click at [25, 284] on icon "button" at bounding box center [30, 276] width 18 height 18
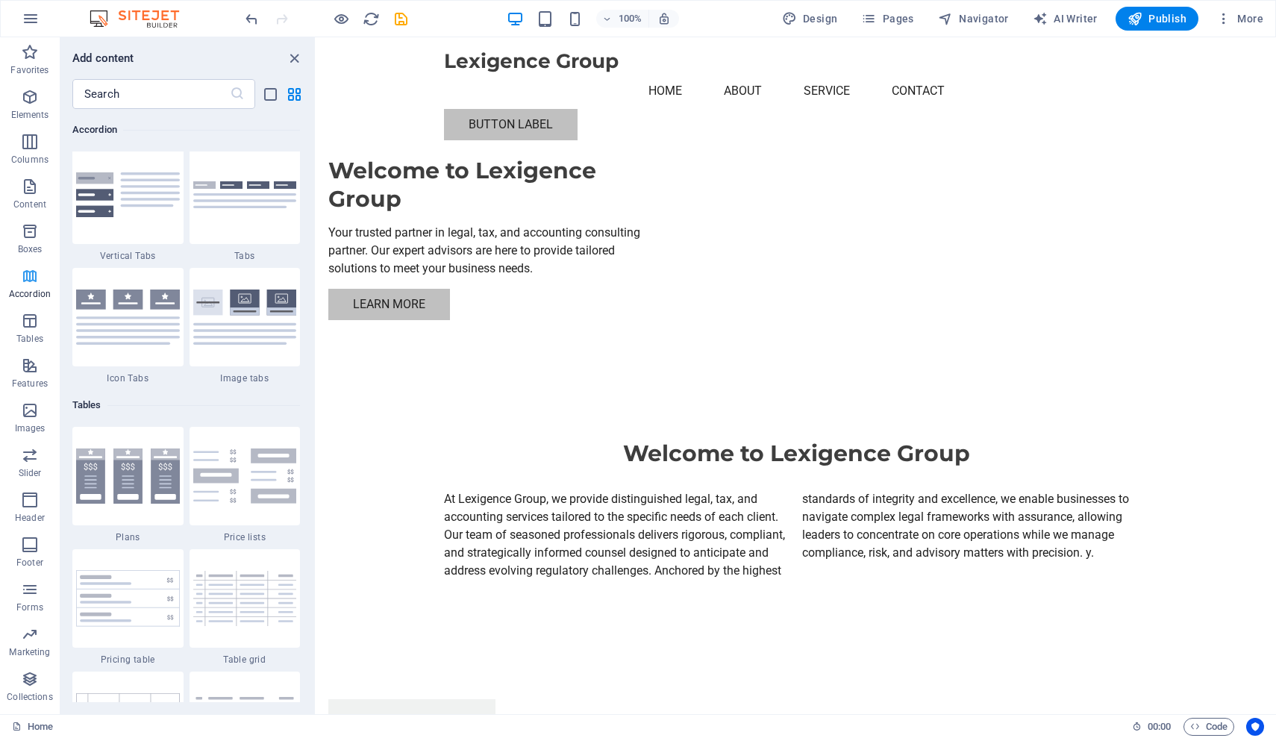
scroll to position [4937, 0]
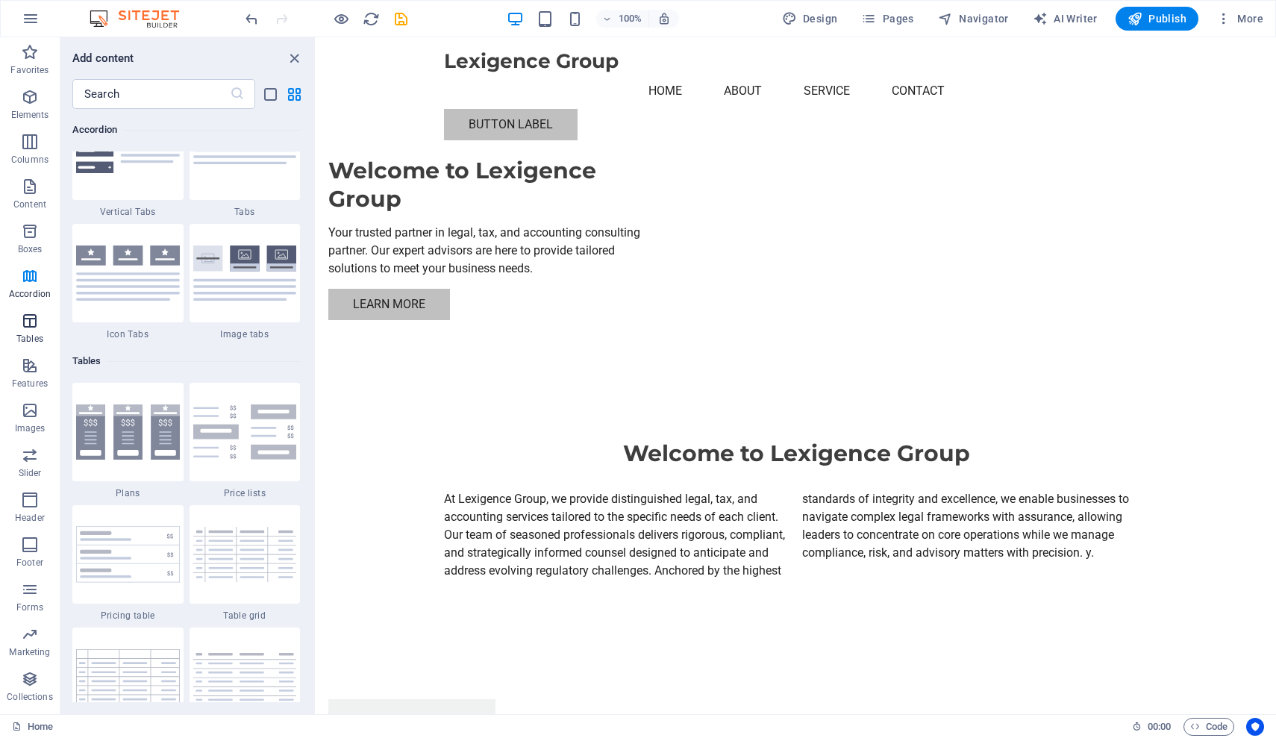
click at [26, 331] on span "Tables" at bounding box center [30, 330] width 60 height 36
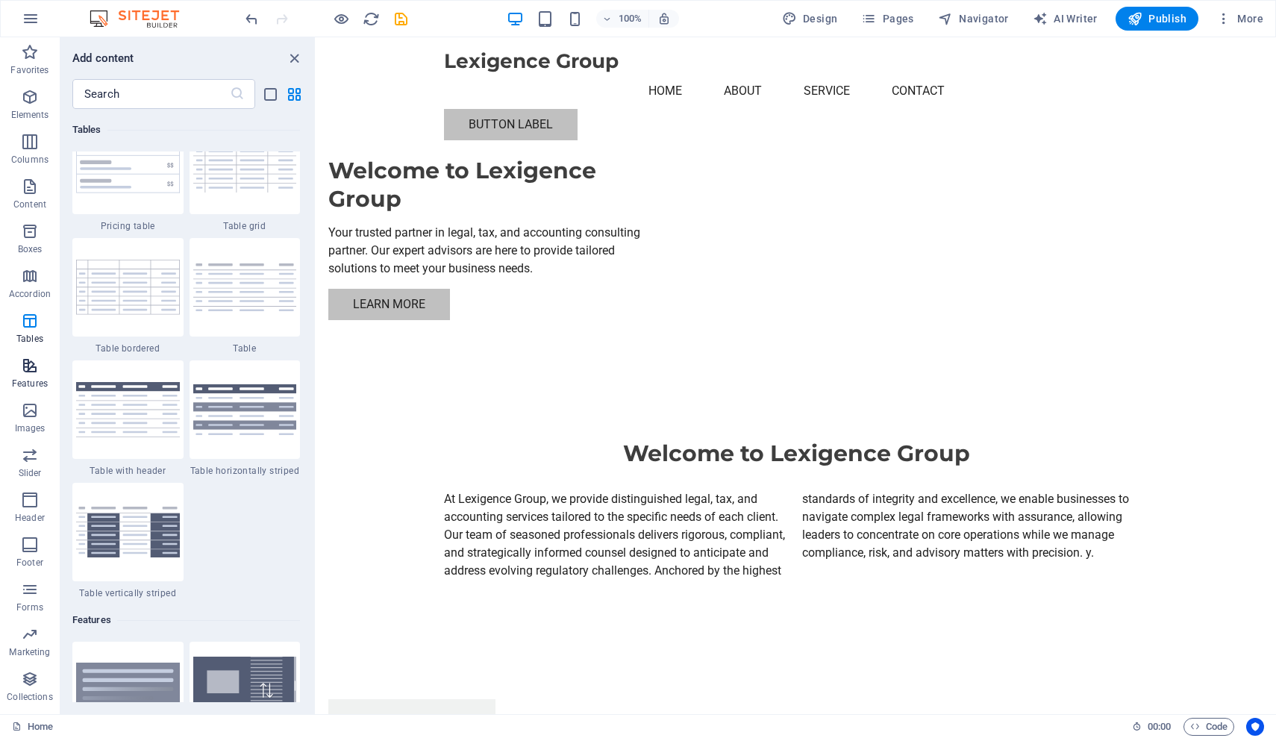
scroll to position [5353, 0]
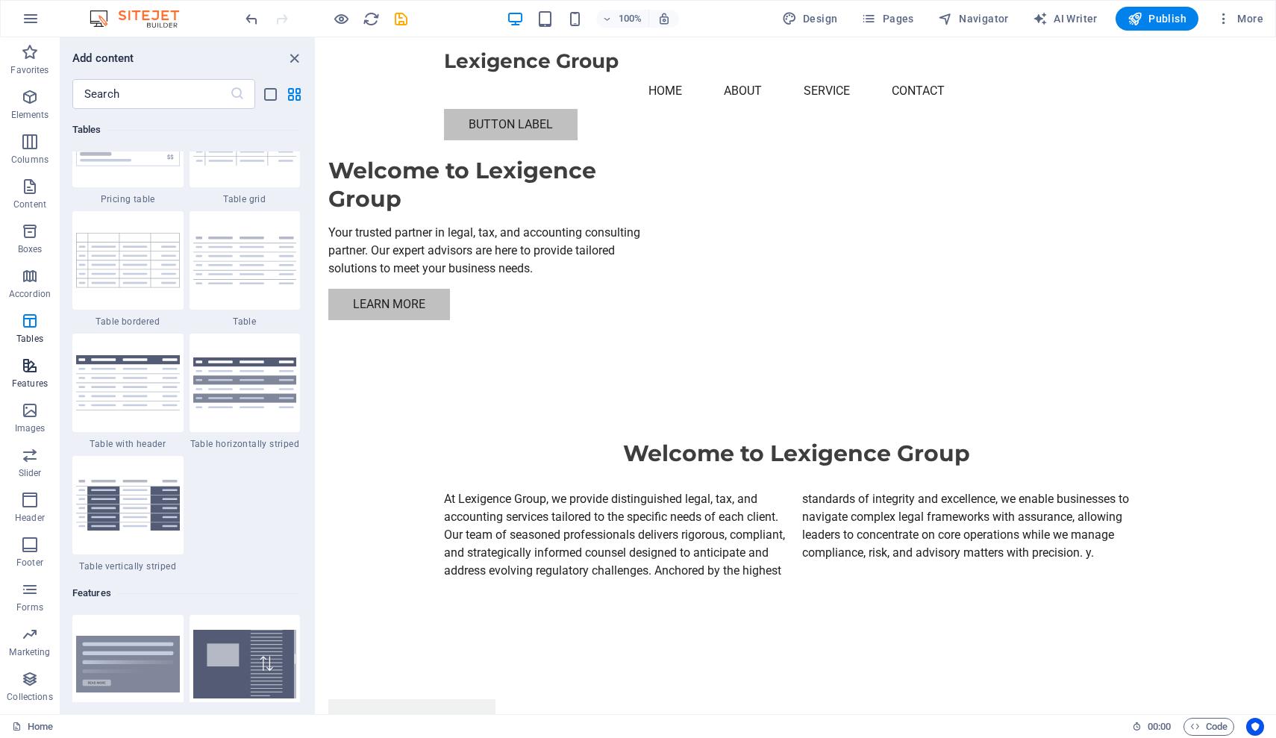
click at [22, 373] on icon "button" at bounding box center [30, 366] width 18 height 18
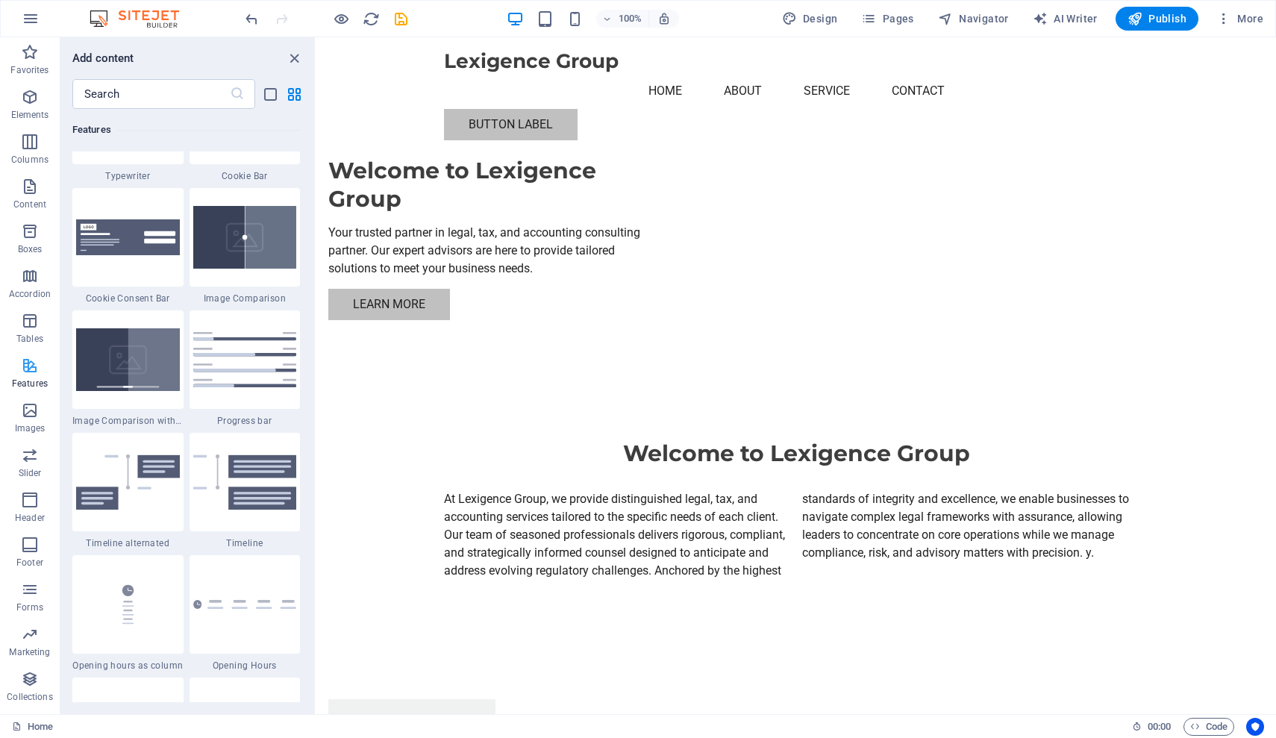
scroll to position [6026, 0]
click at [24, 420] on span "Images" at bounding box center [30, 419] width 60 height 36
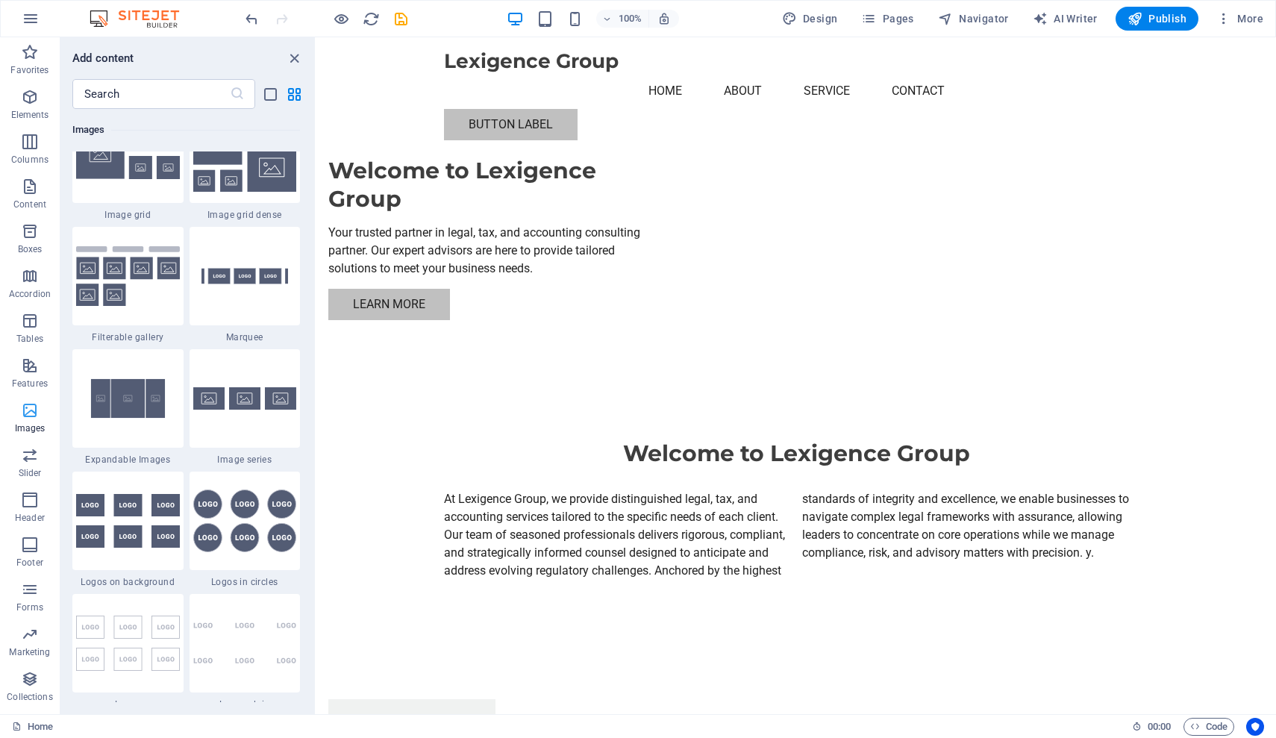
scroll to position [7862, 0]
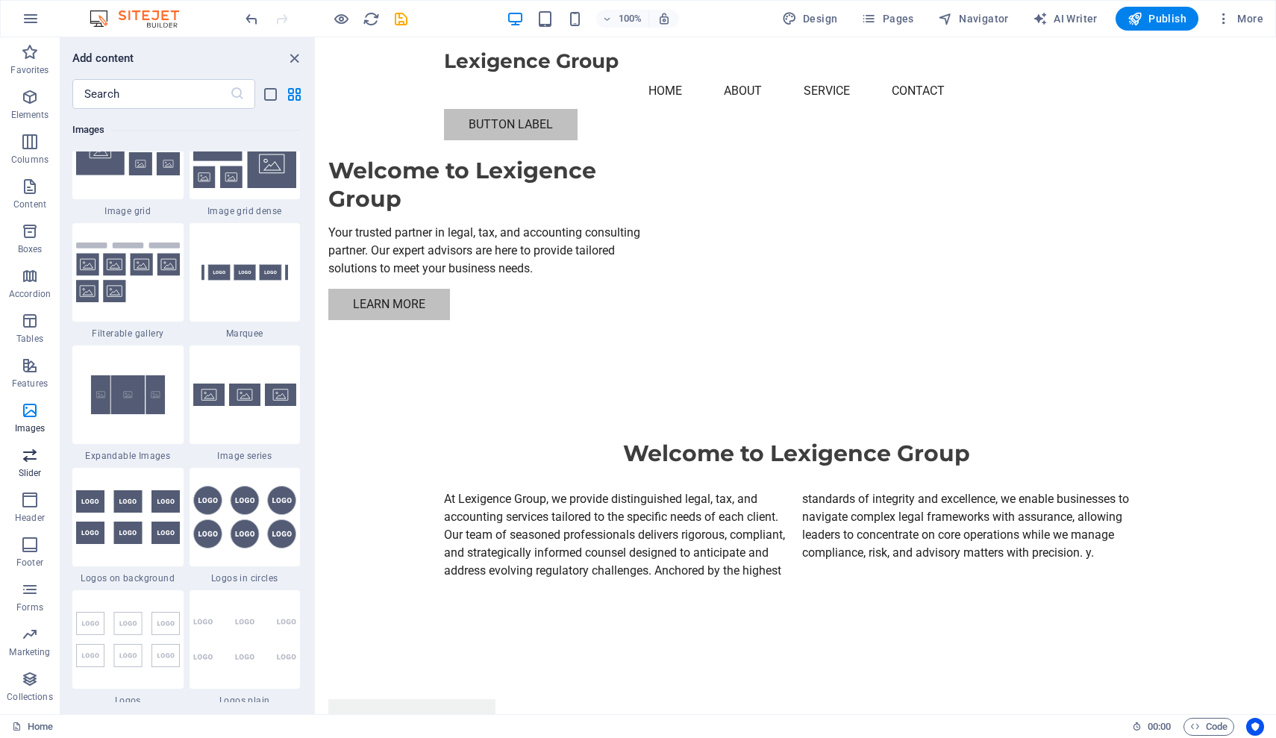
click at [35, 457] on icon "button" at bounding box center [30, 455] width 18 height 18
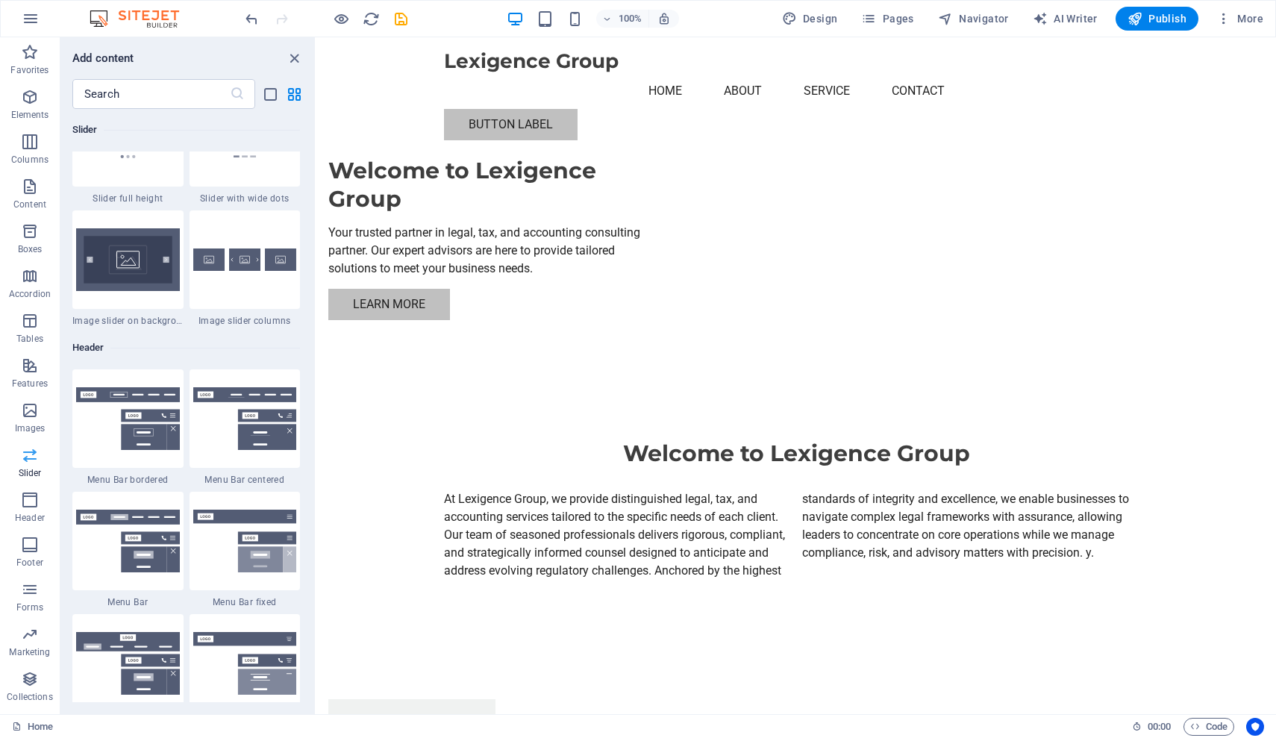
scroll to position [8767, 0]
click at [21, 504] on icon "button" at bounding box center [30, 500] width 18 height 18
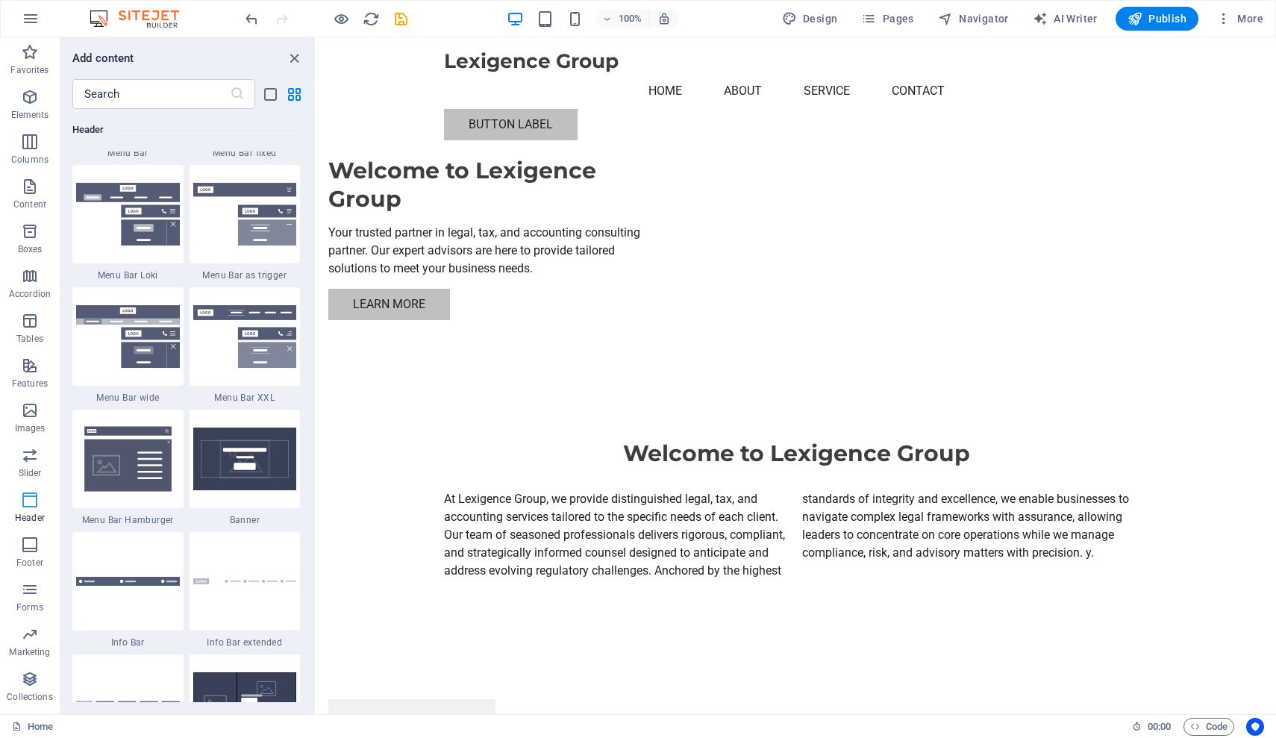
scroll to position [9294, 0]
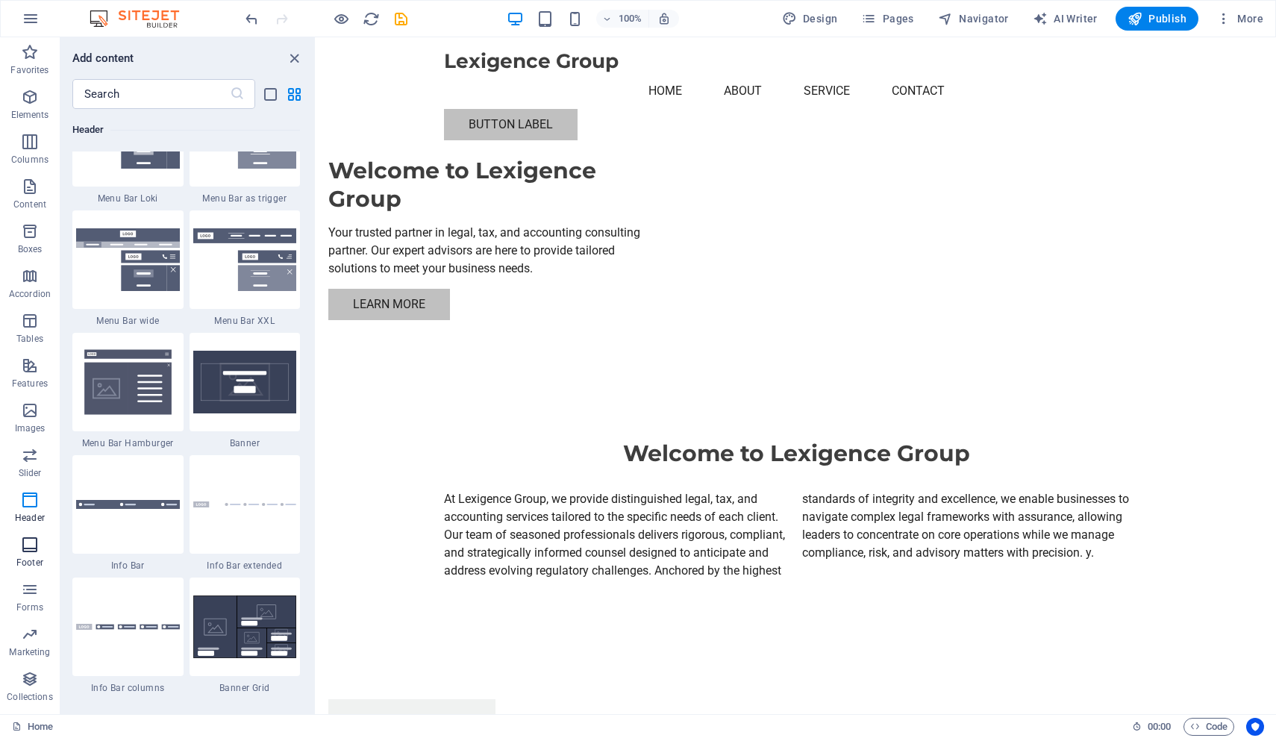
click at [24, 547] on icon "button" at bounding box center [30, 545] width 18 height 18
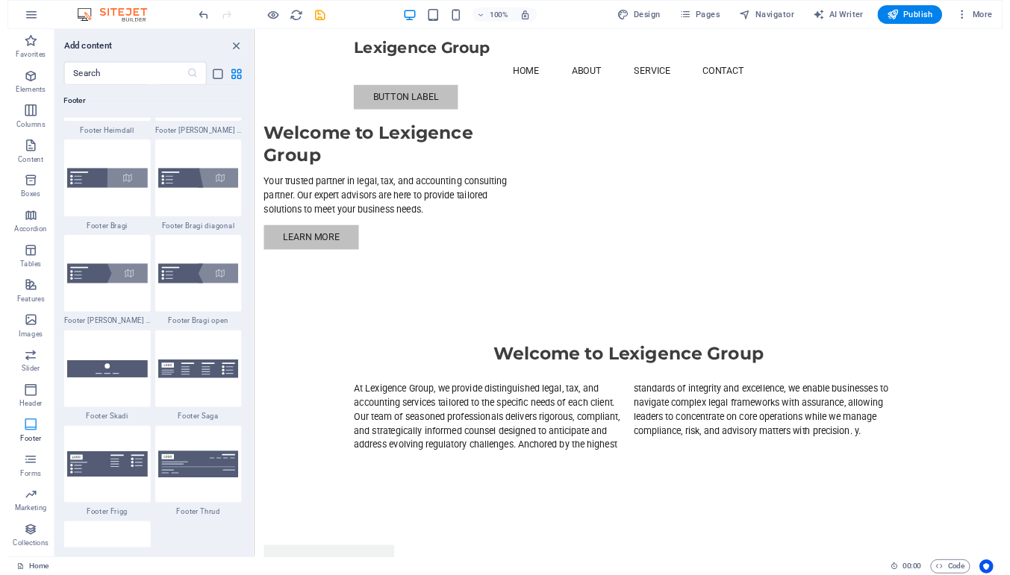
scroll to position [10223, 0]
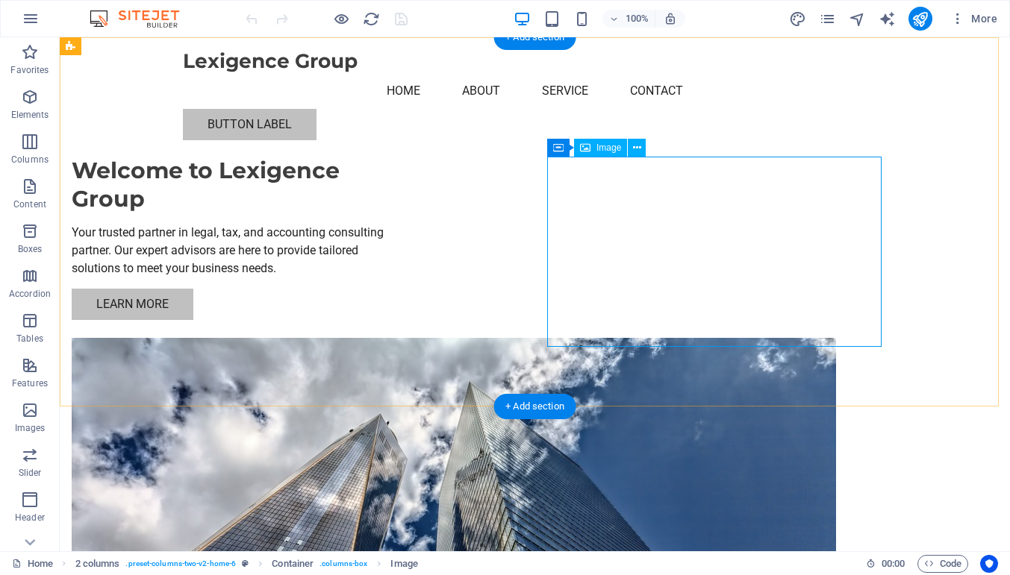
click at [406, 338] on figure at bounding box center [239, 555] width 334 height 435
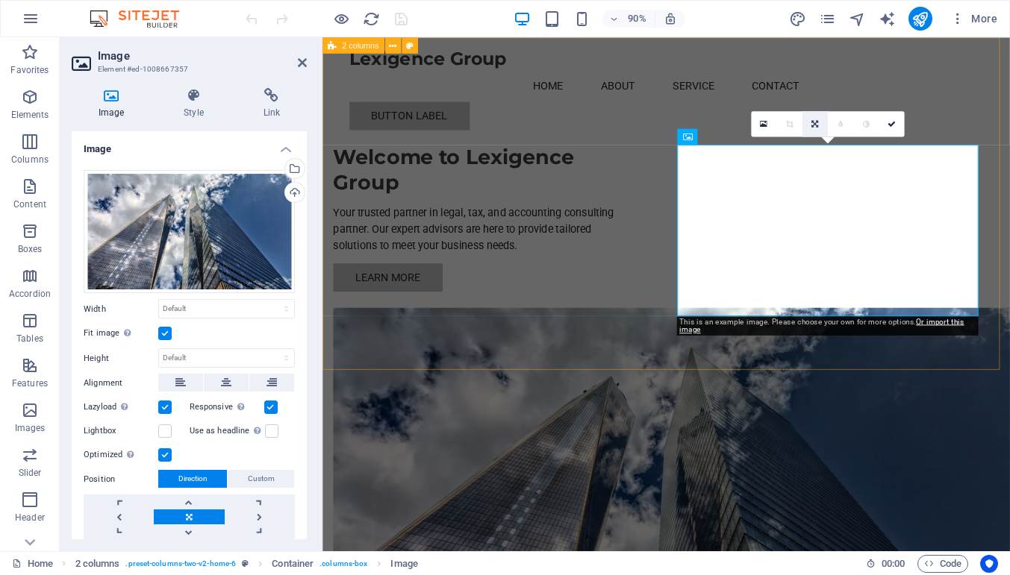
click at [814, 124] on icon at bounding box center [814, 124] width 7 height 8
click at [816, 148] on icon at bounding box center [814, 150] width 8 height 8
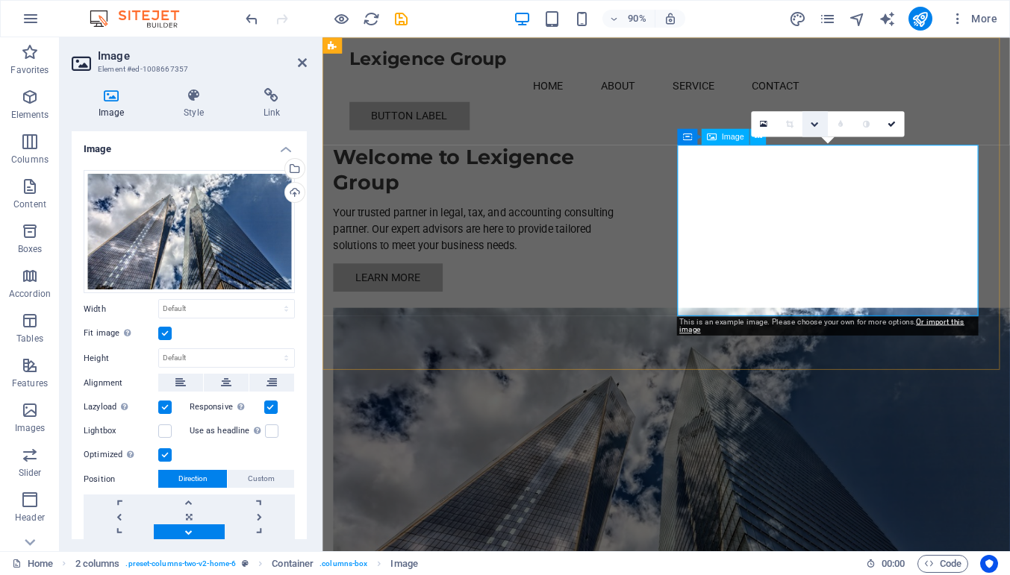
click at [819, 126] on icon at bounding box center [814, 124] width 8 height 8
click at [818, 126] on icon at bounding box center [814, 124] width 7 height 8
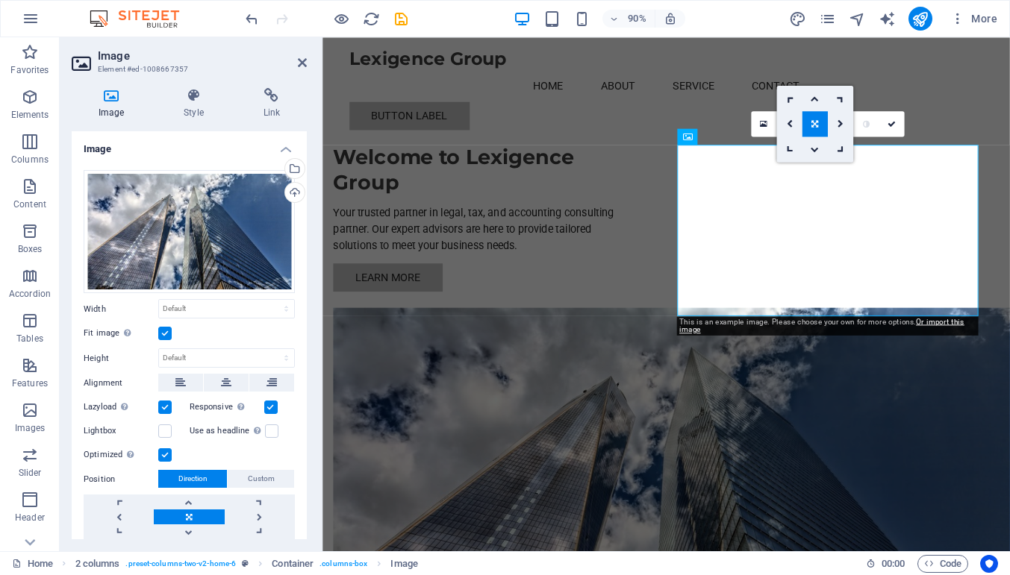
click at [168, 333] on label at bounding box center [164, 333] width 13 height 13
click at [0, 0] on input "Fit image Automatically fit image to a fixed width and height" at bounding box center [0, 0] width 0 height 0
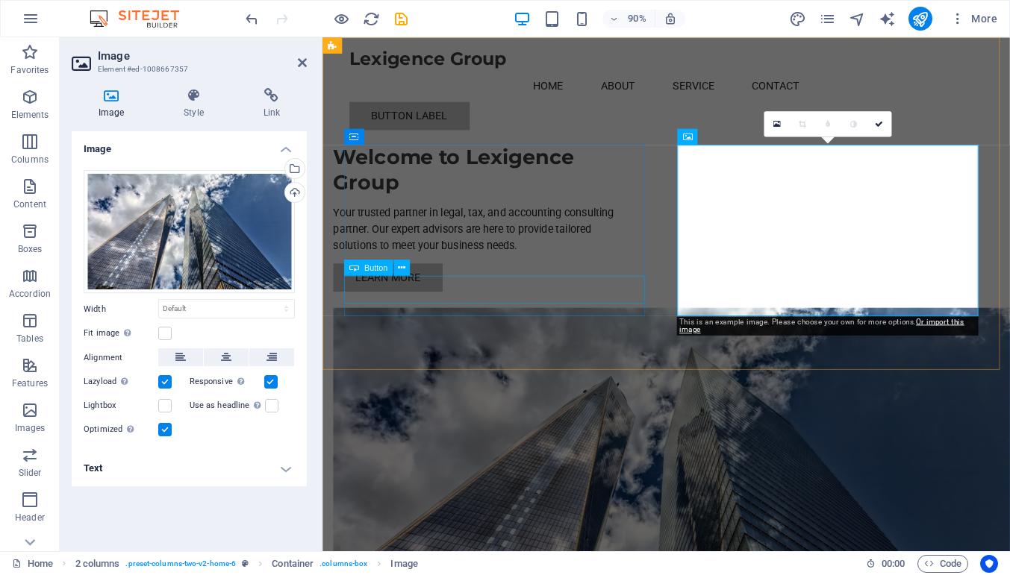
click at [579, 320] on div "Learn More" at bounding box center [501, 304] width 334 height 31
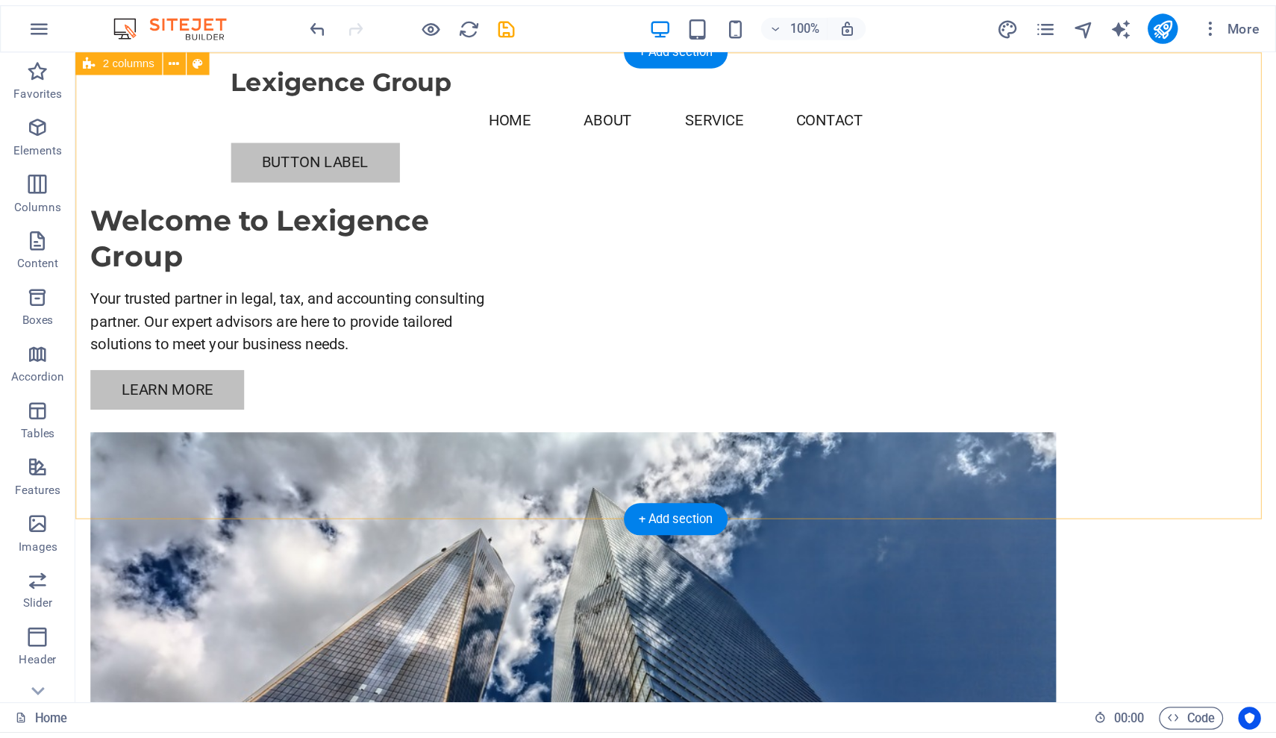
scroll to position [16, 0]
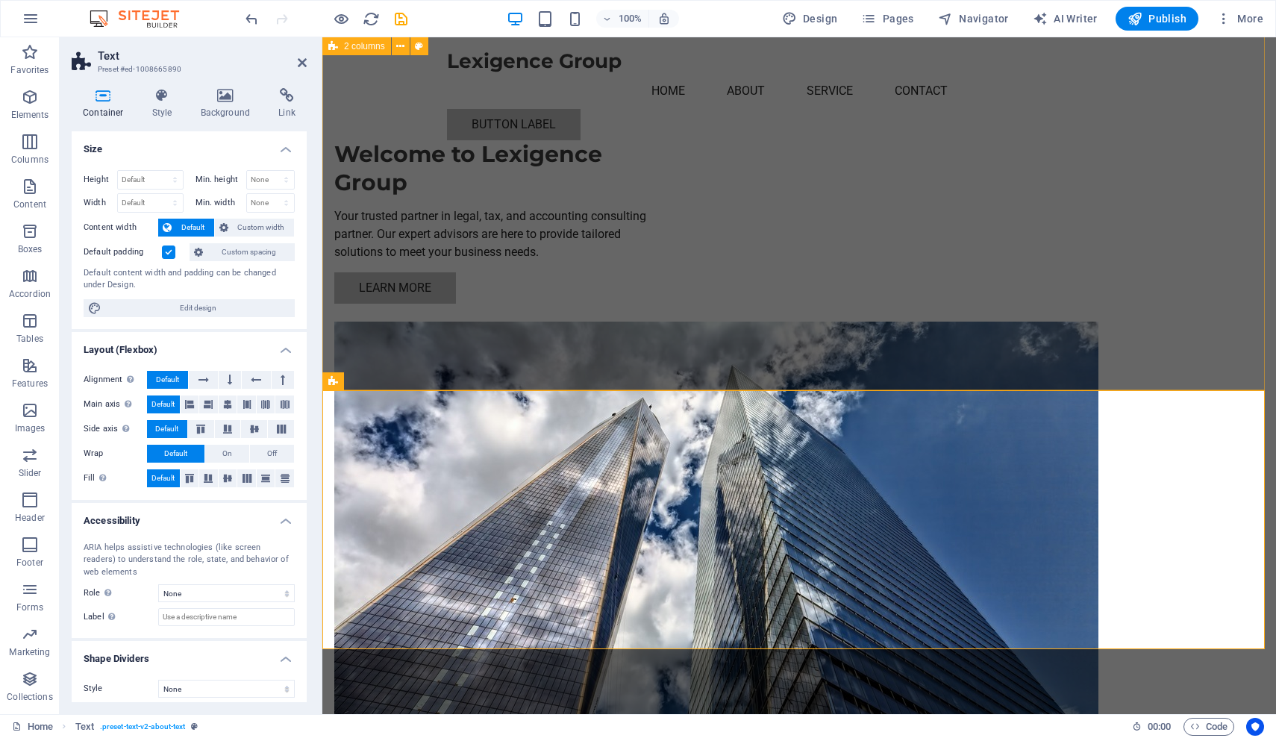
click at [1009, 167] on div "Welcome to Lexigence Group Your trusted partner in legal, tax, and accounting c…" at bounding box center [799, 418] width 954 height 795
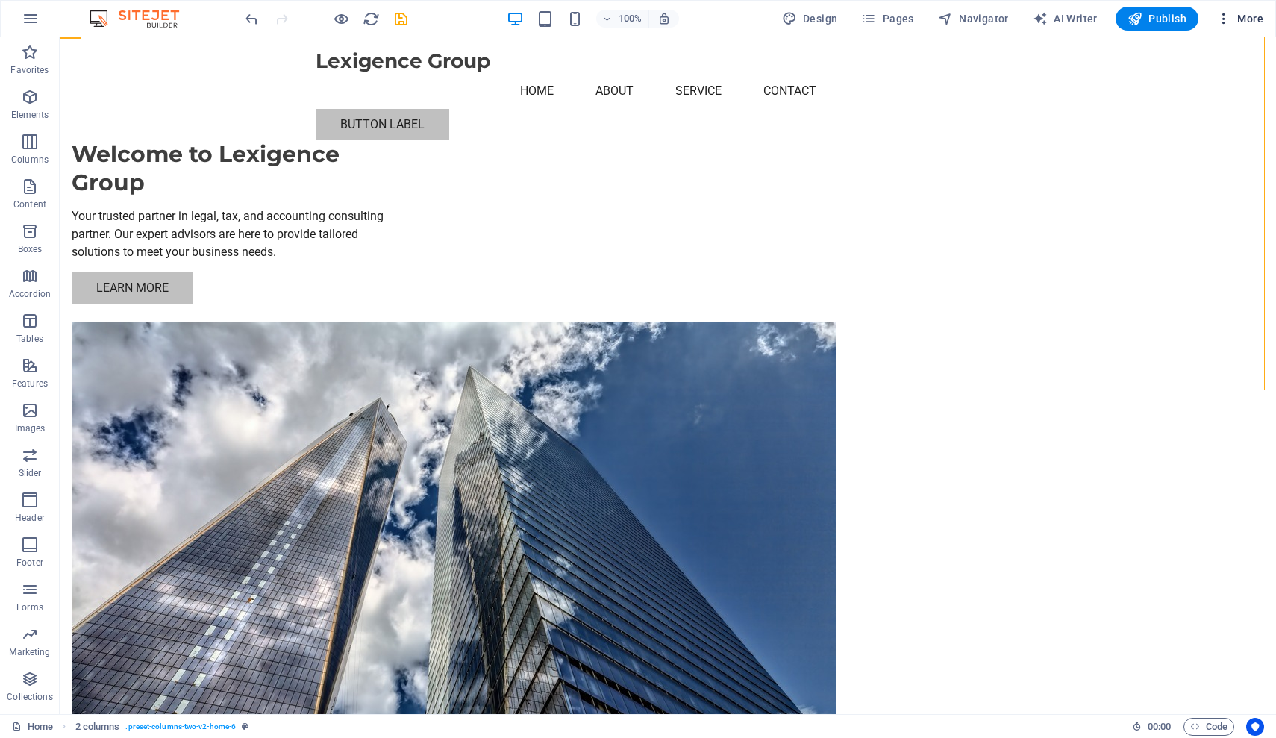
click at [1009, 16] on icon "button" at bounding box center [1223, 18] width 15 height 15
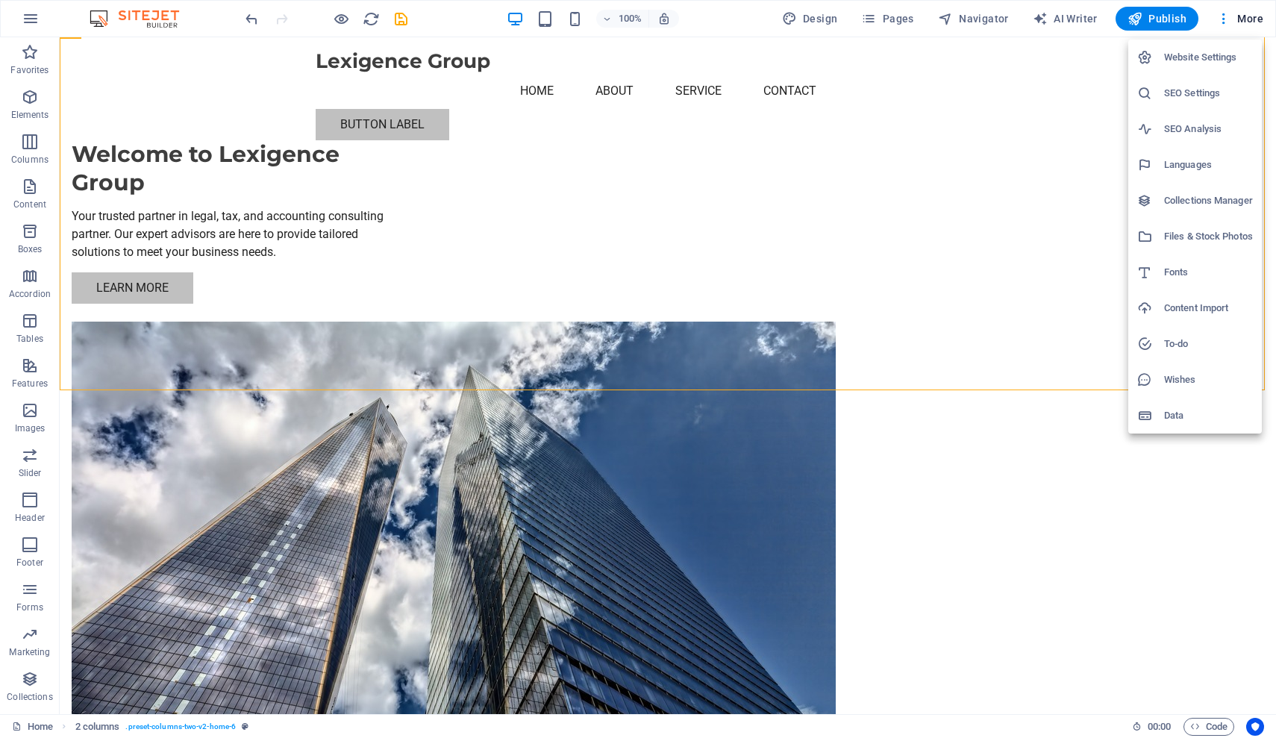
click at [1009, 60] on h6 "Website Settings" at bounding box center [1208, 58] width 89 height 18
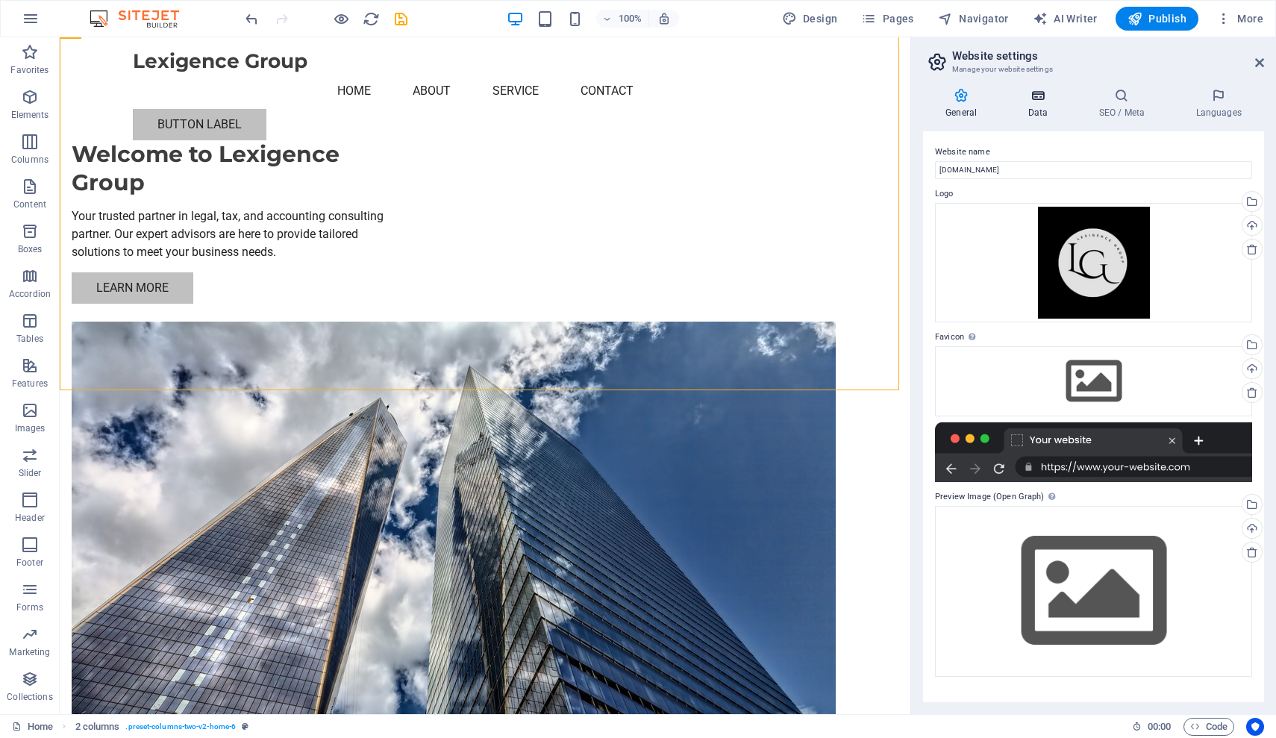
click at [1009, 104] on h4 "Data" at bounding box center [1040, 103] width 71 height 31
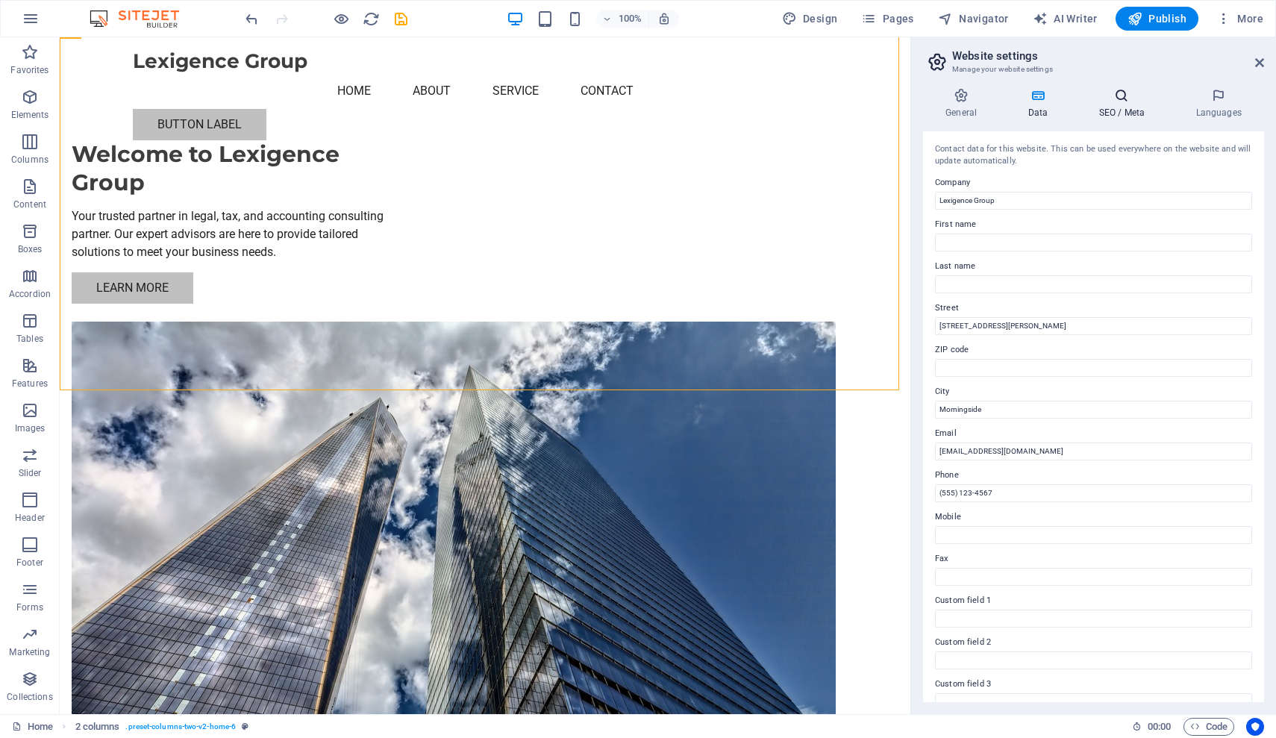
click at [1009, 104] on h4 "SEO / Meta" at bounding box center [1124, 103] width 97 height 31
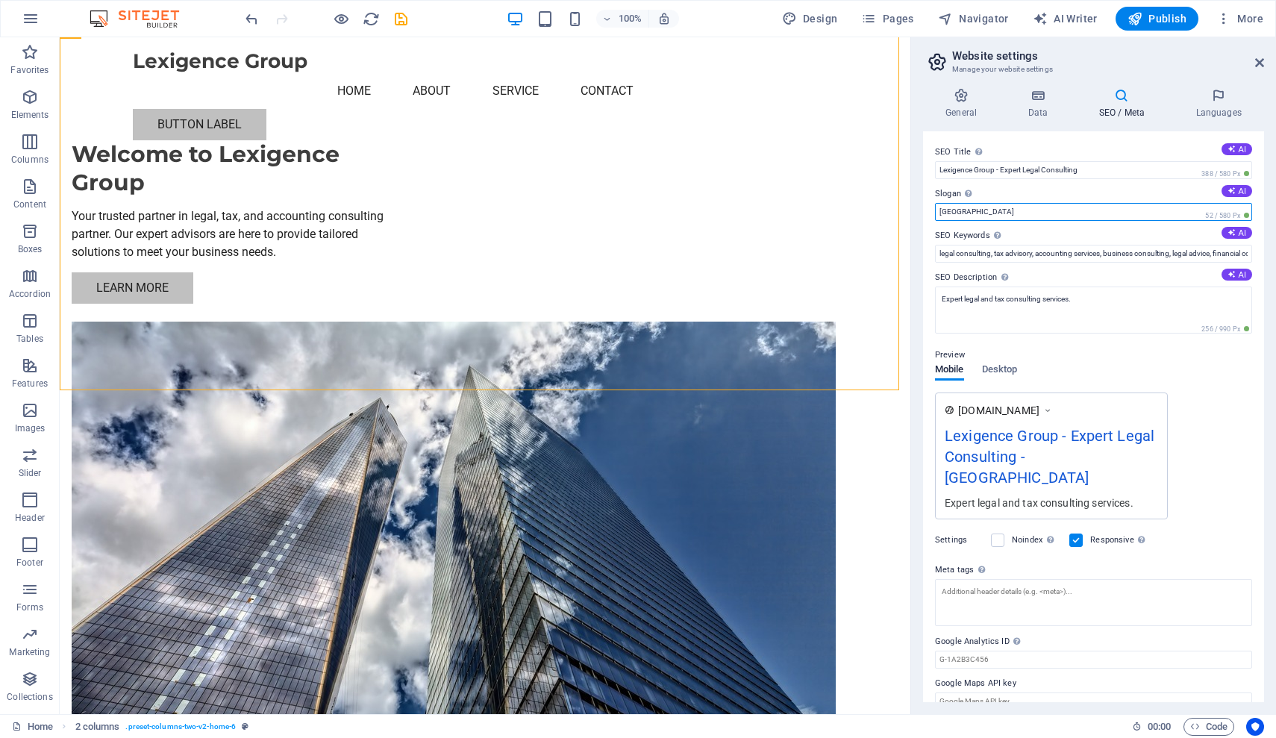
click at [1009, 214] on input "[GEOGRAPHIC_DATA]" at bounding box center [1093, 212] width 317 height 18
type input "B"
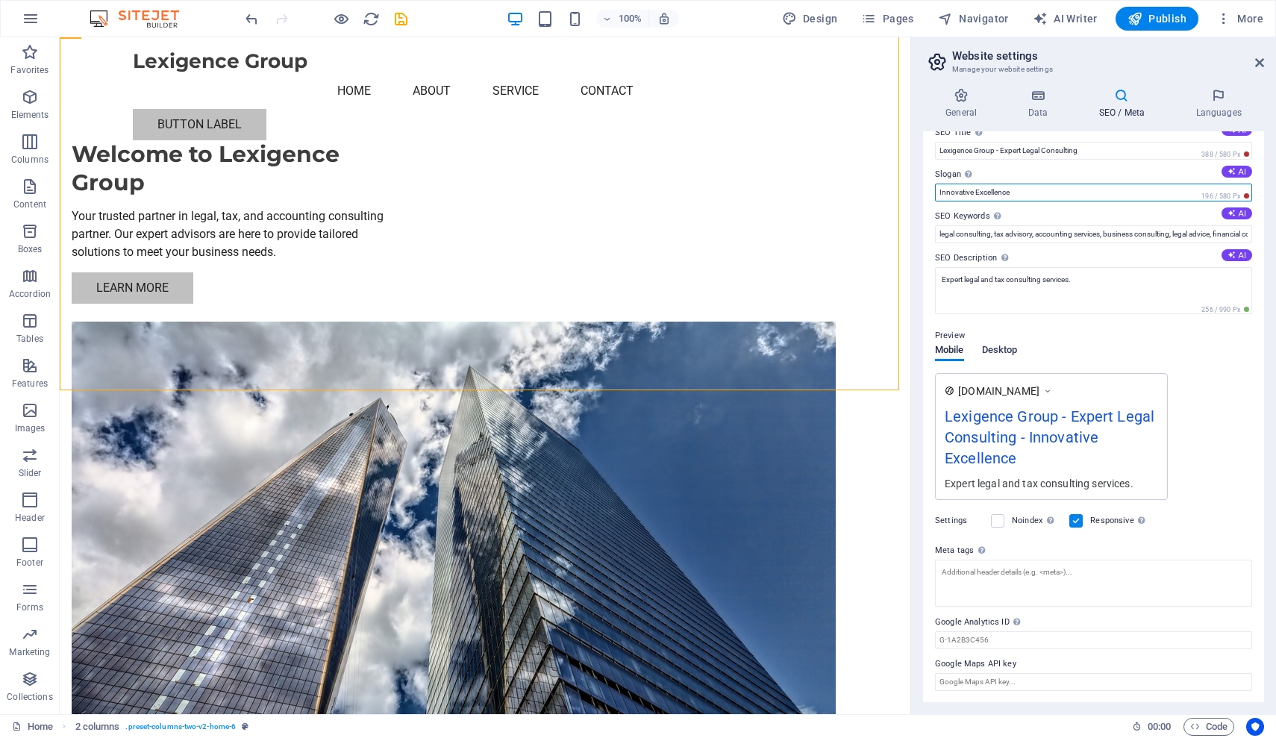
type input "Innovative Excellence"
click at [1009, 351] on span "Desktop" at bounding box center [1000, 351] width 36 height 21
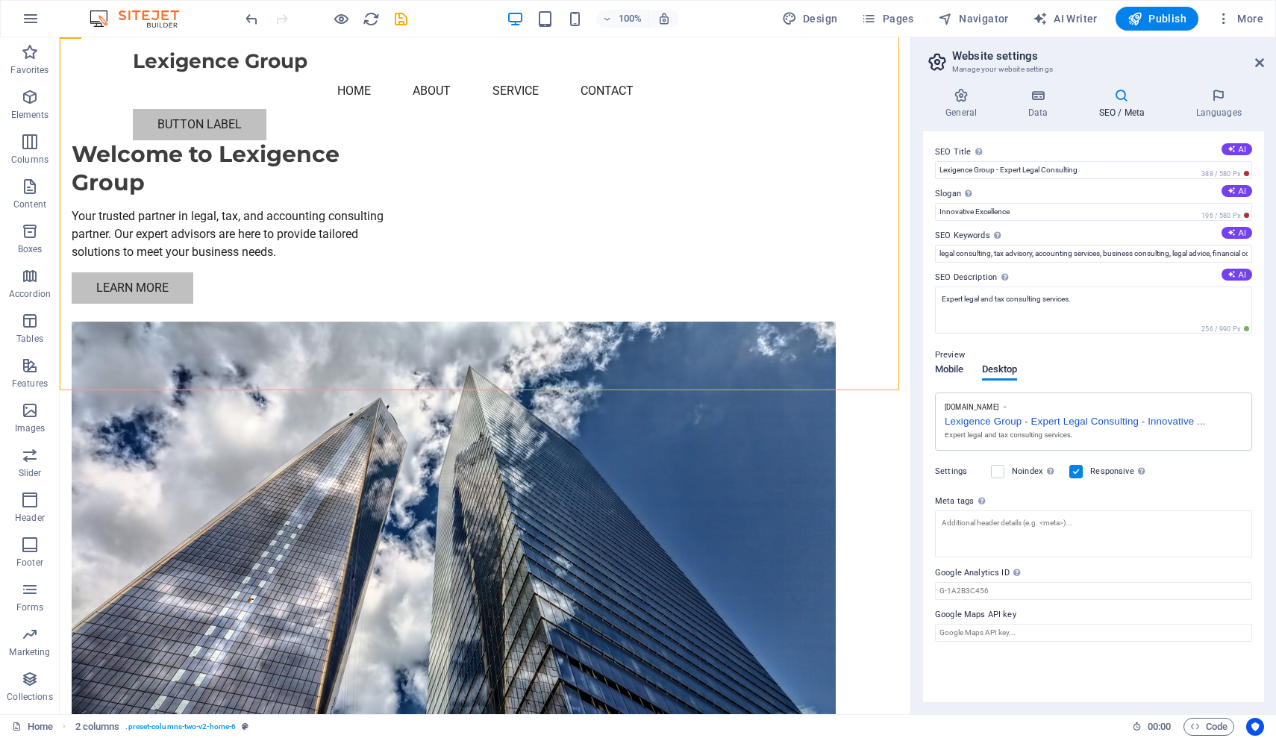
click at [953, 367] on span "Mobile" at bounding box center [949, 370] width 29 height 21
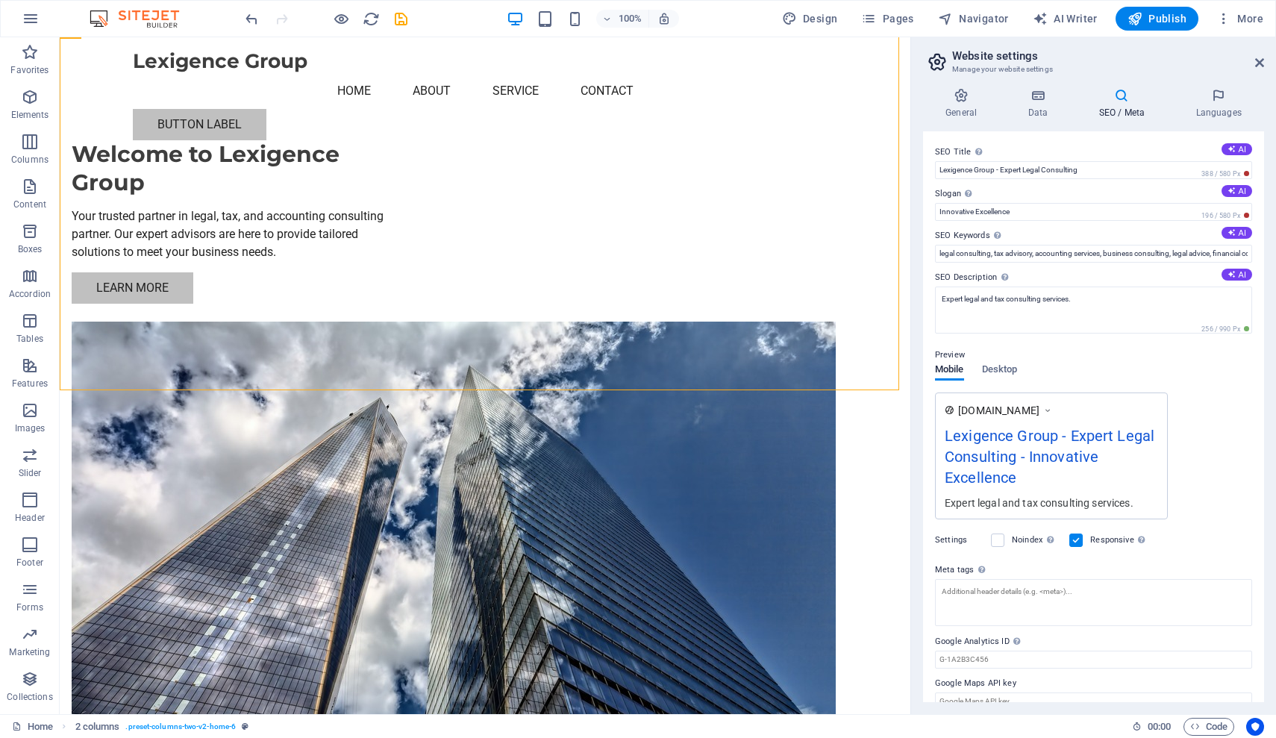
click at [1009, 434] on div "Lexigence Group - Expert Legal Consulting - Innovative Excellence" at bounding box center [1051, 460] width 213 height 71
click at [1009, 437] on div "Lexigence Group - Expert Legal Consulting - Innovative Excellence" at bounding box center [1051, 460] width 213 height 71
click at [1009, 438] on div "Lexigence Group - Expert Legal Consulting - Innovative Excellence" at bounding box center [1051, 460] width 213 height 71
click at [1009, 169] on input "Lexigence Group - Expert Legal Consulting" at bounding box center [1093, 170] width 317 height 18
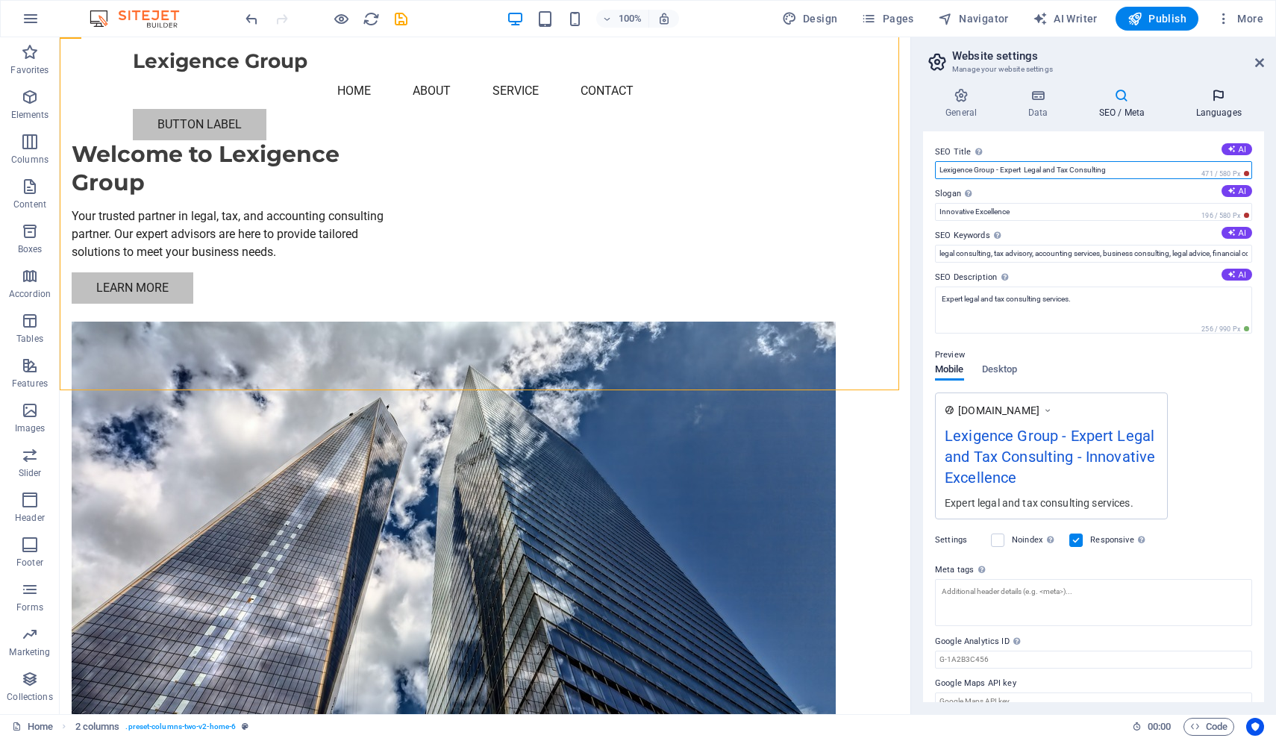
type input "Lexigence Group - Expert Legal and Tax Consulting"
click at [1009, 105] on h4 "Languages" at bounding box center [1218, 103] width 91 height 31
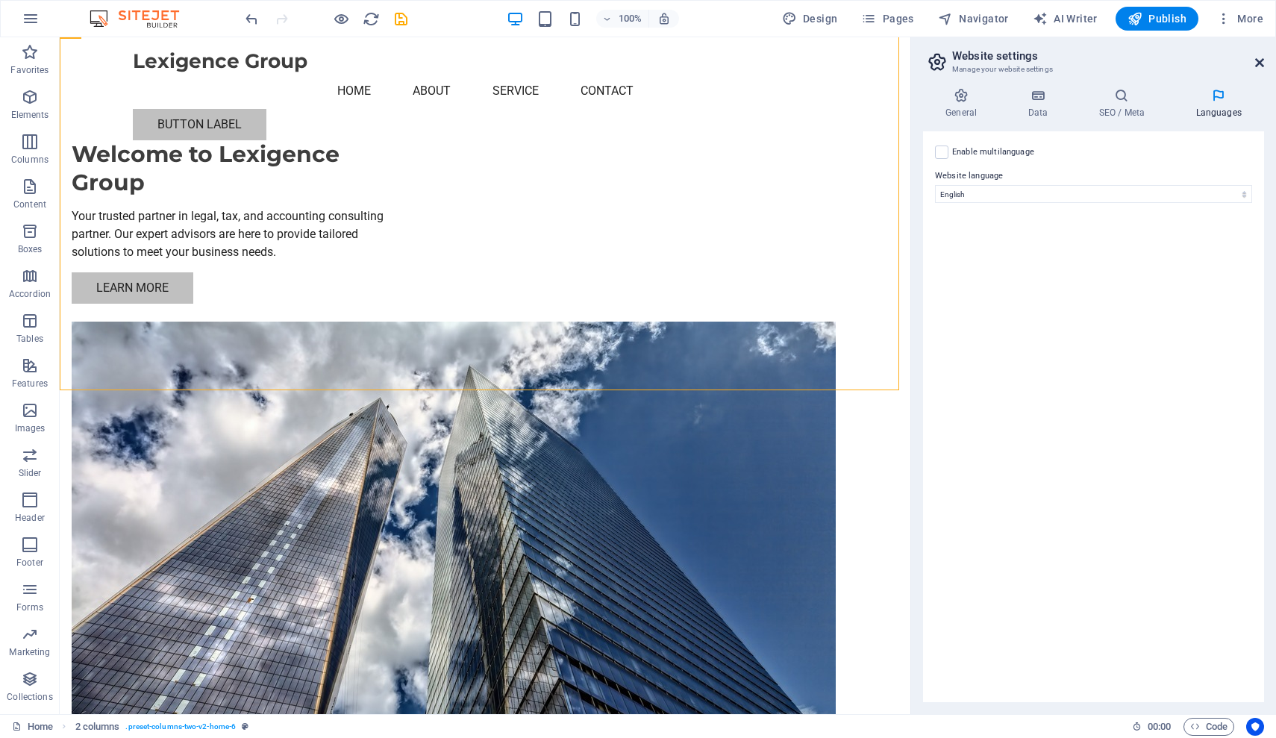
click at [1009, 61] on icon at bounding box center [1259, 63] width 9 height 12
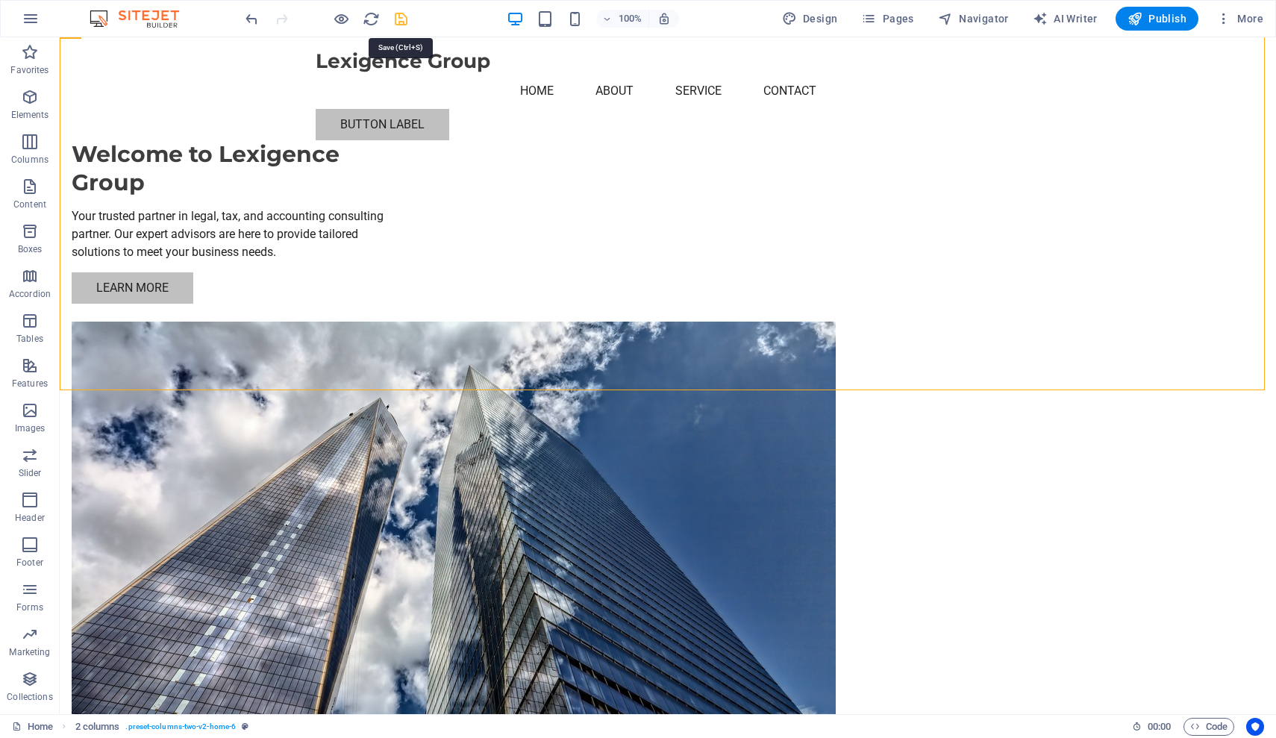
click at [403, 21] on icon "save" at bounding box center [400, 18] width 17 height 17
checkbox input "false"
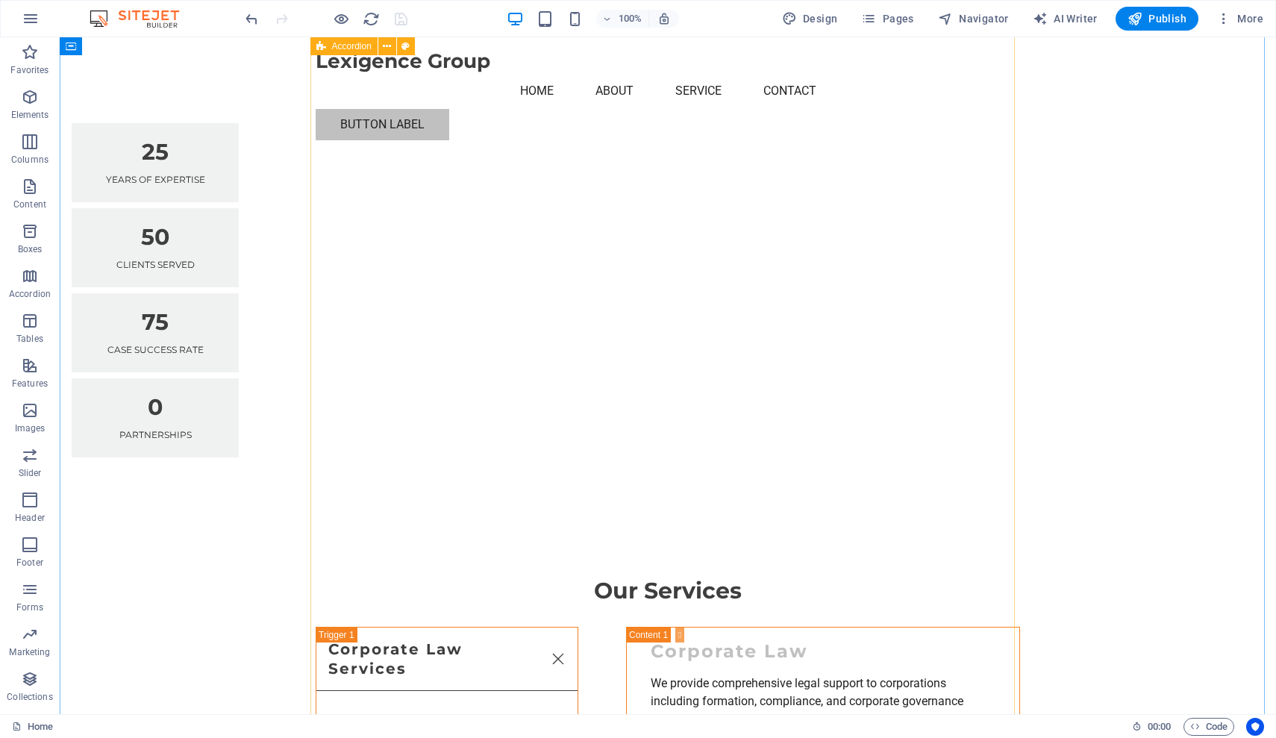
scroll to position [1007, 0]
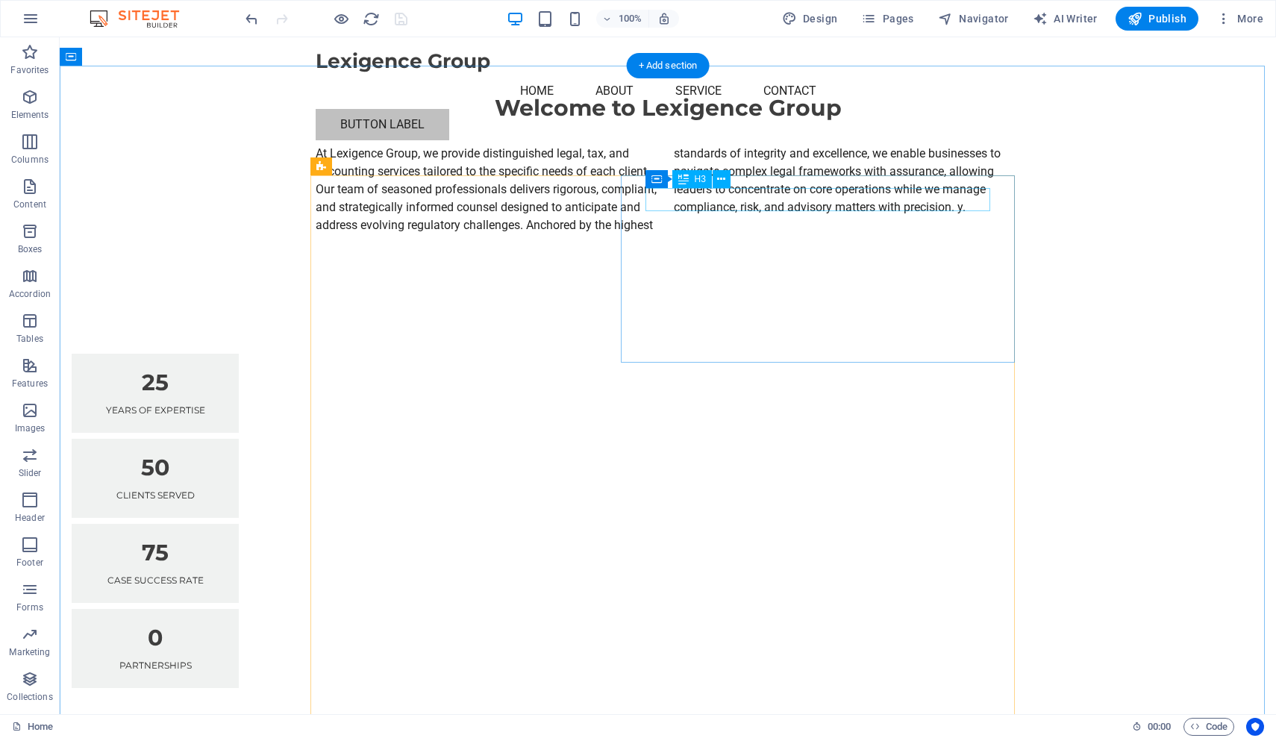
scroll to position [654, 0]
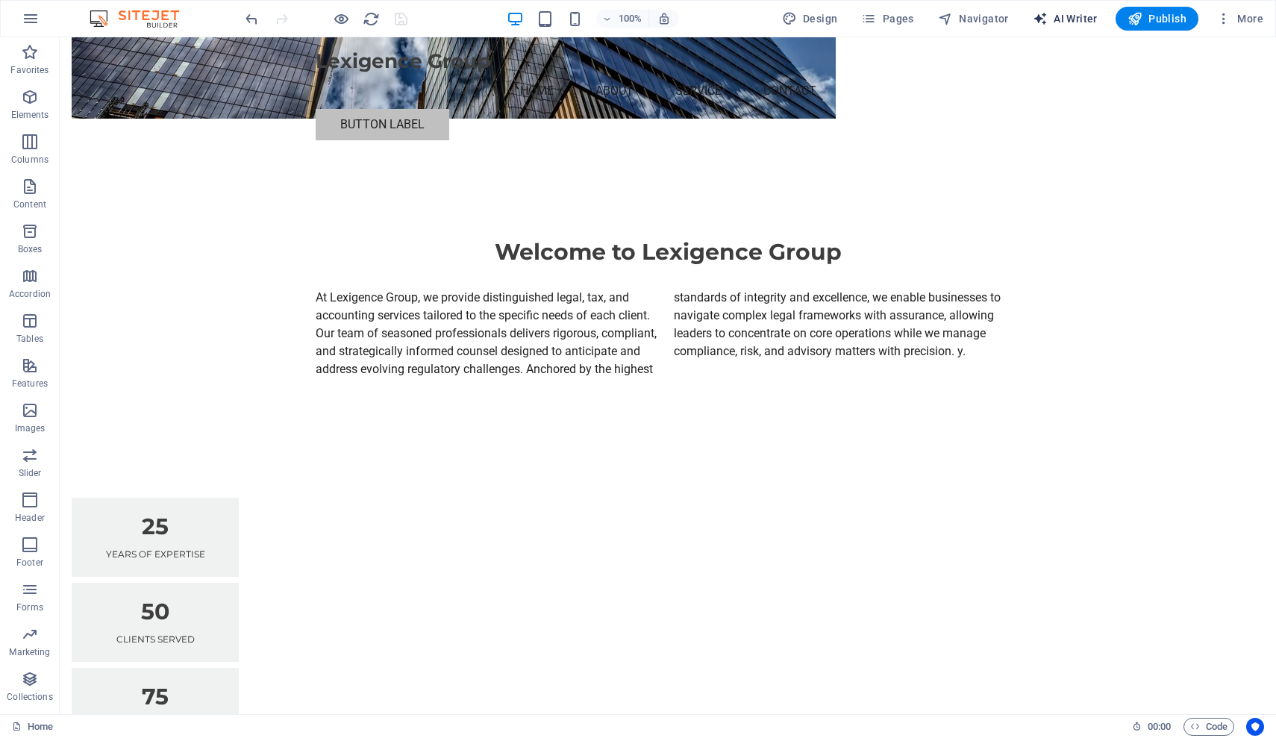
click at [1009, 19] on span "AI Writer" at bounding box center [1065, 18] width 65 height 15
select select "English"
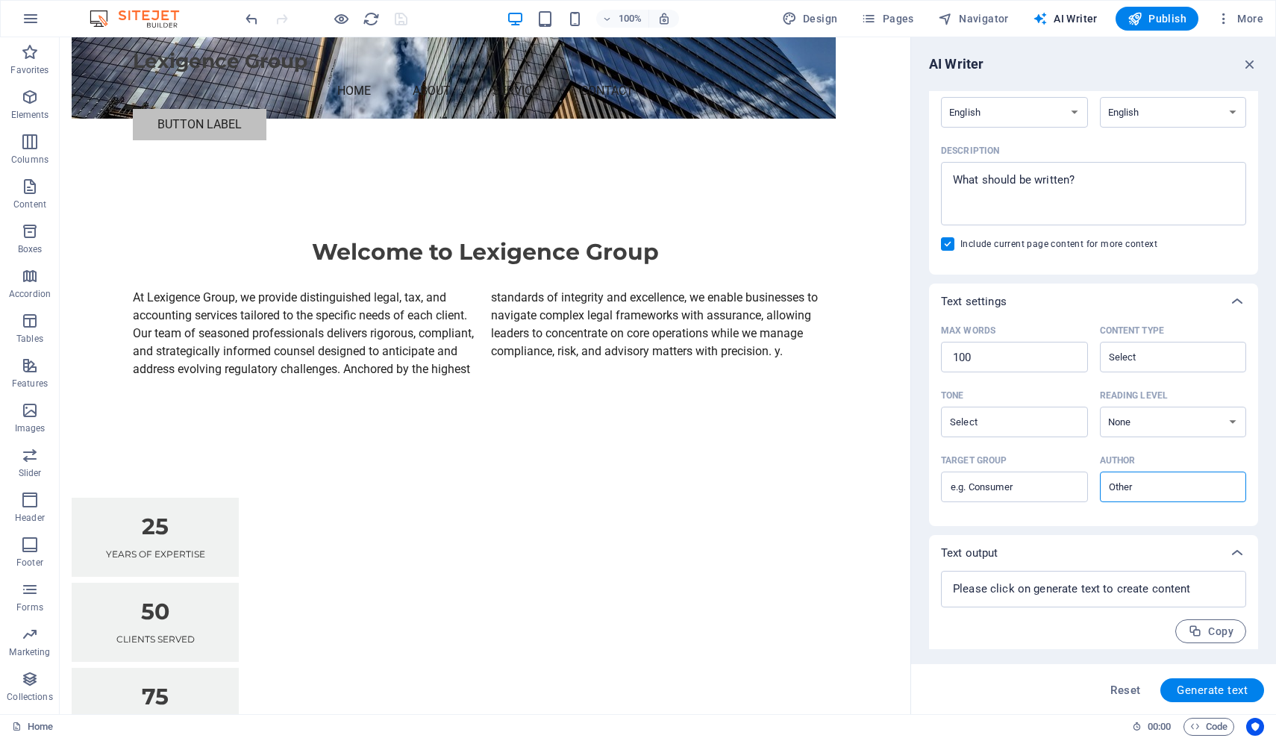
scroll to position [149, 0]
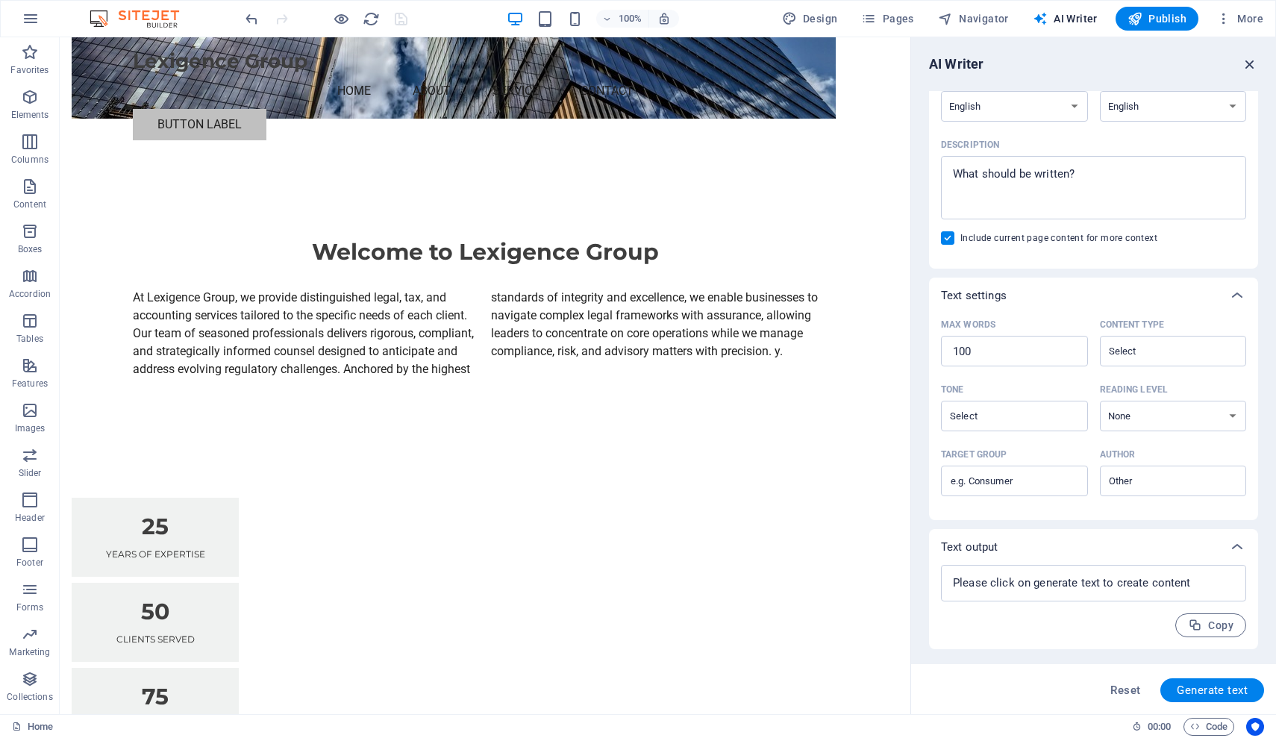
click at [1009, 61] on icon "button" at bounding box center [1250, 64] width 16 height 16
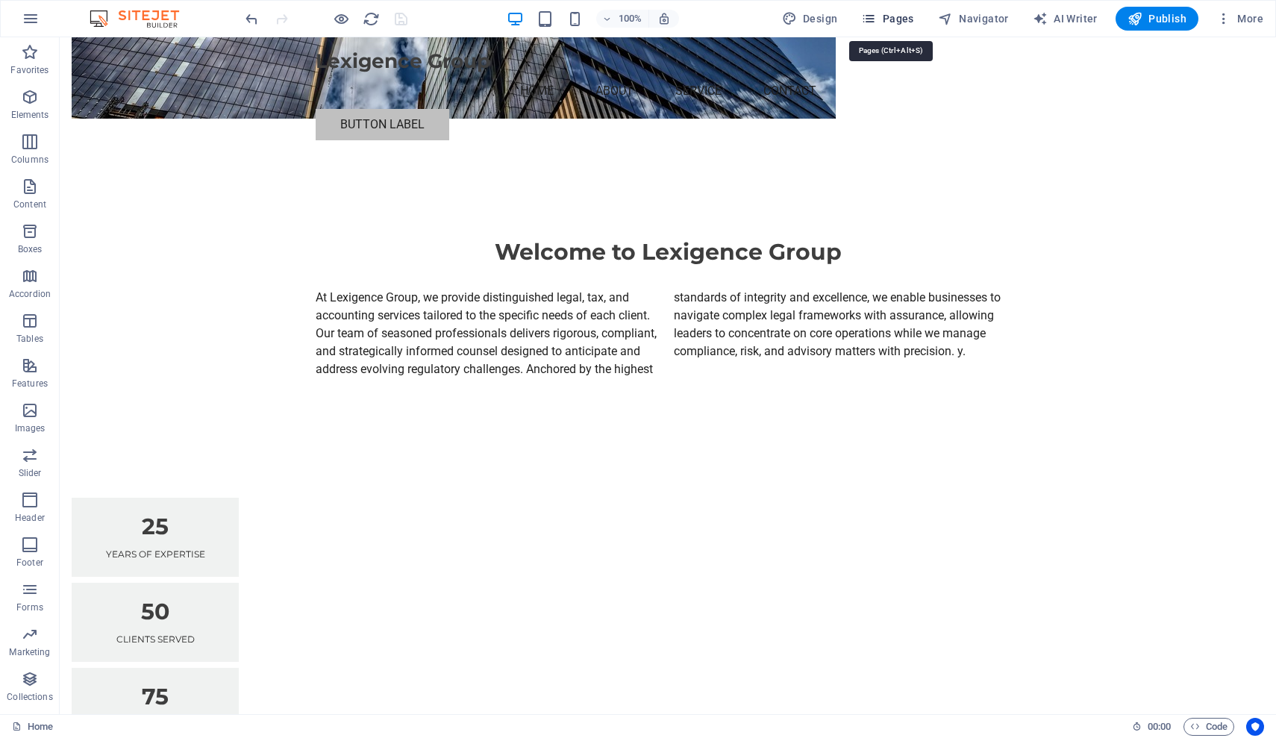
click at [883, 14] on span "Pages" at bounding box center [887, 18] width 52 height 15
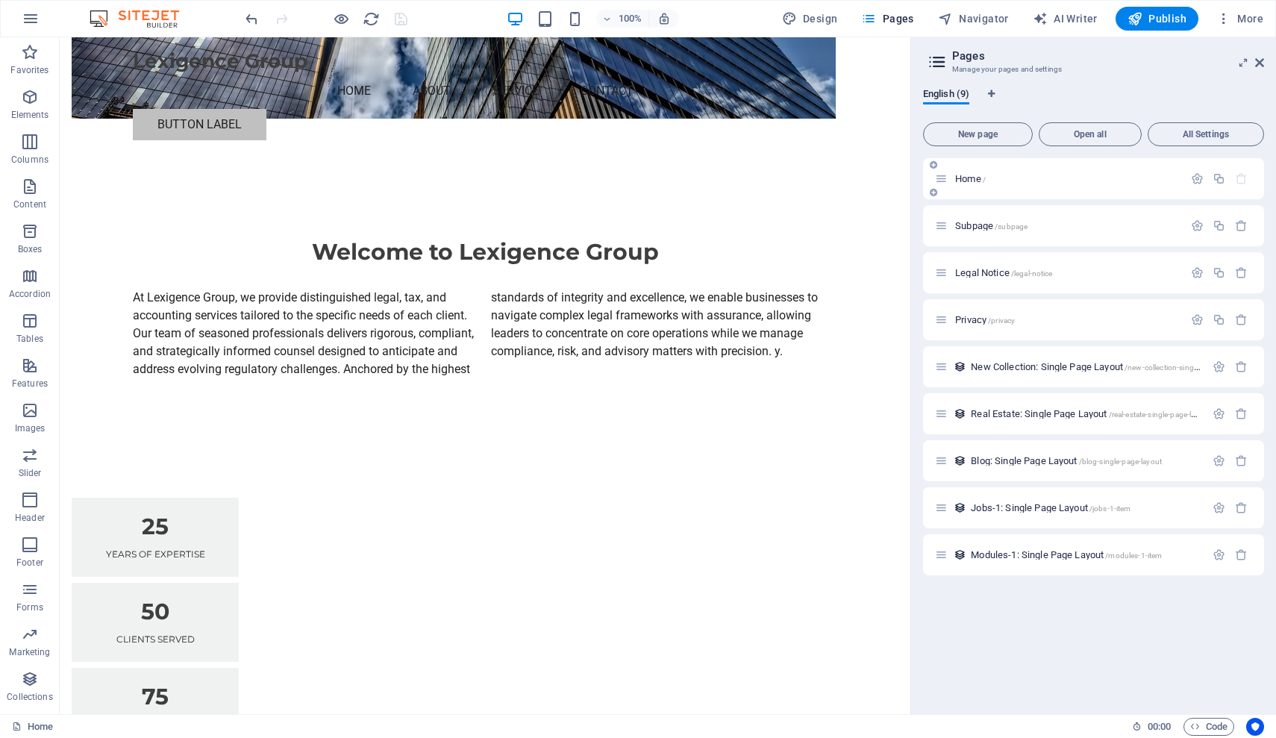
click at [968, 183] on span "Home /" at bounding box center [970, 178] width 31 height 11
click at [972, 178] on span "Home /" at bounding box center [970, 178] width 31 height 11
click at [970, 178] on span "Home /" at bounding box center [970, 178] width 31 height 11
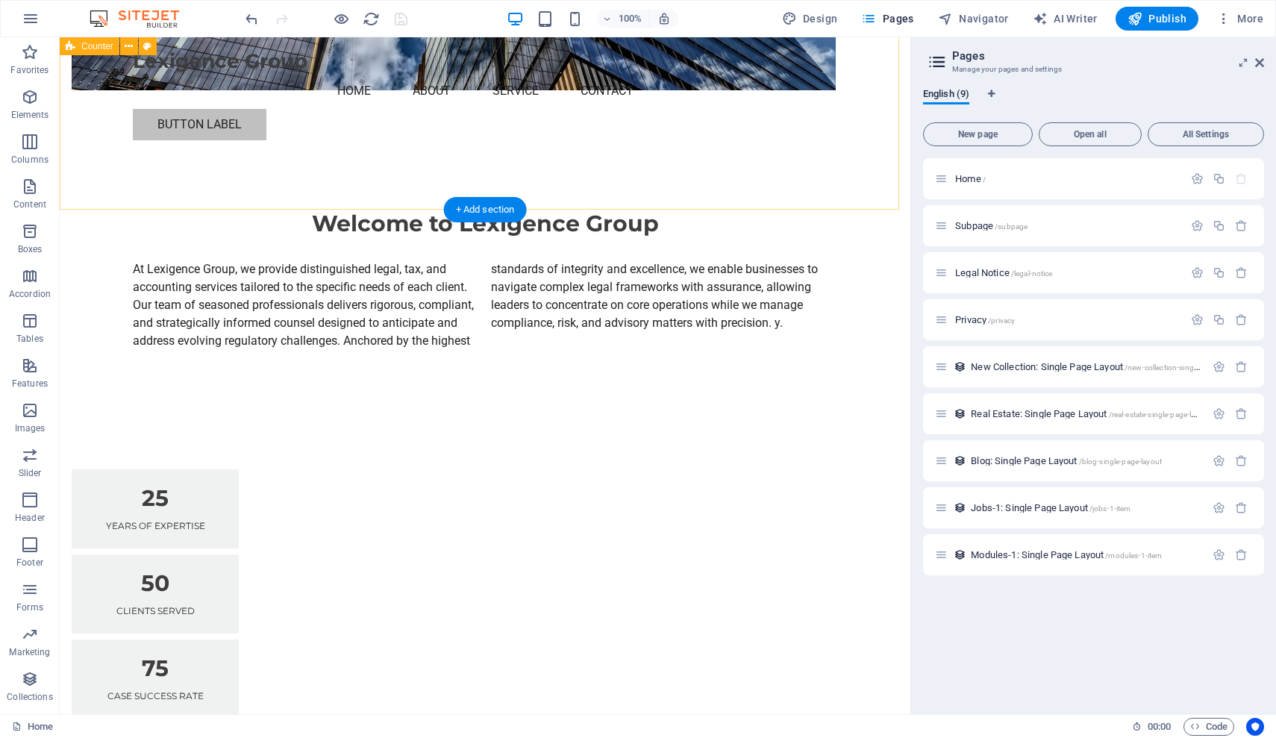
scroll to position [926, 0]
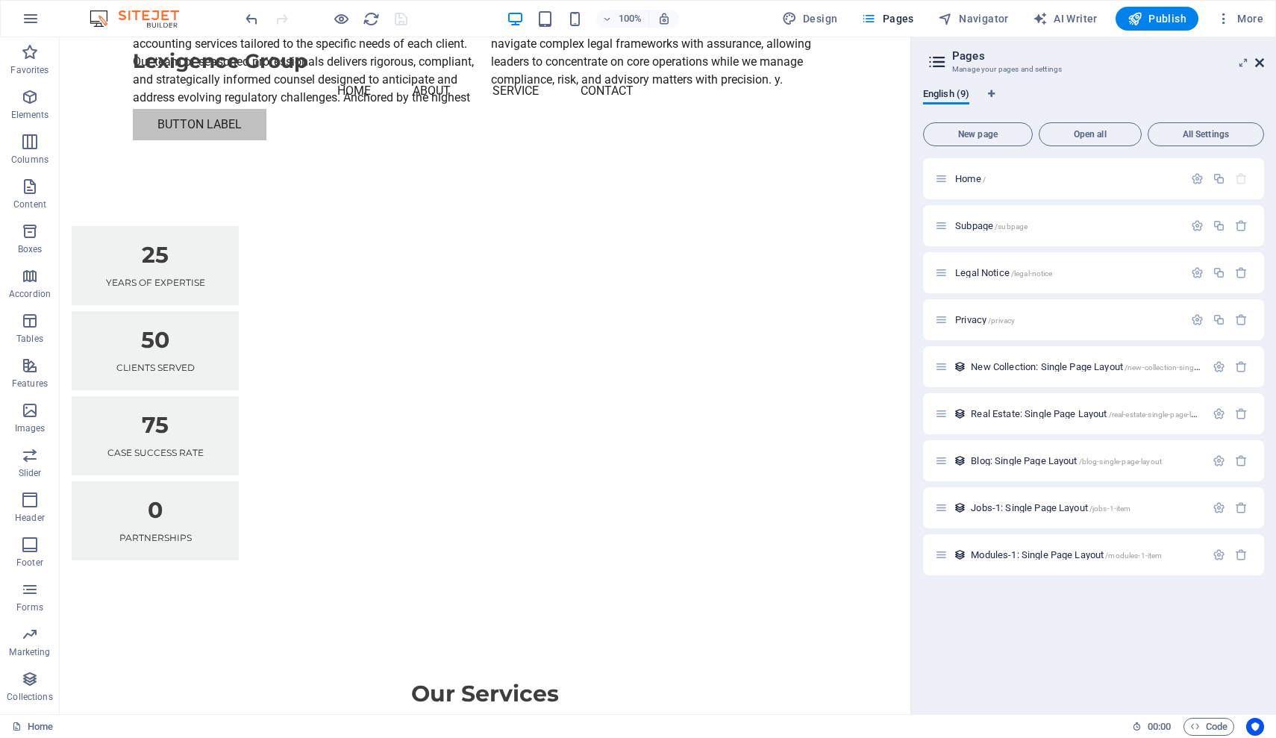
click at [1009, 63] on icon at bounding box center [1259, 63] width 9 height 12
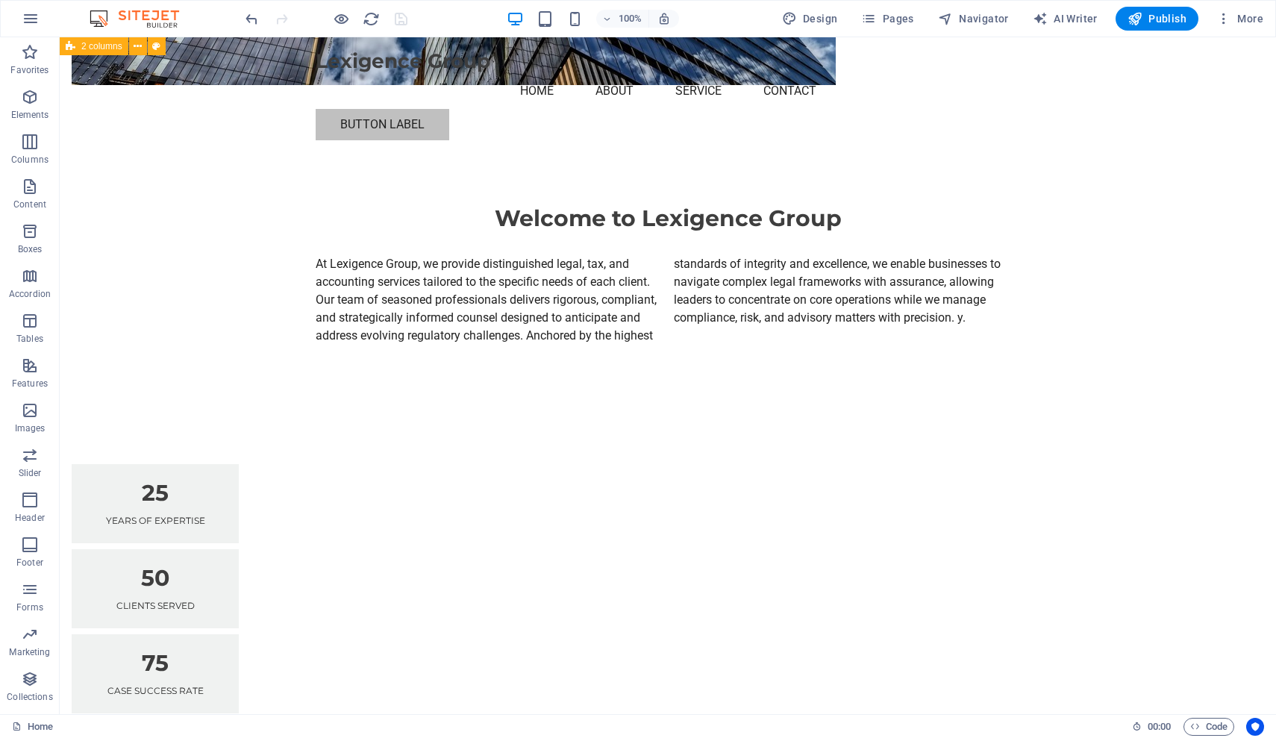
scroll to position [0, 0]
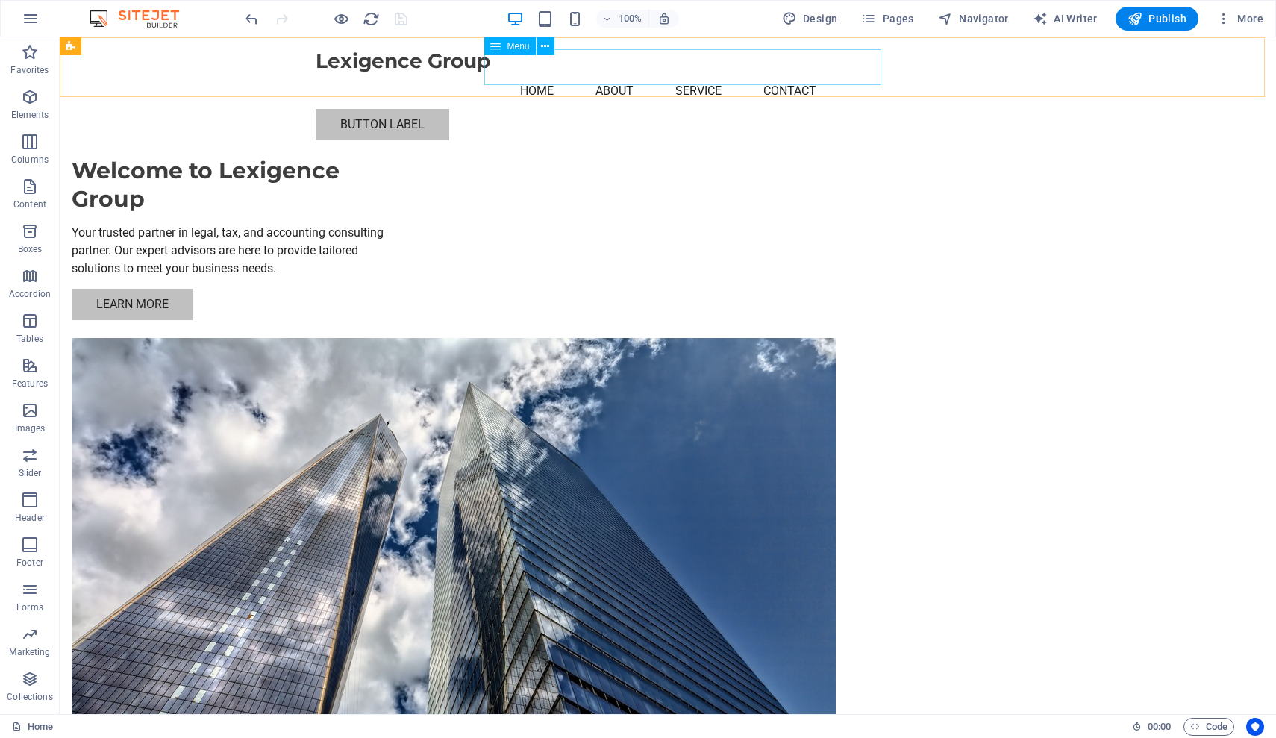
click at [551, 73] on nav "Home About Service Contact" at bounding box center [668, 91] width 704 height 36
click at [551, 49] on button at bounding box center [545, 46] width 18 height 18
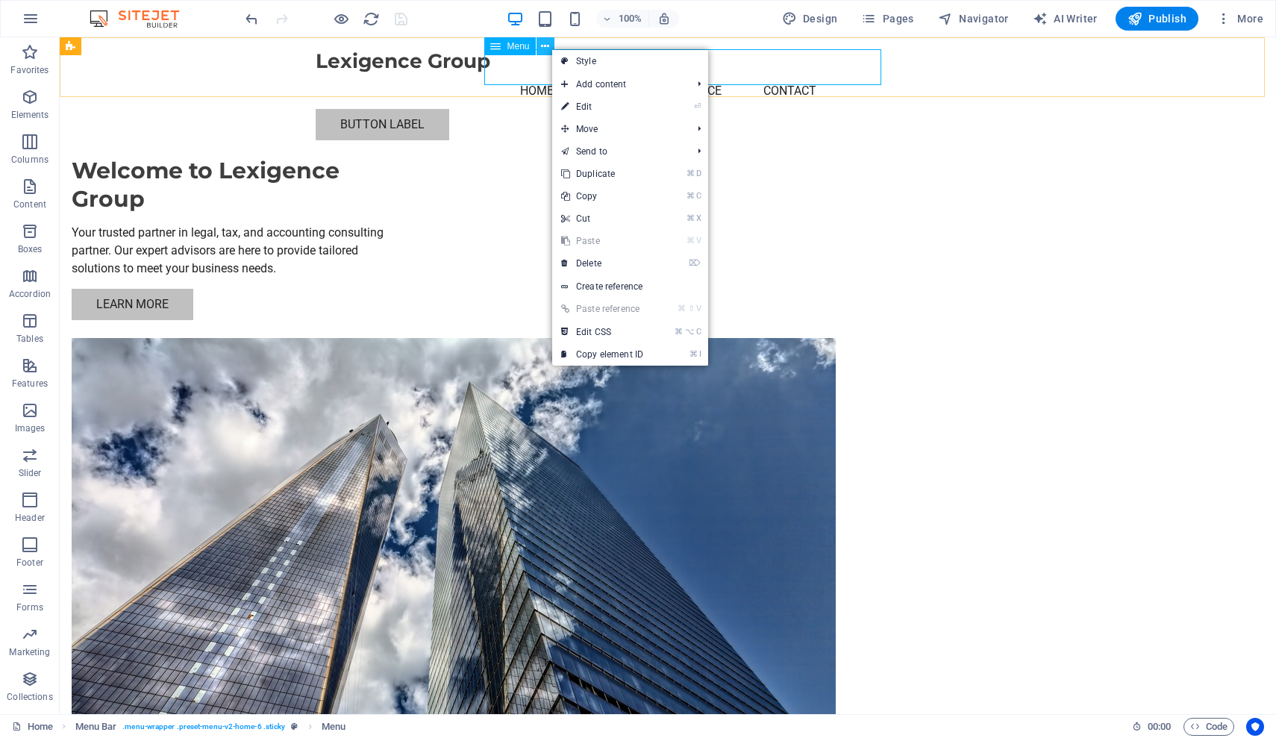
click at [551, 49] on button at bounding box center [545, 46] width 18 height 18
click at [388, 113] on div "Welcome to Lexigence Group Your trusted partner in legal, tax, and accounting c…" at bounding box center [668, 434] width 1216 height 795
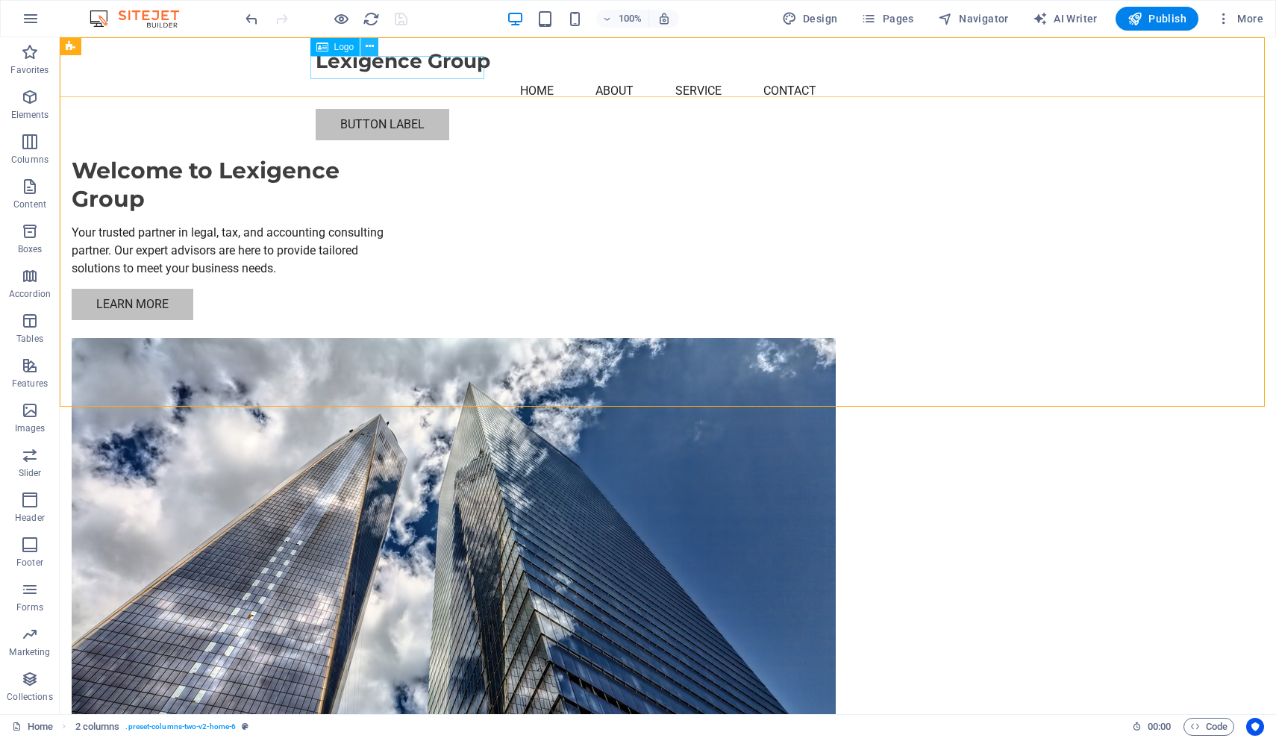
click at [366, 46] on icon at bounding box center [370, 47] width 8 height 16
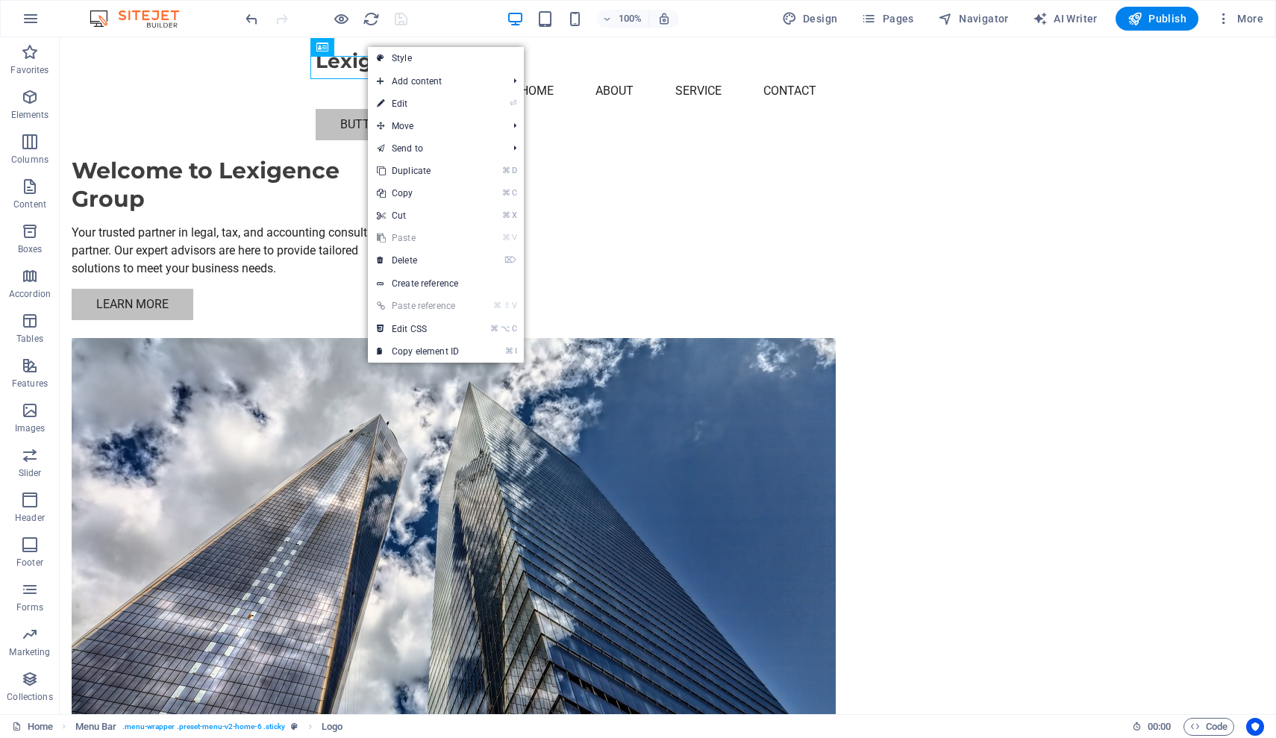
click at [338, 64] on div "Lexigence Group" at bounding box center [668, 61] width 704 height 24
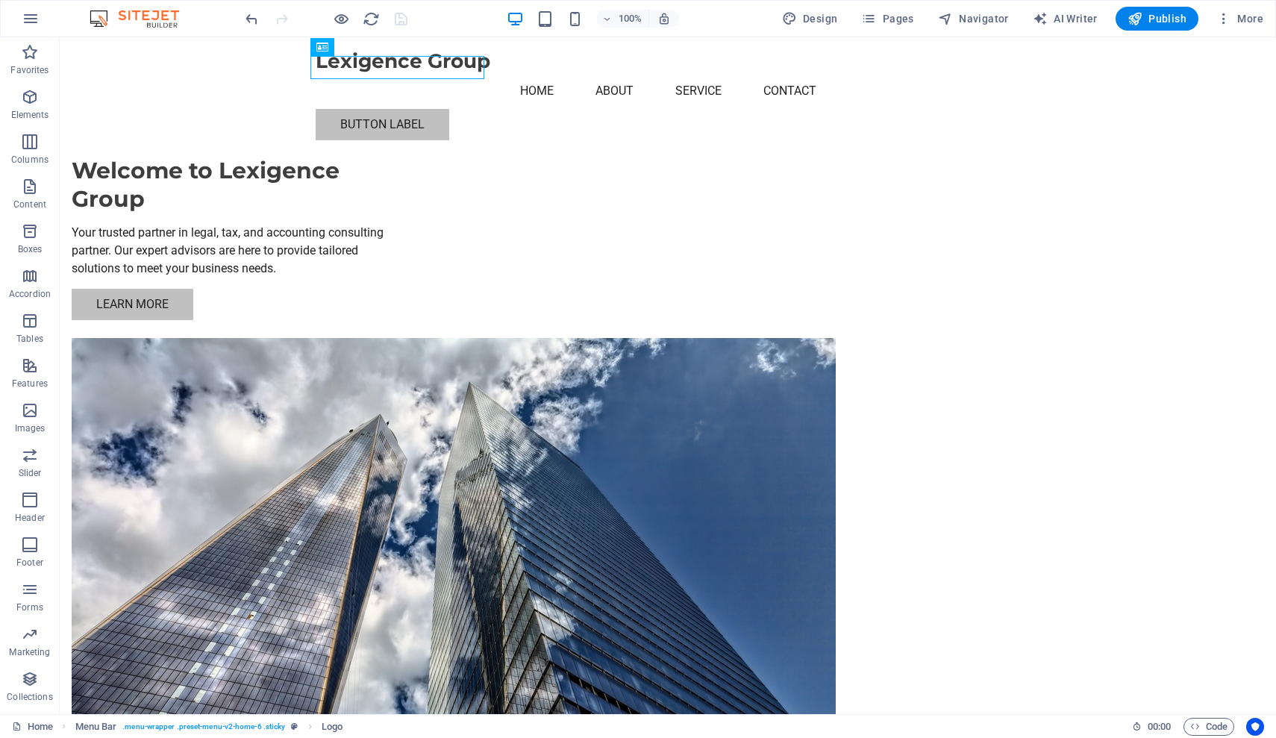
click at [338, 64] on div "Lexigence Group" at bounding box center [668, 61] width 704 height 24
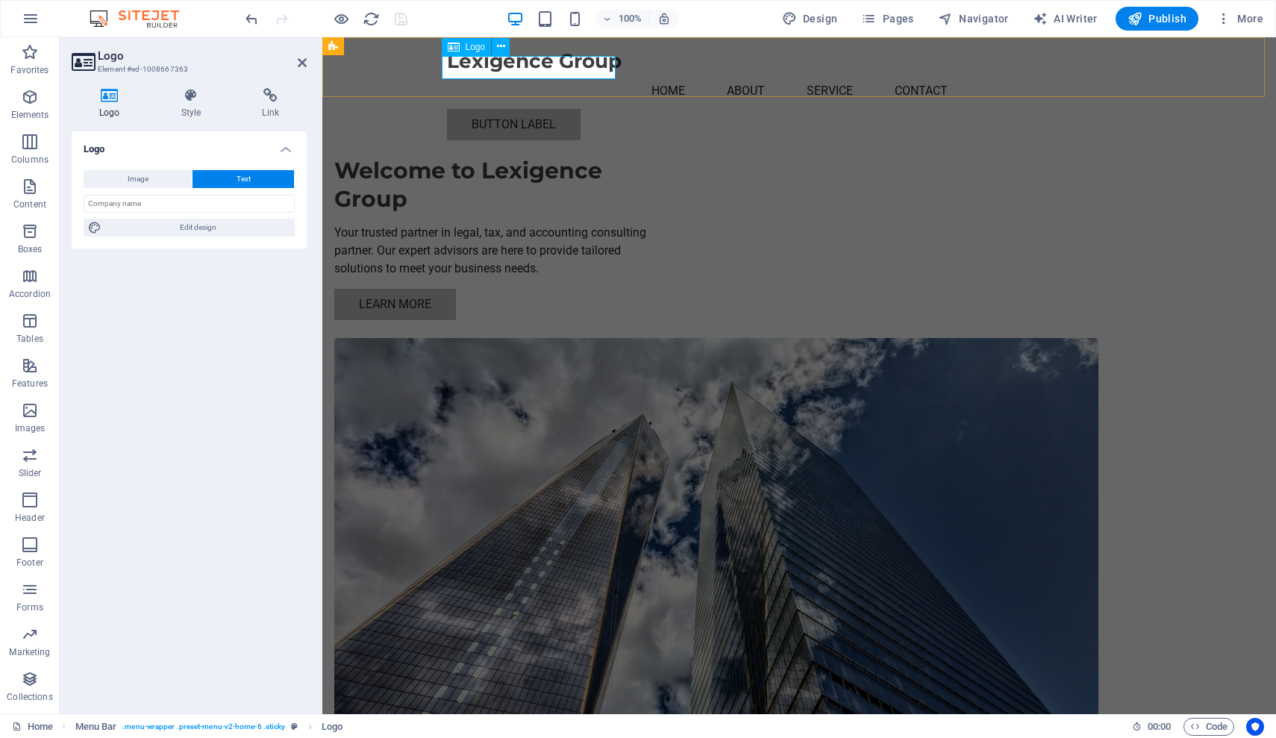
click at [612, 66] on div "Lexigence Group" at bounding box center [799, 61] width 704 height 24
click at [461, 67] on div "Lexigence Group" at bounding box center [799, 61] width 704 height 24
click at [460, 67] on div "Lexigence Group" at bounding box center [799, 61] width 704 height 24
click at [113, 177] on button "Image" at bounding box center [138, 179] width 108 height 18
select select "DISABLED_OPTION_VALUE"
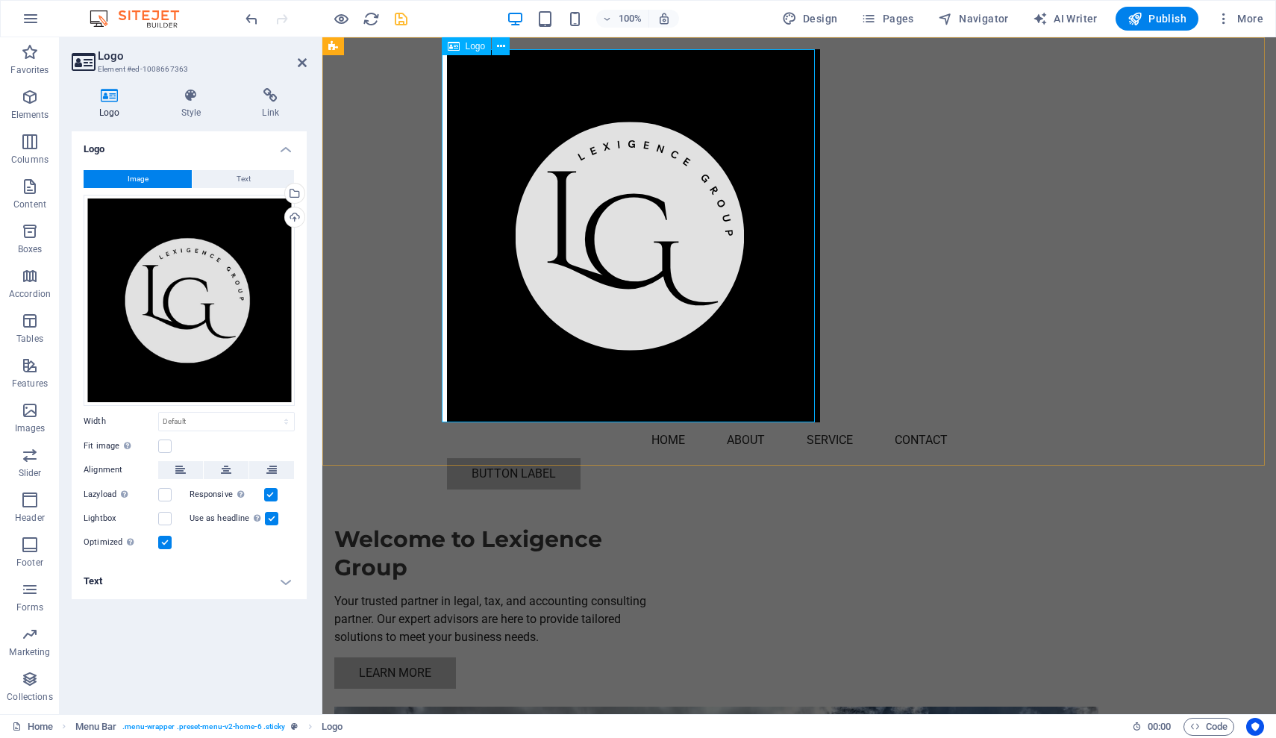
click at [631, 207] on div at bounding box center [799, 235] width 704 height 373
click at [637, 204] on div at bounding box center [799, 235] width 704 height 373
click at [687, 340] on div at bounding box center [799, 235] width 704 height 373
click at [816, 420] on div "Menu Home About Service Contact Button label" at bounding box center [799, 269] width 954 height 464
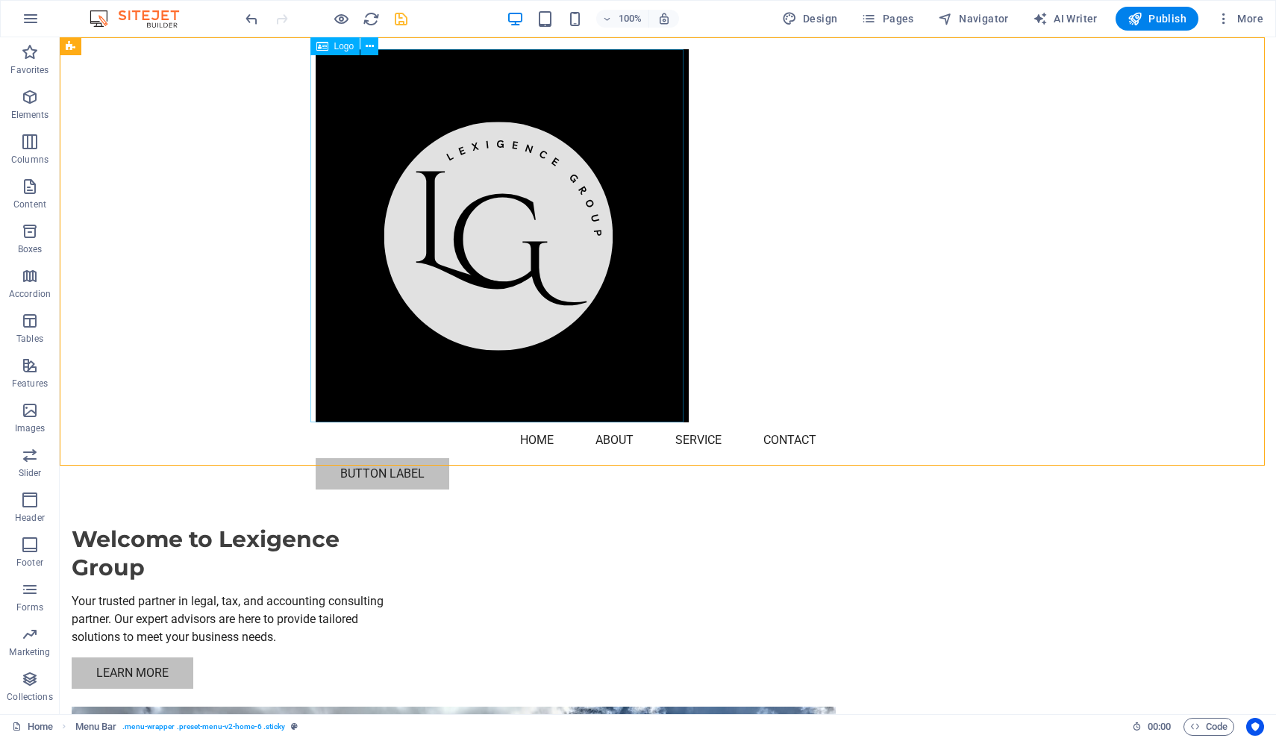
click at [514, 228] on div at bounding box center [668, 235] width 704 height 373
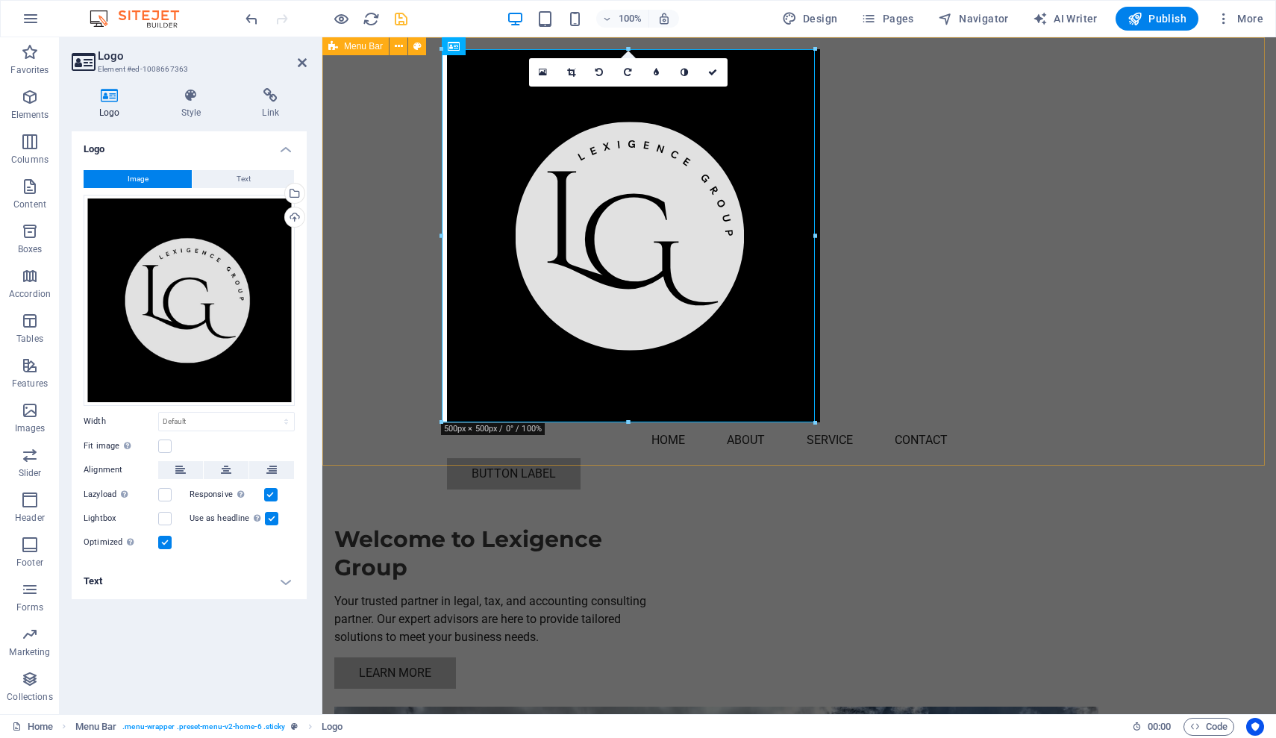
click at [441, 419] on div at bounding box center [442, 422] width 7 height 7
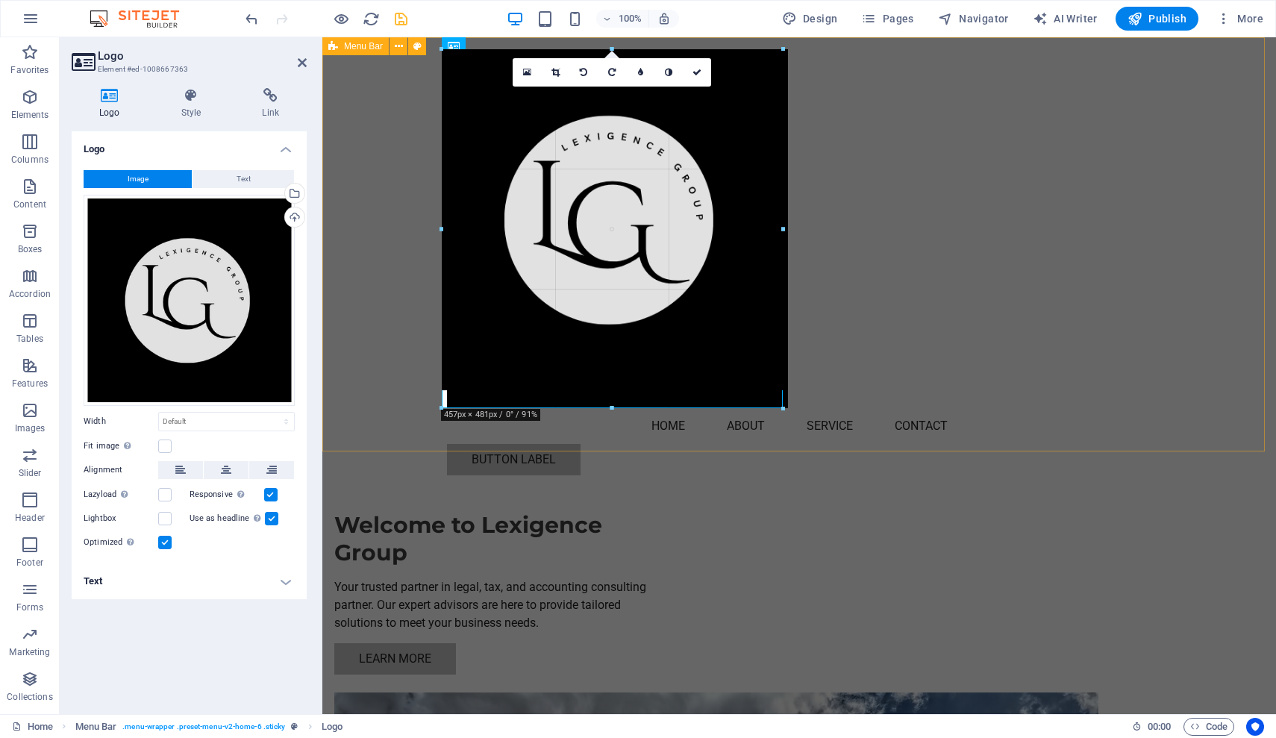
drag, startPoint x: 818, startPoint y: 424, endPoint x: 786, endPoint y: 344, distance: 86.0
type input "457"
select select "px"
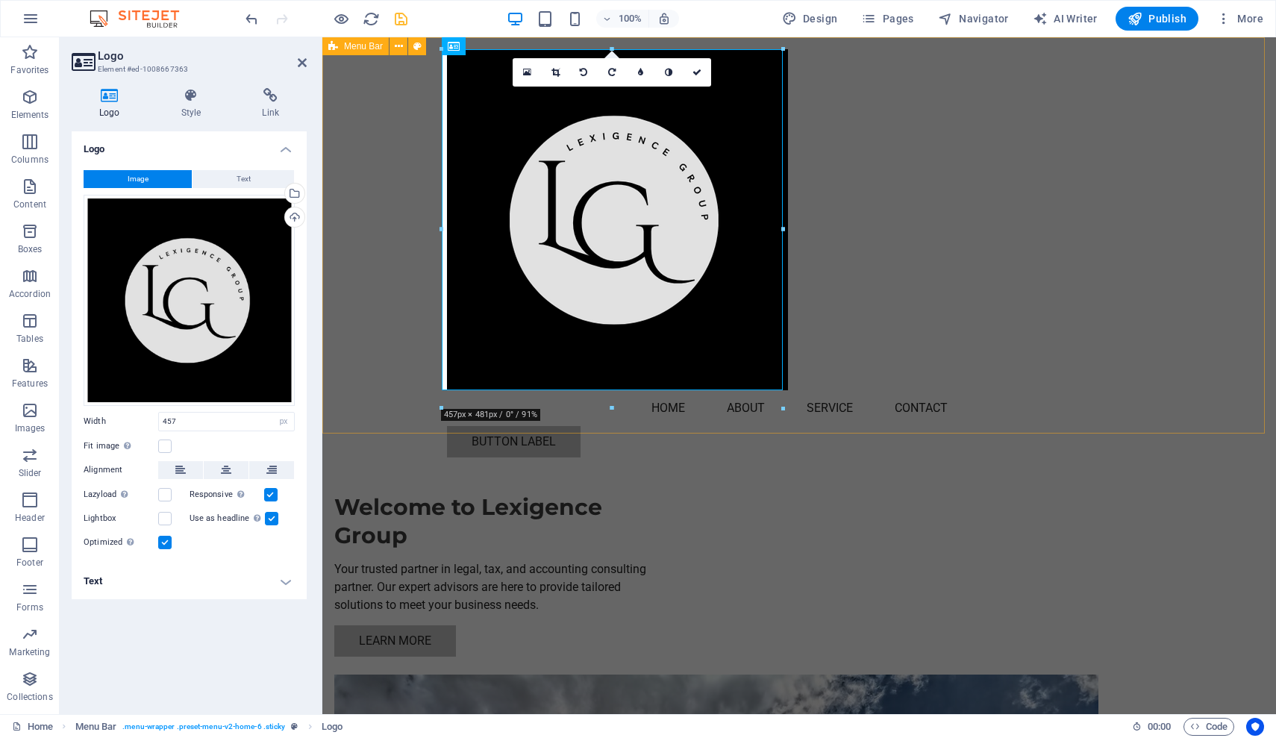
click at [873, 337] on div "Menu Home About Service Contact Button label" at bounding box center [799, 253] width 954 height 432
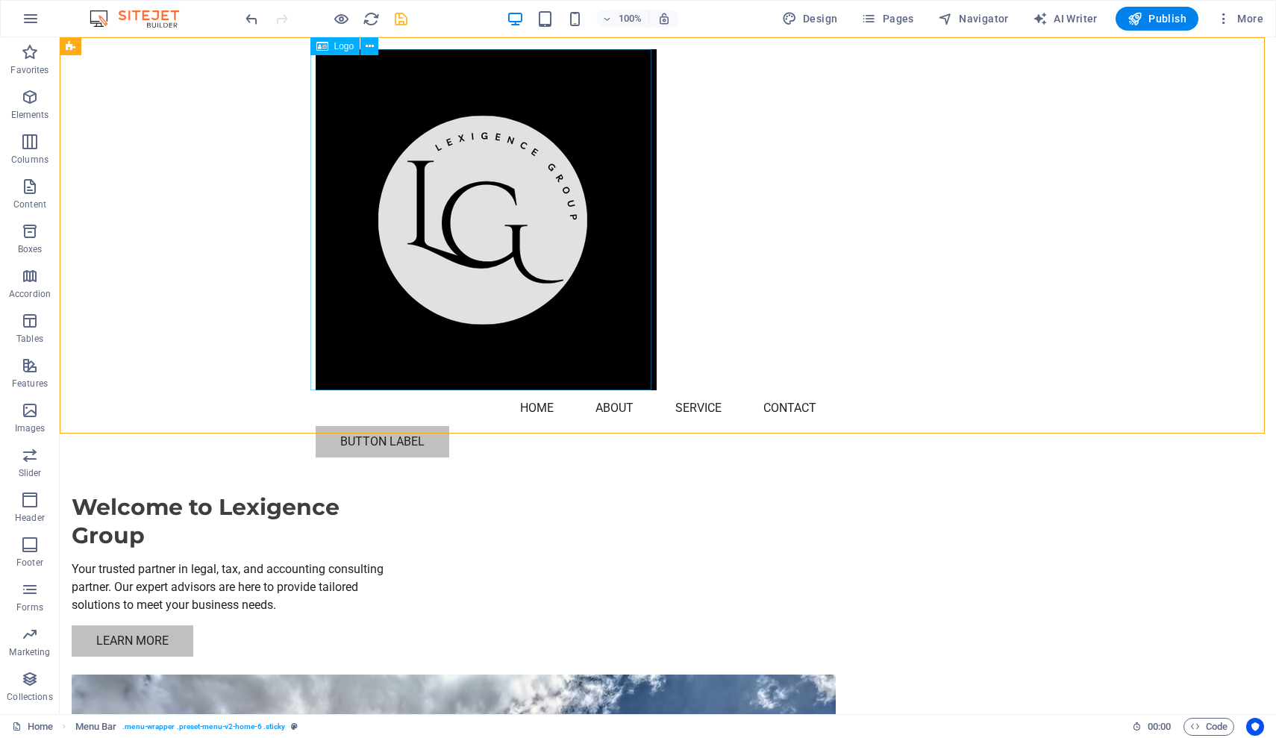
click at [492, 270] on div at bounding box center [668, 219] width 704 height 341
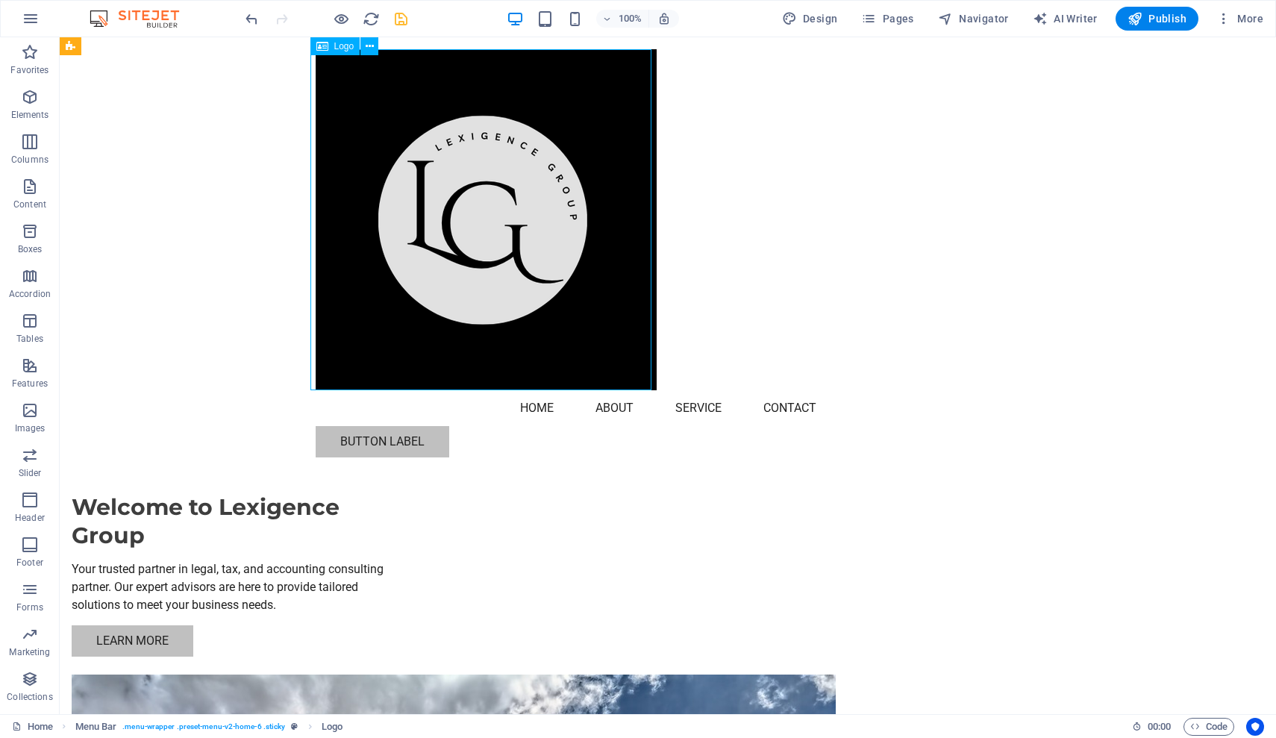
click at [492, 269] on div at bounding box center [668, 219] width 704 height 341
select select "px"
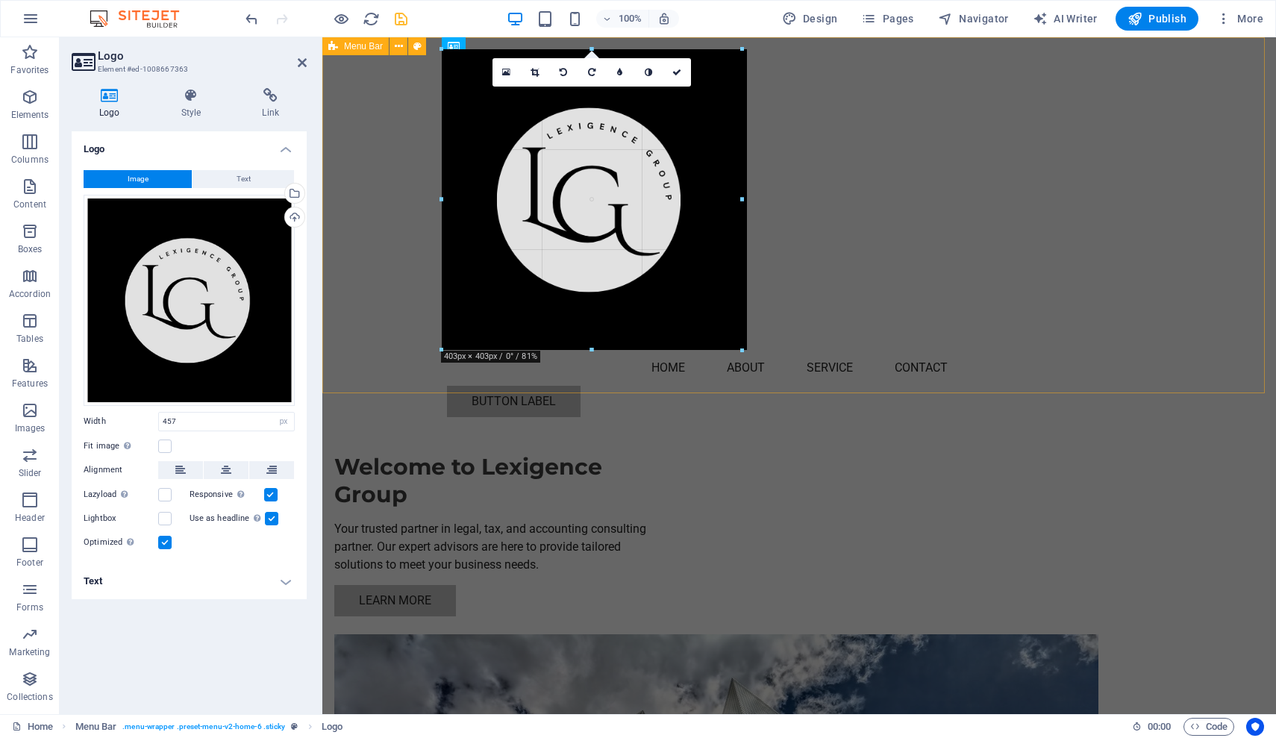
drag, startPoint x: 613, startPoint y: 389, endPoint x: 615, endPoint y: 348, distance: 41.1
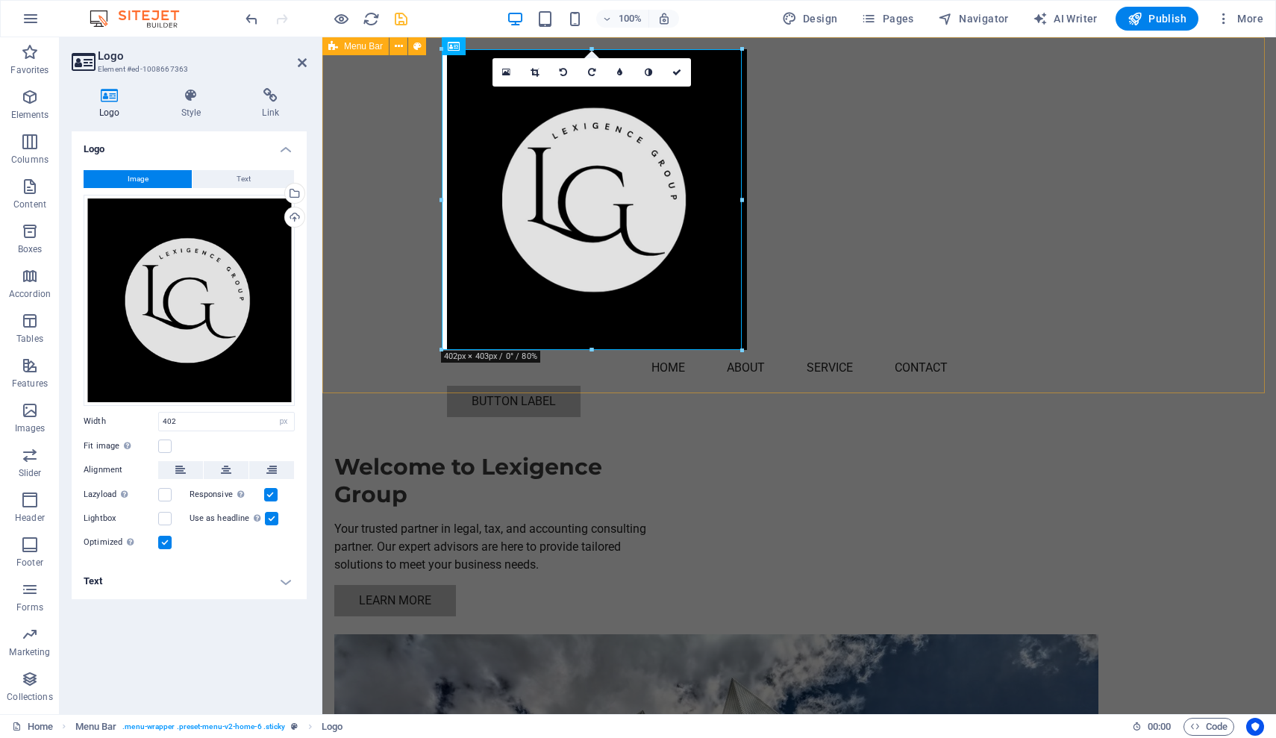
type input "402"
click at [623, 374] on div "Menu Home About Service Contact Button label" at bounding box center [799, 232] width 954 height 391
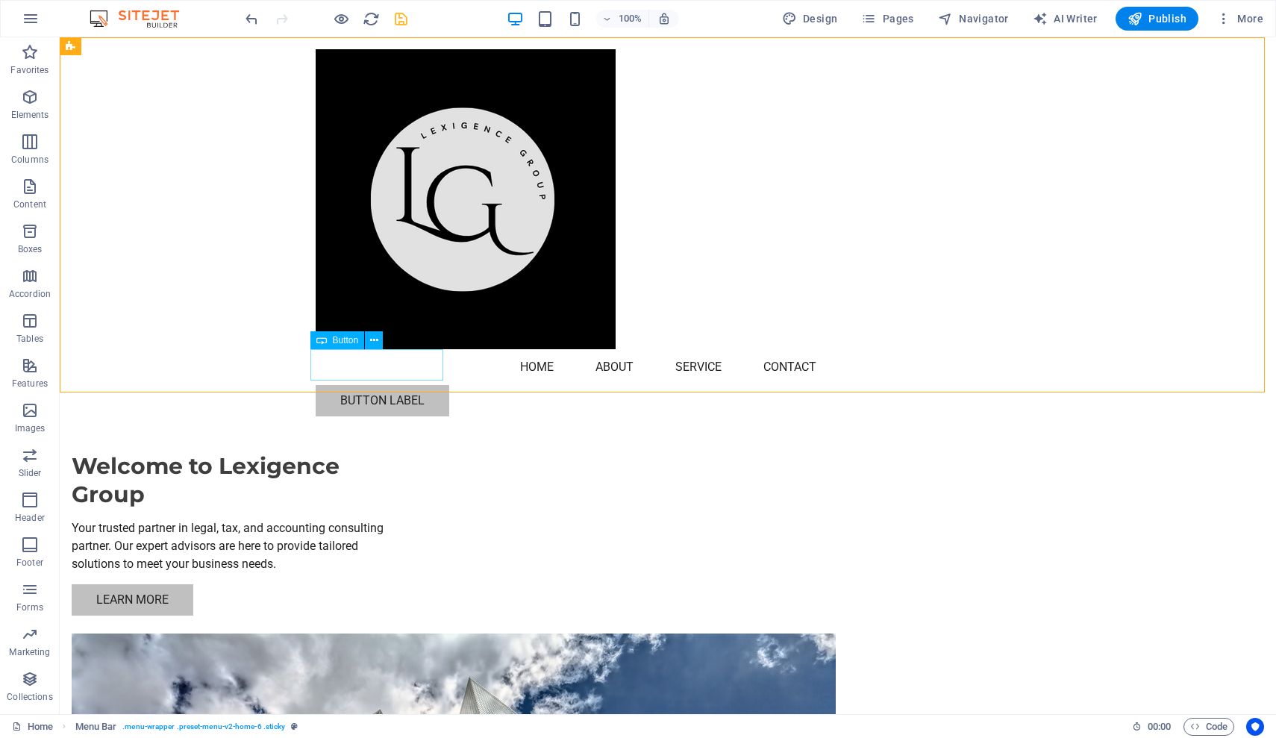
click at [325, 385] on div "Button label" at bounding box center [668, 400] width 704 height 31
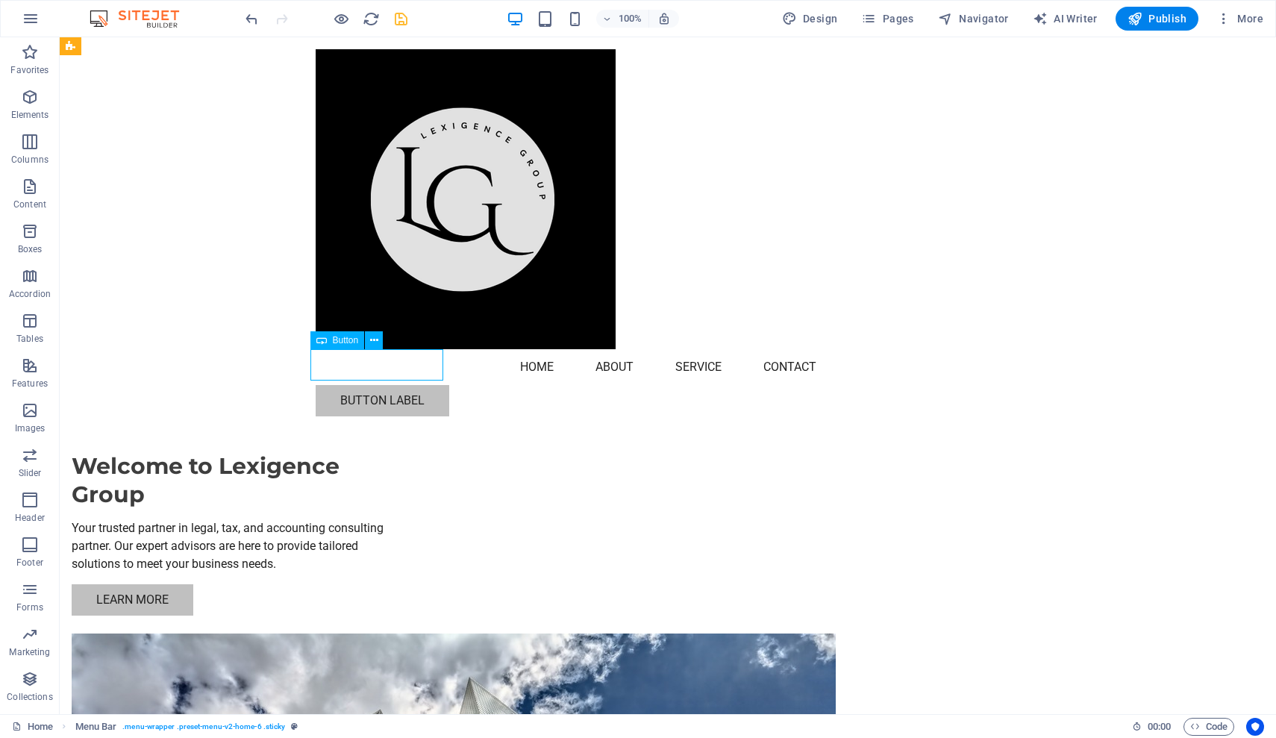
click at [325, 385] on div "Button label" at bounding box center [668, 400] width 704 height 31
click at [63, 365] on div "Menu Home About Service Contact Button label" at bounding box center [668, 232] width 1216 height 391
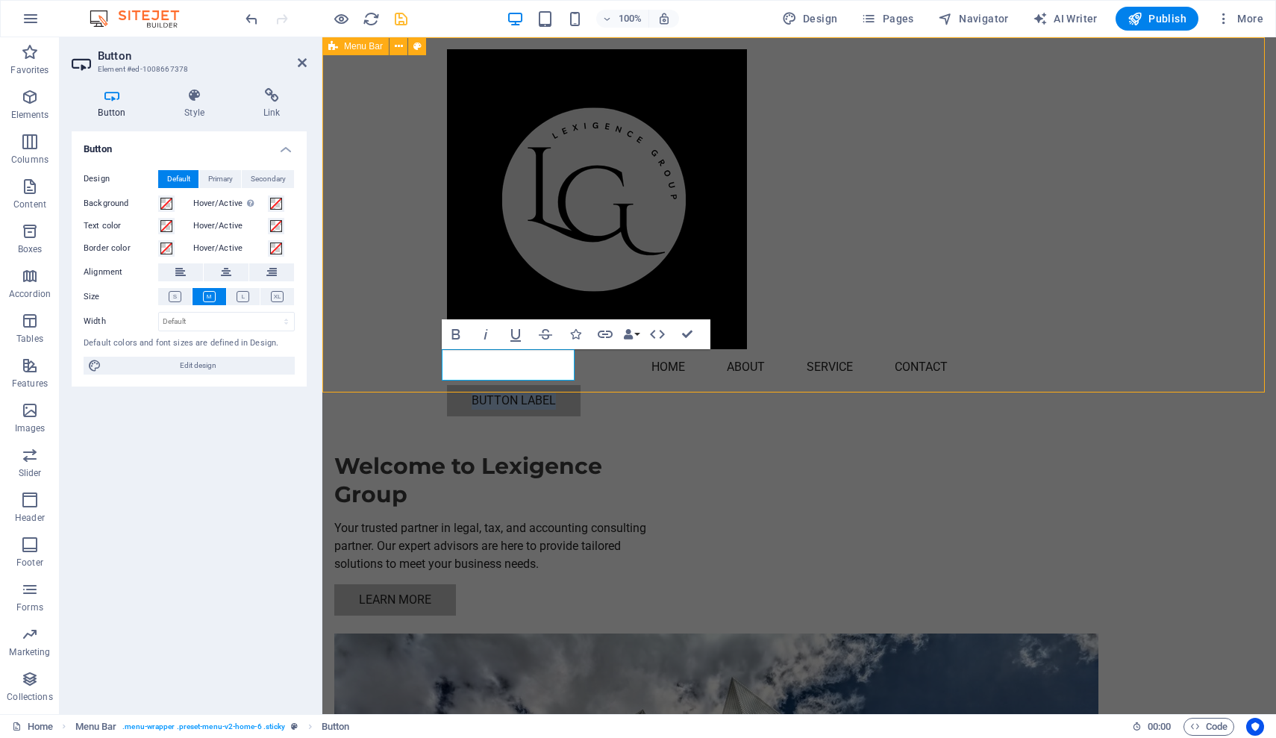
click at [325, 365] on div "Menu Home About Service Contact Button label" at bounding box center [799, 232] width 954 height 391
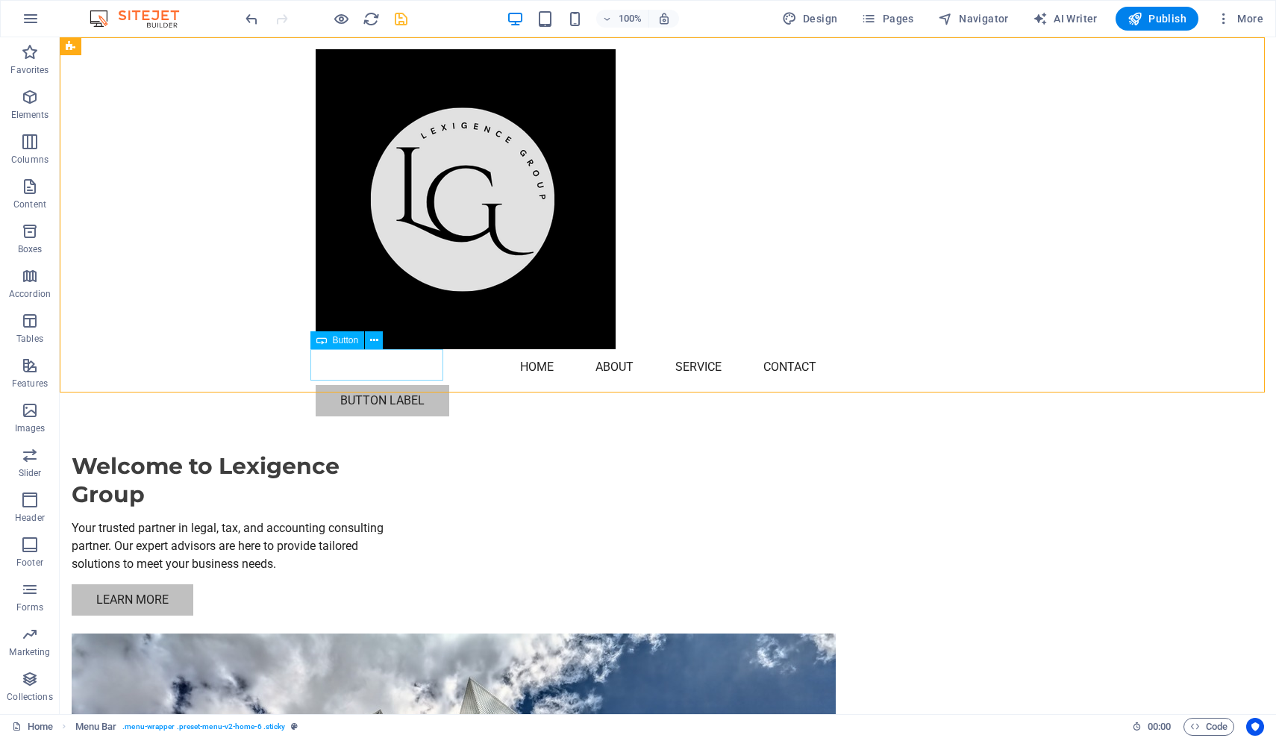
click at [423, 385] on div "Button label" at bounding box center [668, 400] width 704 height 31
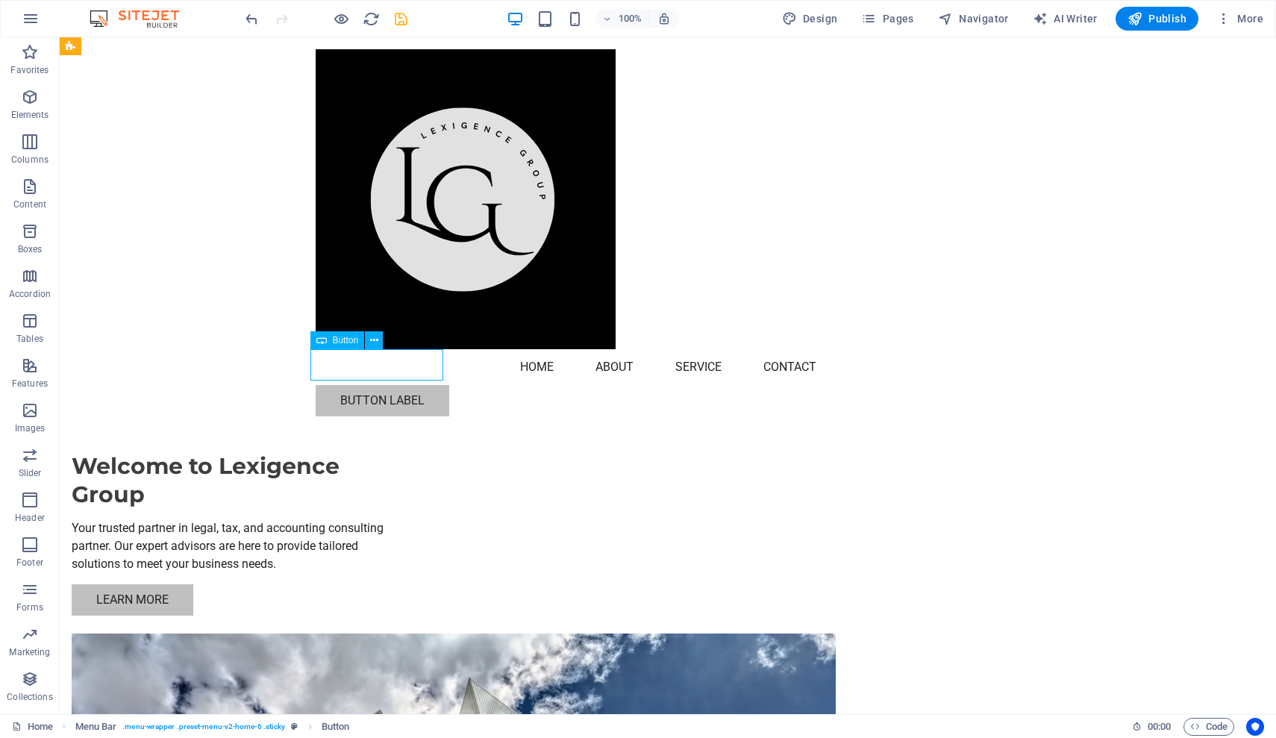
click at [423, 385] on div "Button label" at bounding box center [668, 400] width 704 height 31
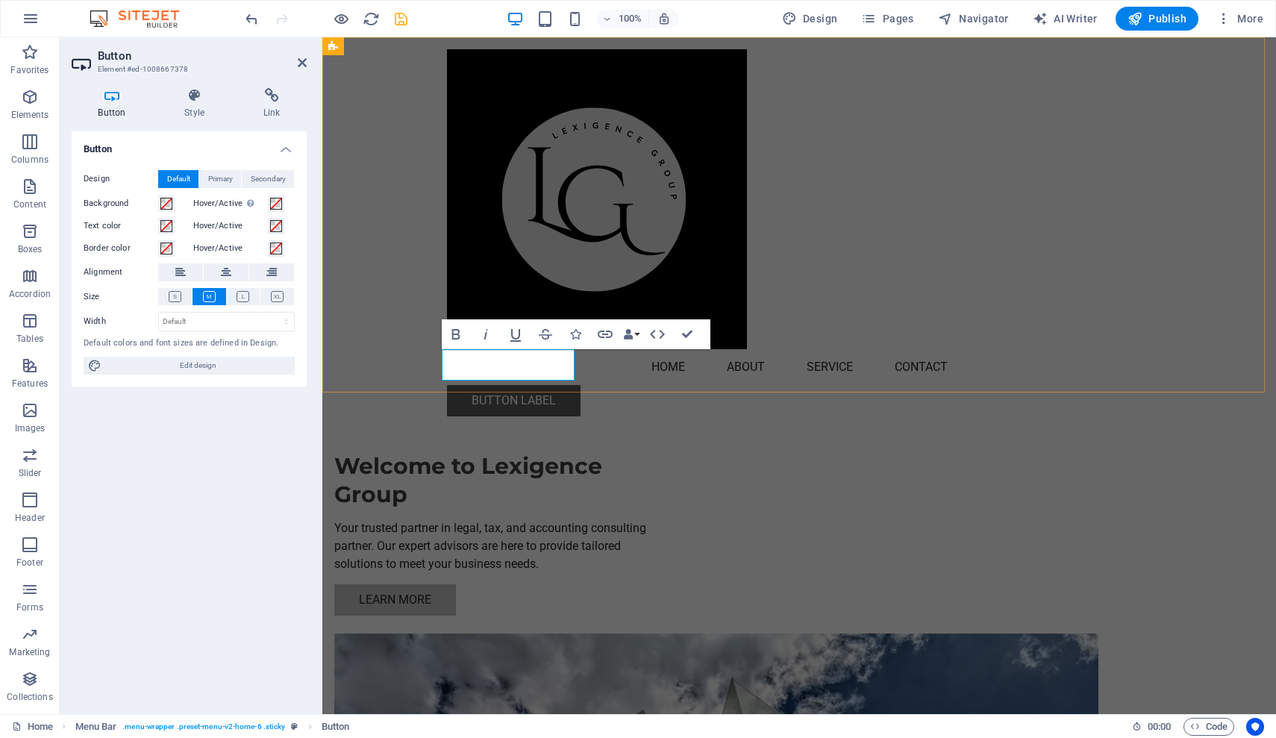
click at [447, 385] on link "Button label" at bounding box center [514, 400] width 134 height 31
click at [663, 231] on div at bounding box center [799, 199] width 704 height 300
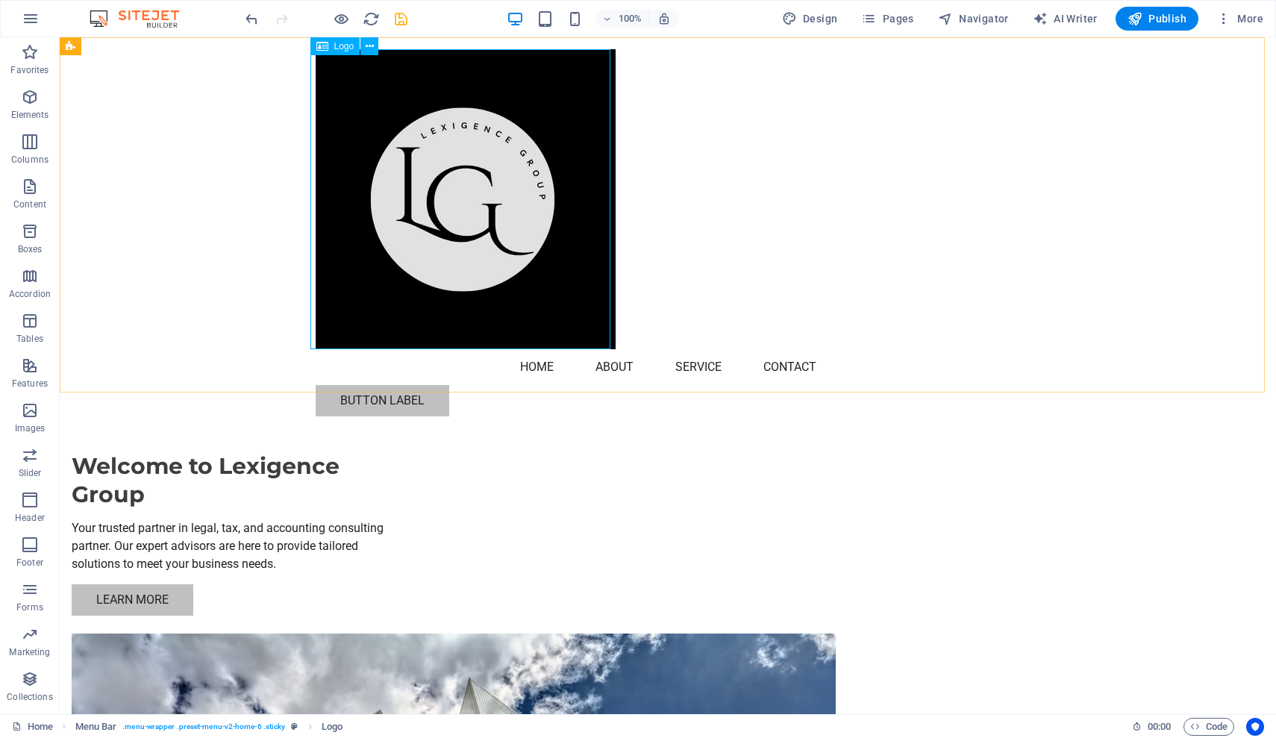
click at [551, 302] on div at bounding box center [668, 199] width 704 height 300
select select "px"
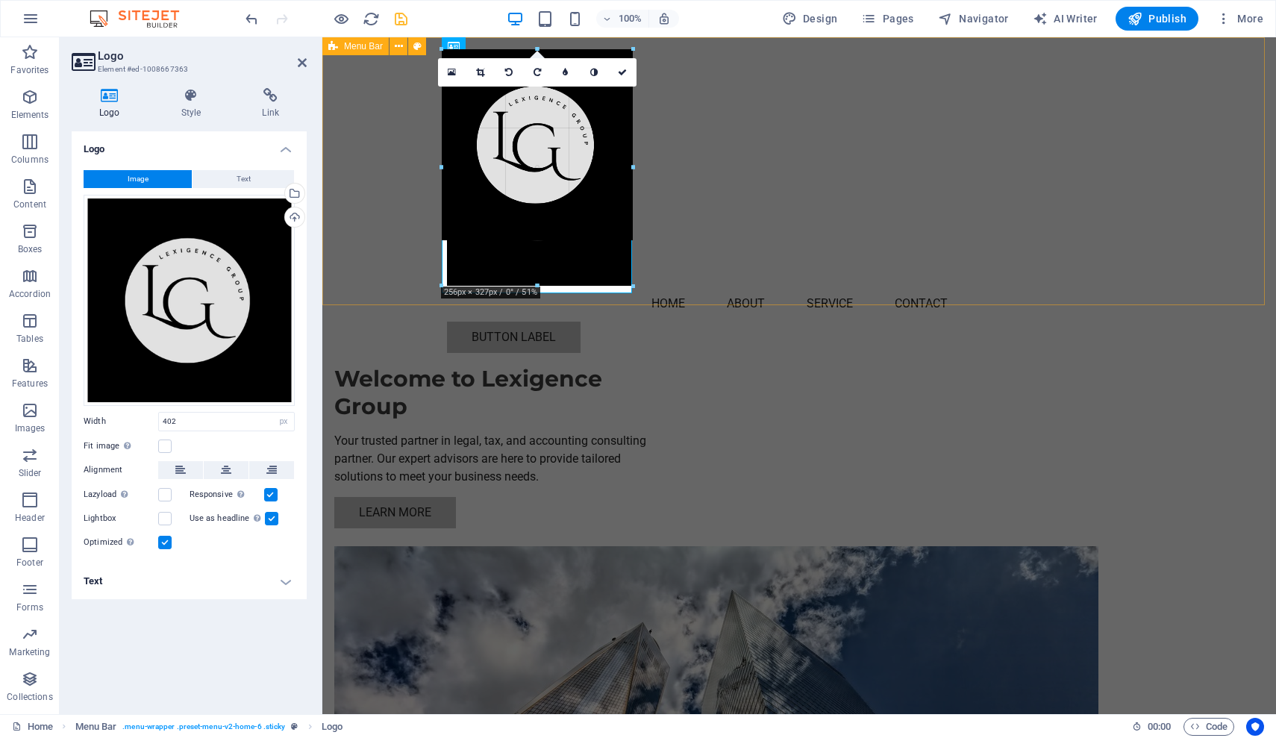
drag, startPoint x: 742, startPoint y: 350, endPoint x: 628, endPoint y: 166, distance: 217.2
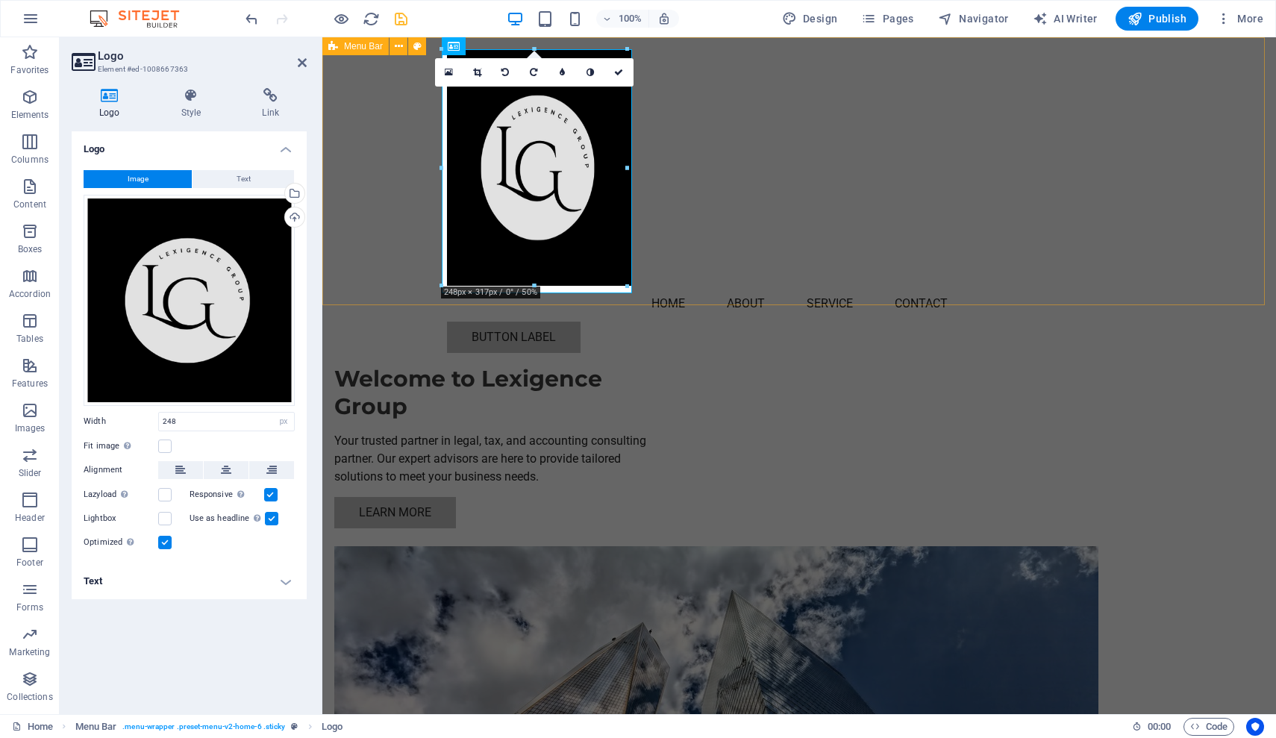
type input "248"
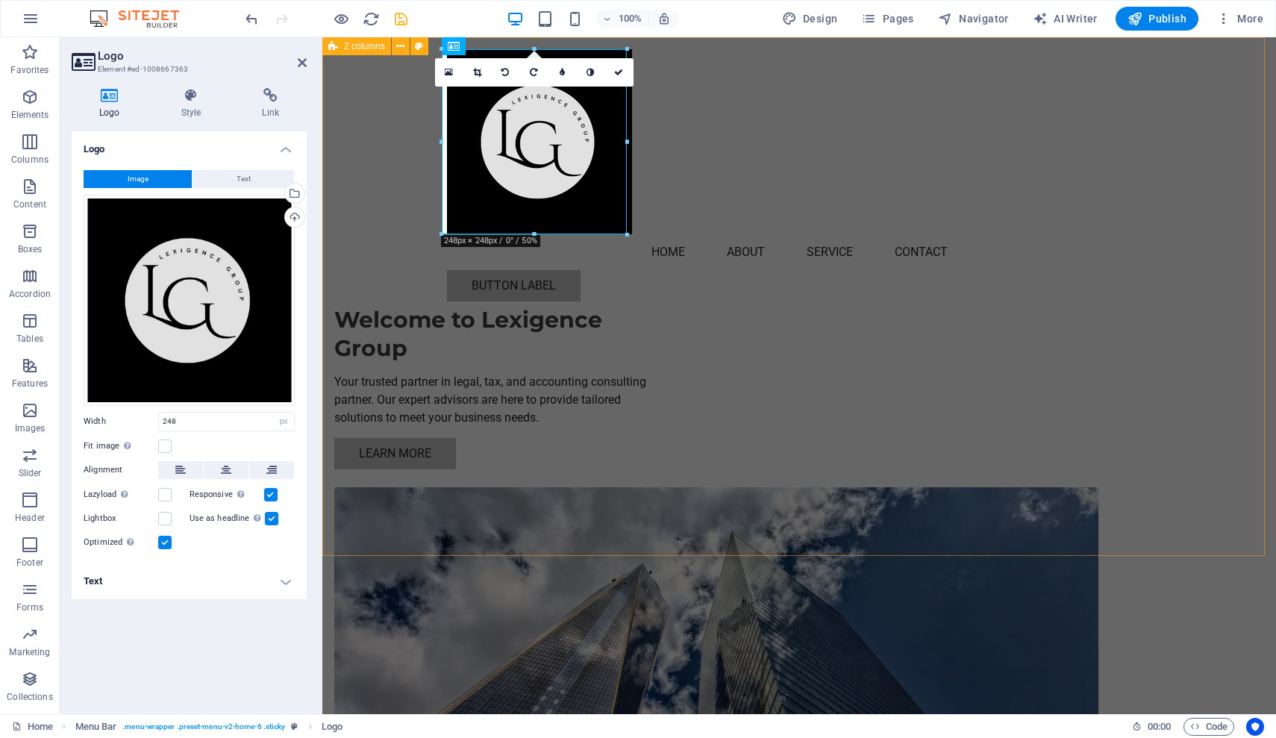
click at [760, 257] on div "Welcome to Lexigence Group Your trusted partner in legal, tax, and accounting c…" at bounding box center [799, 509] width 954 height 945
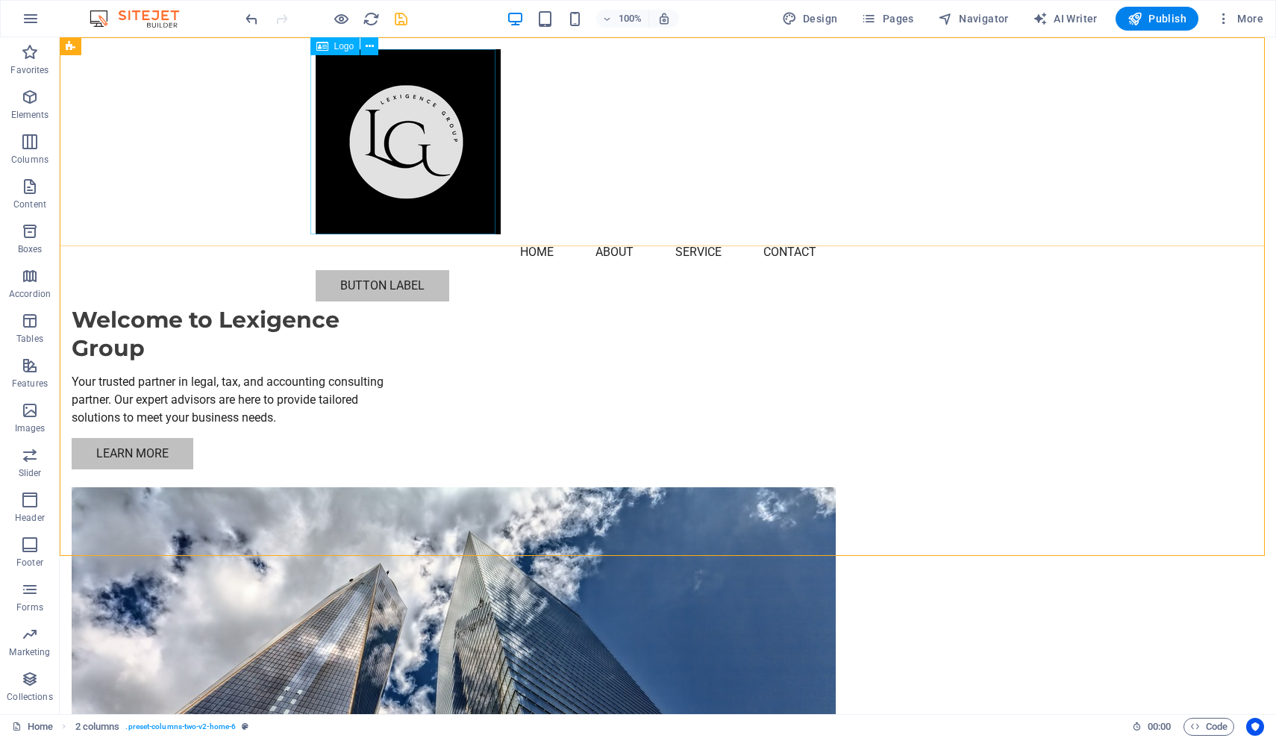
click at [411, 63] on div at bounding box center [668, 141] width 704 height 185
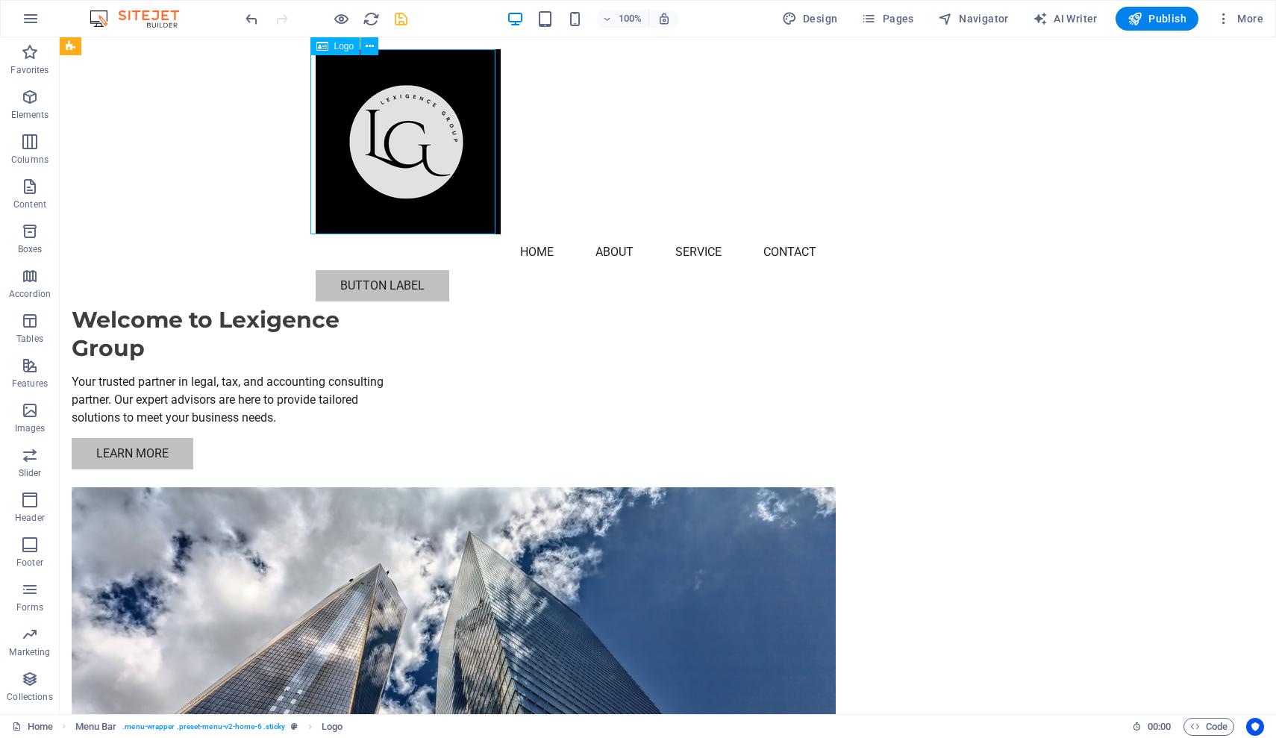
click at [459, 145] on div at bounding box center [668, 141] width 704 height 185
select select "px"
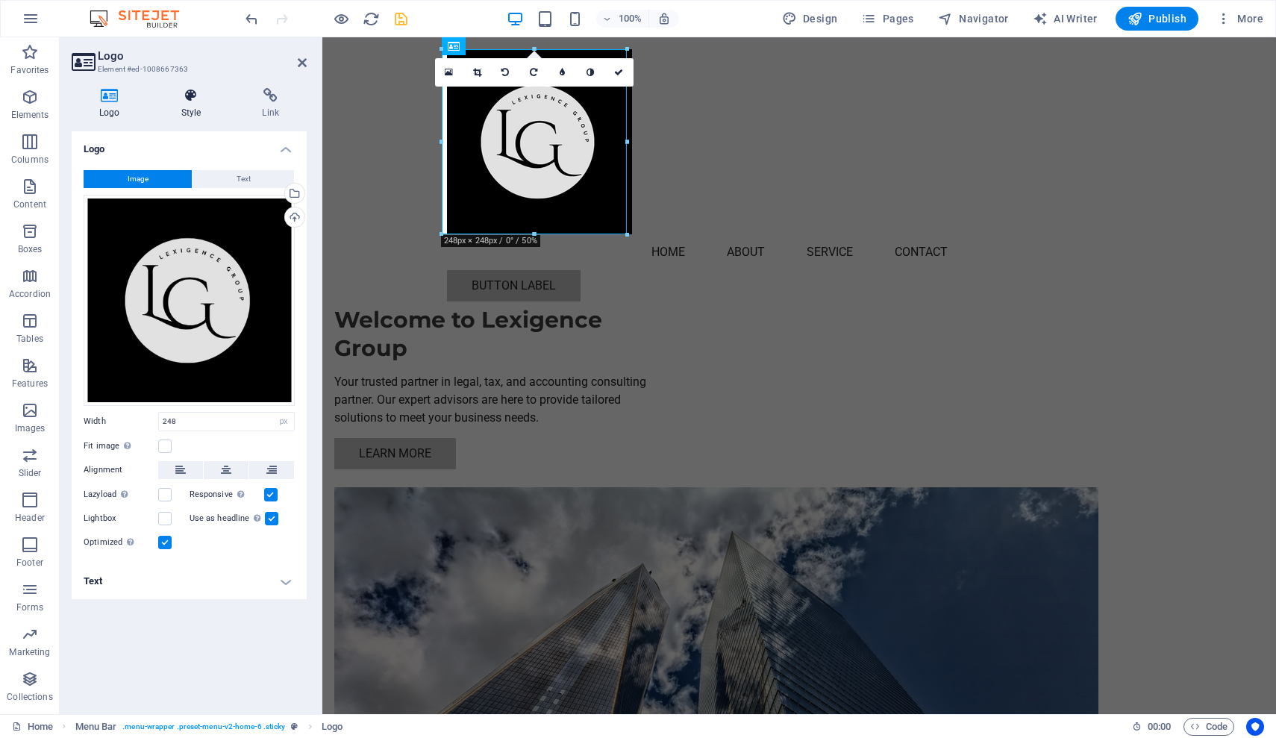
click at [198, 94] on icon at bounding box center [191, 95] width 75 height 15
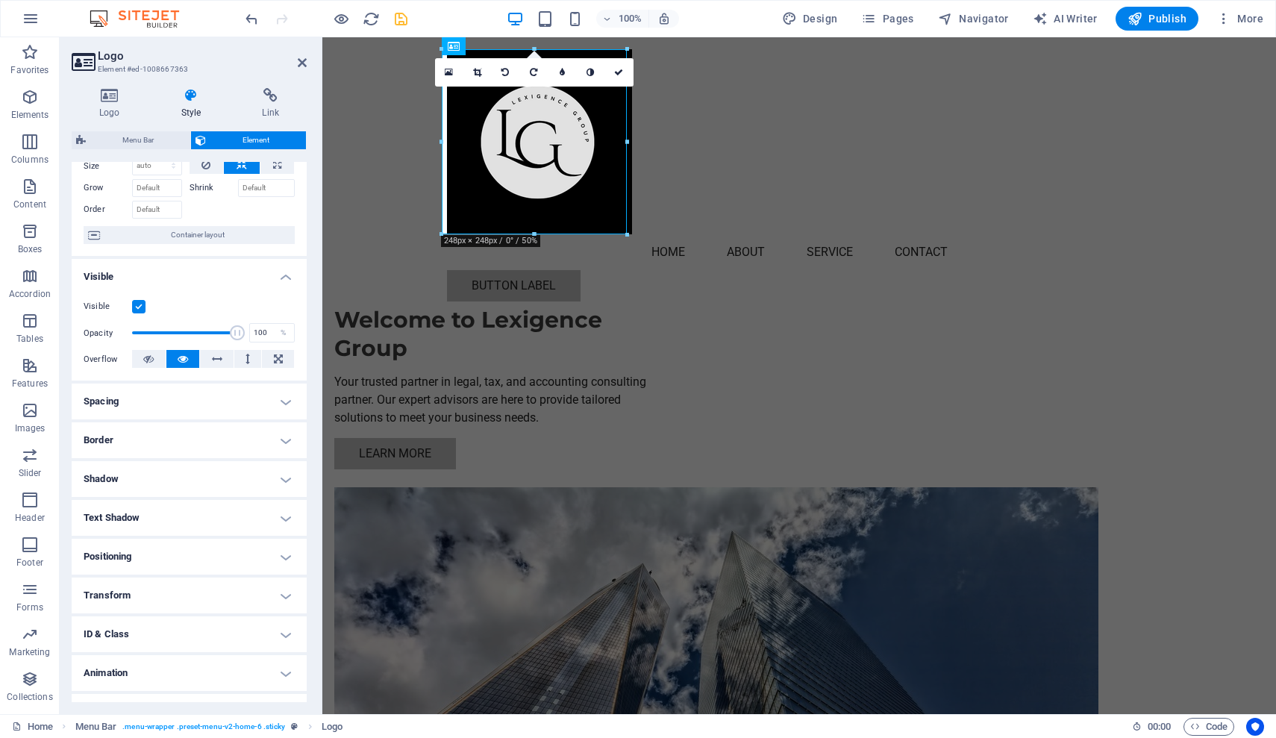
scroll to position [90, 0]
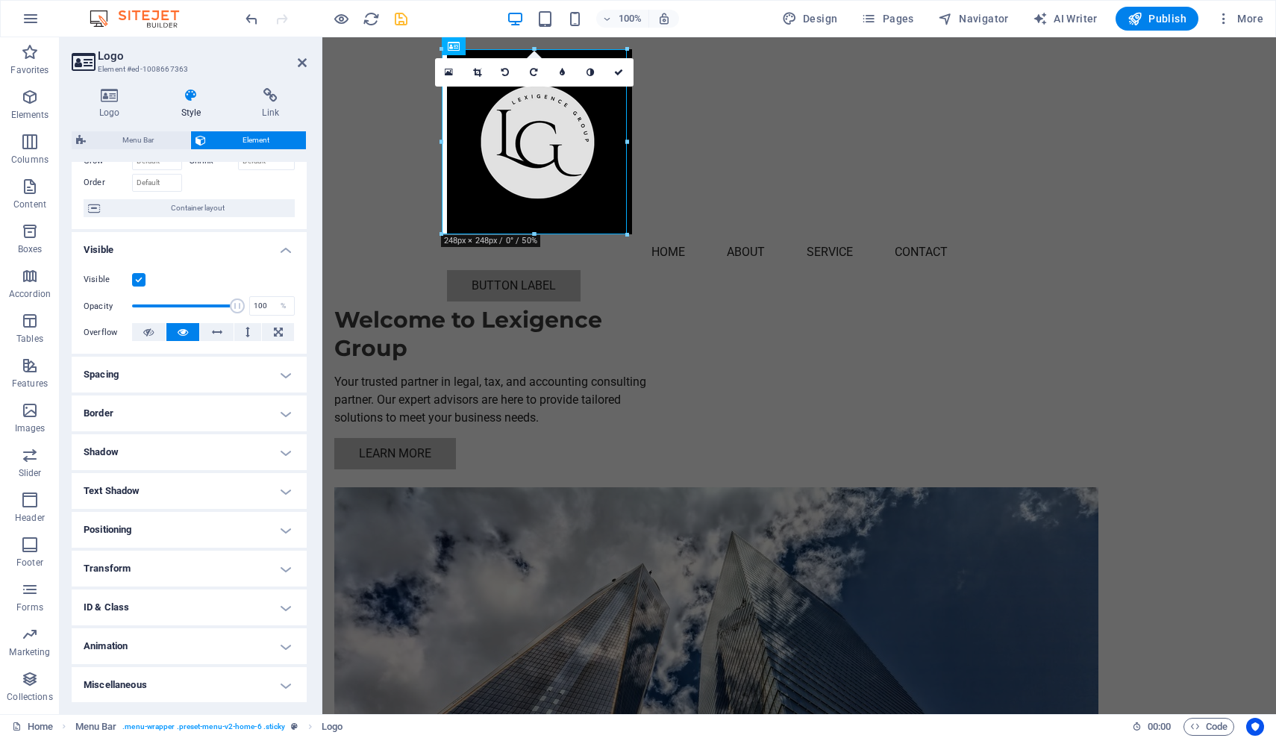
click at [225, 489] on h4 "Text Shadow" at bounding box center [189, 491] width 235 height 36
click at [223, 489] on h4 "Text Shadow" at bounding box center [189, 486] width 235 height 27
click at [391, 520] on div "Welcome to Lexigence Group Your trusted partner in legal, tax, and accounting c…" at bounding box center [799, 509] width 954 height 945
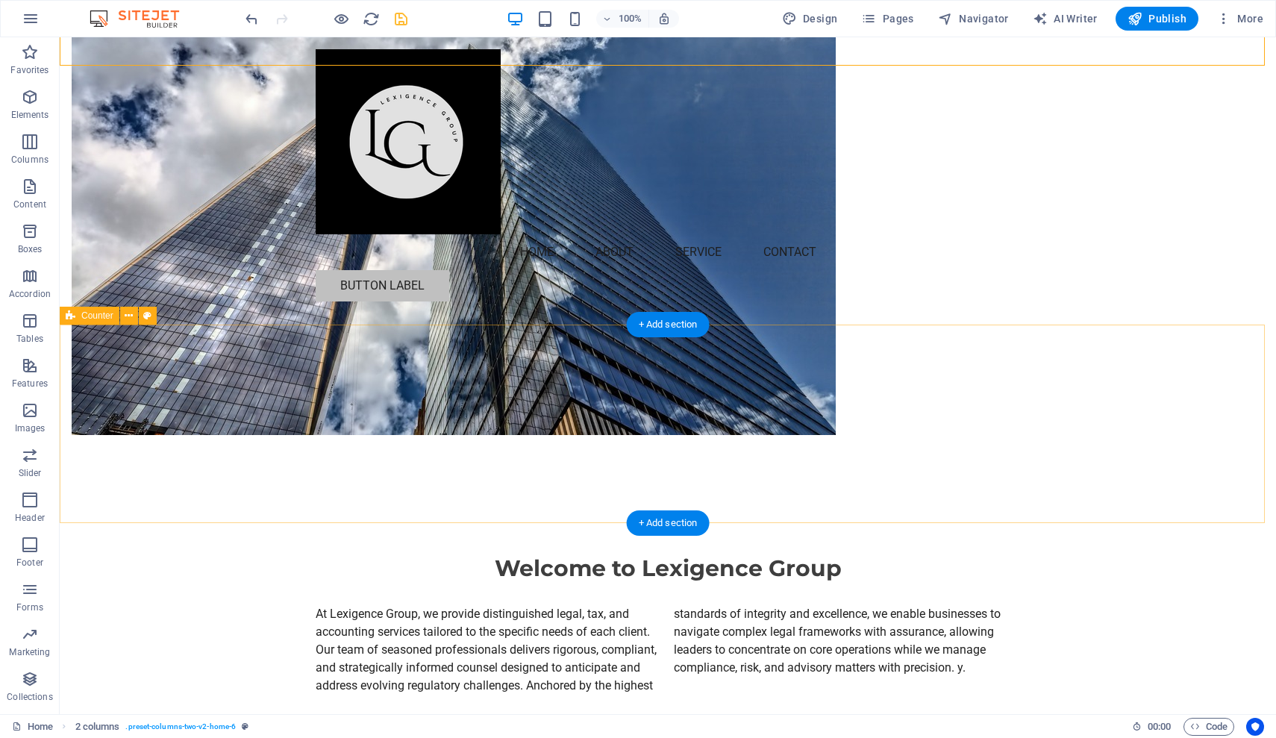
scroll to position [293, 0]
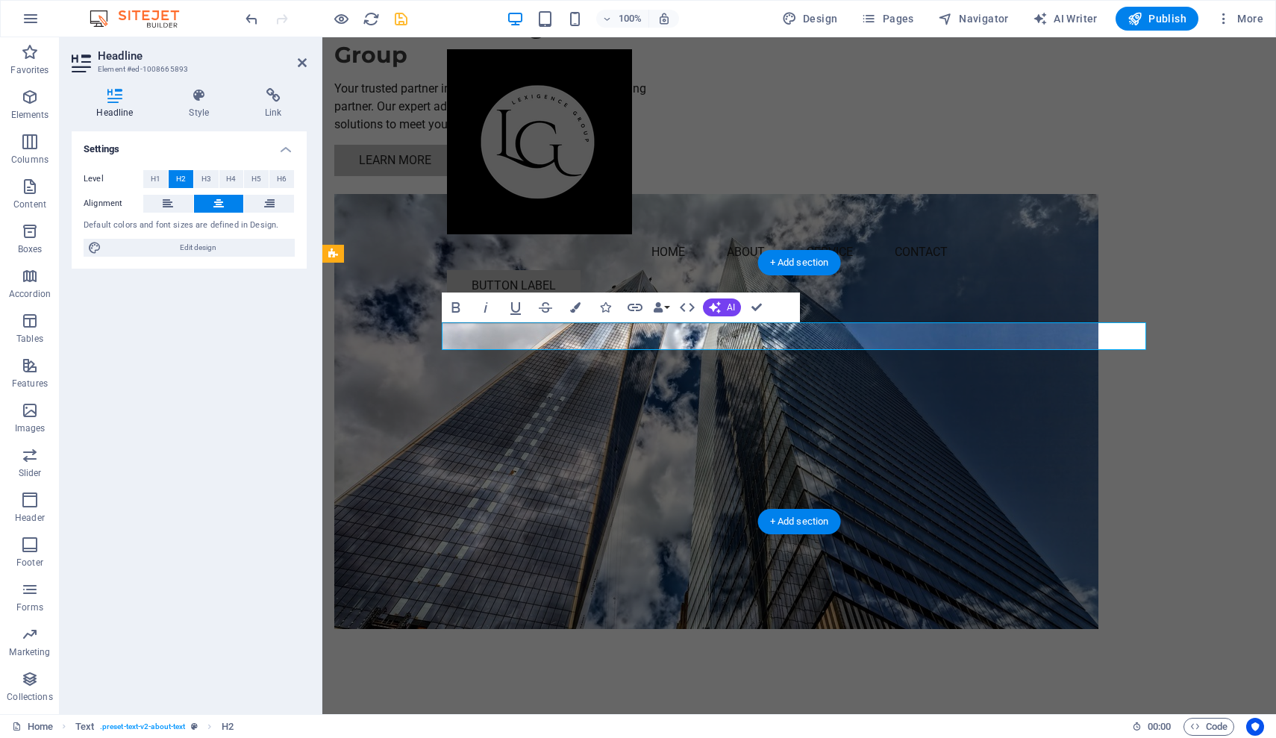
click at [300, 64] on icon at bounding box center [302, 63] width 9 height 12
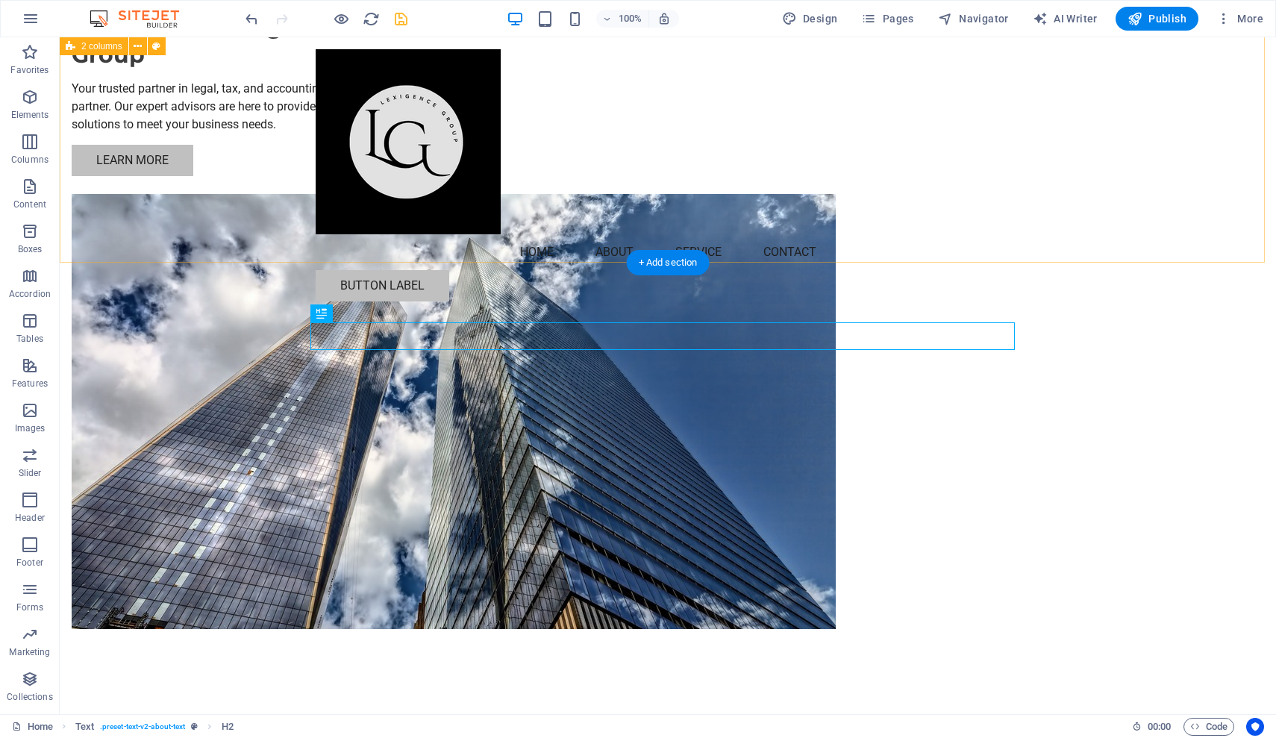
click at [1009, 252] on div "Welcome to Lexigence Group Your trusted partner in legal, tax, and accounting c…" at bounding box center [668, 216] width 1216 height 945
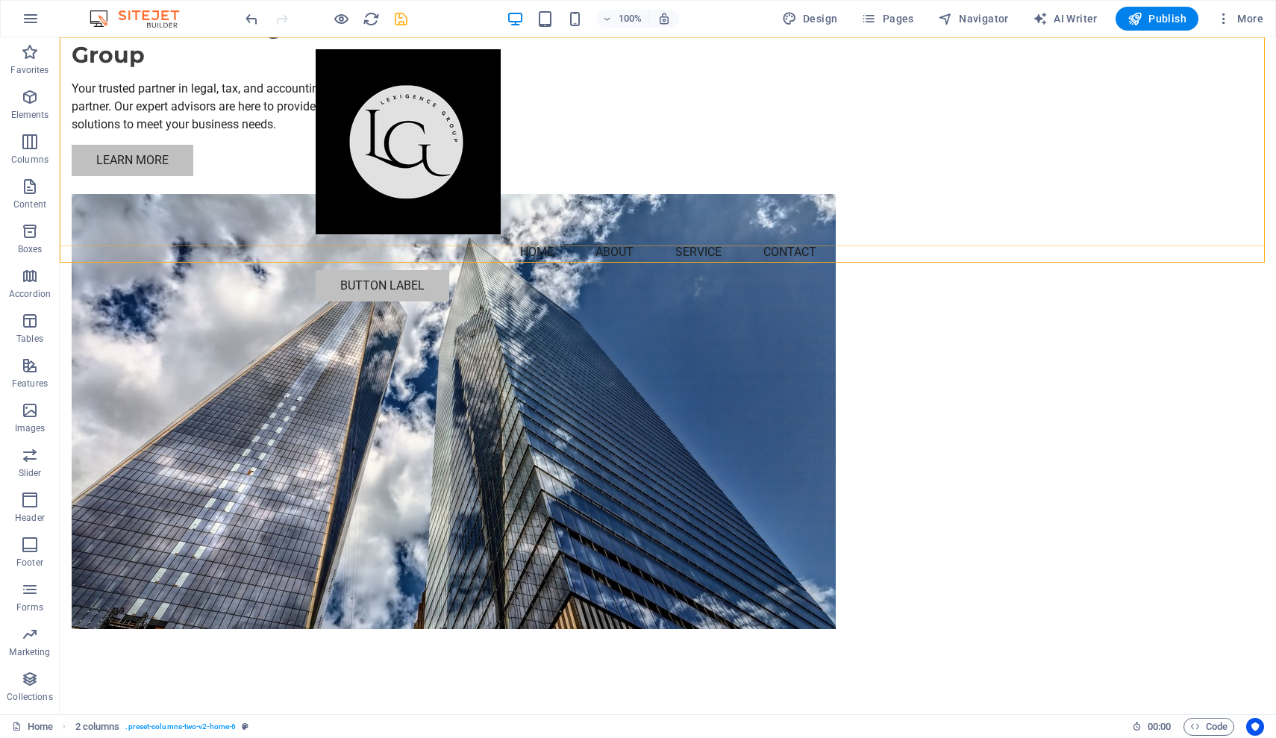
click at [567, 110] on div "Menu Home About Service Contact Button label" at bounding box center [668, 175] width 1216 height 276
drag, startPoint x: 567, startPoint y: 110, endPoint x: 304, endPoint y: 110, distance: 262.7
click at [567, 110] on div "Menu Home About Service Contact Button label" at bounding box center [668, 175] width 1216 height 276
select select "header"
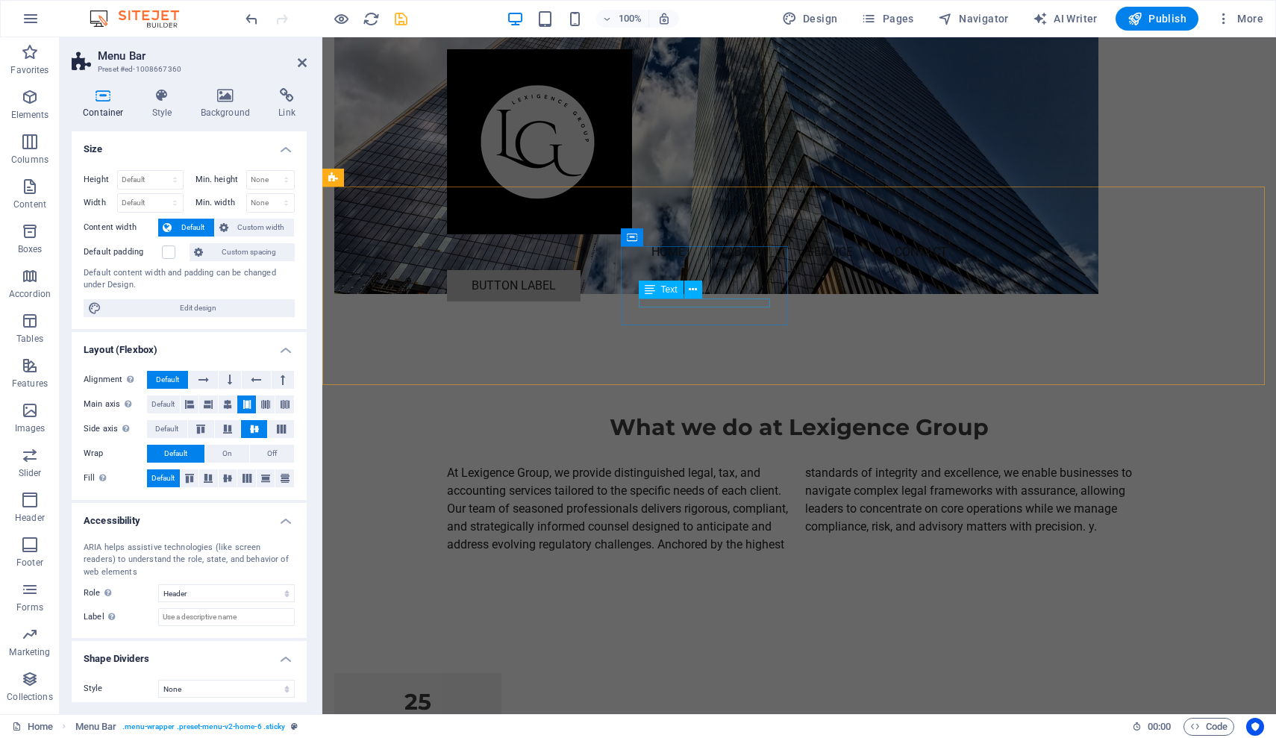
scroll to position [0, 0]
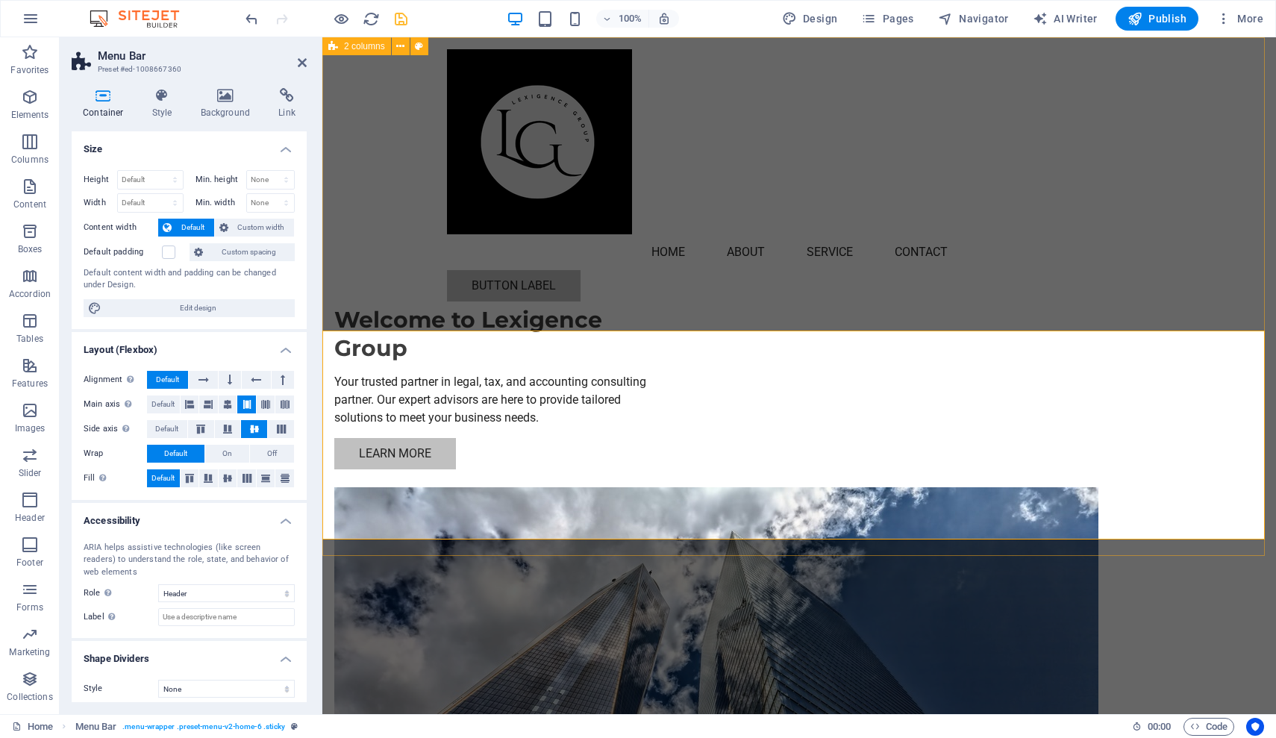
click at [1009, 419] on div "Welcome to Lexigence Group Your trusted partner in legal, tax, and accounting c…" at bounding box center [799, 509] width 954 height 945
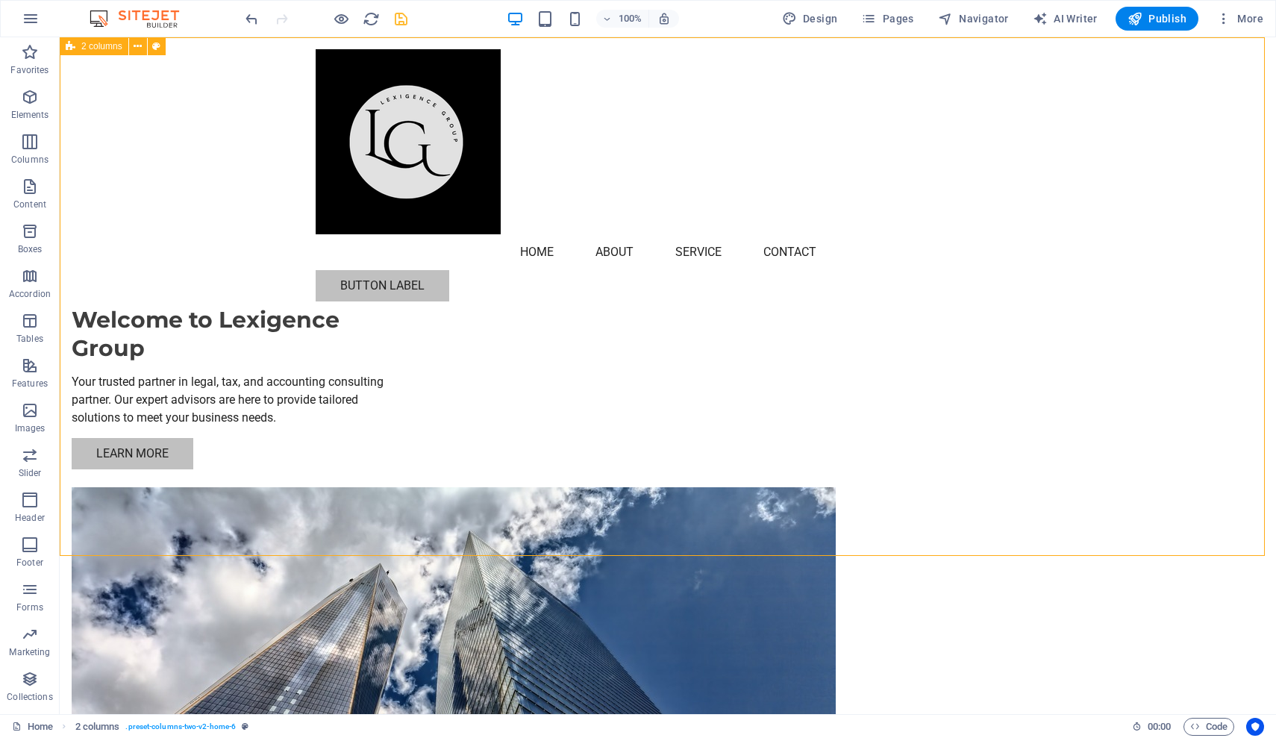
click at [1009, 419] on div "Welcome to Lexigence Group Your trusted partner in legal, tax, and accounting c…" at bounding box center [668, 509] width 1216 height 945
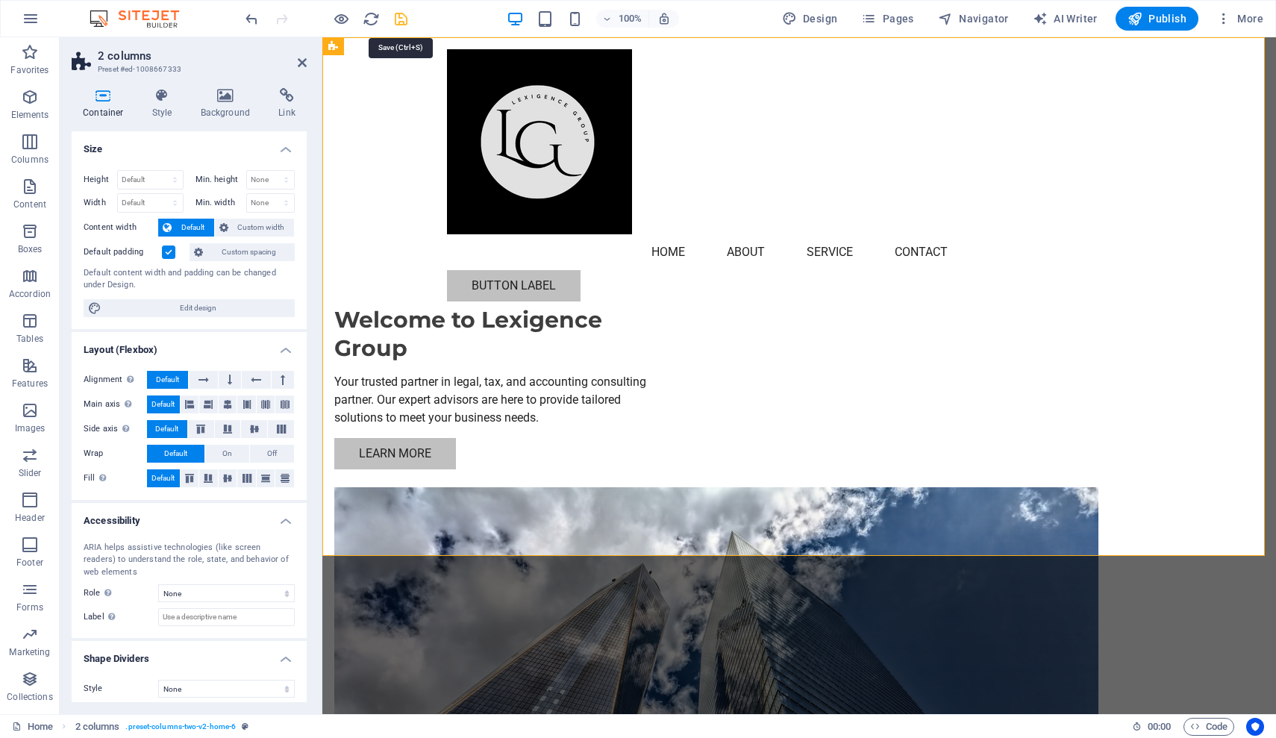
click at [406, 21] on icon "save" at bounding box center [400, 18] width 17 height 17
checkbox input "false"
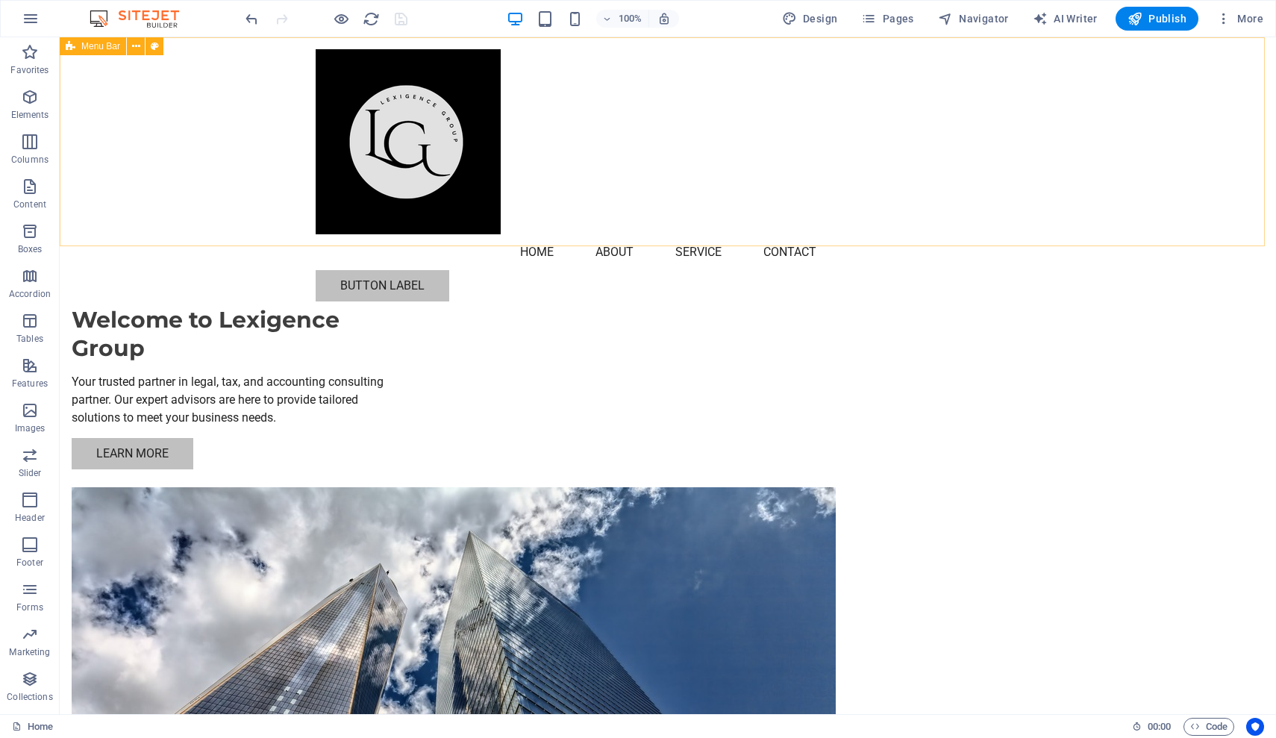
click at [609, 193] on div "Menu Home About Service Contact Button label" at bounding box center [668, 175] width 1216 height 276
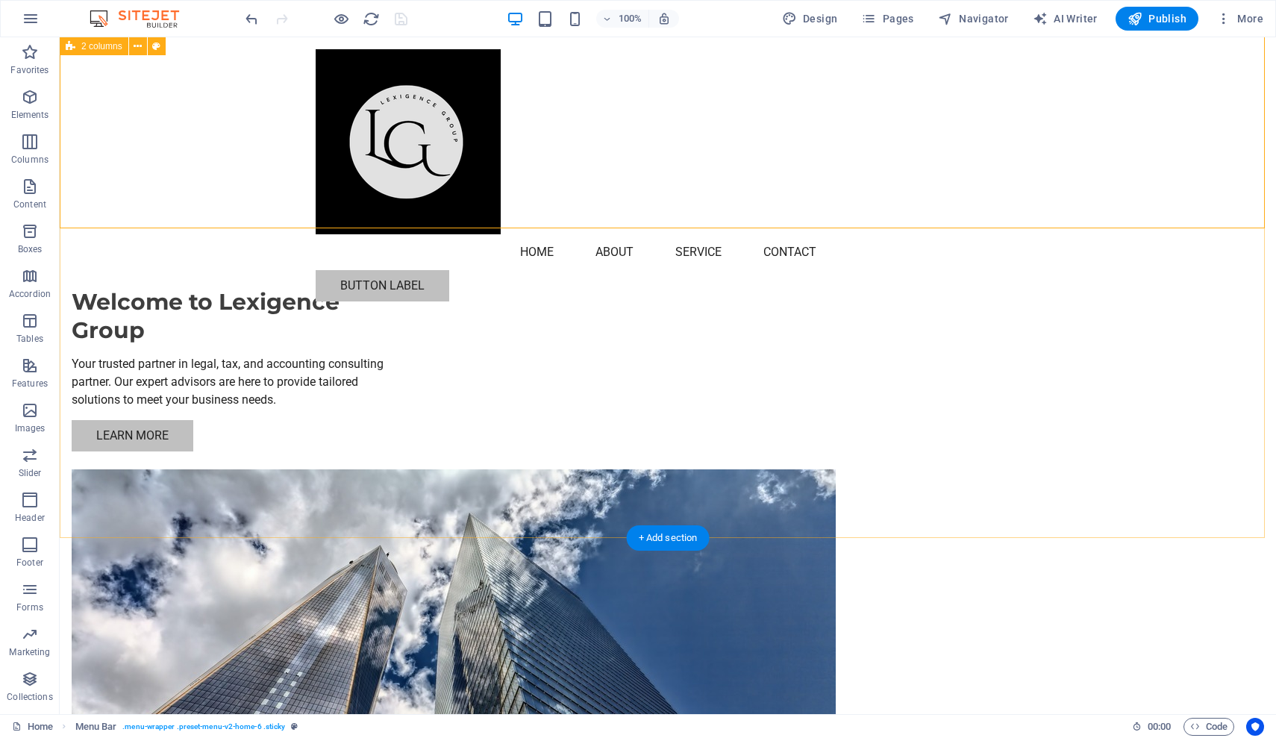
scroll to position [233, 0]
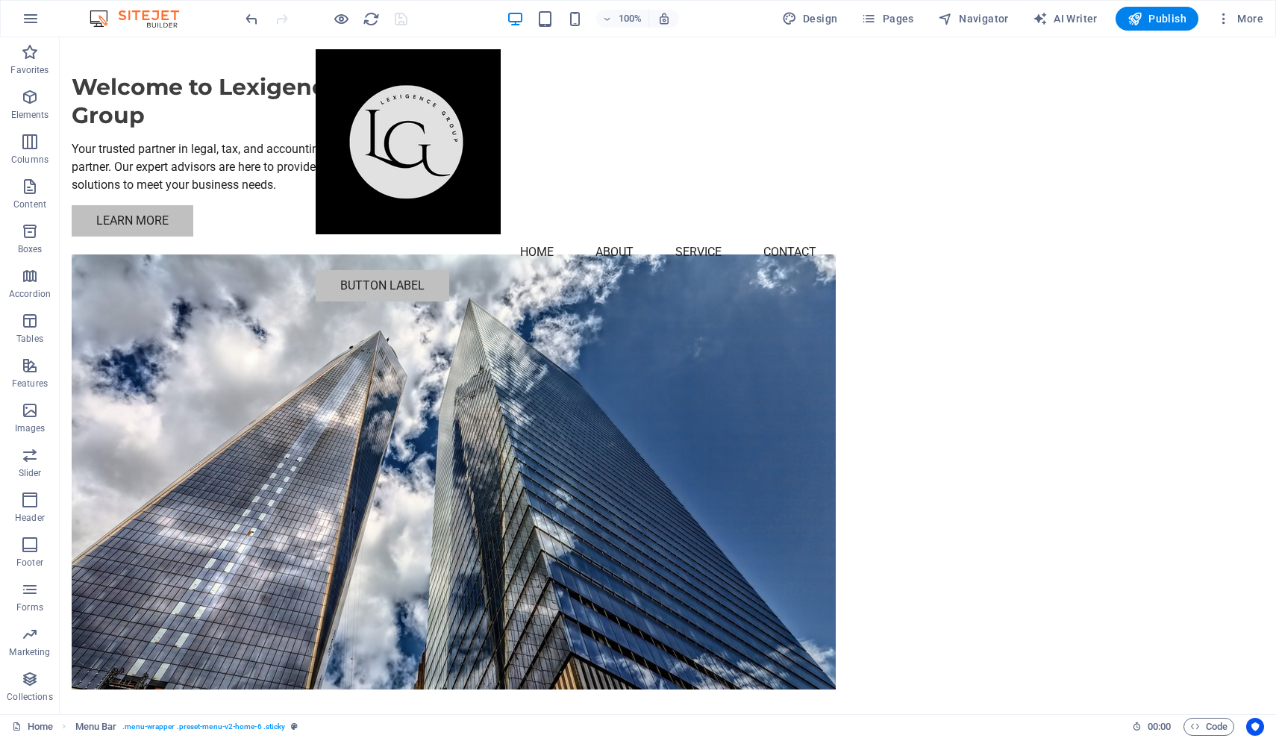
click at [228, 240] on div "Menu Home About Service Contact Button label" at bounding box center [668, 175] width 1216 height 276
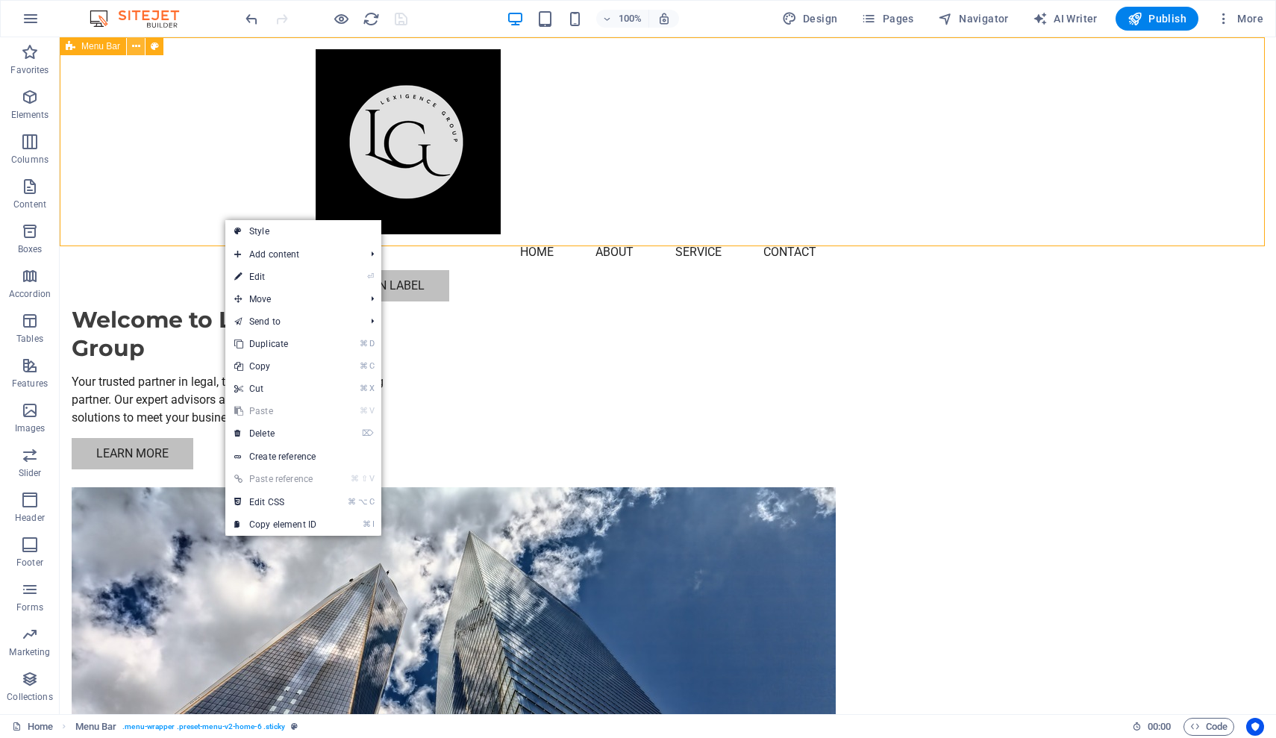
click at [134, 48] on icon at bounding box center [136, 47] width 8 height 16
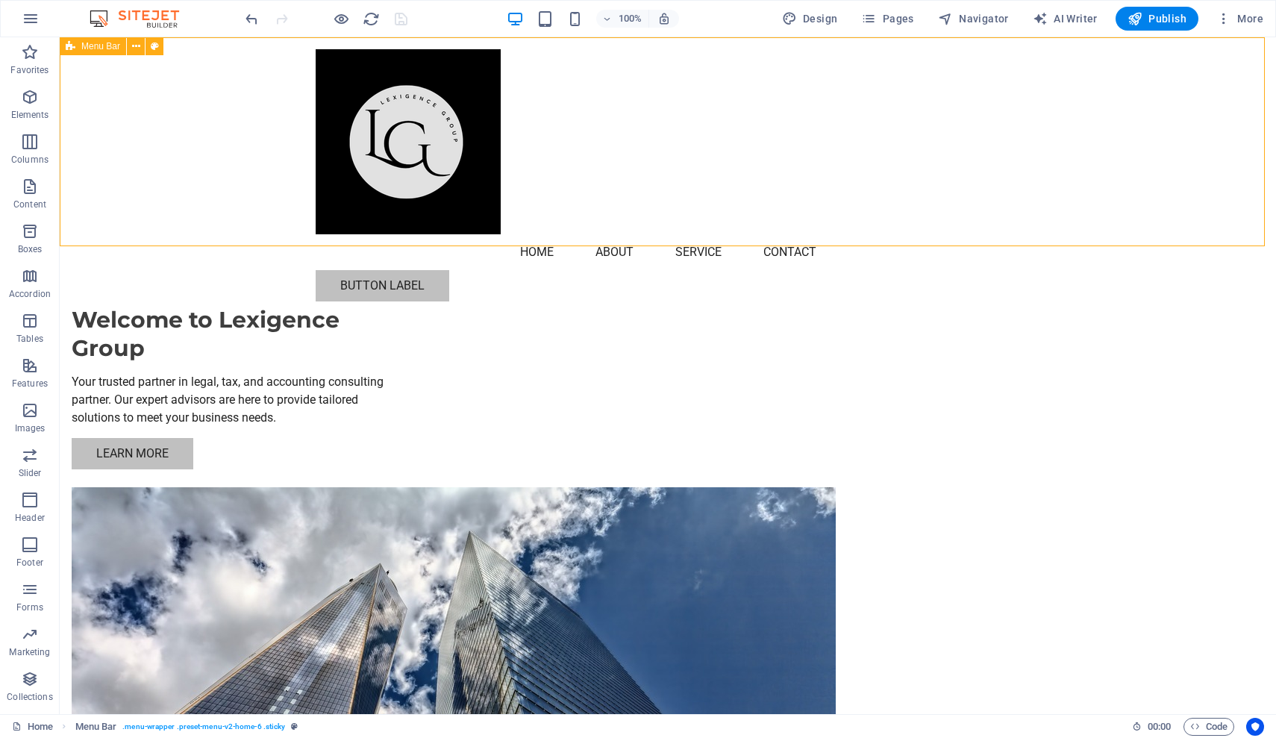
click at [71, 48] on icon at bounding box center [71, 46] width 10 height 18
click at [151, 45] on icon at bounding box center [155, 47] width 8 height 16
select select "rem"
select select "preset-menu-v2-home-6"
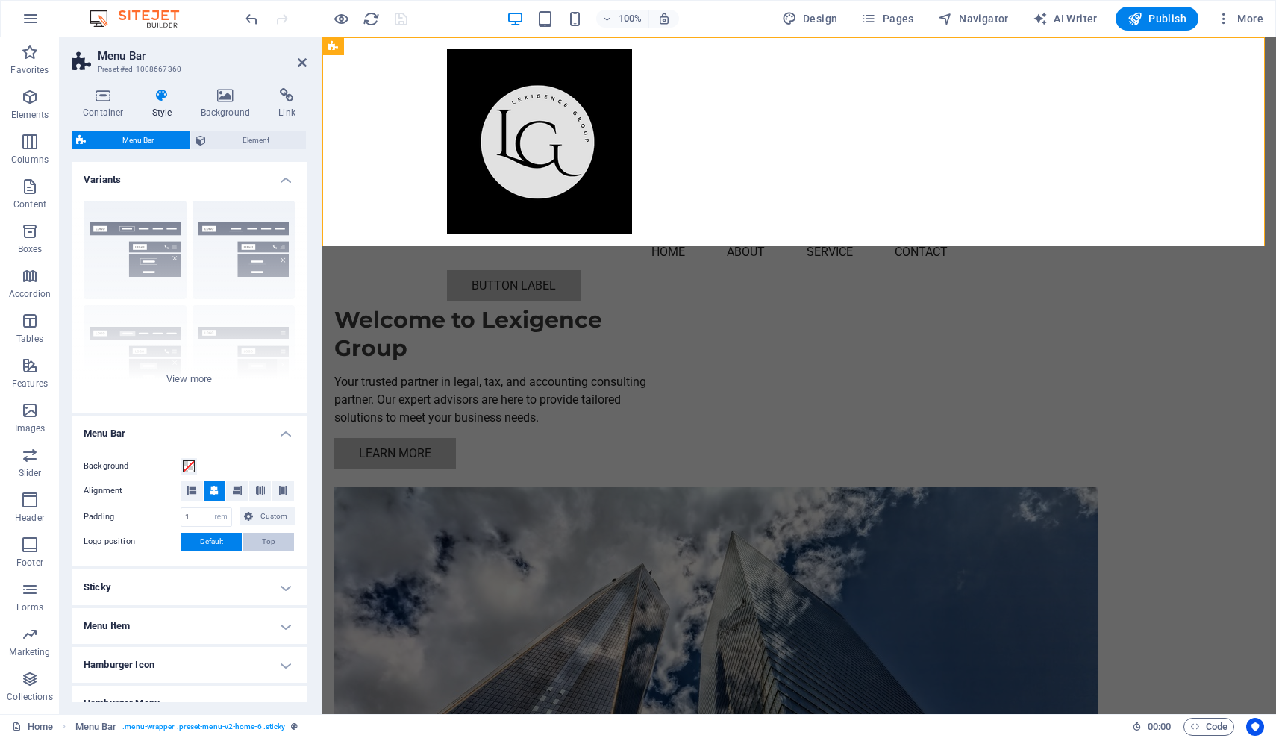
click at [271, 542] on span "Top" at bounding box center [268, 542] width 13 height 18
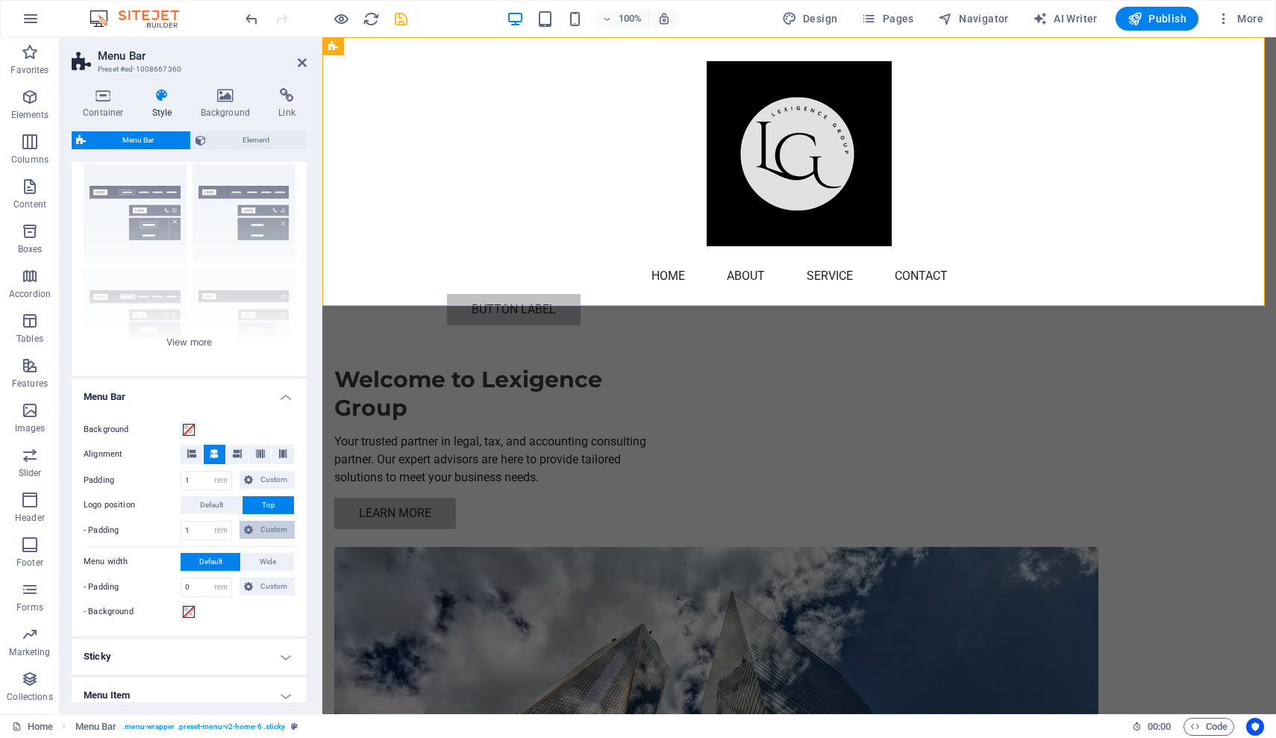
scroll to position [81, 0]
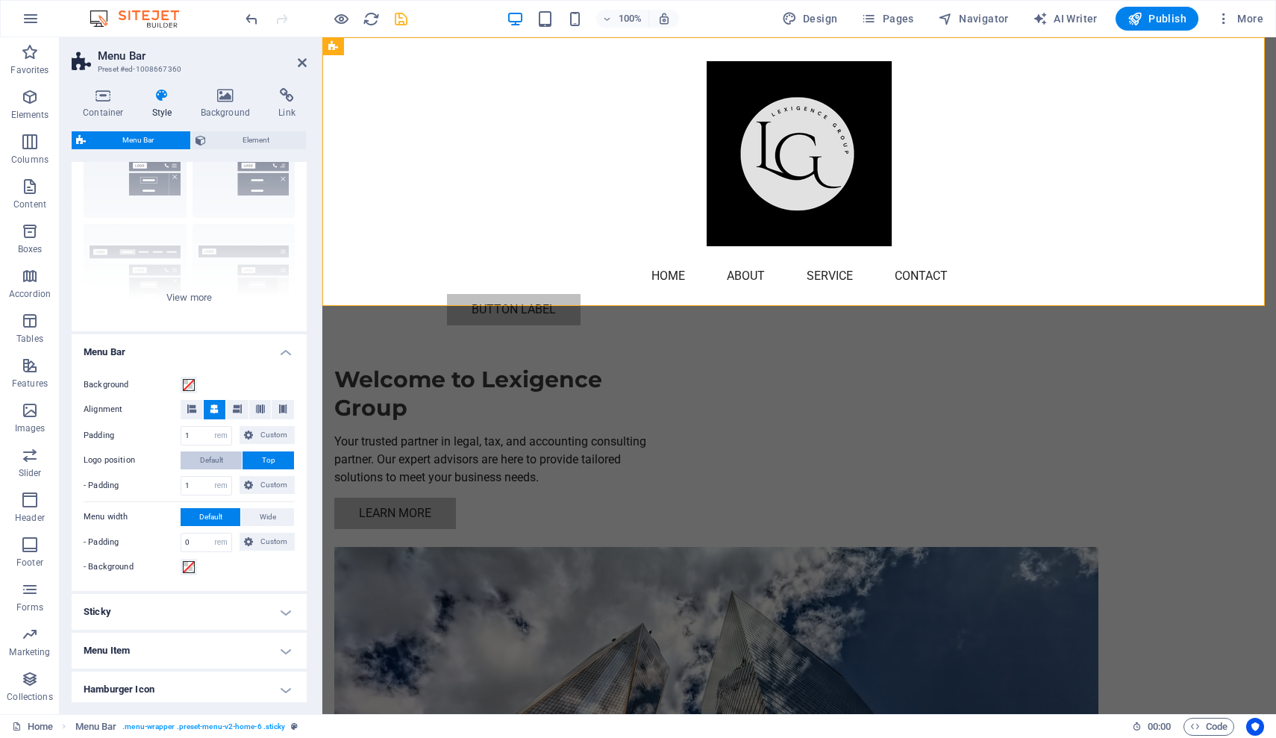
click at [200, 460] on span "Default" at bounding box center [211, 460] width 23 height 18
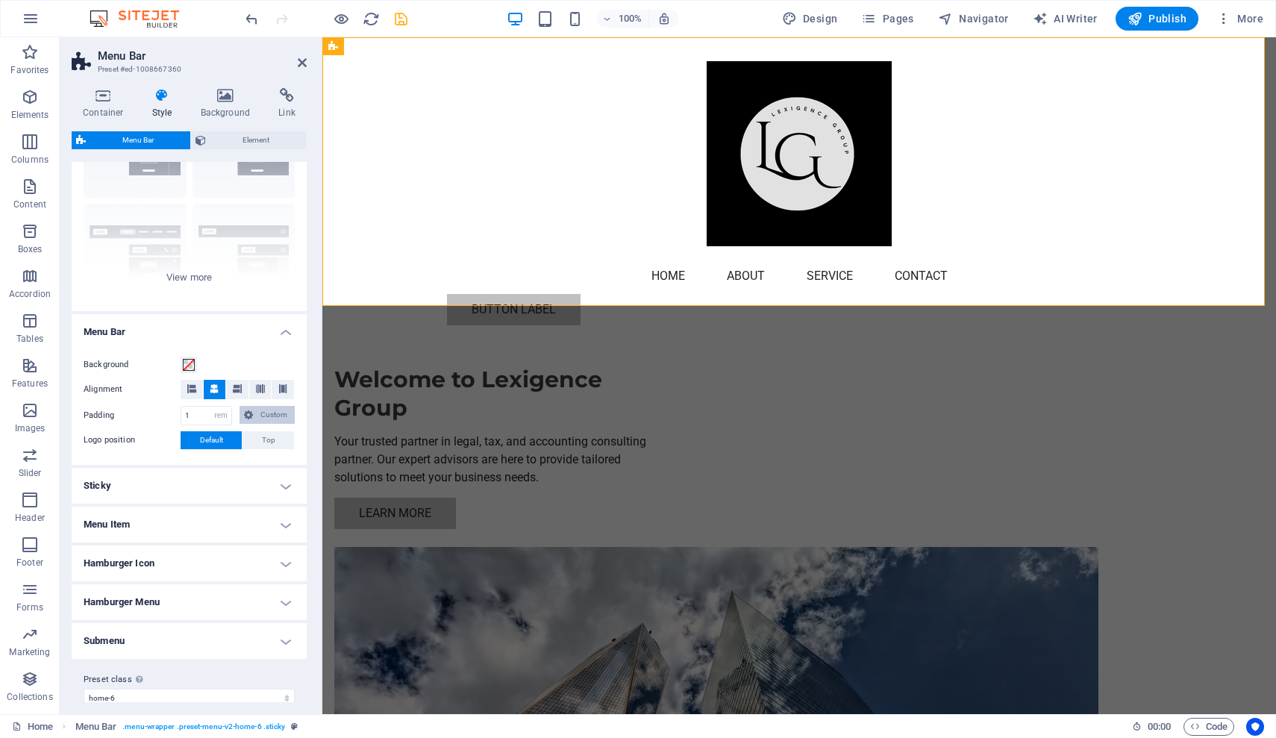
scroll to position [117, 0]
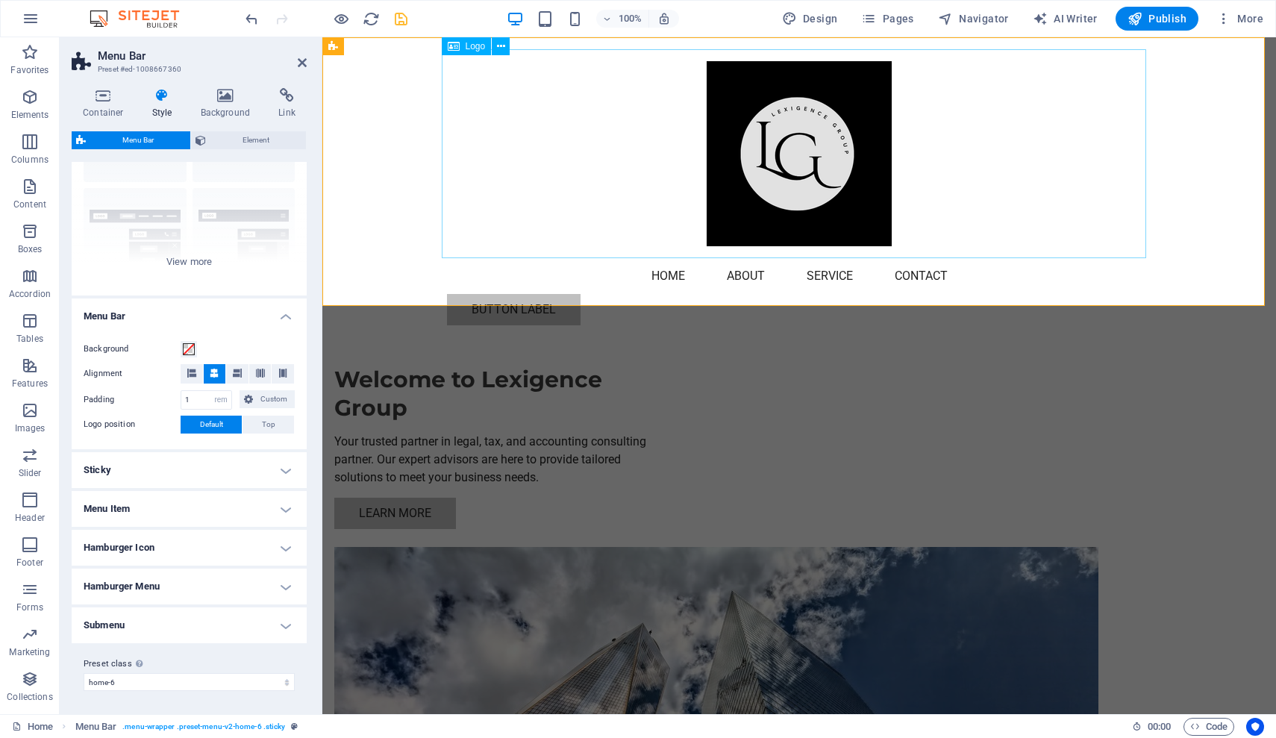
click at [447, 192] on div at bounding box center [799, 153] width 704 height 209
click at [376, 245] on div "Menu Home About Service Contact Button label" at bounding box center [799, 187] width 954 height 300
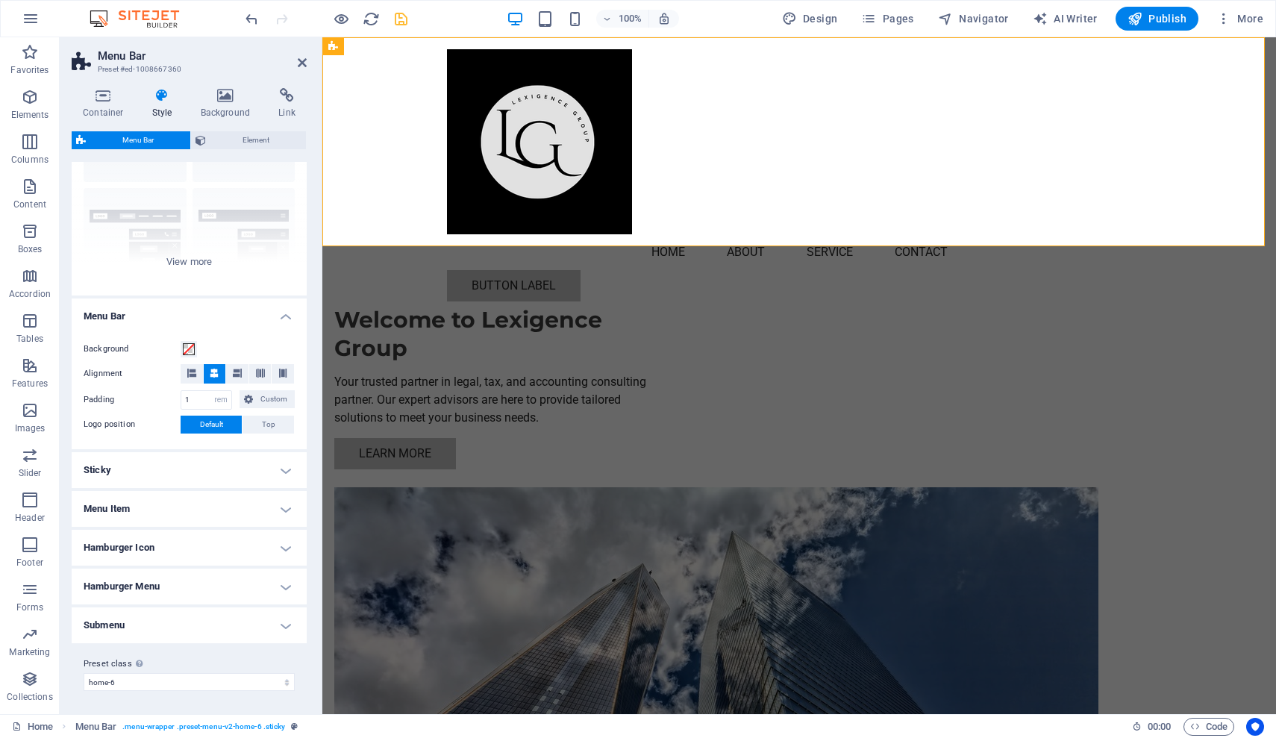
click at [286, 546] on h4 "Hamburger Icon" at bounding box center [189, 548] width 235 height 36
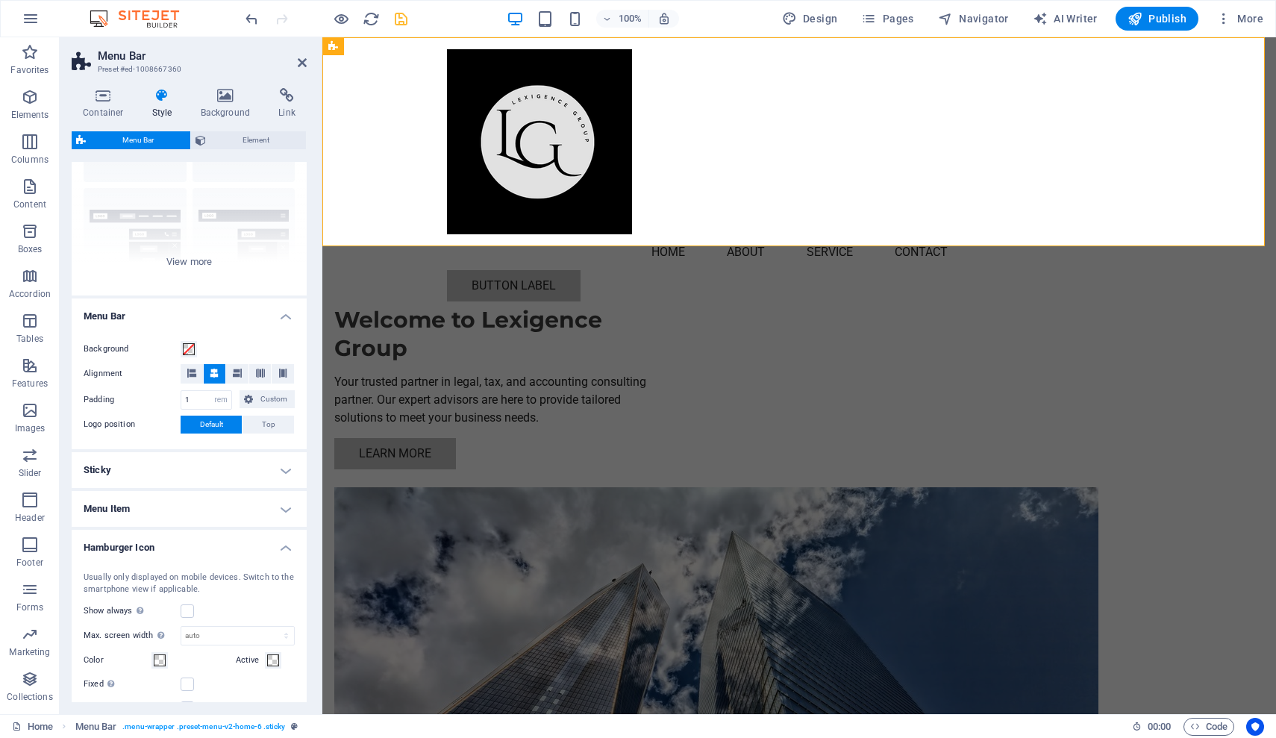
click at [286, 546] on h4 "Hamburger Icon" at bounding box center [189, 543] width 235 height 27
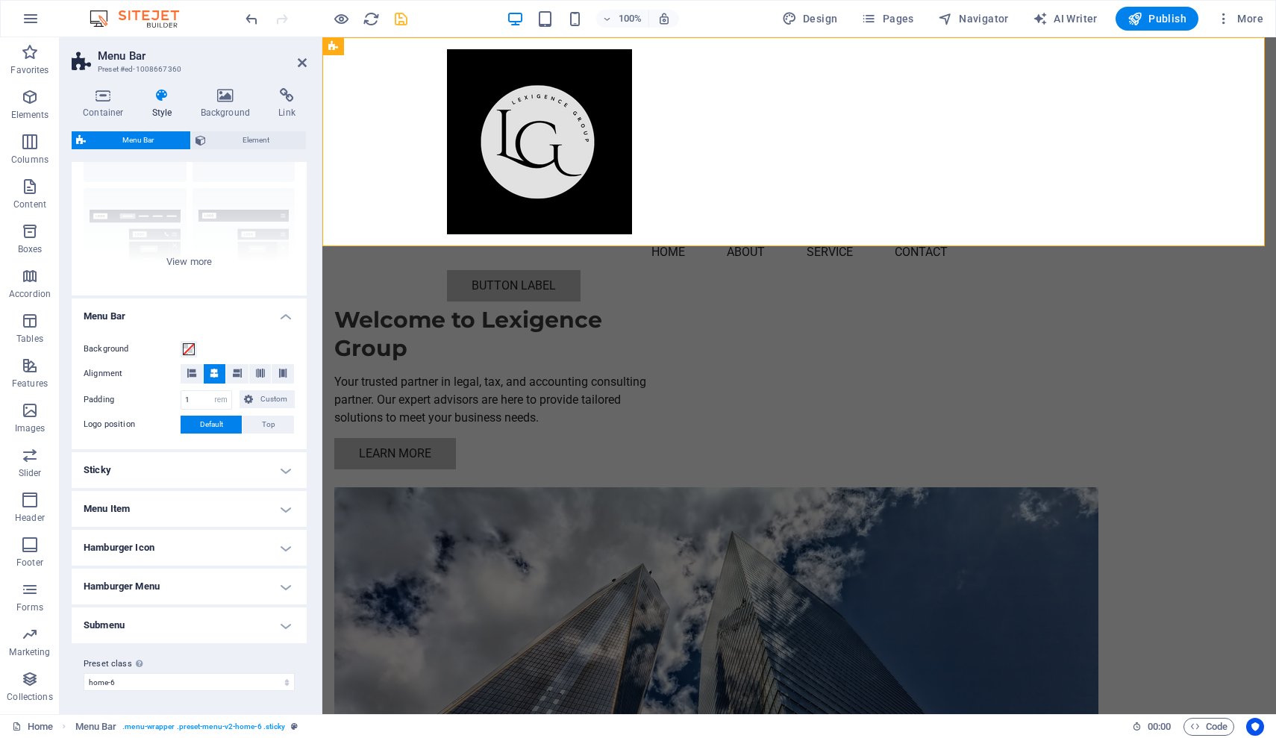
click at [281, 575] on h4 "Hamburger Menu" at bounding box center [189, 587] width 235 height 36
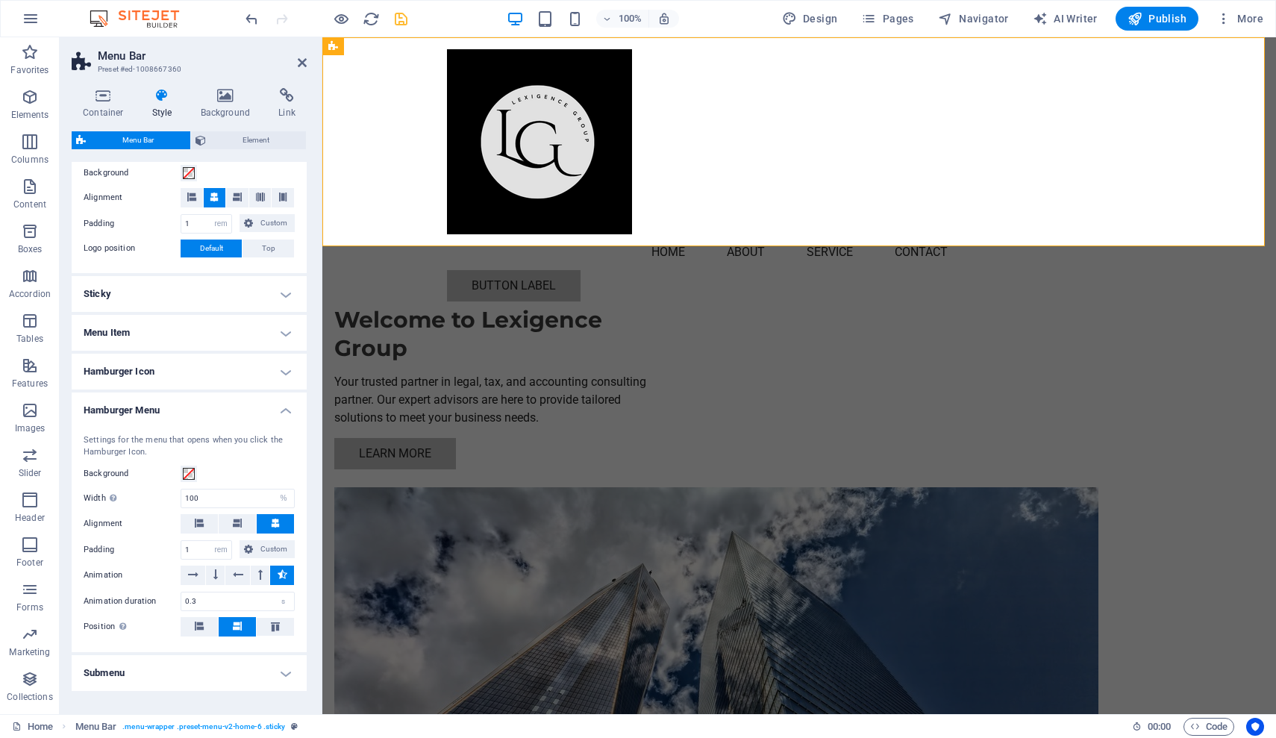
scroll to position [204, 0]
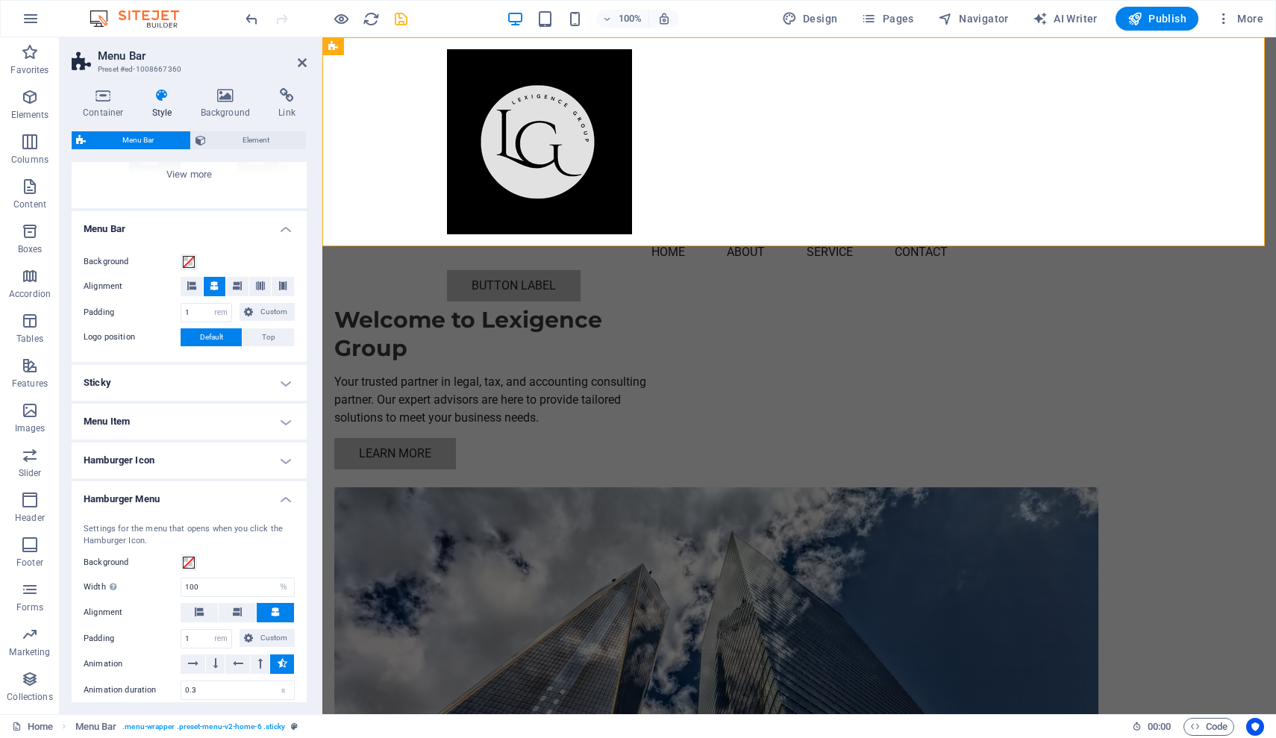
click at [282, 495] on h4 "Hamburger Menu" at bounding box center [189, 494] width 235 height 27
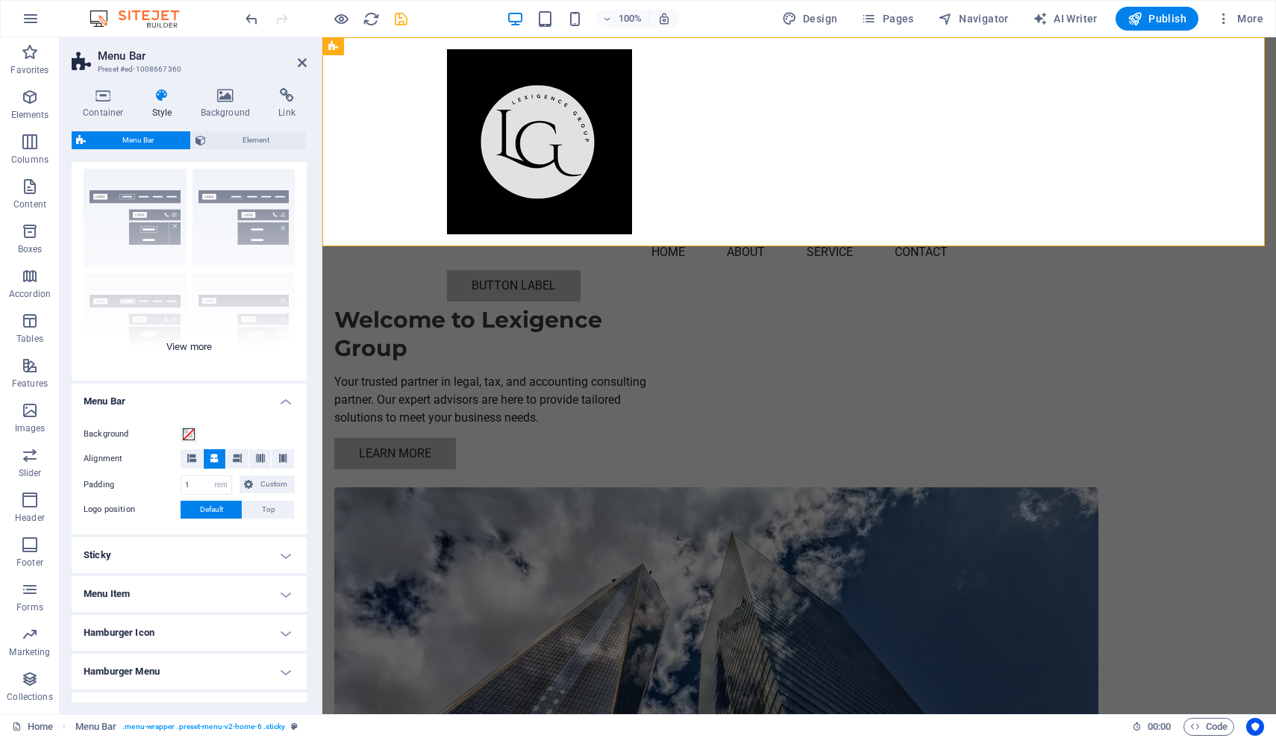
scroll to position [0, 0]
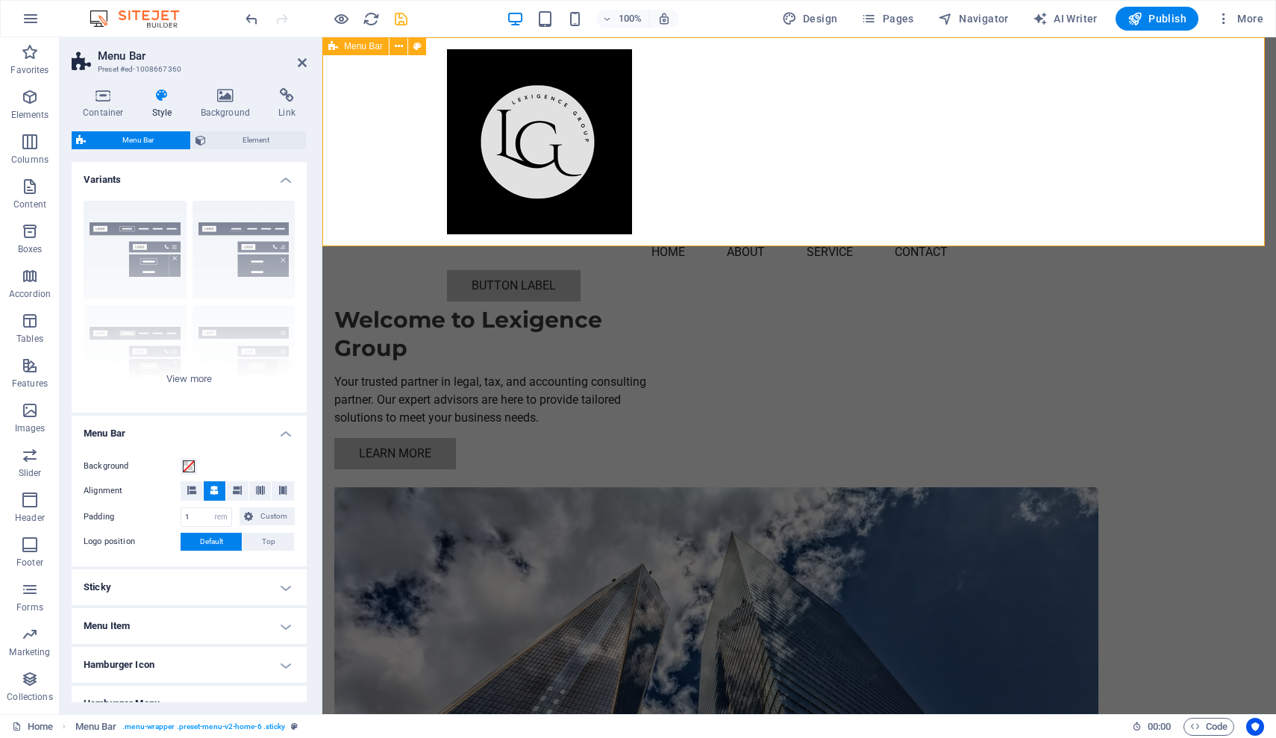
click at [371, 172] on div "Menu Home About Service Contact Button label" at bounding box center [799, 175] width 954 height 276
click at [302, 63] on icon at bounding box center [302, 63] width 9 height 12
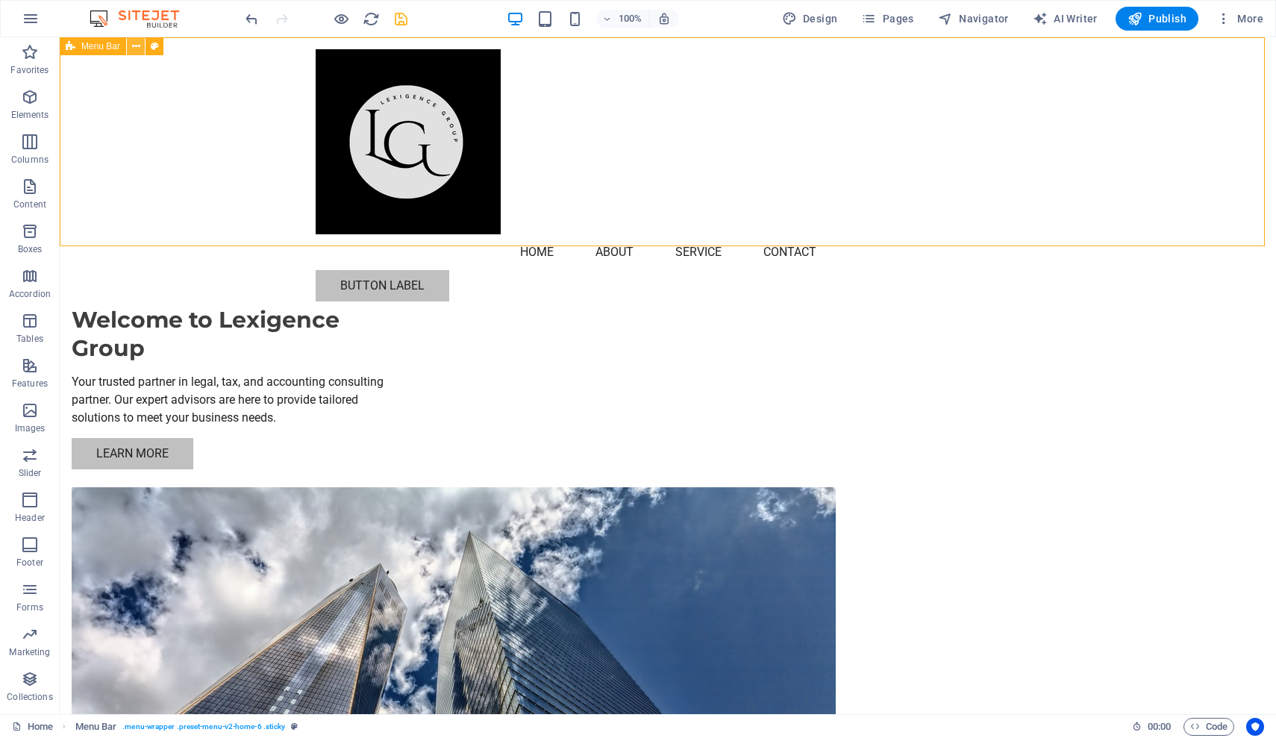
click at [133, 48] on icon at bounding box center [136, 47] width 8 height 16
click at [1009, 363] on div "Welcome to Lexigence Group Your trusted partner in legal, tax, and accounting c…" at bounding box center [668, 509] width 1216 height 945
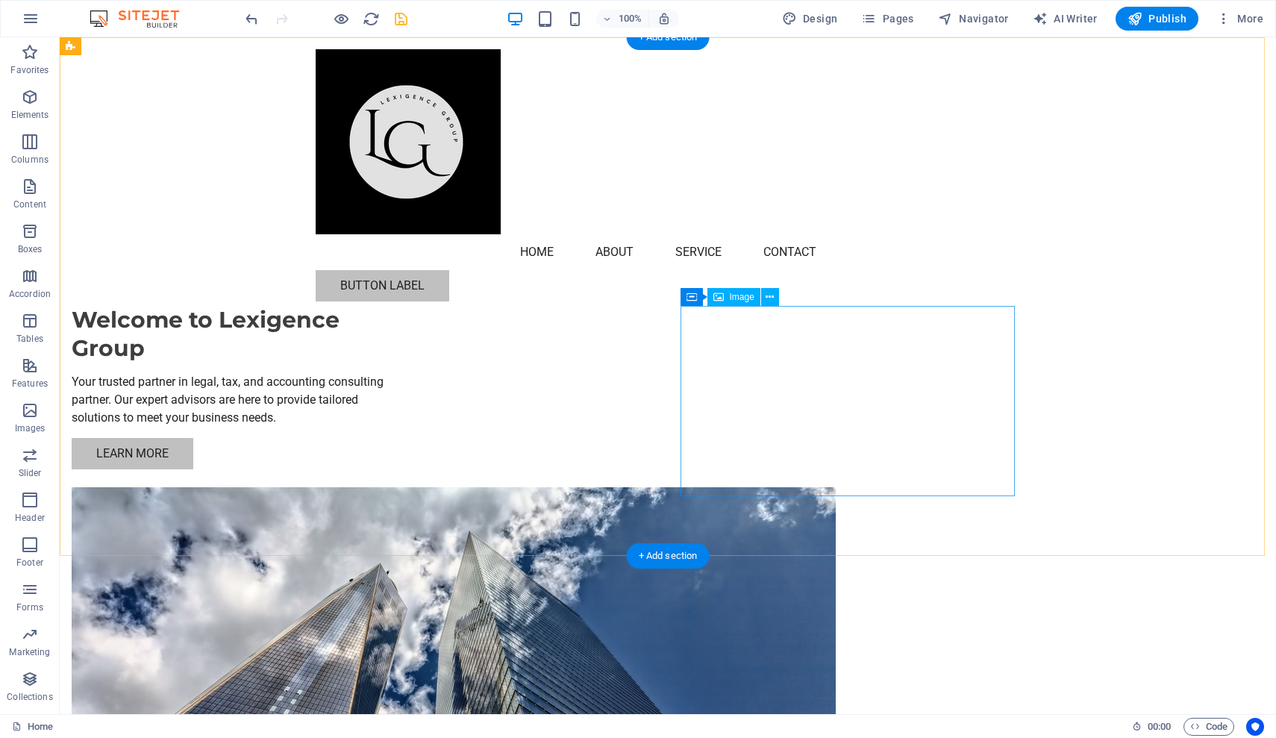
click at [406, 487] on figure at bounding box center [239, 704] width 334 height 435
click at [771, 298] on icon at bounding box center [770, 298] width 8 height 16
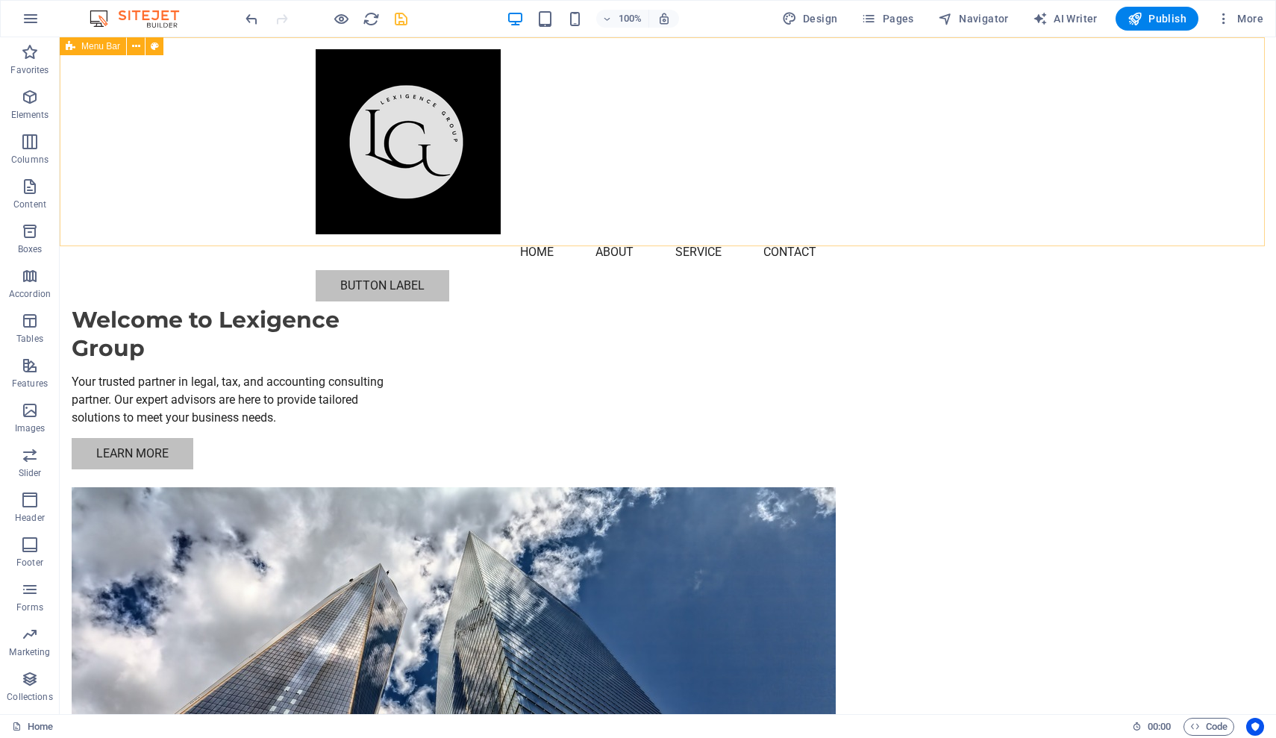
click at [705, 191] on div "Menu Home About Service Contact Button label" at bounding box center [668, 175] width 1216 height 276
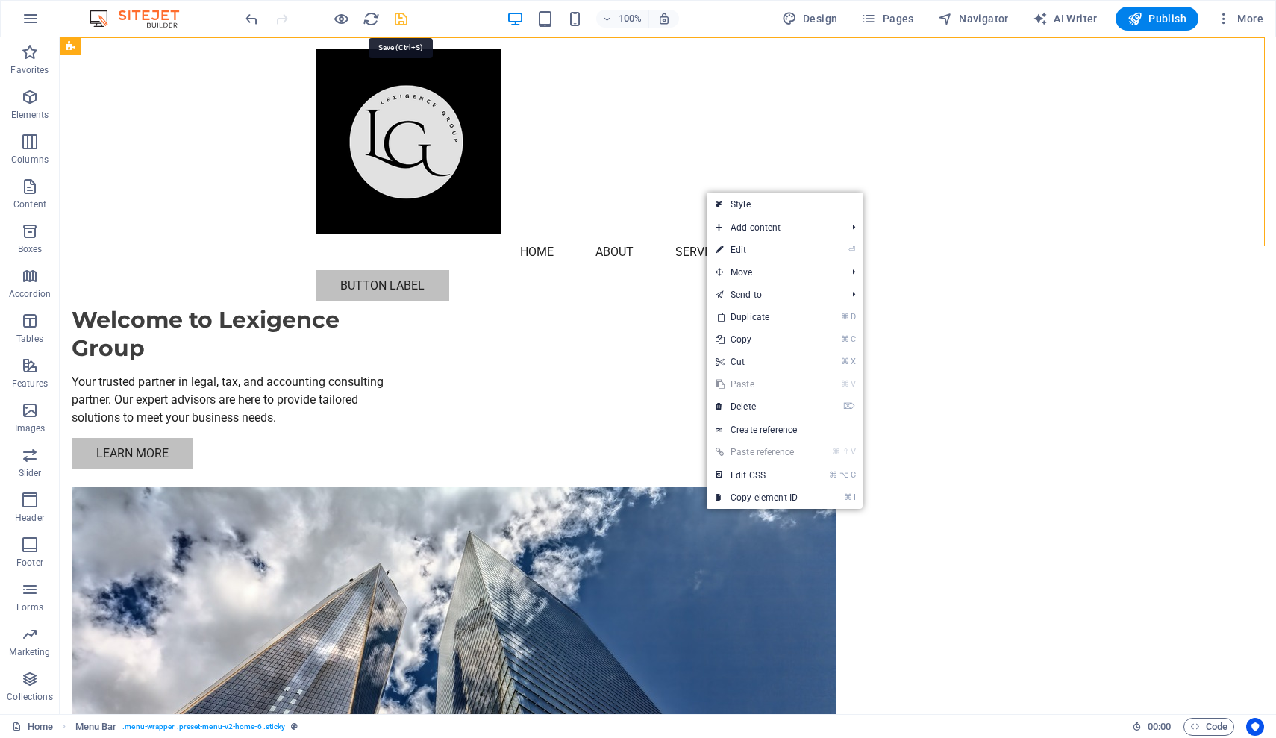
click at [399, 20] on icon "save" at bounding box center [400, 18] width 17 height 17
checkbox input "false"
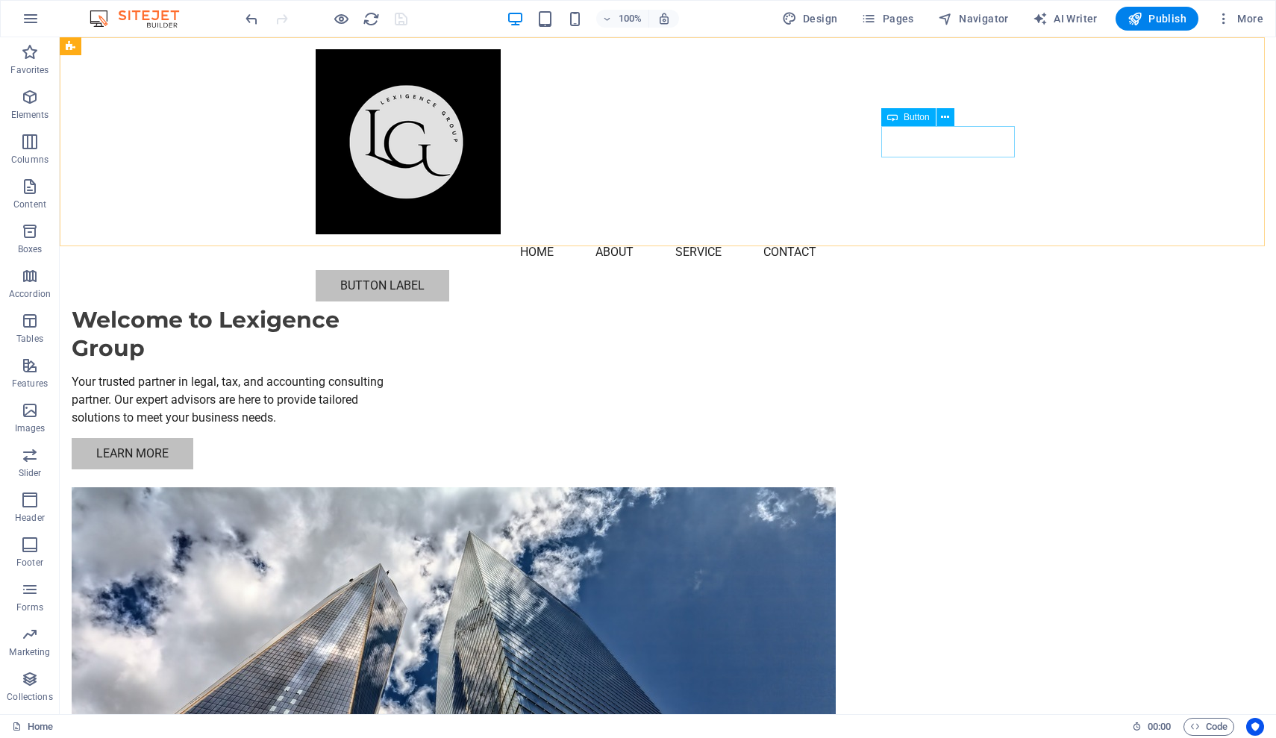
click at [925, 270] on div "Button label" at bounding box center [668, 285] width 704 height 31
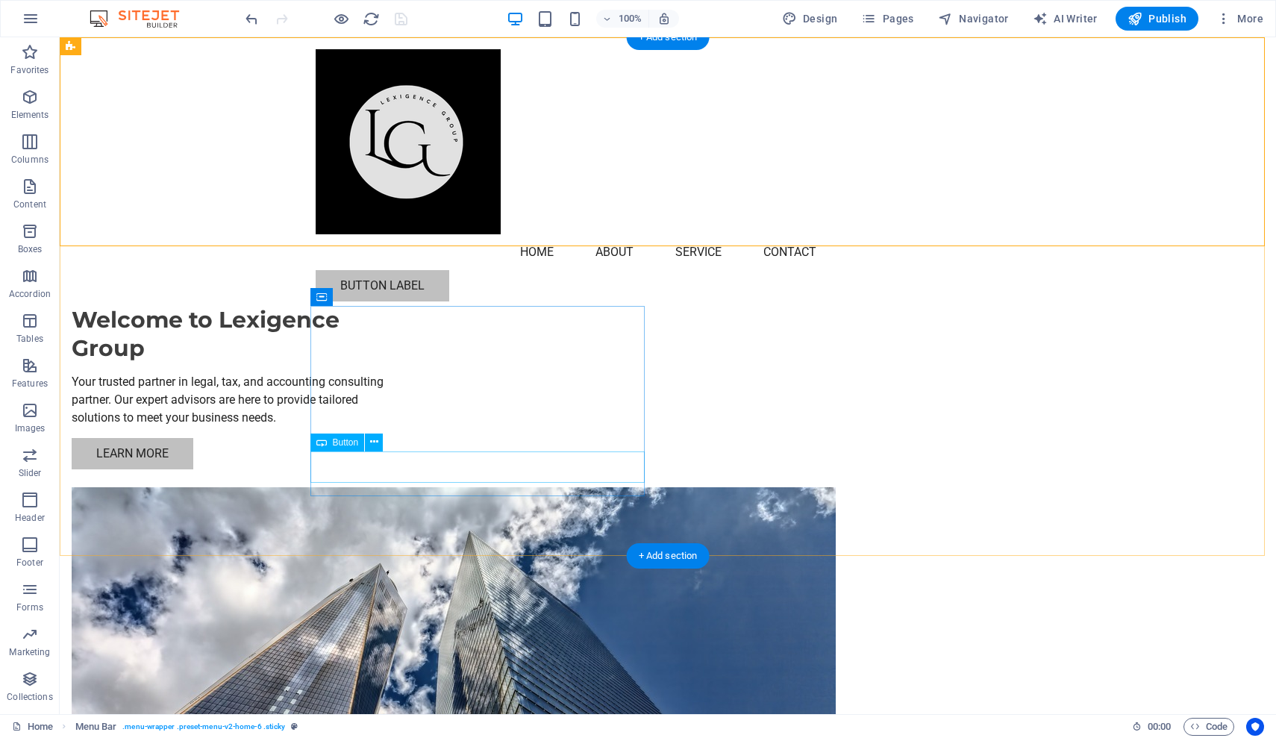
click at [406, 469] on div "Learn More" at bounding box center [239, 453] width 334 height 31
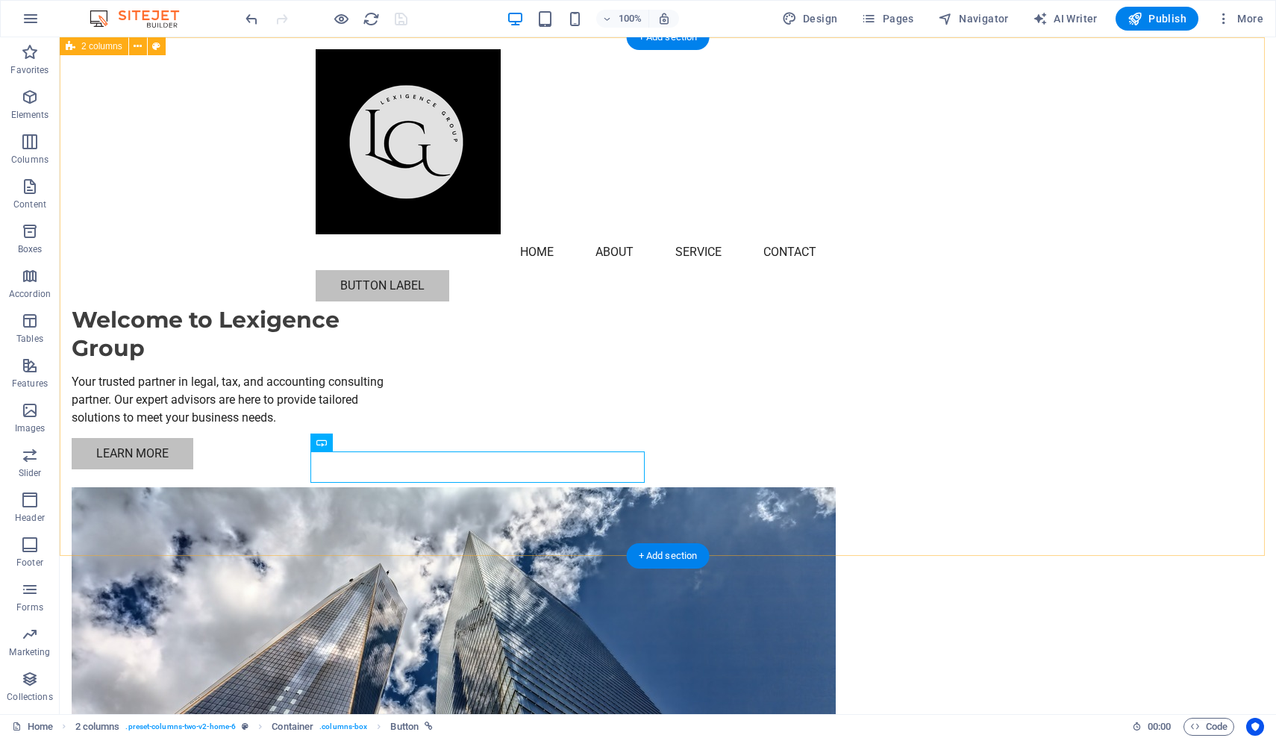
click at [1009, 407] on div "Welcome to Lexigence Group Your trusted partner in legal, tax, and accounting c…" at bounding box center [668, 509] width 1216 height 945
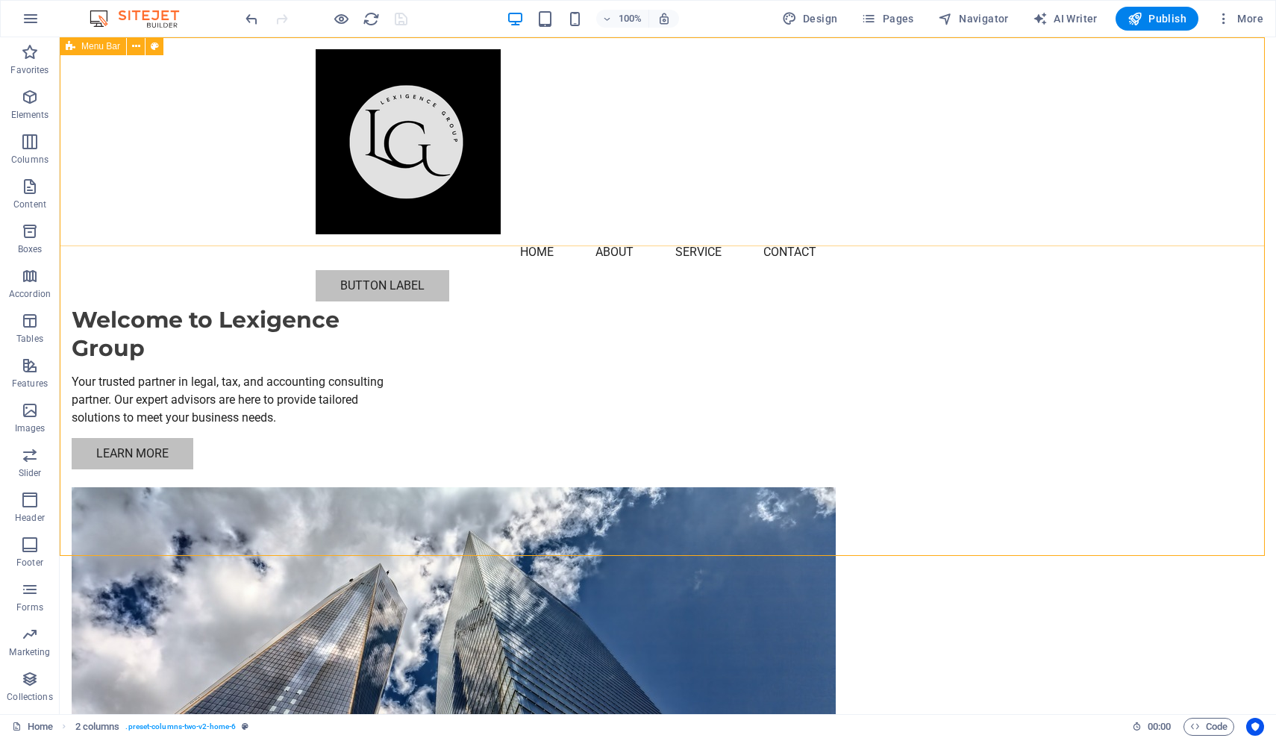
click at [588, 222] on div "Menu Home About Service Contact Button label" at bounding box center [668, 175] width 1216 height 276
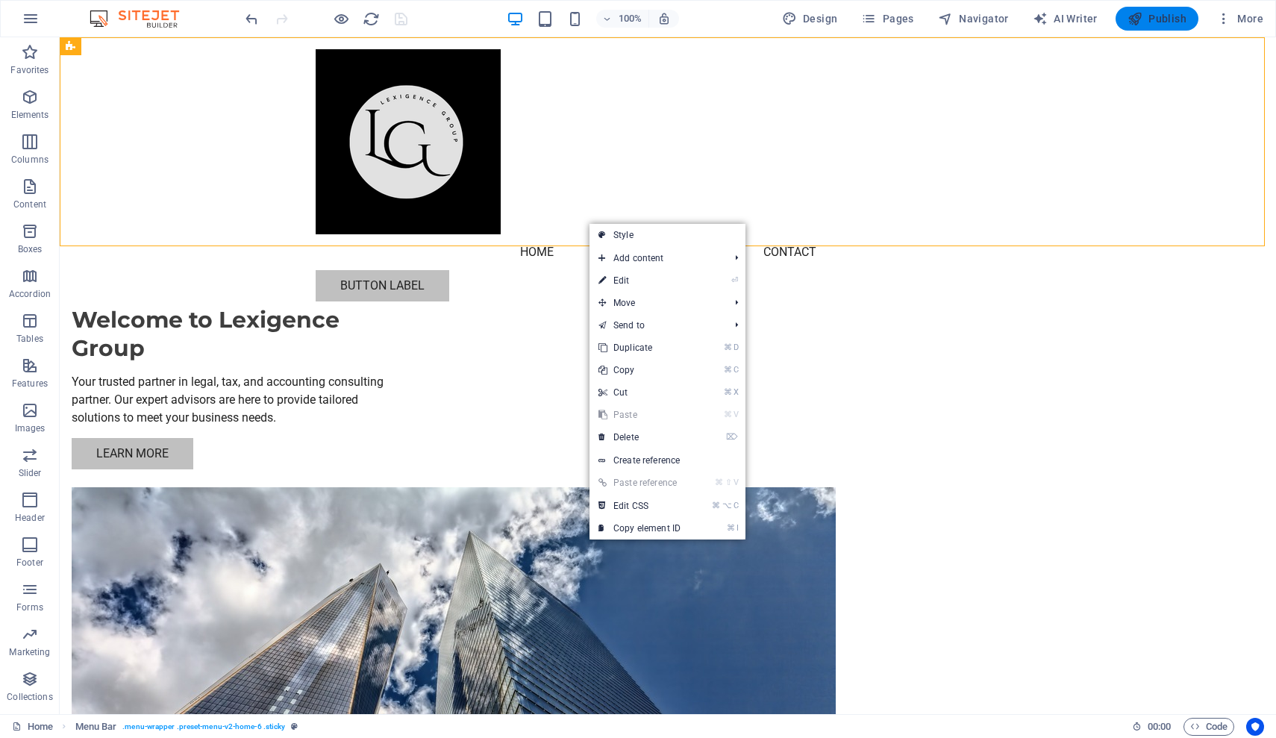
click at [1009, 16] on span "Publish" at bounding box center [1156, 18] width 59 height 15
